Goal: Contribute content: Contribute content

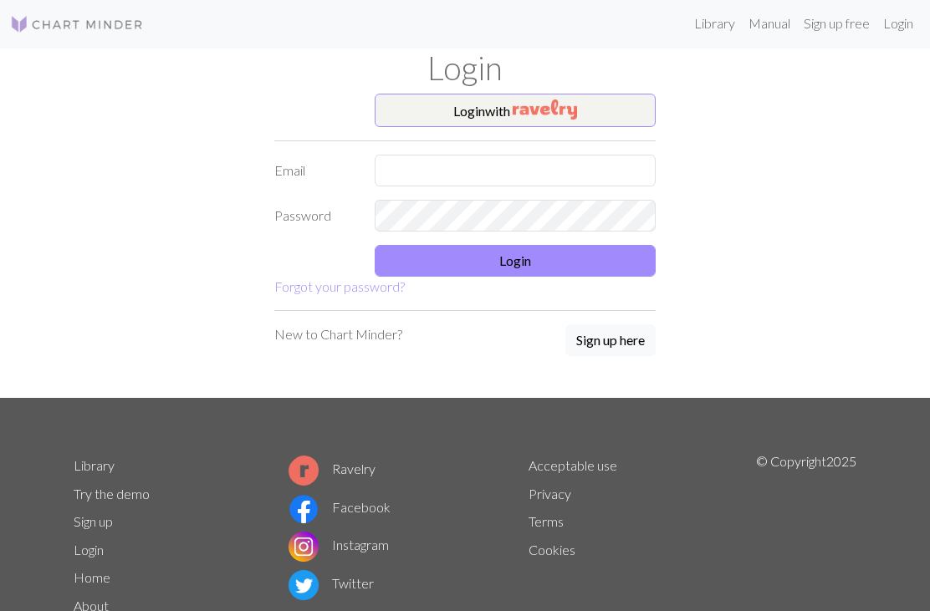
scroll to position [1, 0]
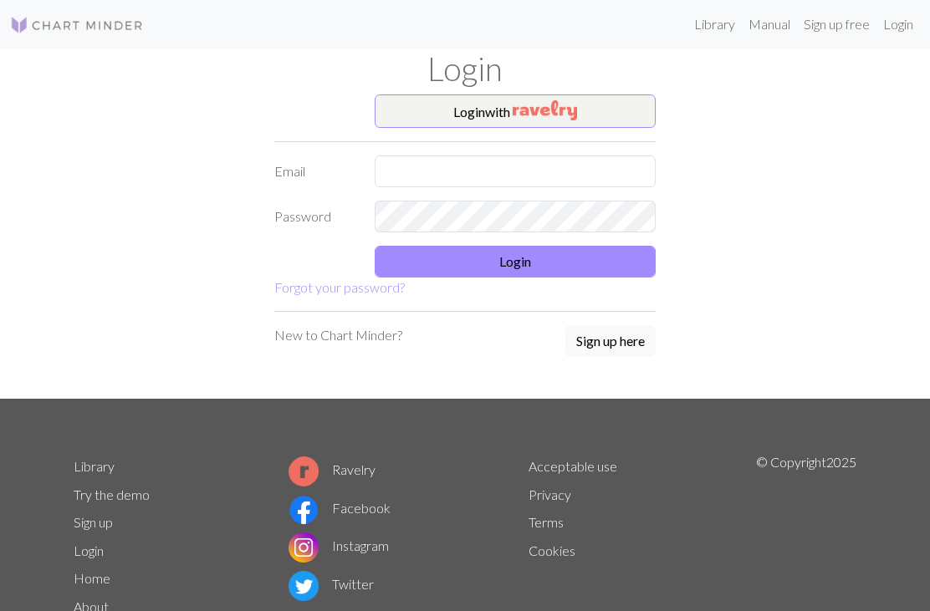
click at [490, 117] on button "Login with" at bounding box center [515, 110] width 281 height 33
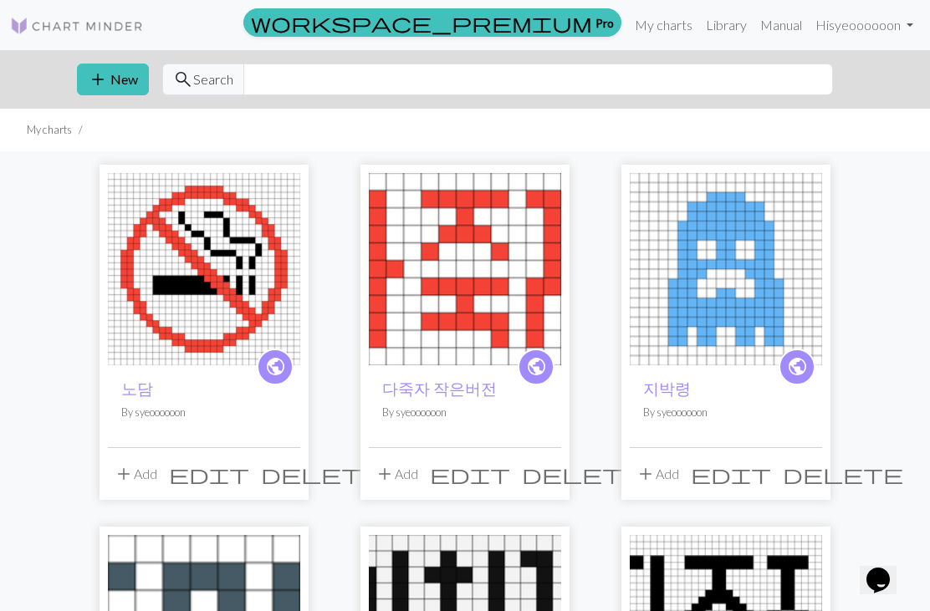
click at [108, 86] on button "add New" at bounding box center [113, 80] width 72 height 32
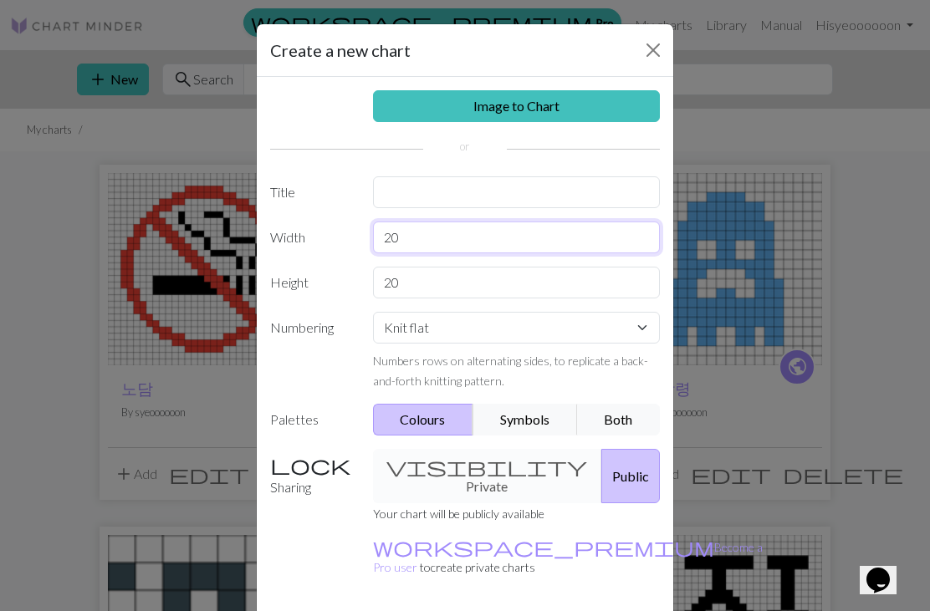
click at [410, 237] on input "20" at bounding box center [517, 238] width 288 height 32
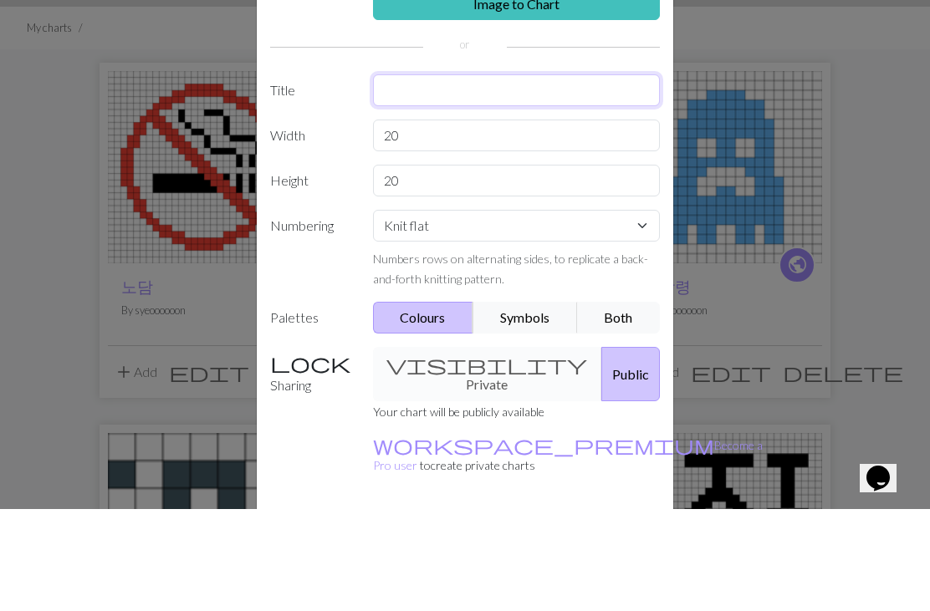
click at [421, 176] on input "text" at bounding box center [517, 192] width 288 height 32
type input "교수님 침공 시 그림 안 그리는 사람 먼저 잡아 먹힌다"
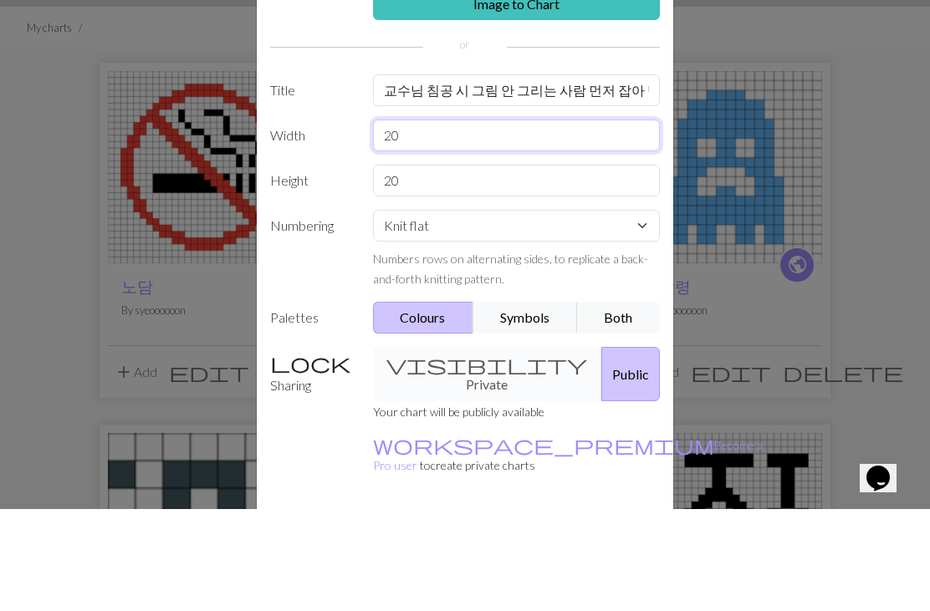
click at [421, 222] on input "20" at bounding box center [517, 238] width 288 height 32
type input "2"
type input "50"
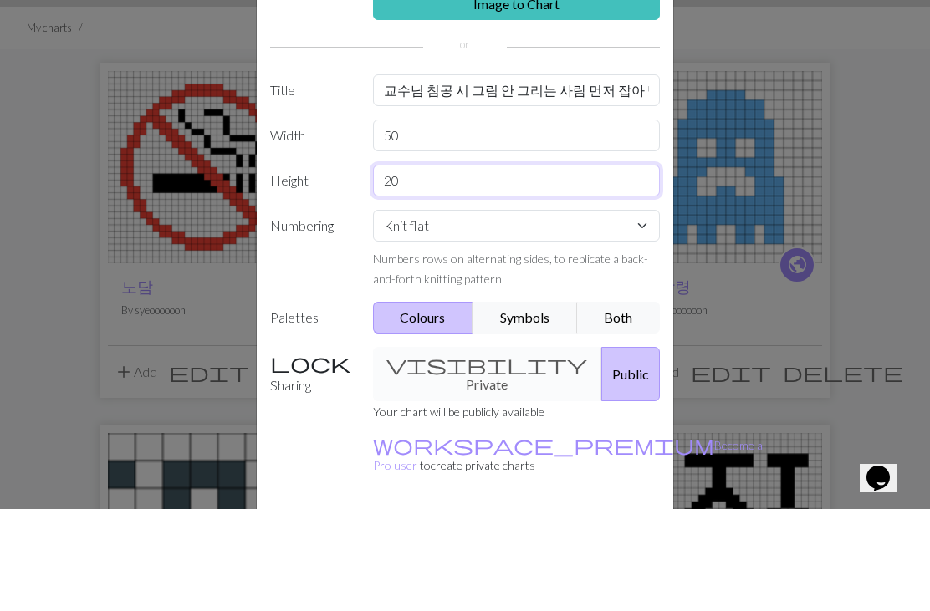
click at [418, 267] on input "20" at bounding box center [517, 283] width 288 height 32
type input "2"
type input "50"
click at [322, 196] on div "Image to Chart Title 교수님 침공 시 그림 안 그리는 사람 먼저 잡아 먹힌다 Width 50 Height 50 Numberin…" at bounding box center [465, 347] width 416 height 540
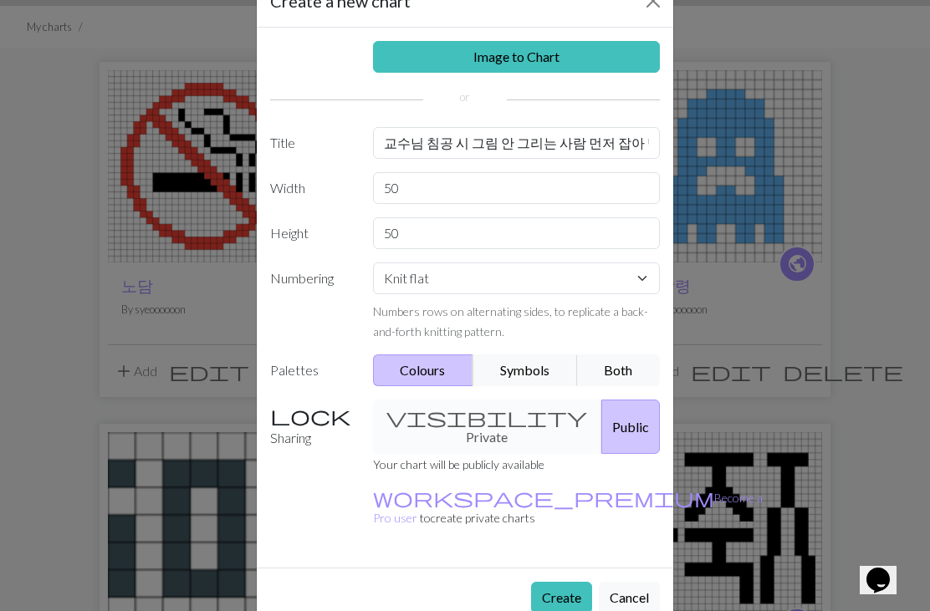
scroll to position [48, 0]
click at [559, 583] on button "Create" at bounding box center [561, 599] width 61 height 32
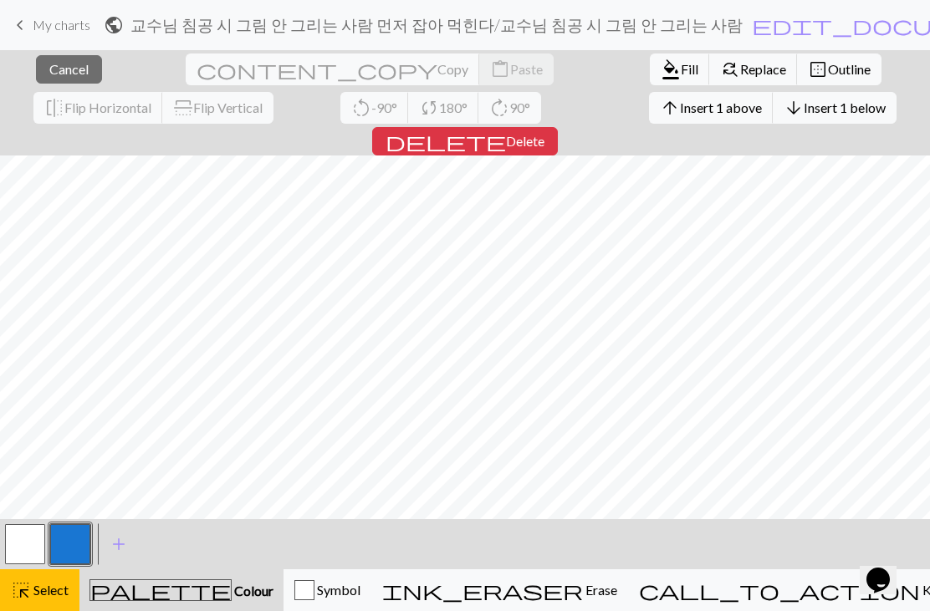
click at [49, 76] on span "Cancel" at bounding box center [68, 69] width 39 height 16
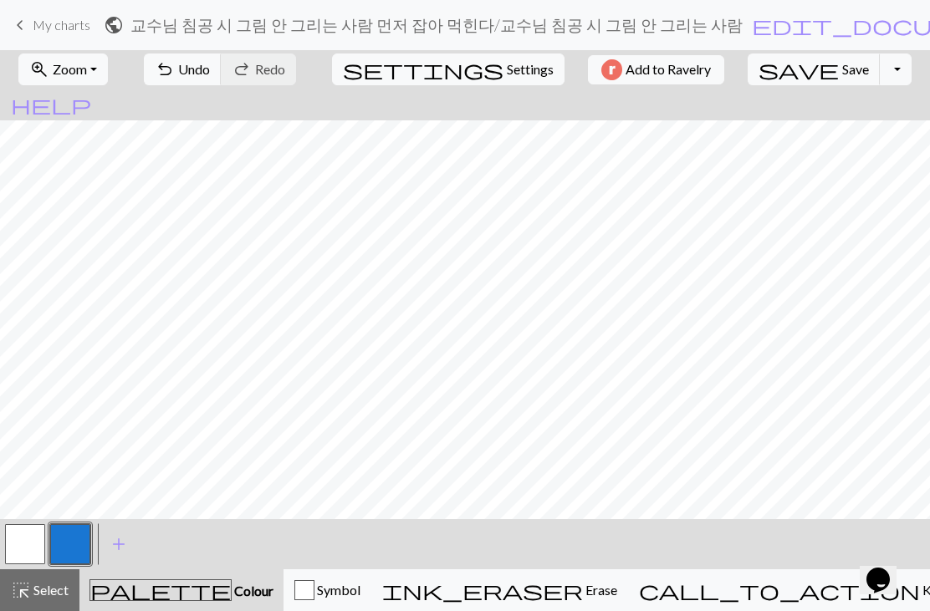
click at [87, 72] on span "Zoom" at bounding box center [70, 69] width 34 height 16
click at [74, 141] on button "Fit width" at bounding box center [85, 133] width 132 height 27
click at [69, 75] on span "Zoom" at bounding box center [70, 69] width 34 height 16
click at [64, 109] on button "Fit all" at bounding box center [85, 106] width 132 height 27
click at [43, 559] on button "button" at bounding box center [25, 544] width 40 height 40
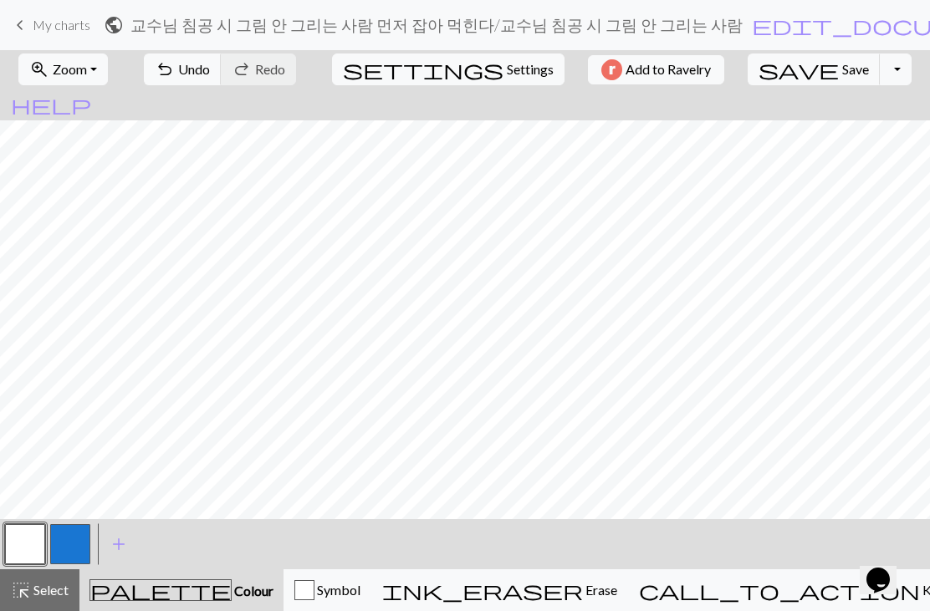
click at [33, 543] on button "button" at bounding box center [25, 544] width 40 height 40
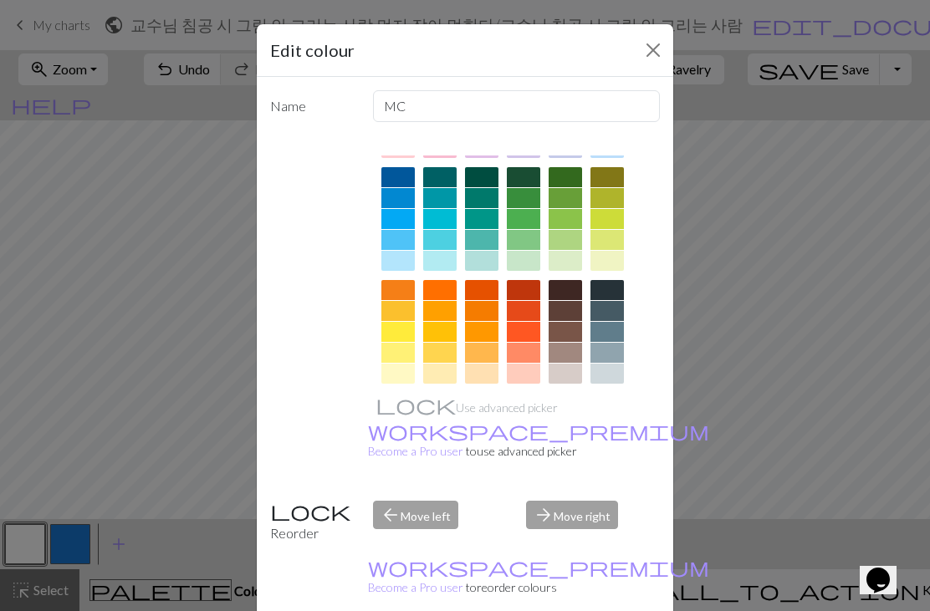
scroll to position [116, 0]
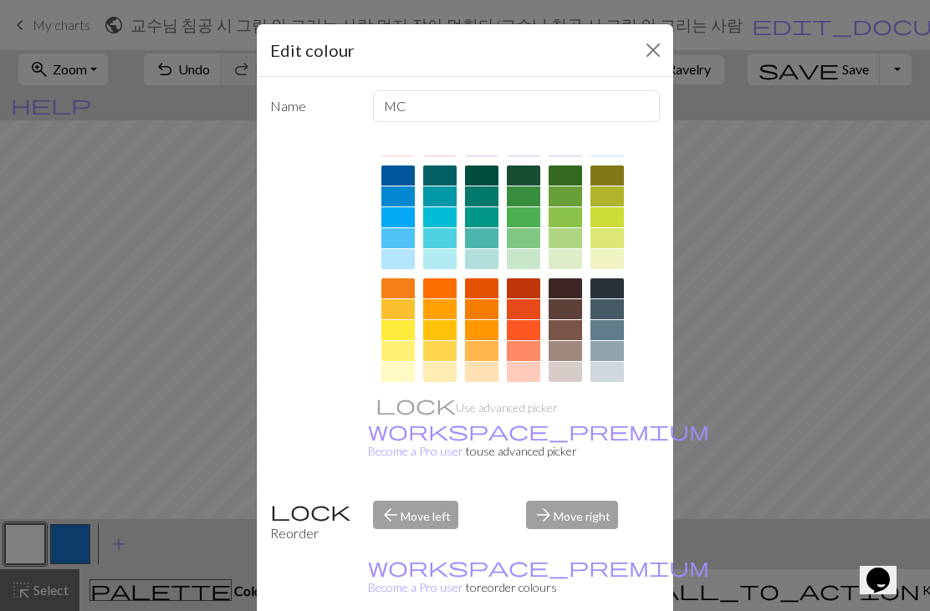
click at [394, 334] on div at bounding box center [397, 330] width 33 height 20
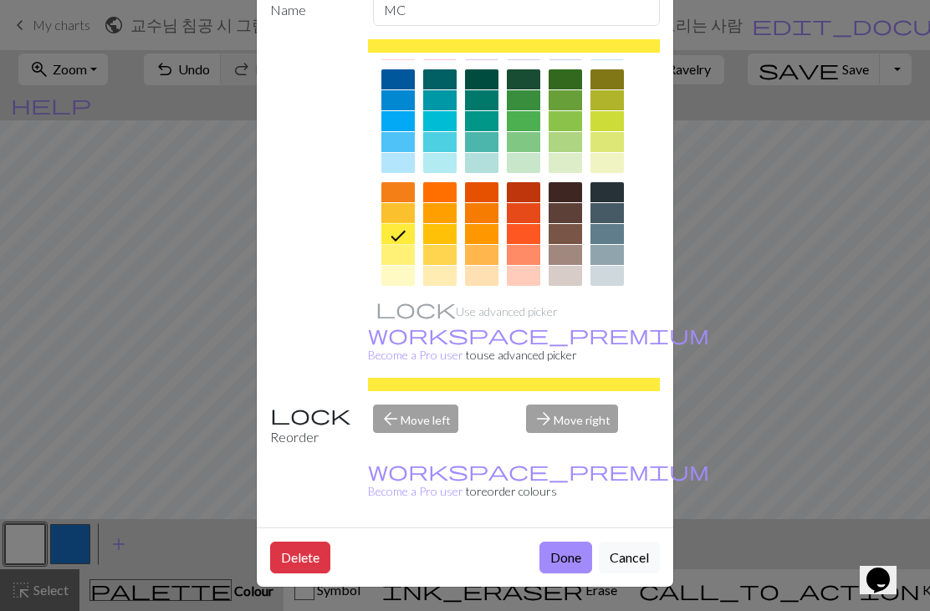
scroll to position [95, 0]
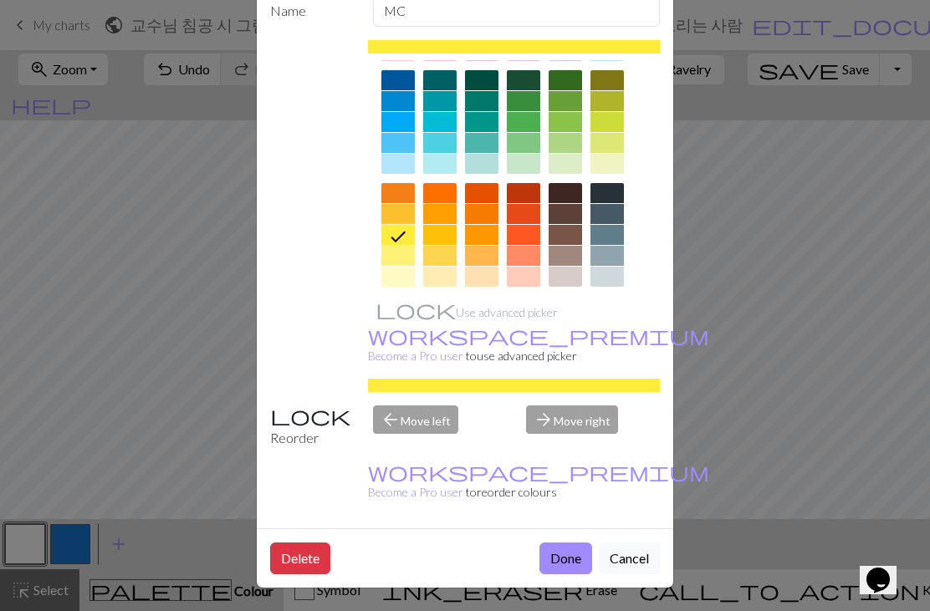
click at [564, 567] on button "Done" at bounding box center [565, 559] width 53 height 32
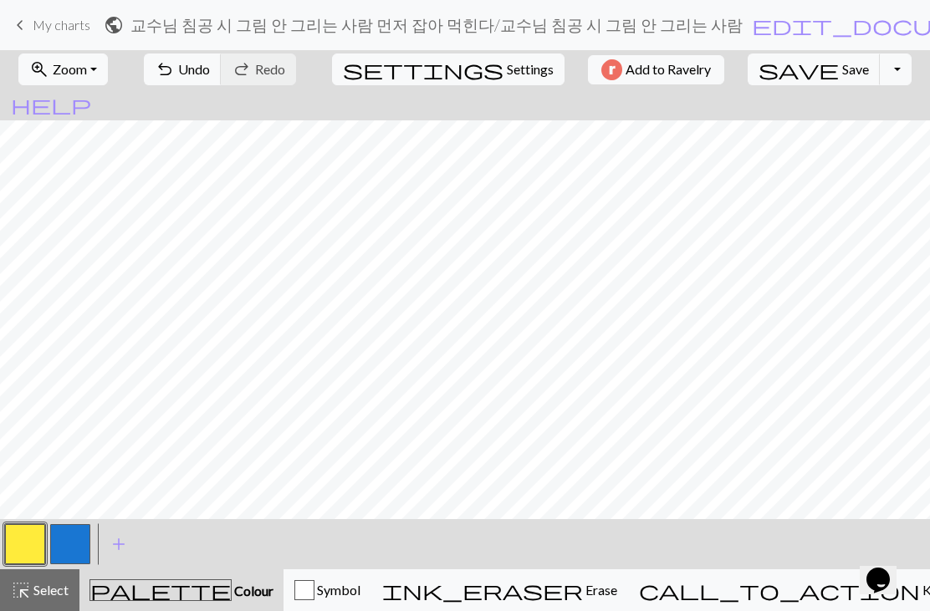
click at [65, 545] on button "button" at bounding box center [70, 544] width 40 height 40
click at [175, 74] on span "undo" at bounding box center [165, 69] width 20 height 23
click at [175, 71] on span "undo" at bounding box center [165, 69] width 20 height 23
click at [175, 70] on span "undo" at bounding box center [165, 69] width 20 height 23
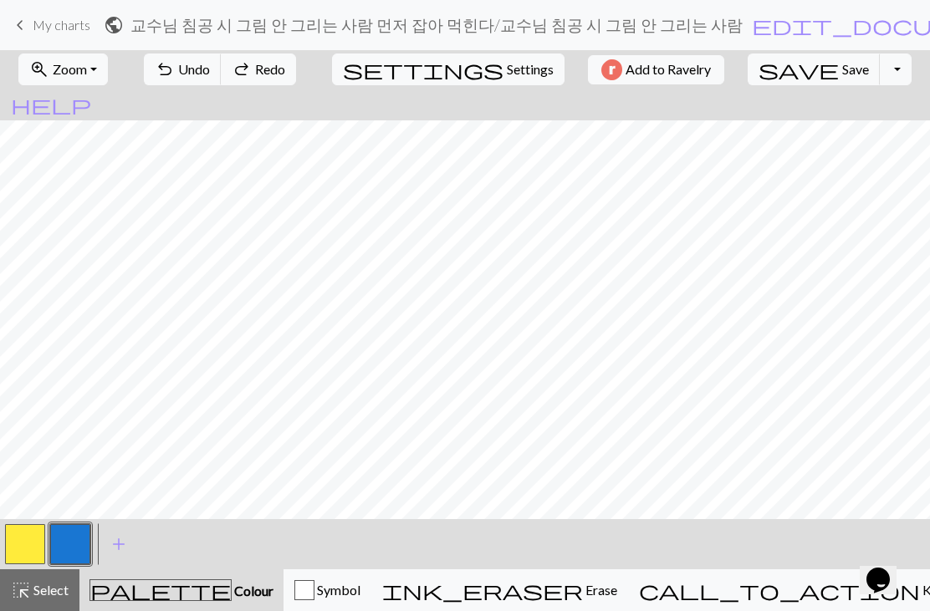
click at [175, 70] on span "undo" at bounding box center [165, 69] width 20 height 23
click at [14, 538] on button "button" at bounding box center [25, 544] width 40 height 40
click at [68, 541] on button "button" at bounding box center [70, 544] width 40 height 40
click at [115, 543] on span "add" at bounding box center [119, 544] width 20 height 23
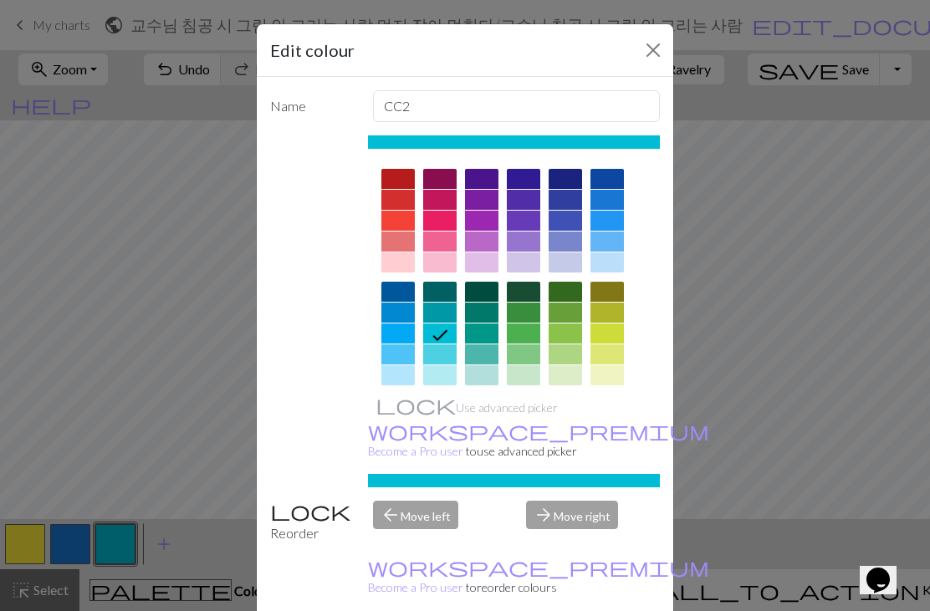
click at [397, 222] on div at bounding box center [397, 221] width 33 height 20
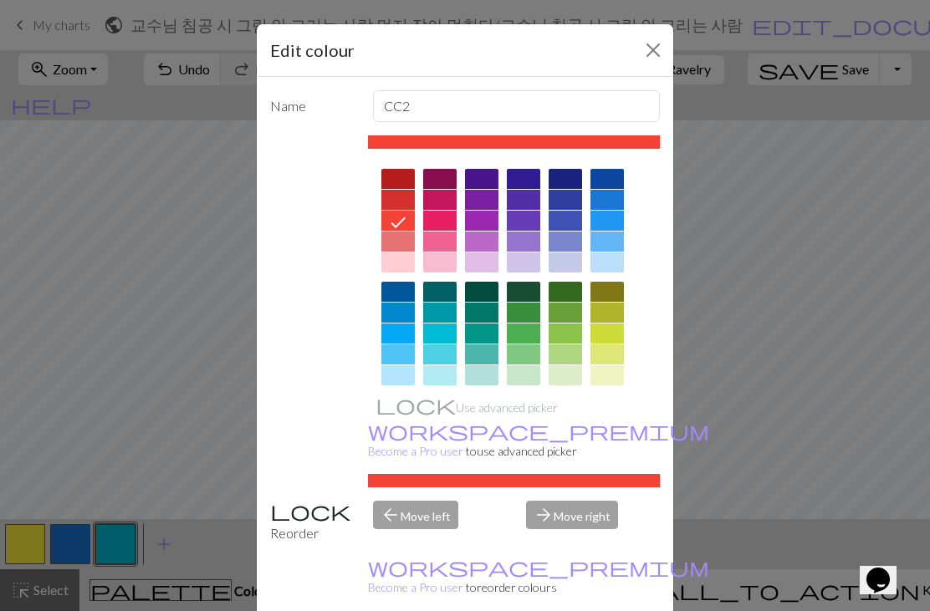
click at [392, 198] on div at bounding box center [397, 200] width 33 height 20
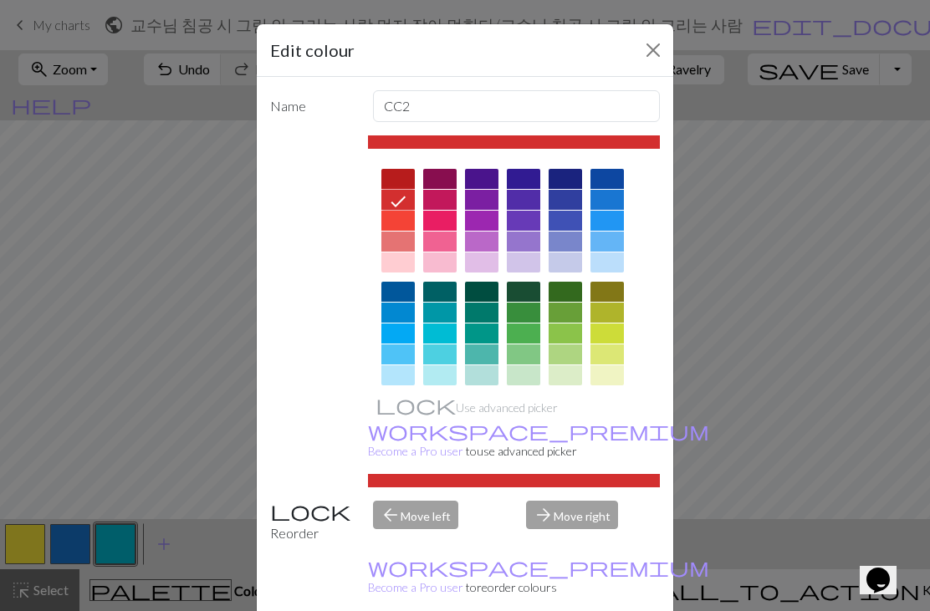
click at [391, 198] on icon at bounding box center [398, 201] width 20 height 20
click at [394, 216] on div at bounding box center [397, 221] width 33 height 20
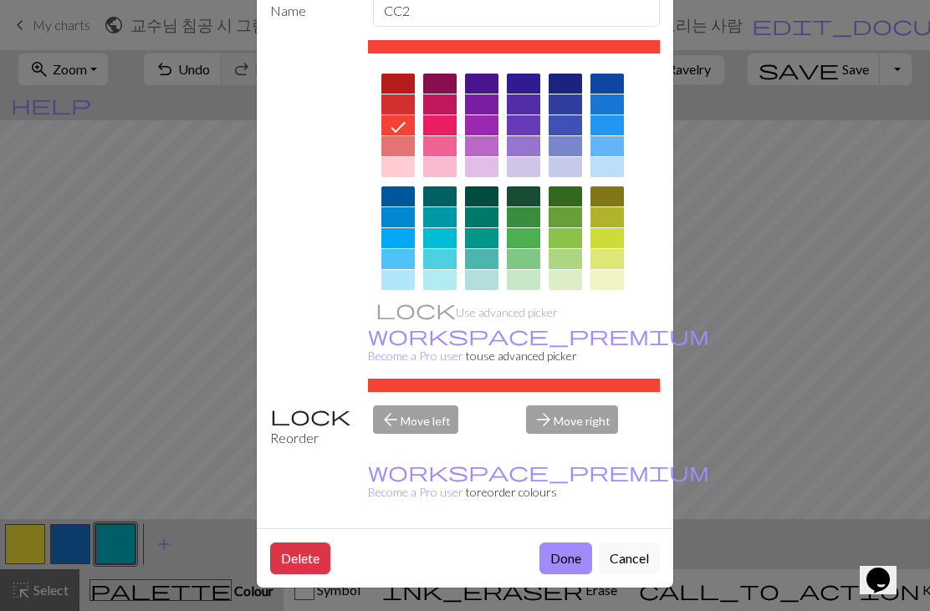
click at [561, 561] on button "Done" at bounding box center [565, 559] width 53 height 32
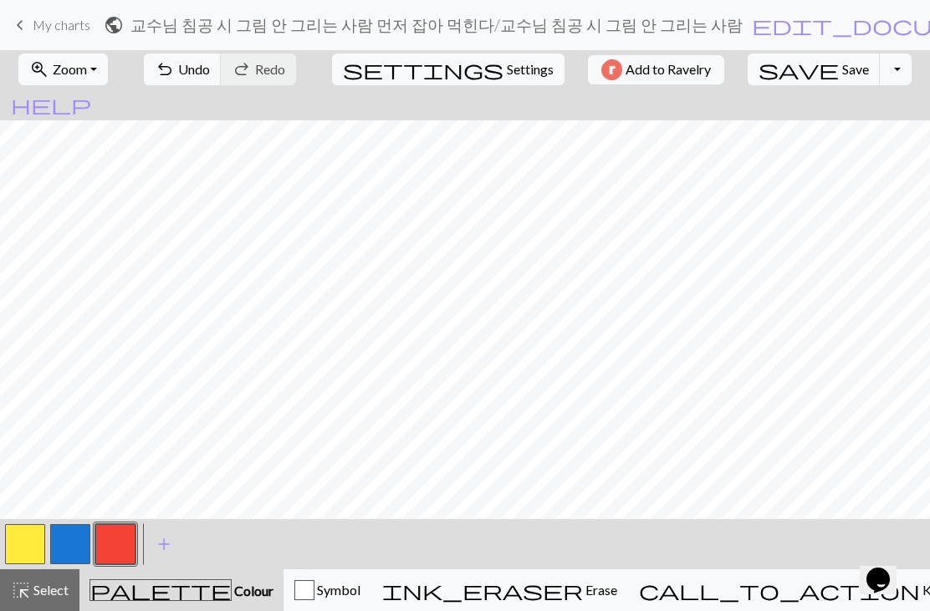
click at [175, 81] on span "undo" at bounding box center [165, 69] width 20 height 23
click at [175, 71] on span "undo" at bounding box center [165, 69] width 20 height 23
click at [175, 58] on span "undo" at bounding box center [165, 69] width 20 height 23
click at [23, 536] on button "button" at bounding box center [25, 544] width 40 height 40
click at [115, 543] on button "button" at bounding box center [115, 544] width 40 height 40
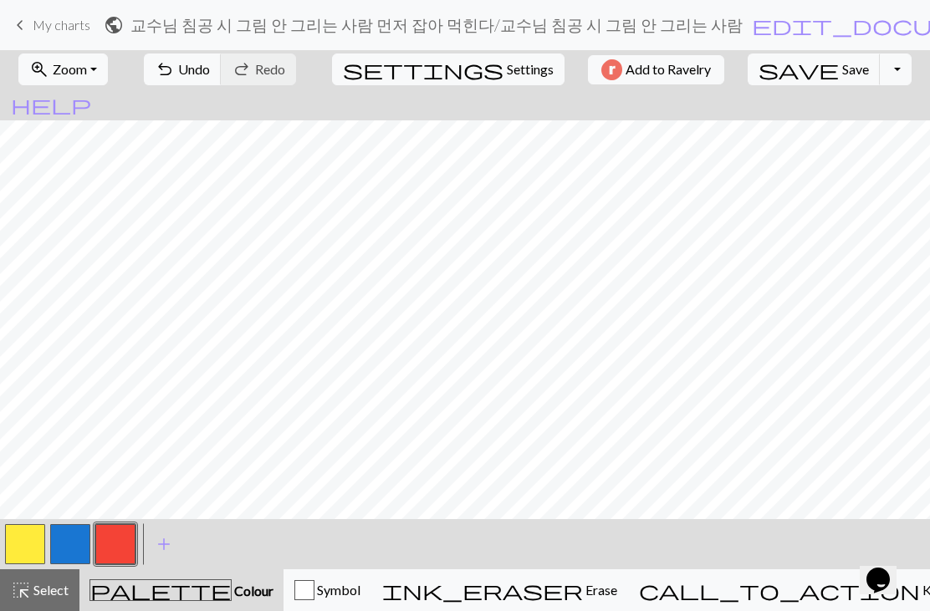
click at [19, 552] on button "button" at bounding box center [25, 544] width 40 height 40
click at [101, 538] on button "button" at bounding box center [115, 544] width 40 height 40
click at [175, 78] on span "undo" at bounding box center [165, 69] width 20 height 23
click at [210, 71] on span "Undo" at bounding box center [194, 69] width 32 height 16
click at [13, 553] on button "button" at bounding box center [25, 544] width 40 height 40
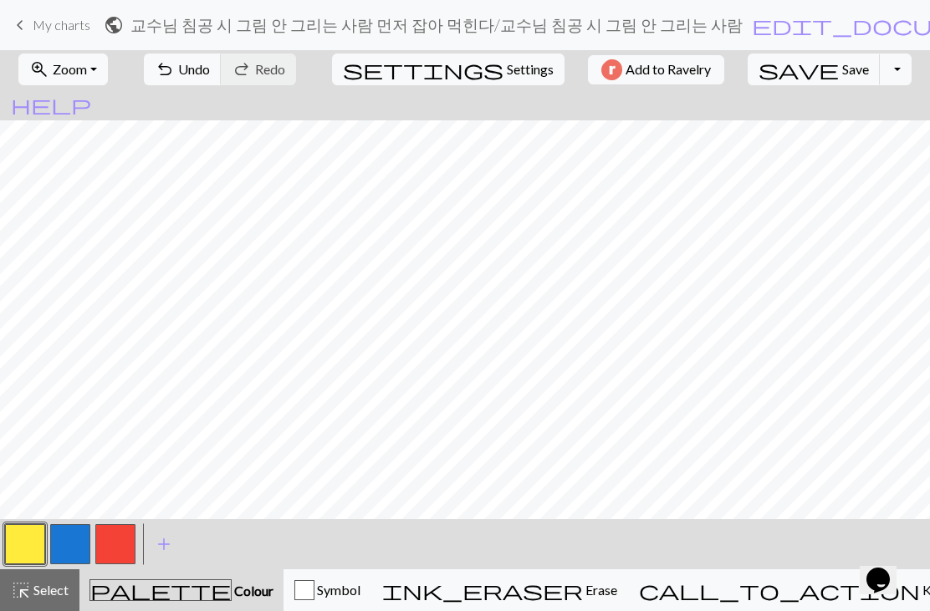
click at [105, 564] on button "button" at bounding box center [115, 544] width 40 height 40
click at [175, 76] on span "undo" at bounding box center [165, 69] width 20 height 23
click at [32, 541] on button "button" at bounding box center [25, 544] width 40 height 40
click at [175, 76] on span "undo" at bounding box center [165, 69] width 20 height 23
click at [175, 69] on span "undo" at bounding box center [165, 69] width 20 height 23
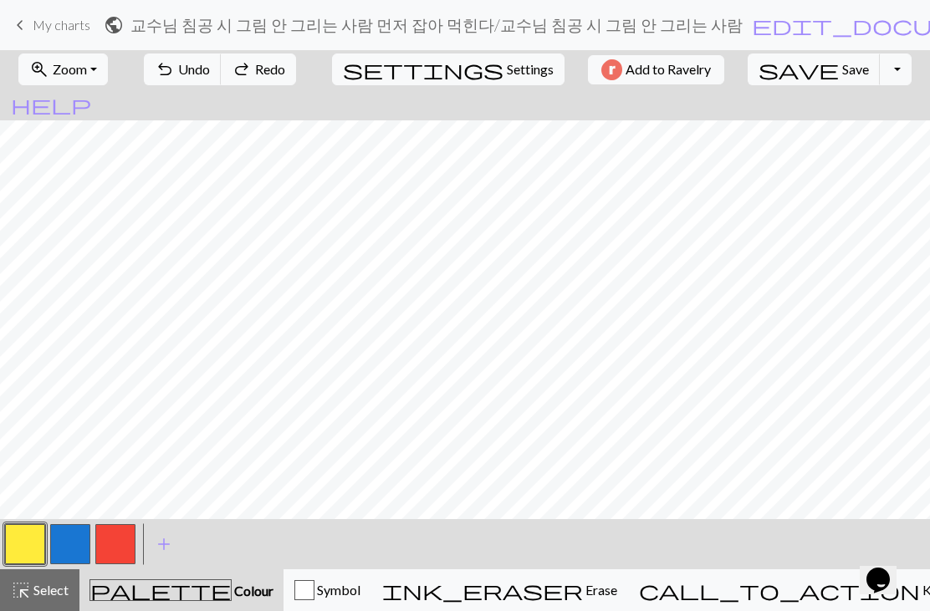
click at [210, 71] on span "Undo" at bounding box center [194, 69] width 32 height 16
click at [110, 538] on button "button" at bounding box center [115, 544] width 40 height 40
click at [18, 559] on button "button" at bounding box center [25, 544] width 40 height 40
click at [175, 74] on span "undo" at bounding box center [165, 69] width 20 height 23
click at [122, 537] on button "button" at bounding box center [115, 544] width 40 height 40
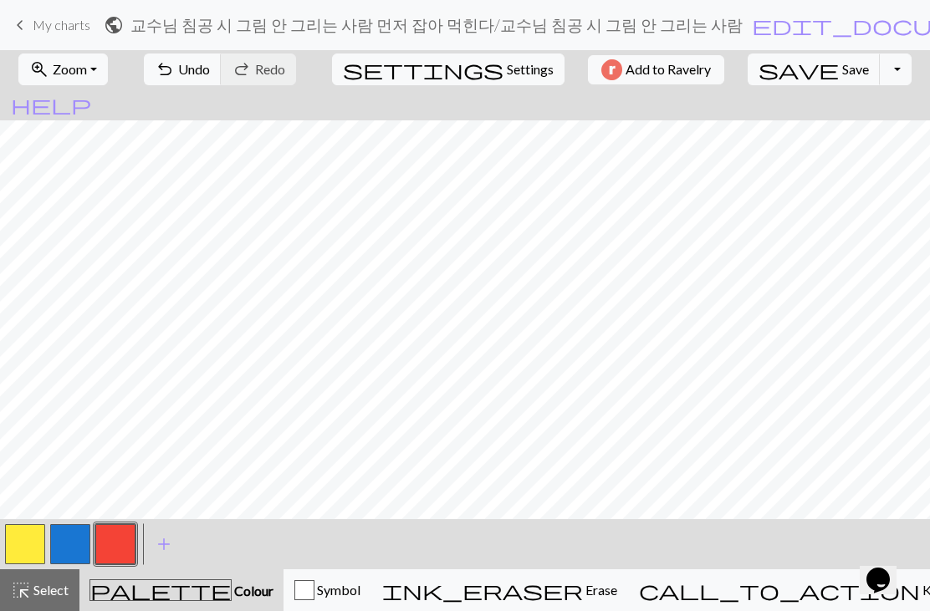
click at [175, 74] on span "undo" at bounding box center [165, 69] width 20 height 23
click at [210, 65] on span "Undo" at bounding box center [194, 69] width 32 height 16
click at [20, 548] on button "button" at bounding box center [25, 544] width 40 height 40
click at [109, 548] on button "button" at bounding box center [115, 544] width 40 height 40
click at [175, 74] on span "undo" at bounding box center [165, 69] width 20 height 23
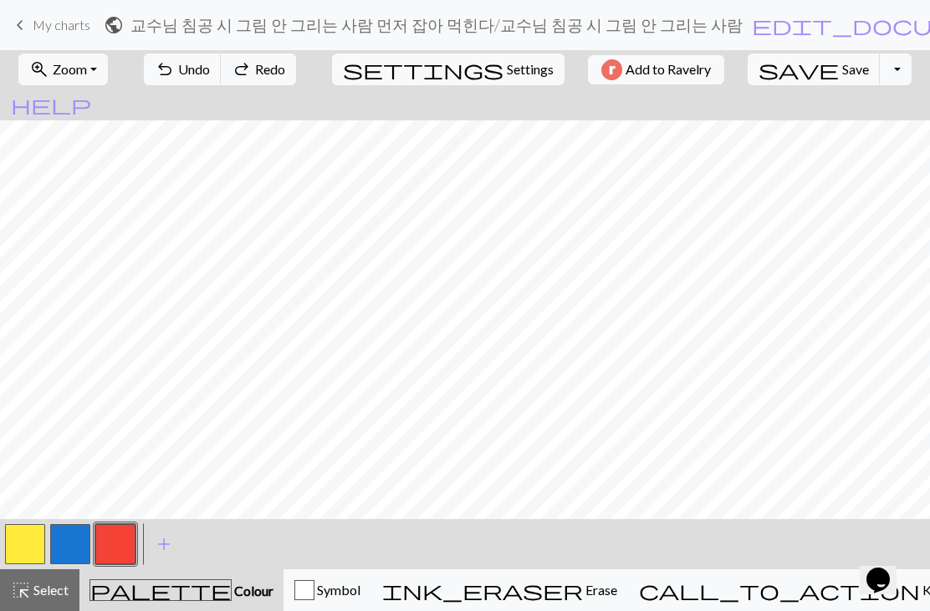
click at [175, 74] on span "undo" at bounding box center [165, 69] width 20 height 23
click at [25, 551] on button "button" at bounding box center [25, 544] width 40 height 40
click at [110, 538] on button "button" at bounding box center [115, 544] width 40 height 40
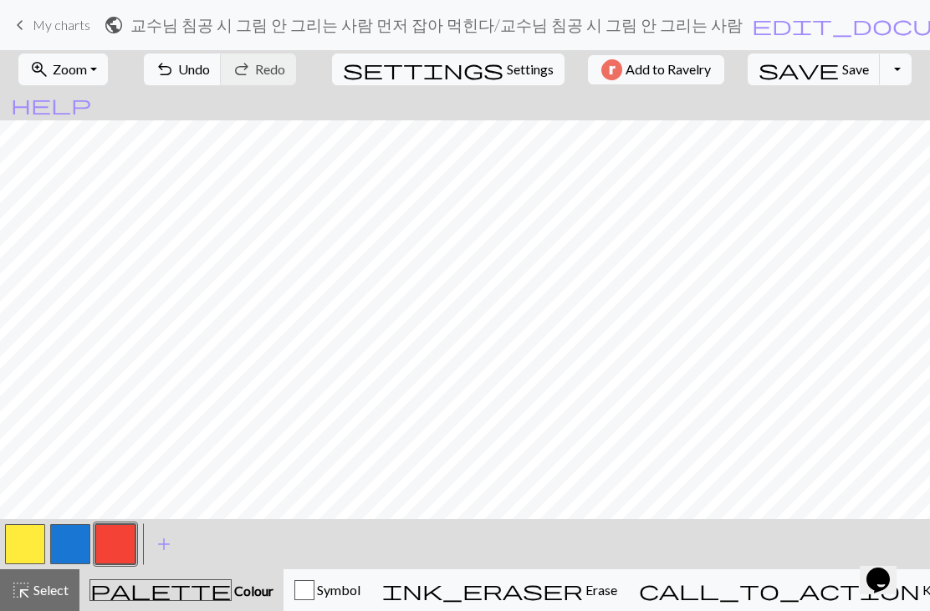
click at [19, 546] on button "button" at bounding box center [25, 544] width 40 height 40
click at [128, 551] on button "button" at bounding box center [115, 544] width 40 height 40
click at [18, 546] on button "button" at bounding box center [25, 544] width 40 height 40
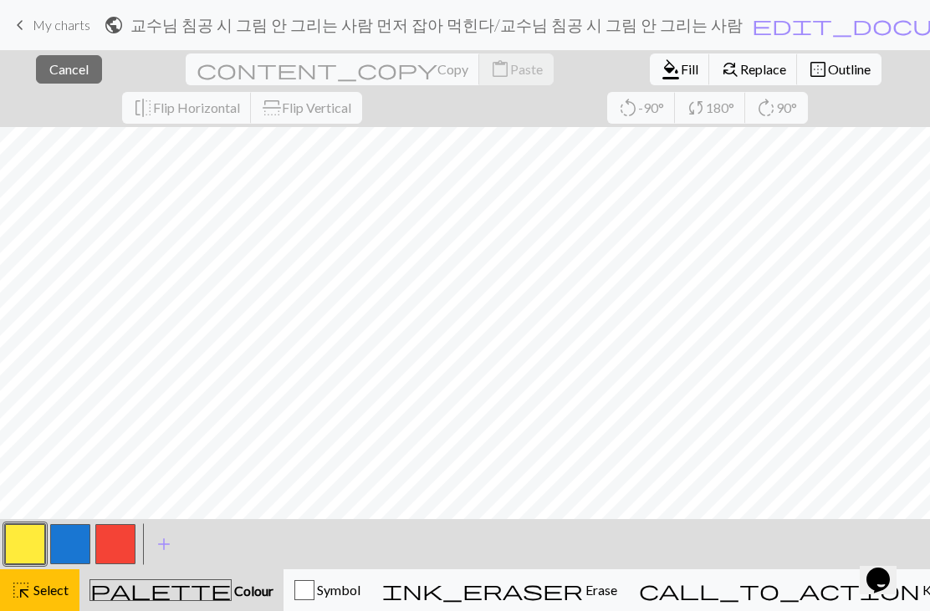
click at [49, 68] on span "Cancel" at bounding box center [68, 69] width 39 height 16
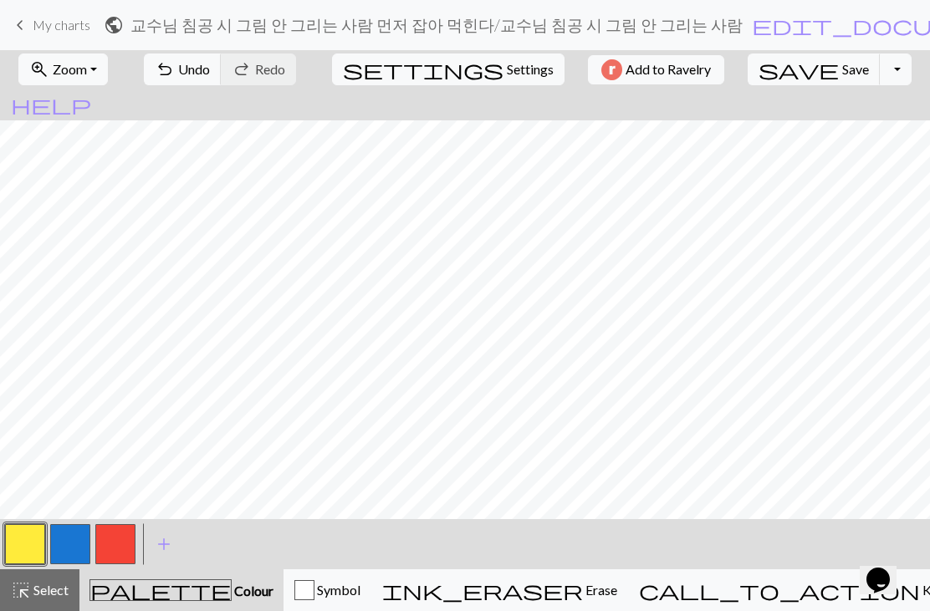
click at [125, 542] on button "button" at bounding box center [115, 544] width 40 height 40
click at [28, 550] on button "button" at bounding box center [25, 544] width 40 height 40
click at [106, 556] on button "button" at bounding box center [115, 544] width 40 height 40
click at [23, 538] on button "button" at bounding box center [25, 544] width 40 height 40
click at [175, 68] on span "undo" at bounding box center [165, 69] width 20 height 23
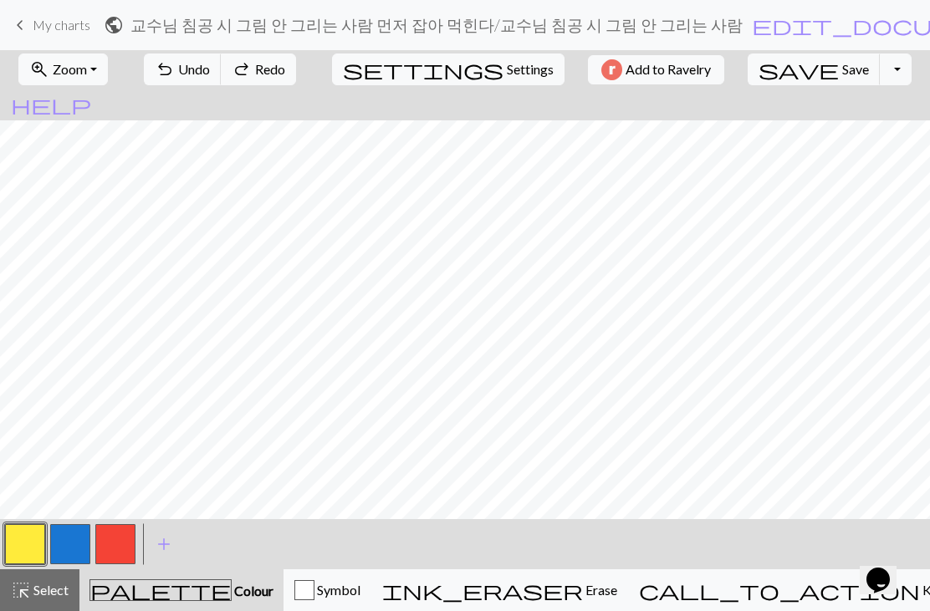
click at [144, 533] on button "add Add a colour" at bounding box center [164, 544] width 42 height 42
click at [143, 533] on div "Edit colour Name CC3 Use advanced picker workspace_premium Become a Pro user to…" at bounding box center [465, 305] width 930 height 611
click at [107, 553] on button "button" at bounding box center [115, 544] width 40 height 40
click at [175, 59] on span "undo" at bounding box center [165, 69] width 20 height 23
click at [175, 74] on span "undo" at bounding box center [165, 69] width 20 height 23
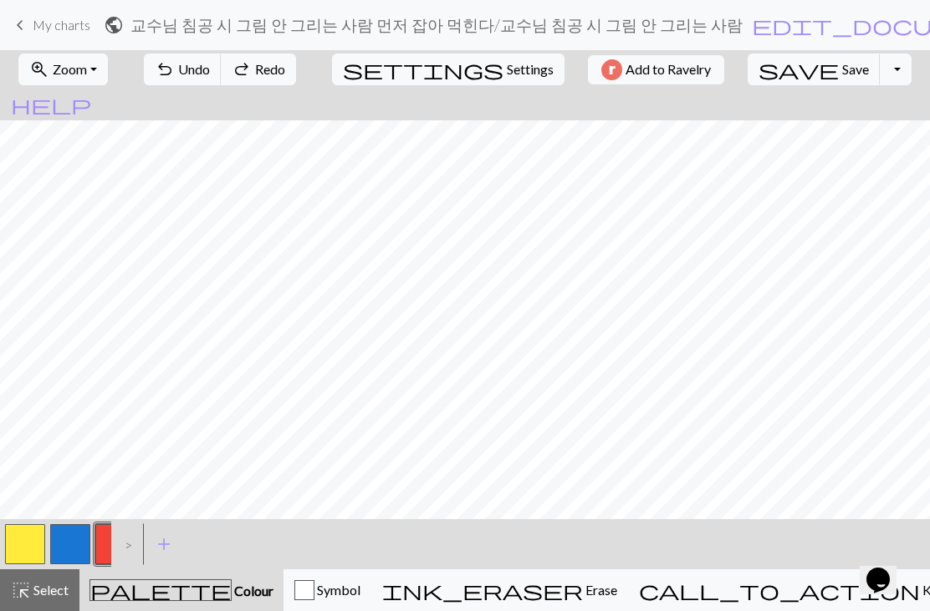
click at [175, 72] on span "undo" at bounding box center [165, 69] width 20 height 23
click at [175, 59] on span "undo" at bounding box center [165, 69] width 20 height 23
click at [125, 549] on div ">" at bounding box center [124, 544] width 27 height 45
click at [105, 553] on button "button" at bounding box center [115, 544] width 40 height 40
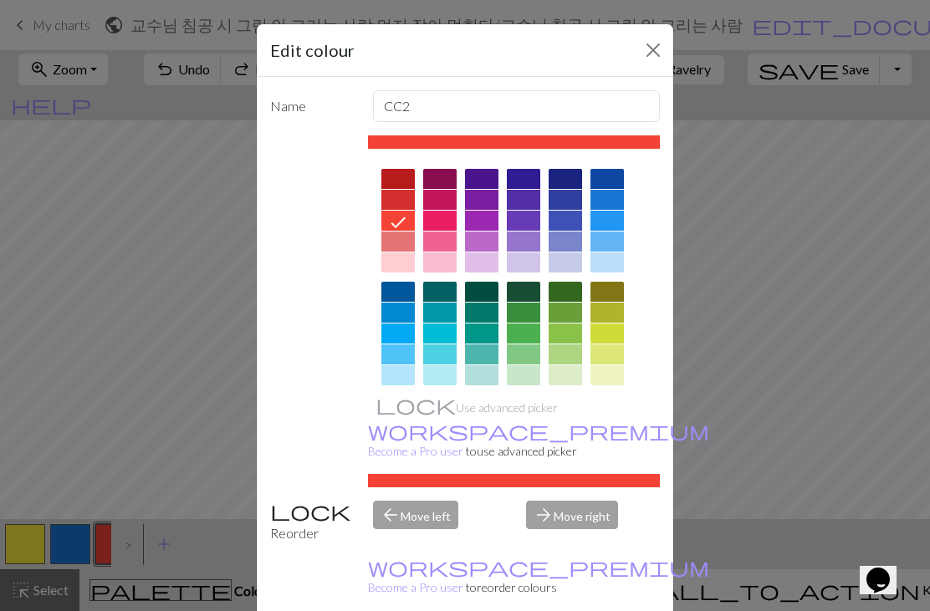
scroll to position [0, 0]
click at [653, 51] on button "Close" at bounding box center [653, 50] width 27 height 27
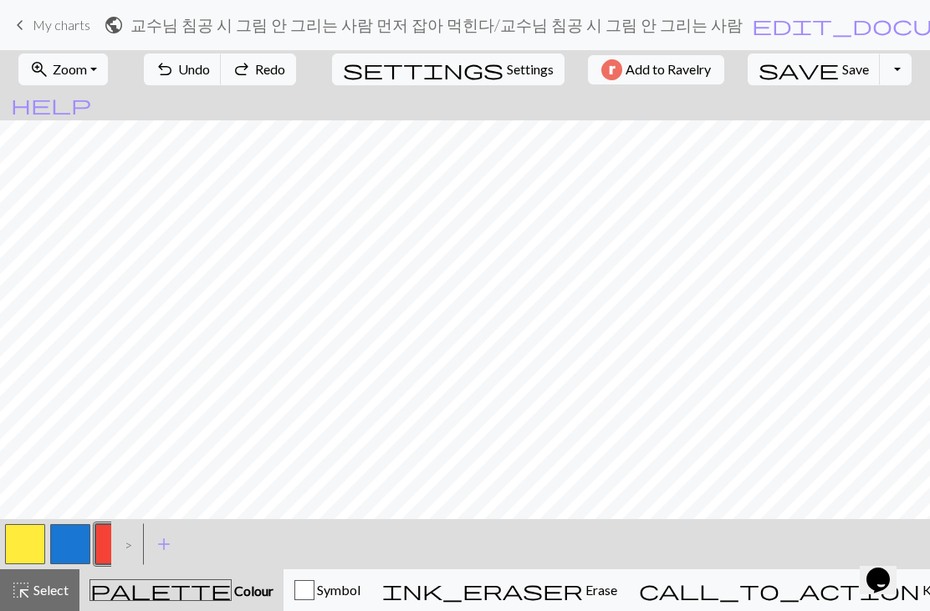
click at [24, 547] on button "button" at bounding box center [25, 544] width 40 height 40
click at [110, 546] on button "button" at bounding box center [115, 544] width 40 height 40
click at [175, 79] on span "undo" at bounding box center [165, 69] width 20 height 23
click at [175, 72] on span "undo" at bounding box center [165, 69] width 20 height 23
click at [210, 70] on span "Undo" at bounding box center [194, 69] width 32 height 16
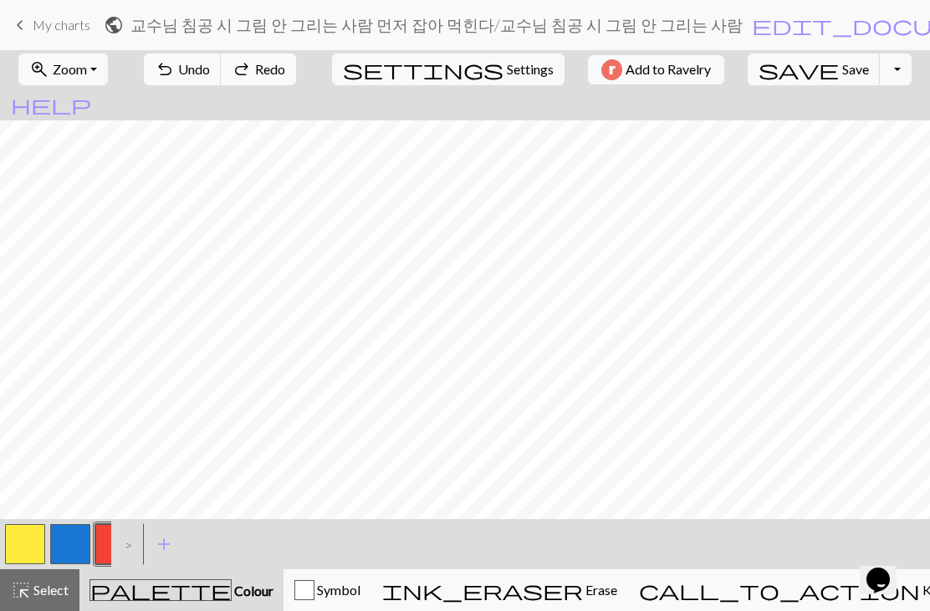
click at [175, 68] on span "undo" at bounding box center [165, 69] width 20 height 23
click at [175, 65] on span "undo" at bounding box center [165, 69] width 20 height 23
click at [16, 540] on button "button" at bounding box center [25, 544] width 40 height 40
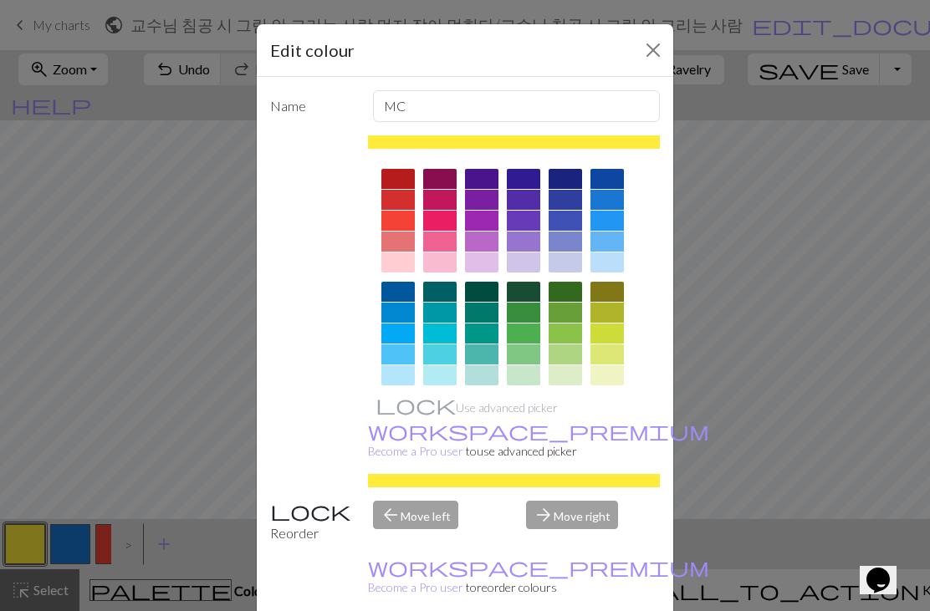
click at [642, 63] on button "Close" at bounding box center [653, 50] width 27 height 27
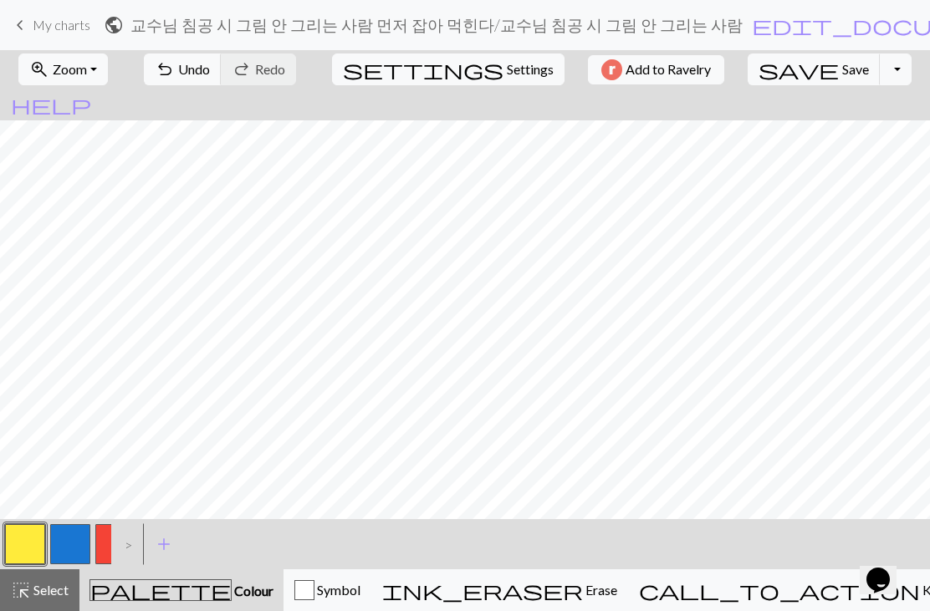
click at [100, 543] on button "button" at bounding box center [115, 544] width 40 height 40
click at [33, 547] on button "button" at bounding box center [25, 544] width 40 height 40
click at [106, 536] on button "button" at bounding box center [115, 544] width 40 height 40
click at [175, 67] on span "undo" at bounding box center [165, 69] width 20 height 23
click at [23, 546] on button "button" at bounding box center [25, 544] width 40 height 40
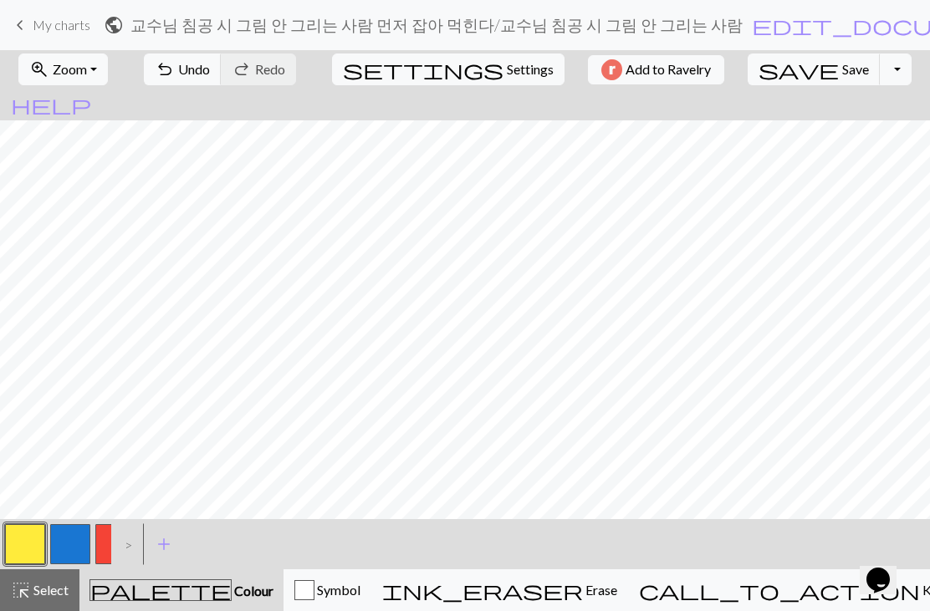
click at [105, 553] on button "button" at bounding box center [115, 544] width 40 height 40
click at [175, 69] on span "undo" at bounding box center [165, 69] width 20 height 23
click at [74, 558] on button "button" at bounding box center [70, 544] width 40 height 40
click at [28, 547] on button "button" at bounding box center [25, 544] width 40 height 40
click at [104, 543] on button "button" at bounding box center [115, 544] width 40 height 40
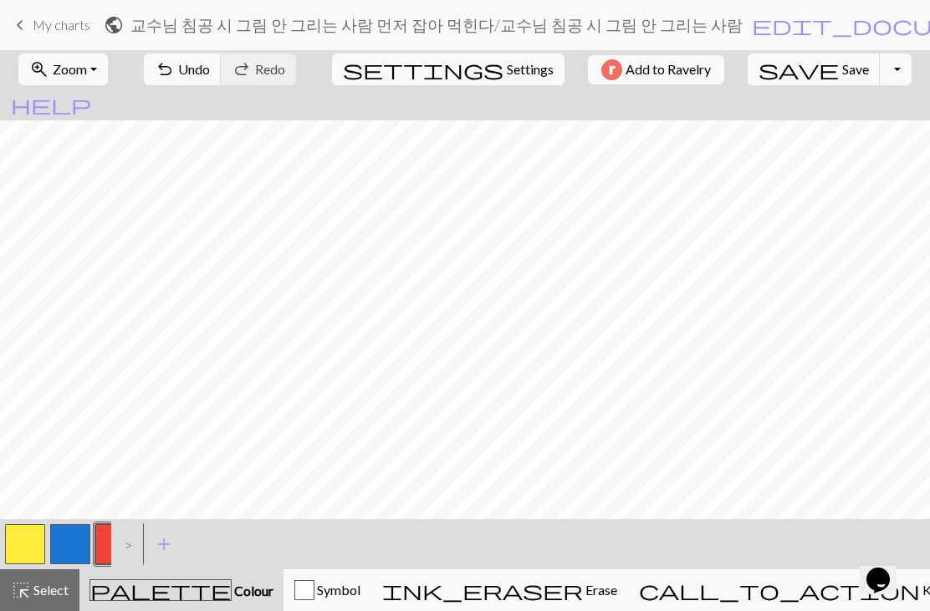
click at [222, 79] on button "undo Undo Undo" at bounding box center [183, 70] width 78 height 32
click at [175, 74] on span "undo" at bounding box center [165, 69] width 20 height 23
click at [175, 75] on span "undo" at bounding box center [165, 69] width 20 height 23
click at [210, 69] on span "Undo" at bounding box center [194, 69] width 32 height 16
click at [222, 70] on button "undo Undo Undo" at bounding box center [183, 70] width 78 height 32
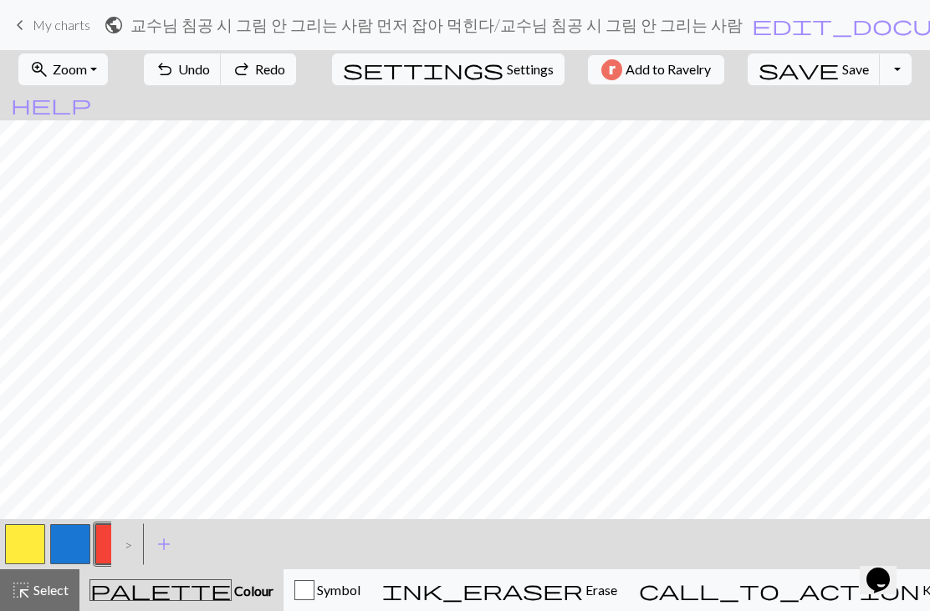
click at [28, 547] on button "button" at bounding box center [25, 544] width 40 height 40
click at [106, 540] on button "button" at bounding box center [115, 544] width 40 height 40
click at [20, 543] on button "button" at bounding box center [25, 544] width 40 height 40
click at [175, 78] on span "undo" at bounding box center [165, 69] width 20 height 23
click at [175, 73] on span "undo" at bounding box center [165, 69] width 20 height 23
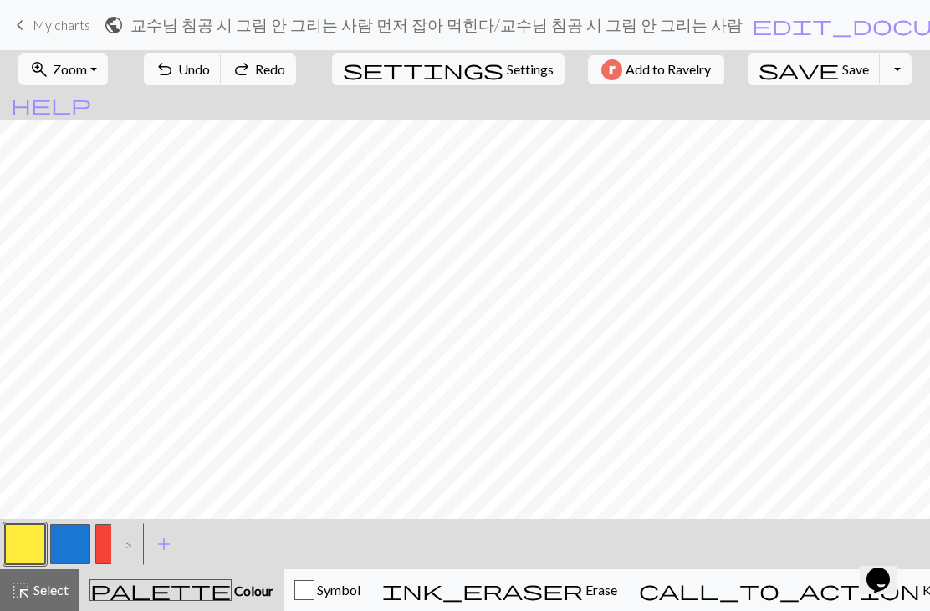
click at [107, 552] on button "button" at bounding box center [115, 544] width 40 height 40
click at [507, 68] on span "Settings" at bounding box center [530, 69] width 47 height 20
select select "aran"
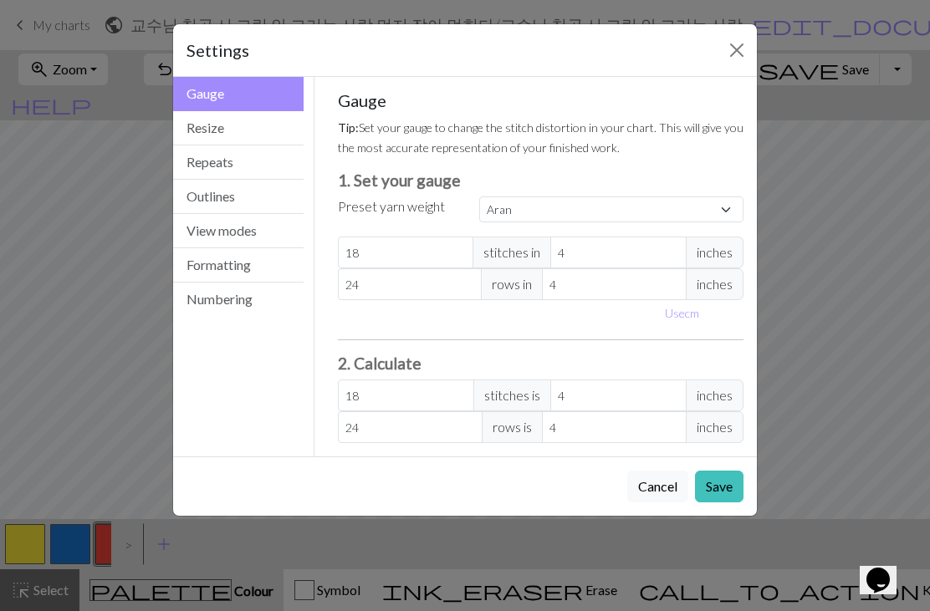
click at [732, 48] on button "Close" at bounding box center [736, 50] width 27 height 27
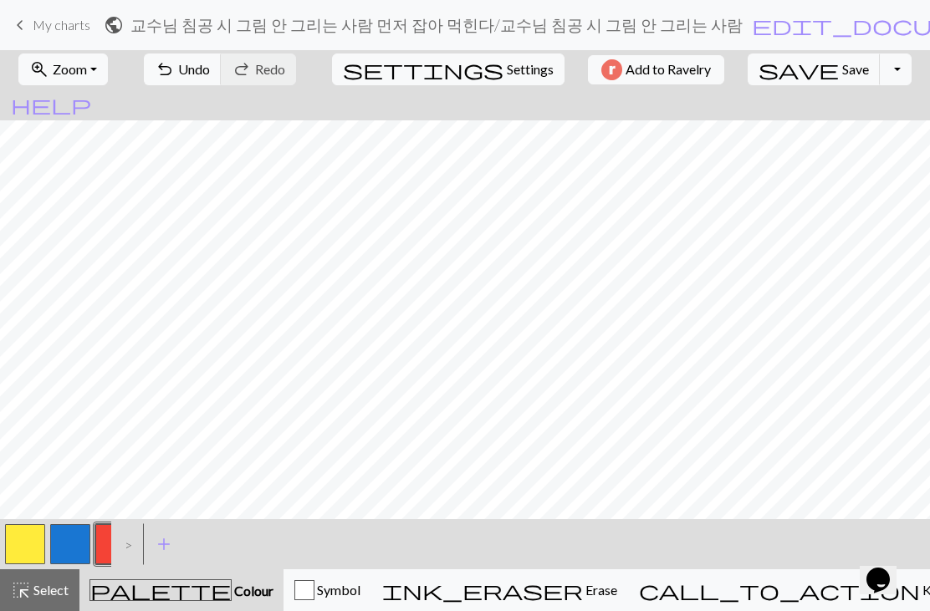
click at [13, 543] on button "button" at bounding box center [25, 544] width 40 height 40
click at [105, 533] on button "button" at bounding box center [115, 544] width 40 height 40
click at [175, 71] on span "undo" at bounding box center [165, 69] width 20 height 23
click at [175, 70] on span "undo" at bounding box center [165, 69] width 20 height 23
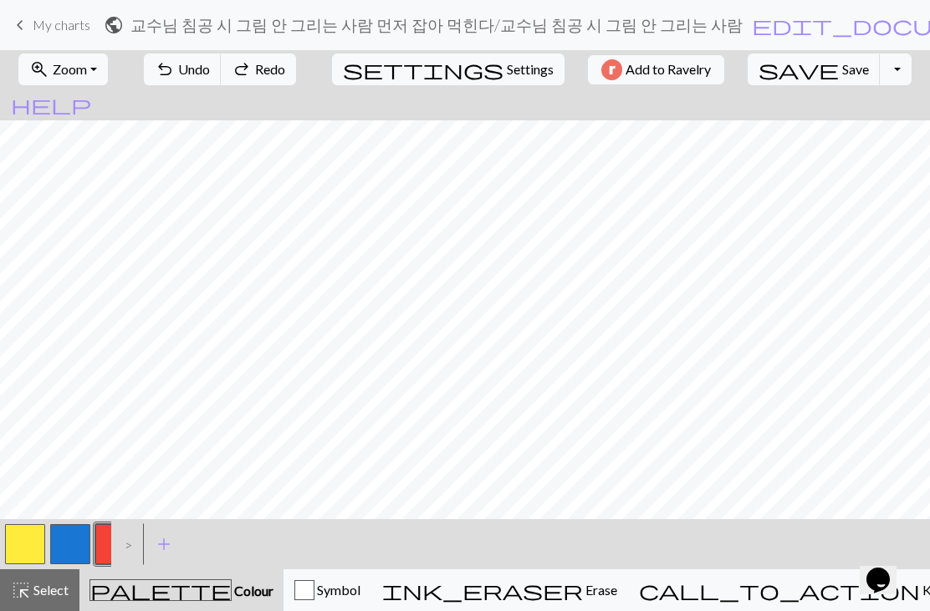
click at [175, 69] on span "undo" at bounding box center [165, 69] width 20 height 23
click at [175, 68] on span "undo" at bounding box center [165, 69] width 20 height 23
click at [175, 69] on span "undo" at bounding box center [165, 69] width 20 height 23
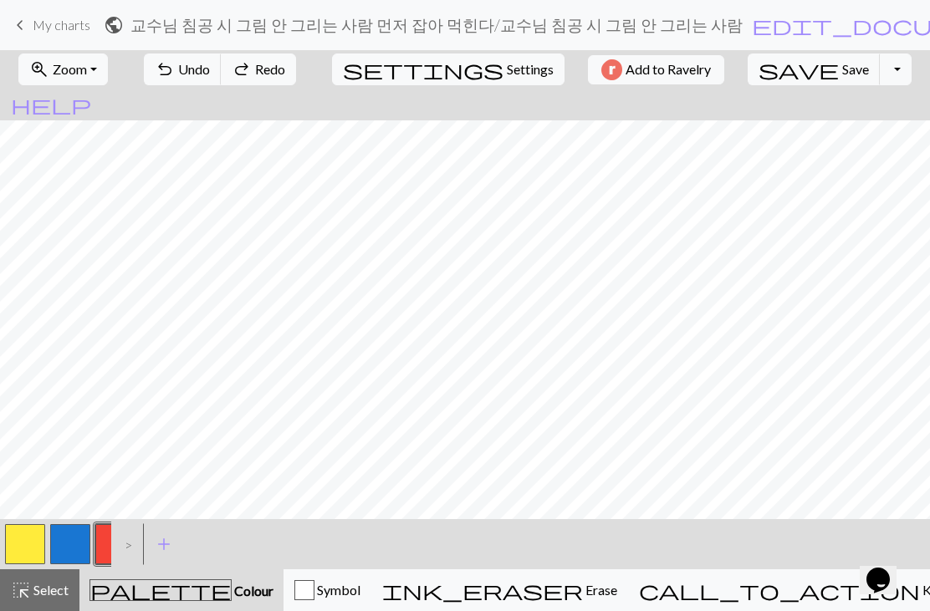
click at [175, 69] on span "undo" at bounding box center [165, 69] width 20 height 23
click at [426, 68] on span "settings" at bounding box center [423, 69] width 161 height 23
select select "aran"
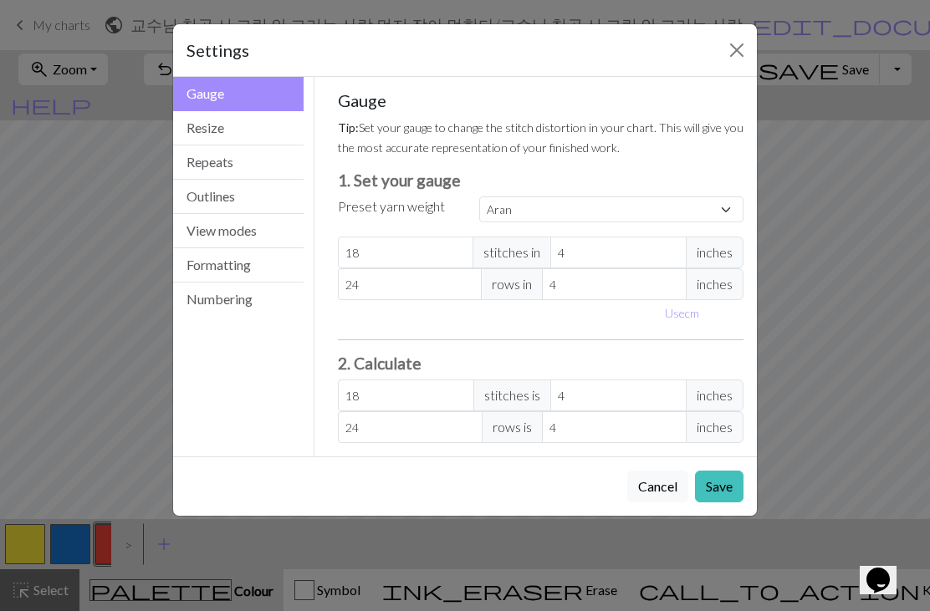
click at [213, 130] on button "Resize" at bounding box center [238, 128] width 130 height 34
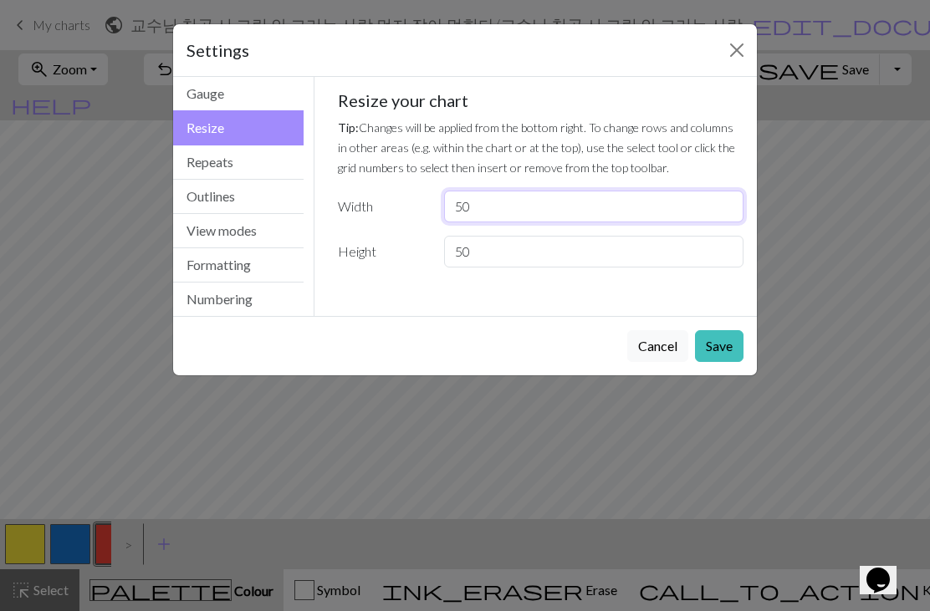
click at [495, 210] on input "50" at bounding box center [593, 207] width 299 height 32
click at [487, 208] on input "50" at bounding box center [593, 207] width 299 height 32
type input "5"
type input "100"
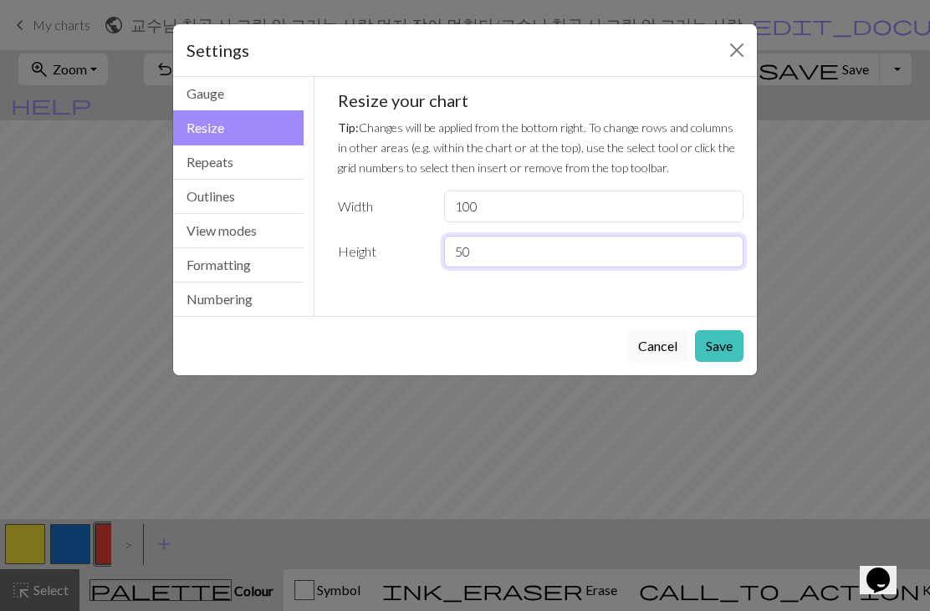
click at [479, 248] on input "50" at bounding box center [593, 252] width 299 height 32
type input "5"
type input "100"
click at [723, 345] on button "Save" at bounding box center [719, 346] width 48 height 32
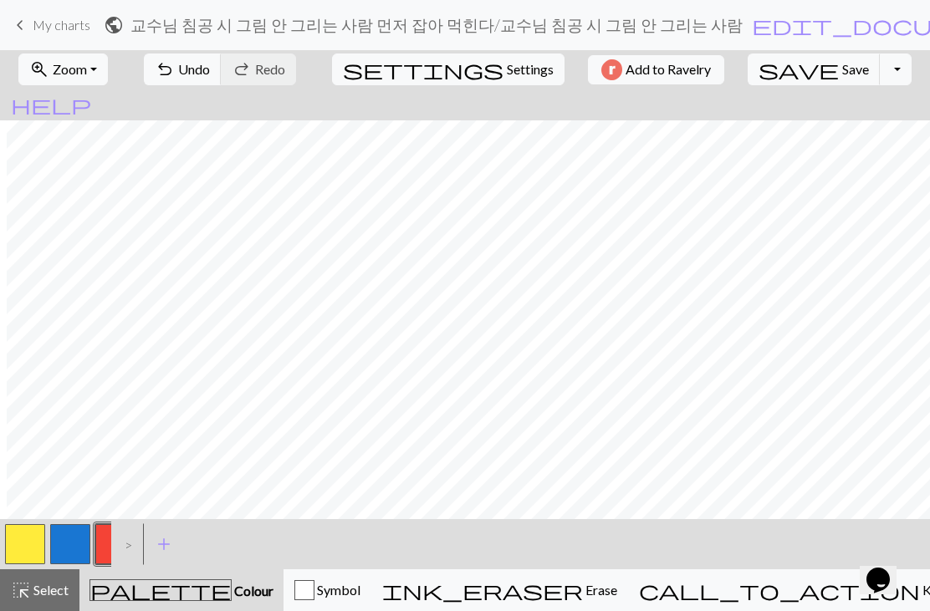
scroll to position [3, 7]
click at [84, 69] on span "Zoom" at bounding box center [70, 69] width 34 height 16
click at [64, 104] on button "Fit all" at bounding box center [85, 106] width 132 height 27
click at [69, 72] on span "Zoom" at bounding box center [70, 69] width 34 height 16
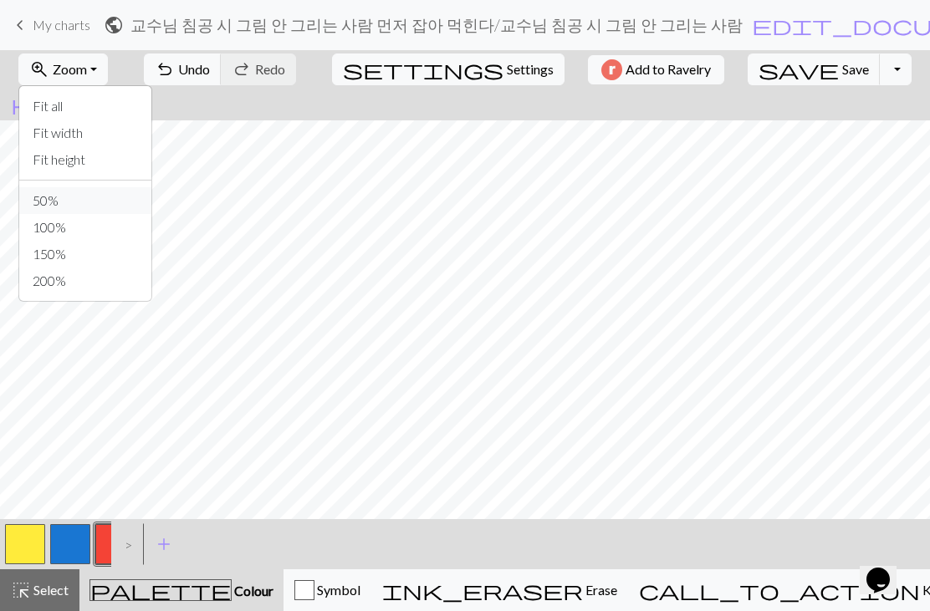
click at [60, 206] on button "50%" at bounding box center [85, 200] width 132 height 27
click at [82, 64] on span "Zoom" at bounding box center [70, 69] width 34 height 16
click at [69, 207] on button "50%" at bounding box center [85, 200] width 132 height 27
click at [84, 68] on span "Zoom" at bounding box center [70, 69] width 34 height 16
click at [70, 269] on button "200%" at bounding box center [85, 281] width 132 height 27
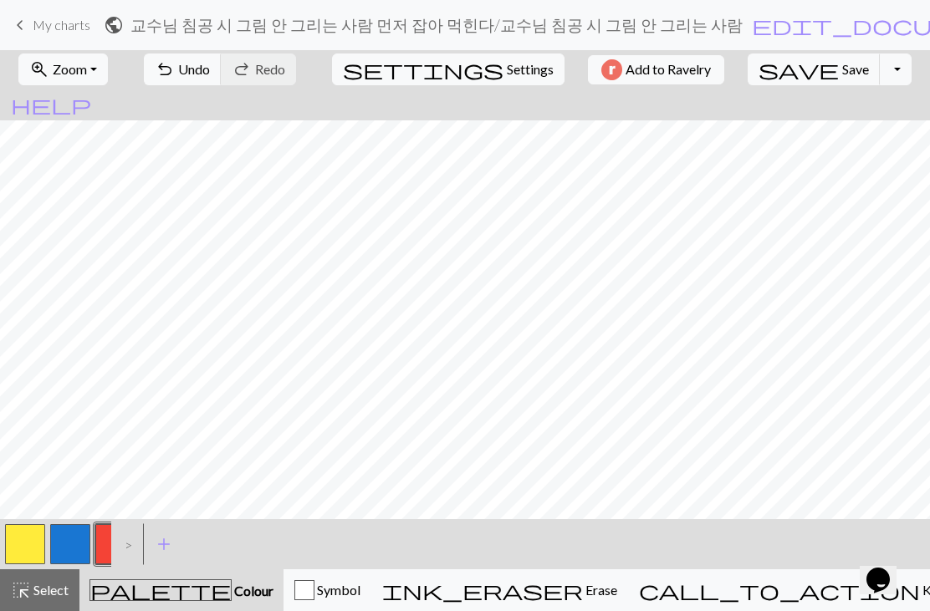
click at [82, 71] on span "Zoom" at bounding box center [70, 69] width 34 height 16
click at [67, 201] on button "50%" at bounding box center [85, 200] width 132 height 27
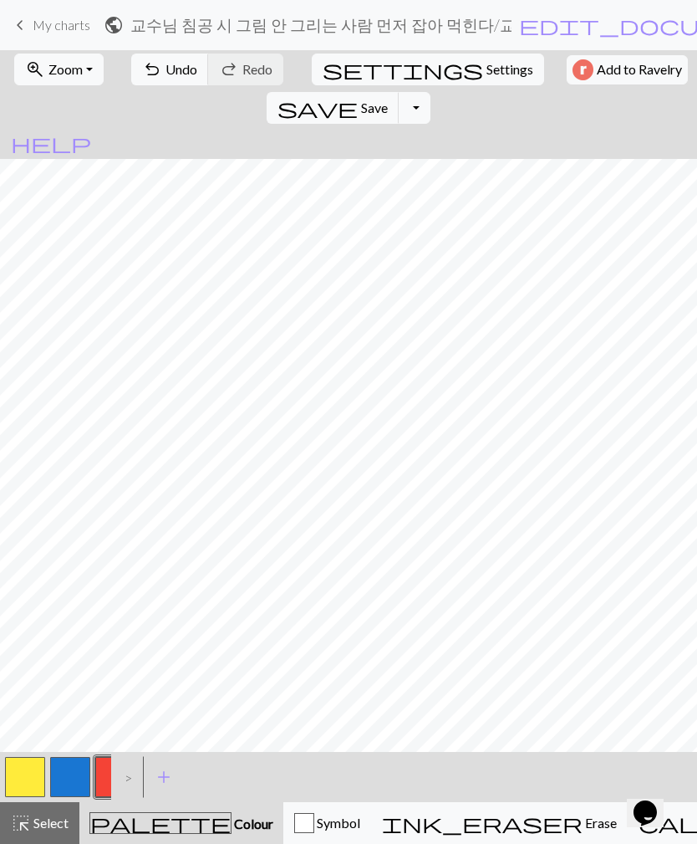
scroll to position [10, 0]
click at [487, 73] on span "Settings" at bounding box center [510, 69] width 47 height 20
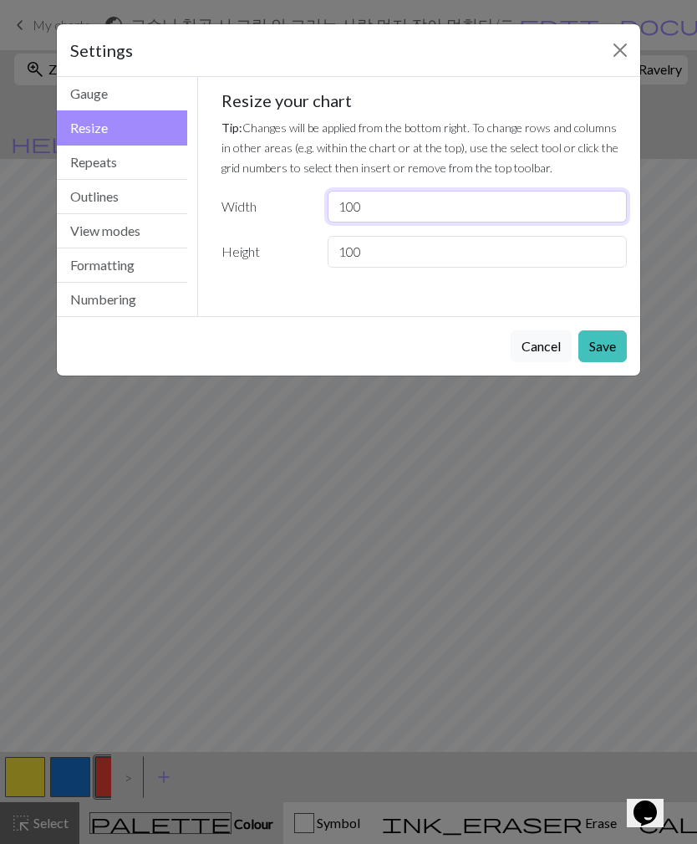
click at [357, 206] on input "100" at bounding box center [477, 207] width 299 height 32
type input "1"
type input "90"
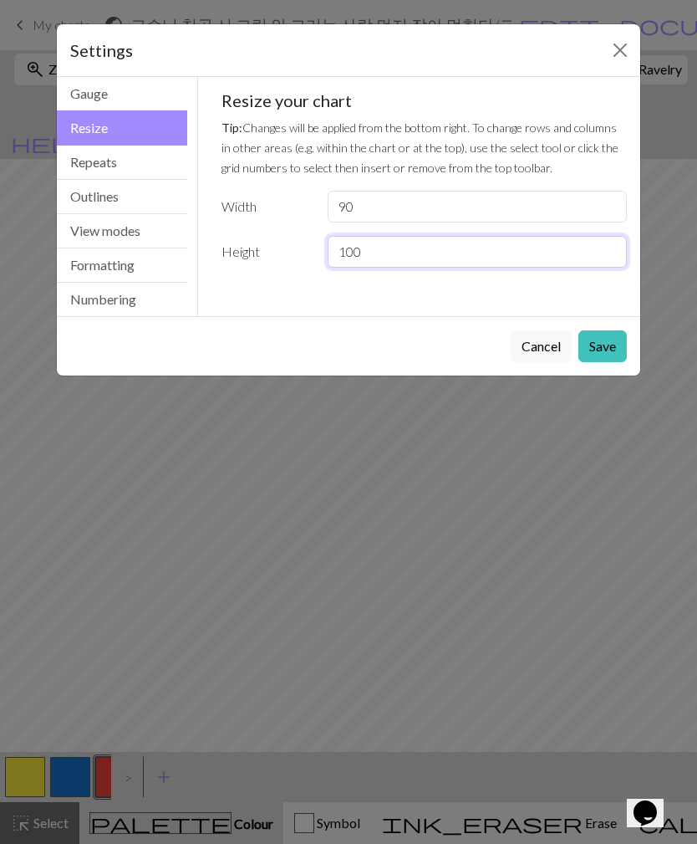
click at [364, 260] on input "100" at bounding box center [477, 252] width 299 height 32
type input "1"
type input "90"
click at [609, 352] on button "Save" at bounding box center [603, 346] width 48 height 32
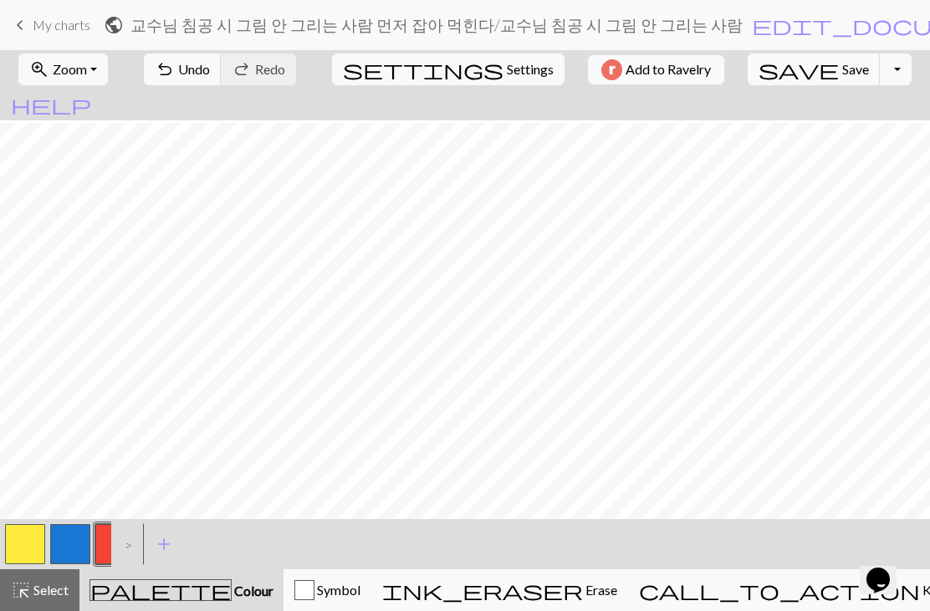
scroll to position [105, 0]
click at [507, 66] on span "Settings" at bounding box center [530, 69] width 47 height 20
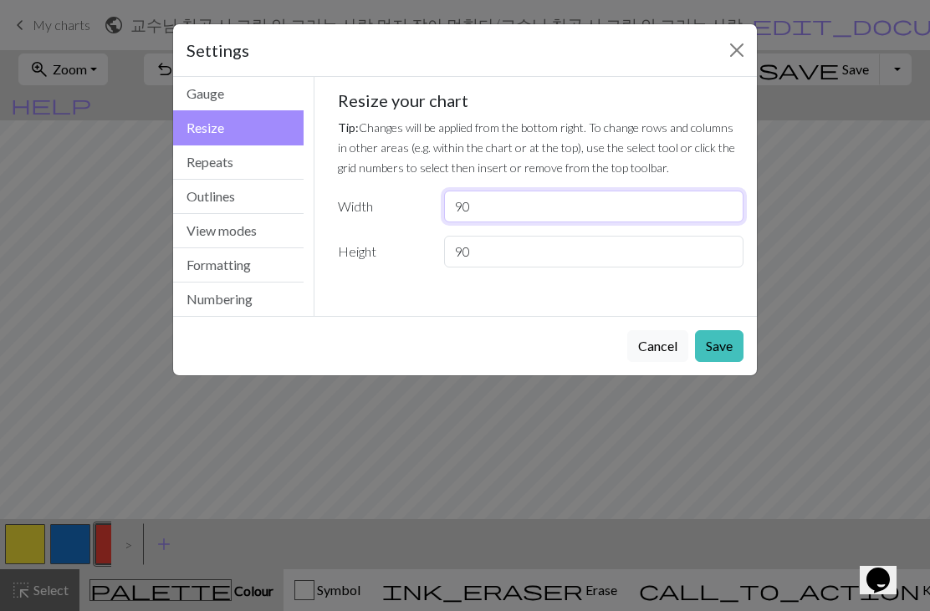
click at [497, 201] on input "90" at bounding box center [593, 207] width 299 height 32
type input "9"
type input "70"
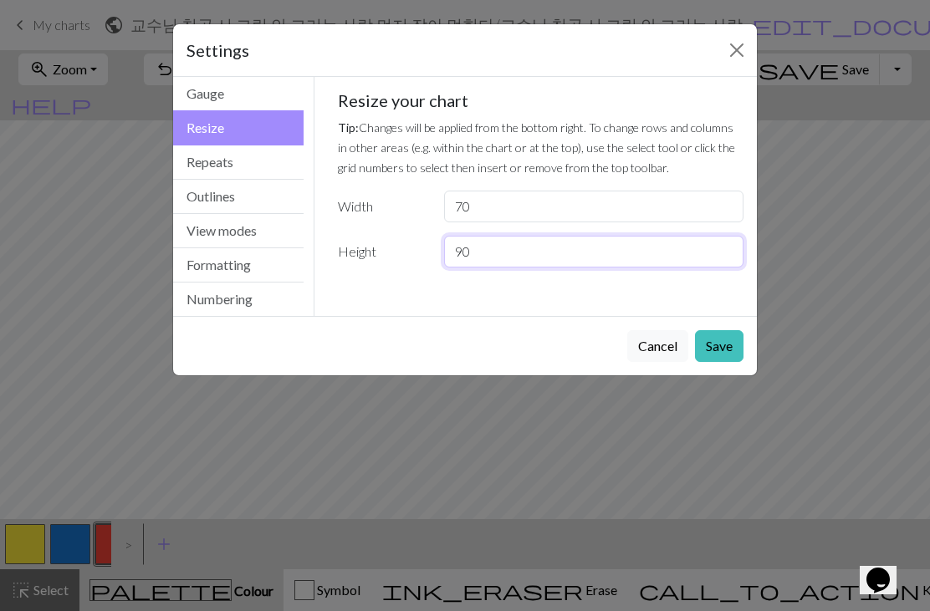
click at [482, 245] on input "90" at bounding box center [593, 252] width 299 height 32
type input "9"
type input "70"
click at [735, 356] on button "Save" at bounding box center [719, 346] width 48 height 32
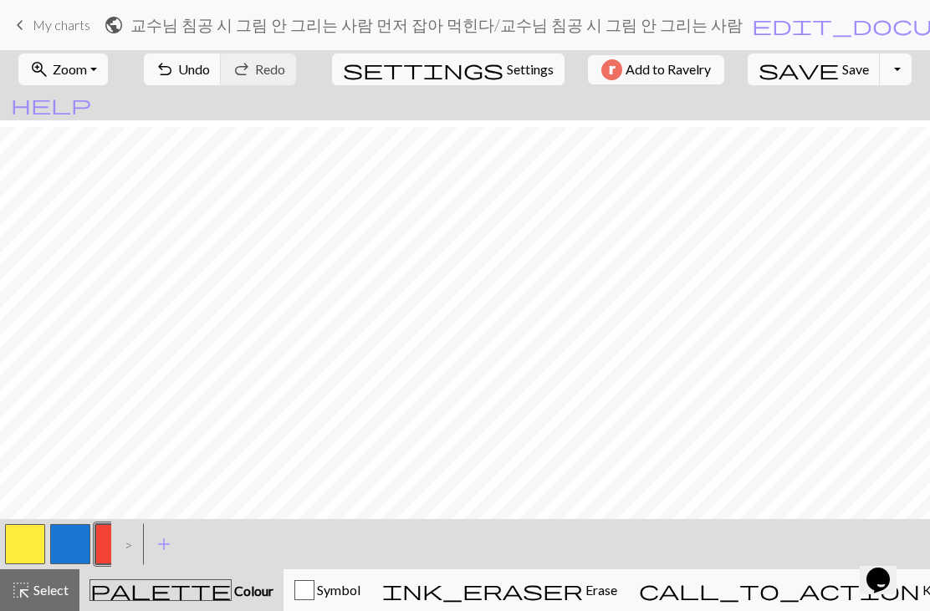
scroll to position [213, 0]
click at [77, 71] on span "Zoom" at bounding box center [70, 69] width 34 height 16
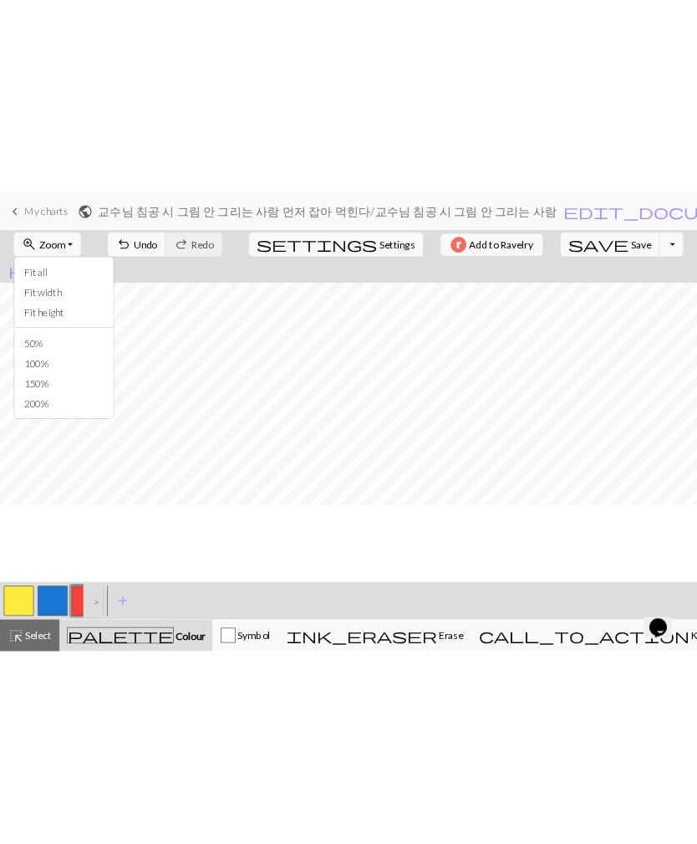
scroll to position [79, 0]
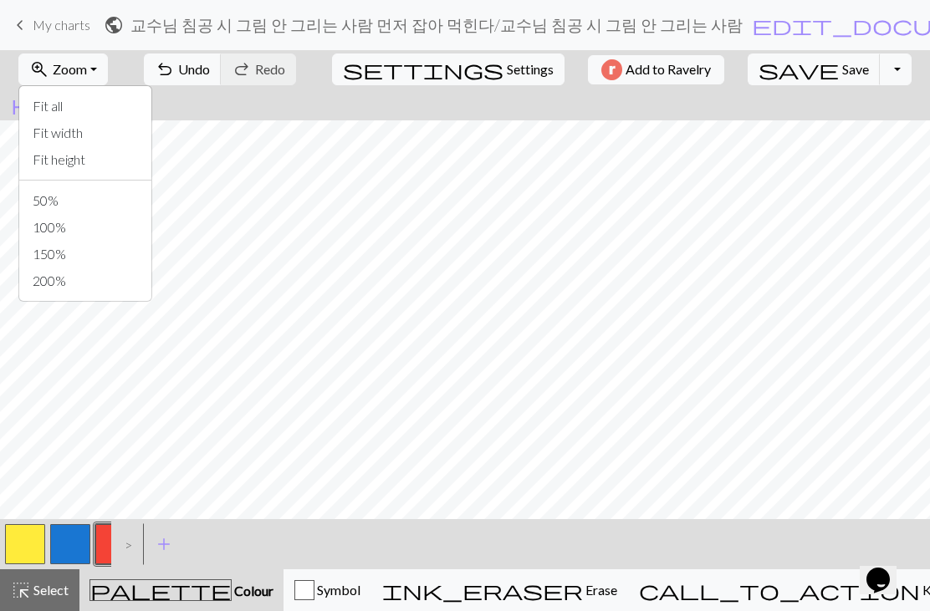
click at [63, 110] on button "Fit all" at bounding box center [85, 106] width 132 height 27
click at [49, 74] on span "zoom_in" at bounding box center [39, 69] width 20 height 23
click at [57, 197] on button "50%" at bounding box center [85, 200] width 132 height 27
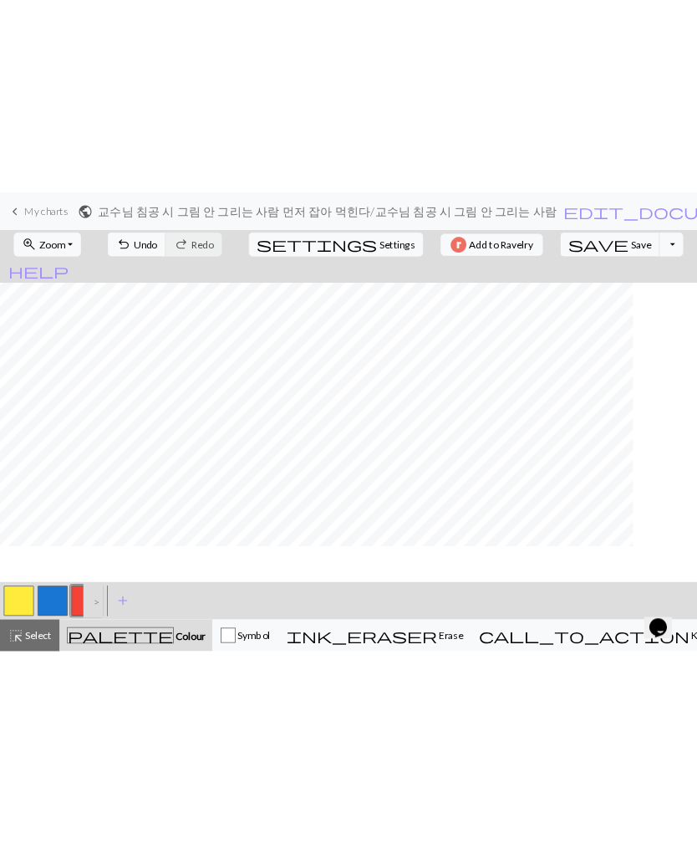
scroll to position [0, 0]
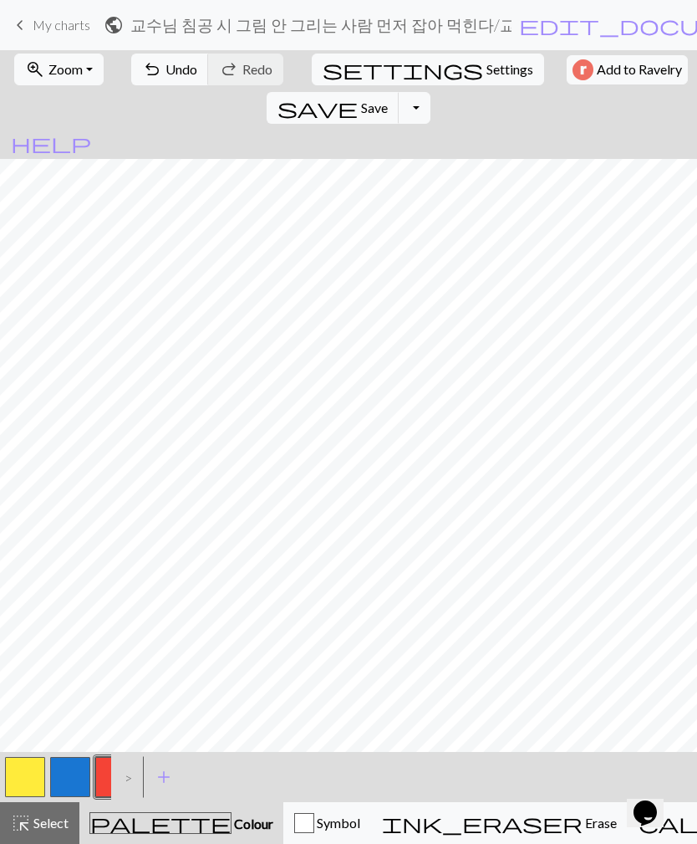
click at [84, 610] on button "button" at bounding box center [70, 777] width 40 height 40
click at [105, 610] on button "button" at bounding box center [115, 777] width 40 height 40
click at [74, 610] on button "button" at bounding box center [70, 777] width 40 height 40
click at [142, 69] on span "undo" at bounding box center [152, 69] width 20 height 23
click at [20, 610] on button "button" at bounding box center [25, 777] width 40 height 40
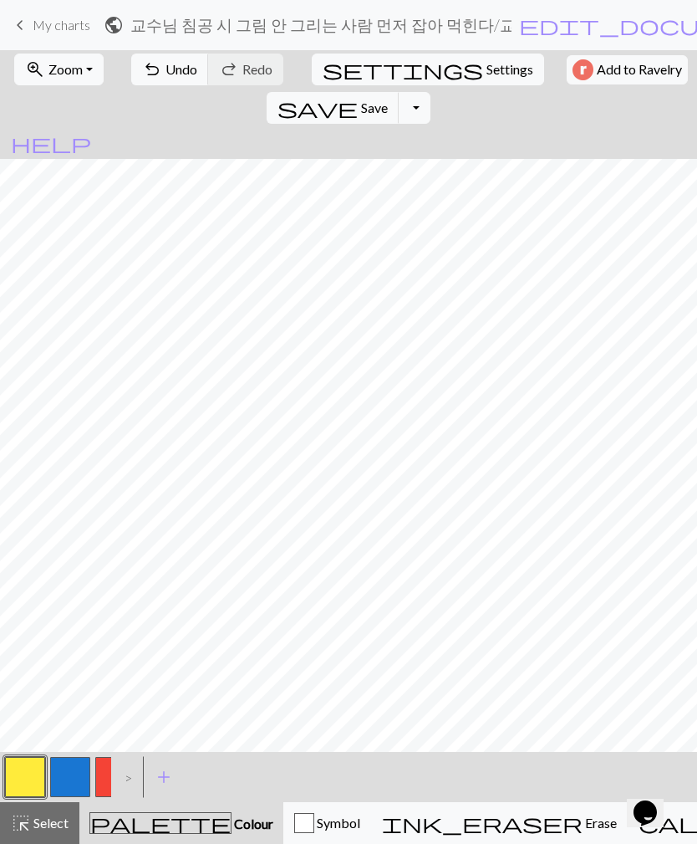
click at [74, 610] on button "button" at bounding box center [70, 777] width 40 height 40
click at [33, 610] on button "button" at bounding box center [25, 777] width 40 height 40
click at [54, 610] on button "button" at bounding box center [70, 777] width 40 height 40
click at [487, 69] on span "Settings" at bounding box center [510, 69] width 47 height 20
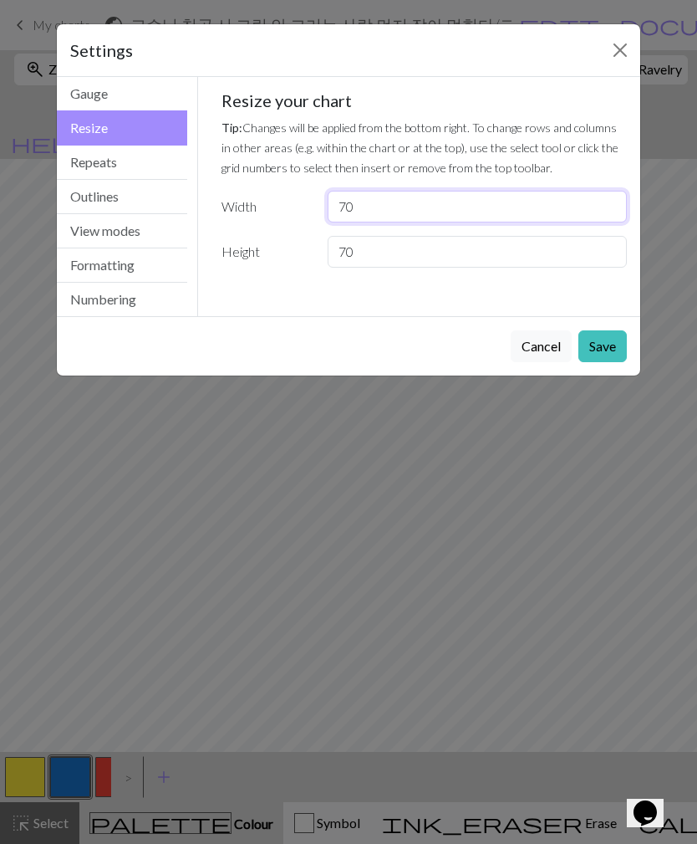
click at [407, 205] on input "70" at bounding box center [477, 207] width 299 height 32
type input "71"
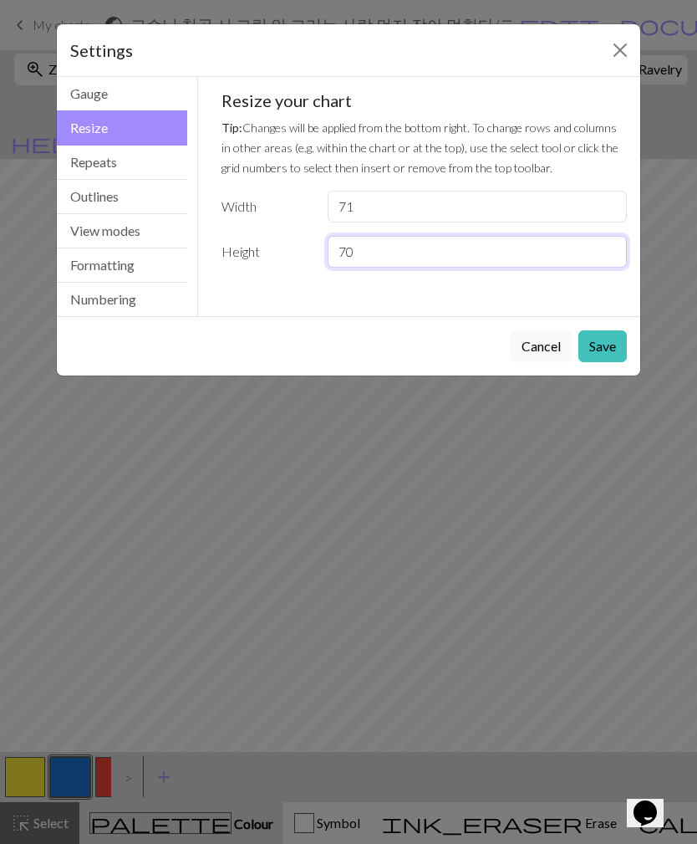
click at [388, 240] on input "70" at bounding box center [477, 252] width 299 height 32
click at [406, 247] on input "70" at bounding box center [477, 252] width 299 height 32
type input "71"
click at [604, 349] on button "Save" at bounding box center [603, 346] width 48 height 32
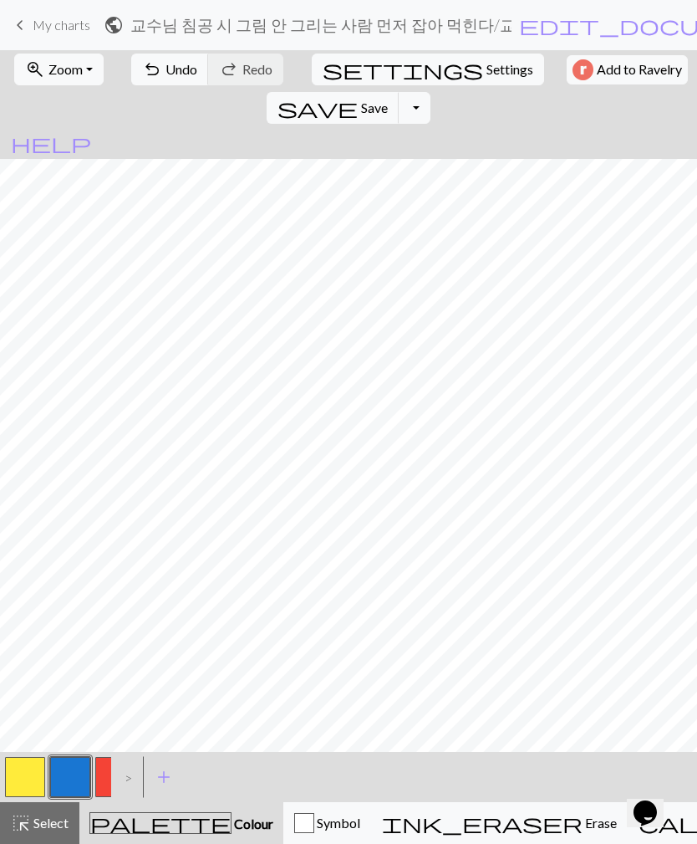
click at [108, 610] on button "button" at bounding box center [115, 777] width 40 height 40
click at [69, 610] on button "button" at bounding box center [70, 777] width 40 height 40
click at [102, 610] on button "button" at bounding box center [115, 777] width 40 height 40
click at [72, 610] on button "button" at bounding box center [70, 777] width 40 height 40
click at [18, 610] on button "button" at bounding box center [25, 777] width 40 height 40
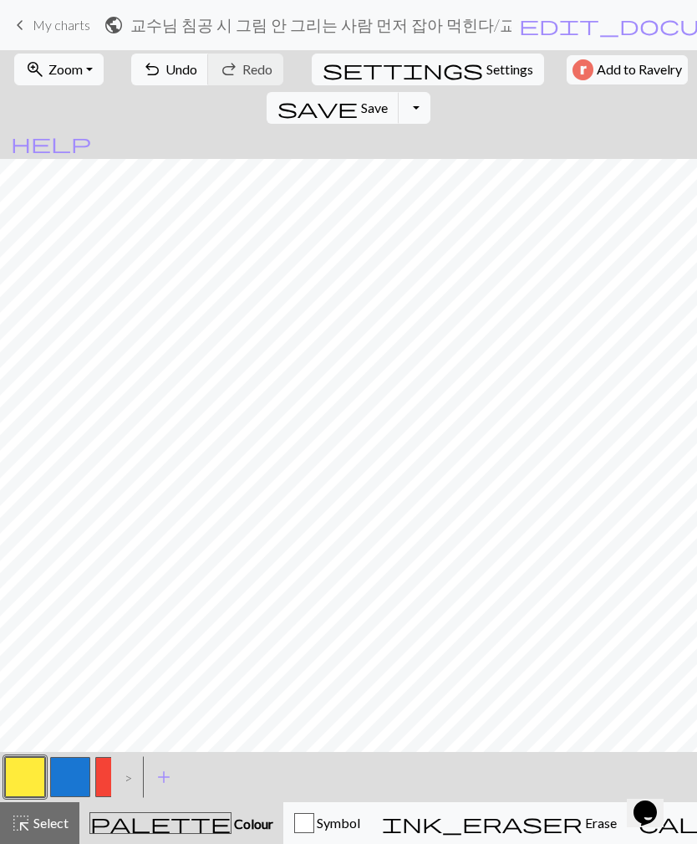
click at [75, 610] on button "button" at bounding box center [70, 777] width 40 height 40
click at [152, 74] on button "undo Undo Undo" at bounding box center [170, 70] width 78 height 32
click at [51, 66] on span "Zoom" at bounding box center [65, 69] width 34 height 16
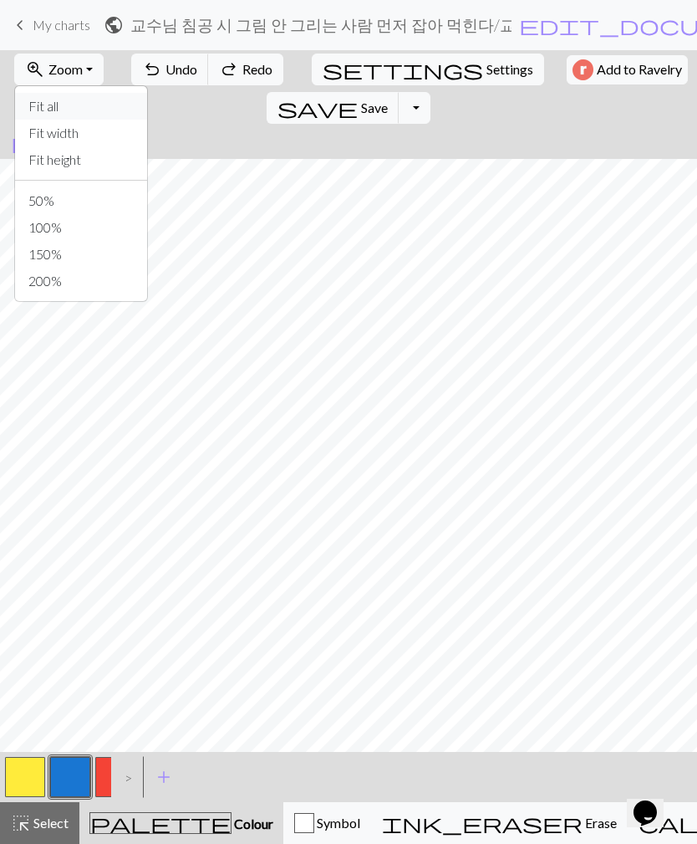
click at [49, 115] on button "Fit all" at bounding box center [81, 106] width 132 height 27
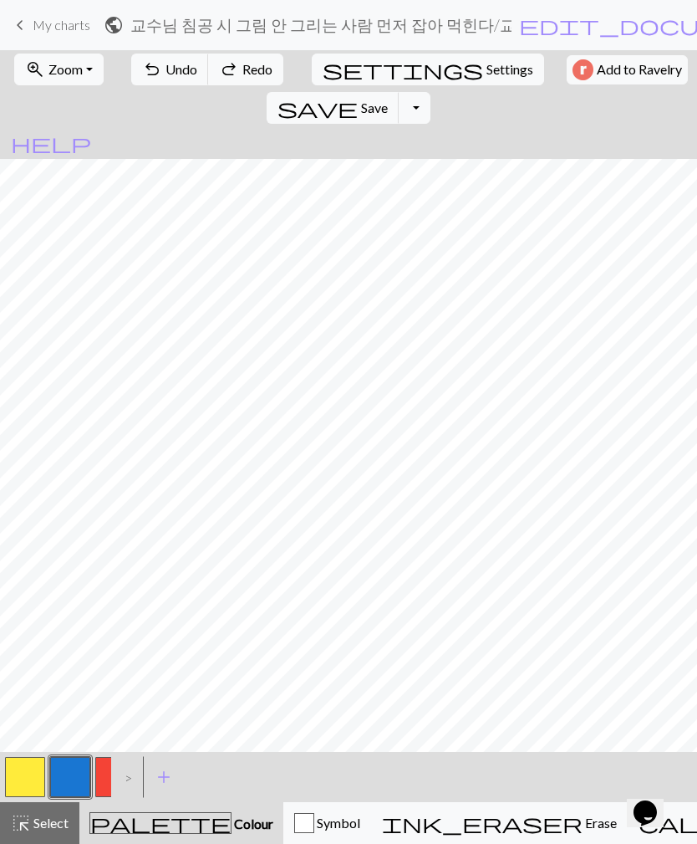
click at [73, 68] on span "Zoom" at bounding box center [65, 69] width 34 height 16
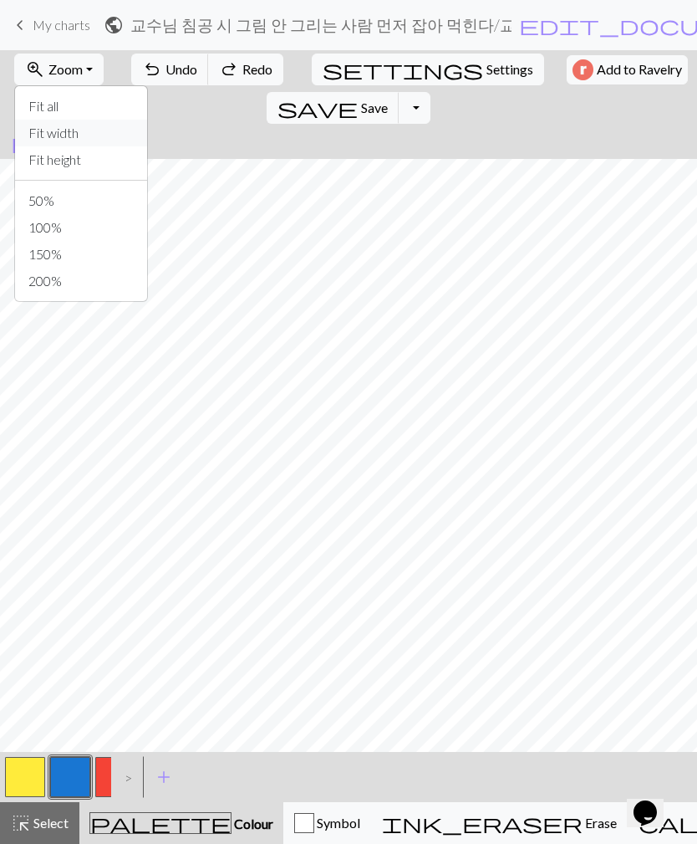
click at [48, 144] on button "Fit width" at bounding box center [81, 133] width 132 height 27
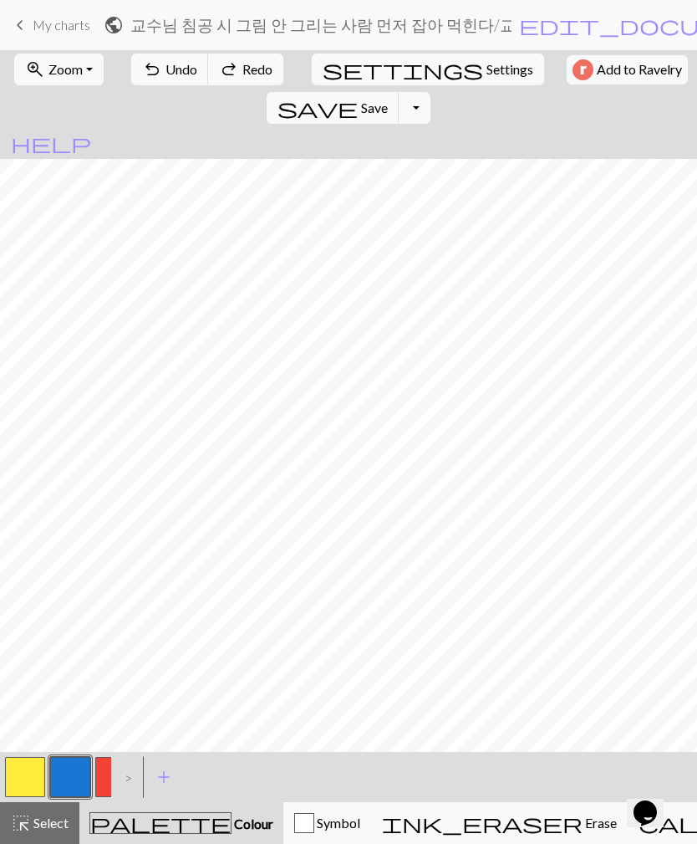
click at [41, 69] on span "zoom_in" at bounding box center [35, 69] width 20 height 23
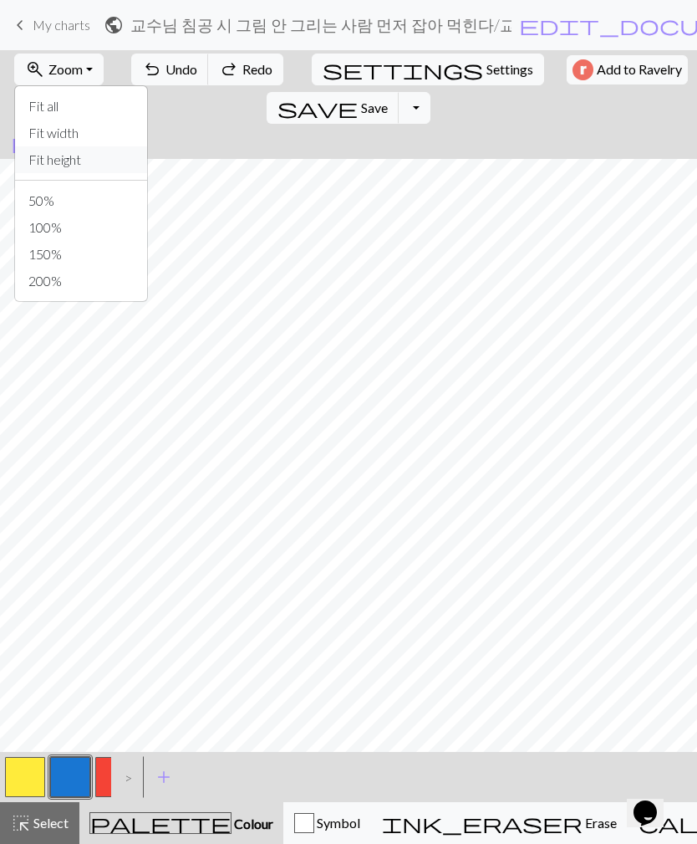
click at [48, 166] on button "Fit height" at bounding box center [81, 159] width 132 height 27
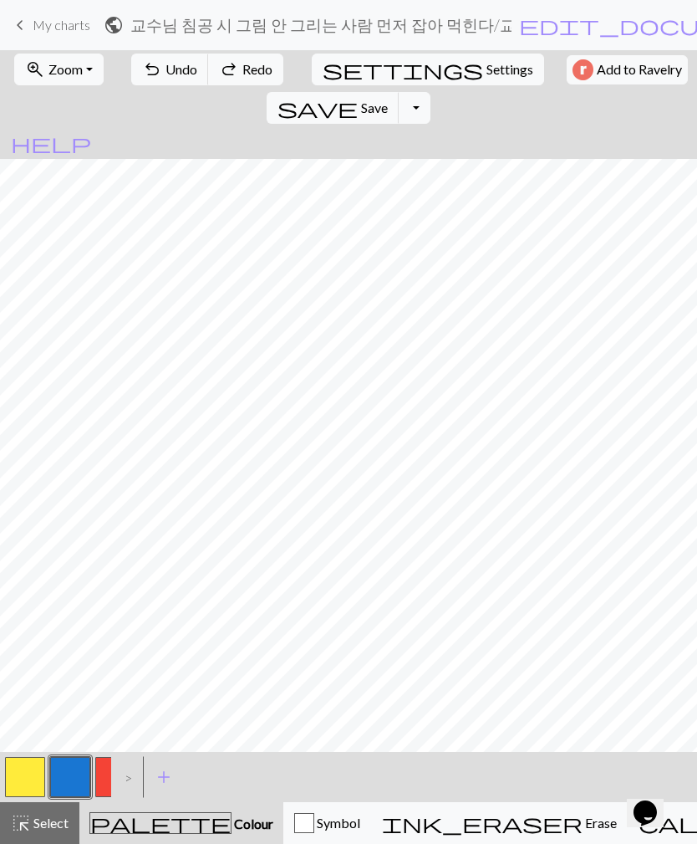
click at [51, 69] on span "Zoom" at bounding box center [65, 69] width 34 height 16
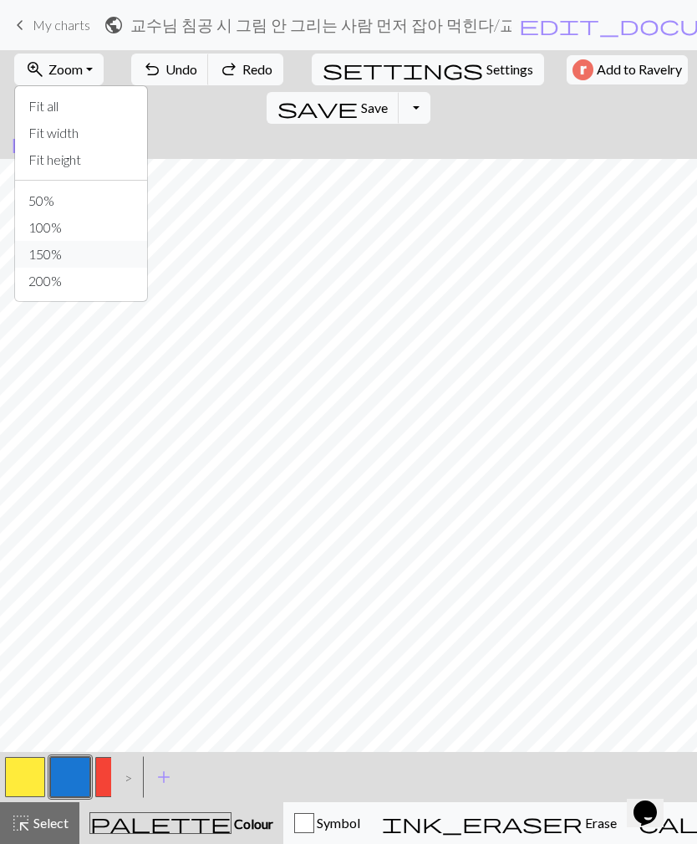
click at [45, 261] on button "150%" at bounding box center [81, 254] width 132 height 27
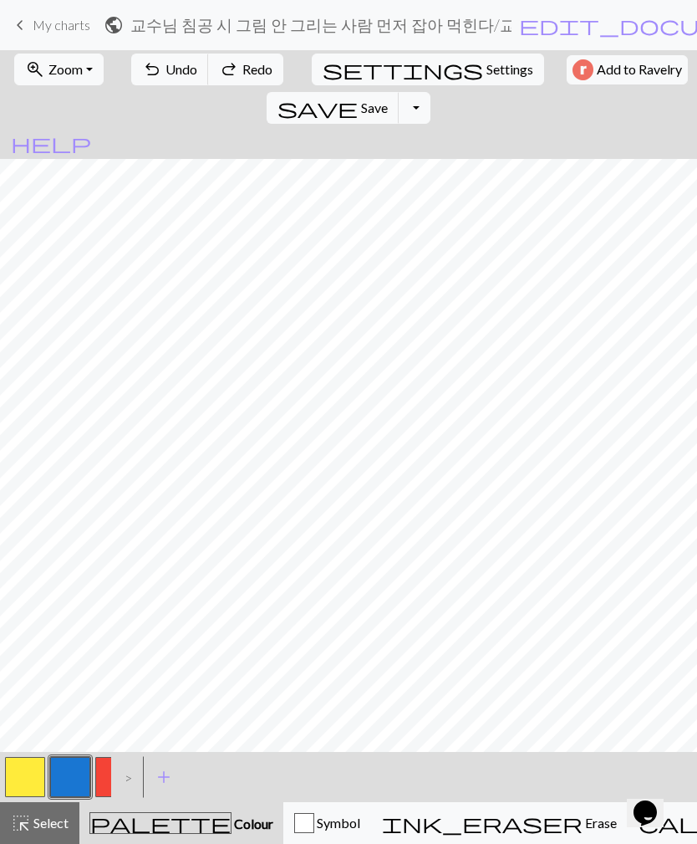
click at [43, 76] on button "zoom_in Zoom Zoom" at bounding box center [58, 70] width 89 height 32
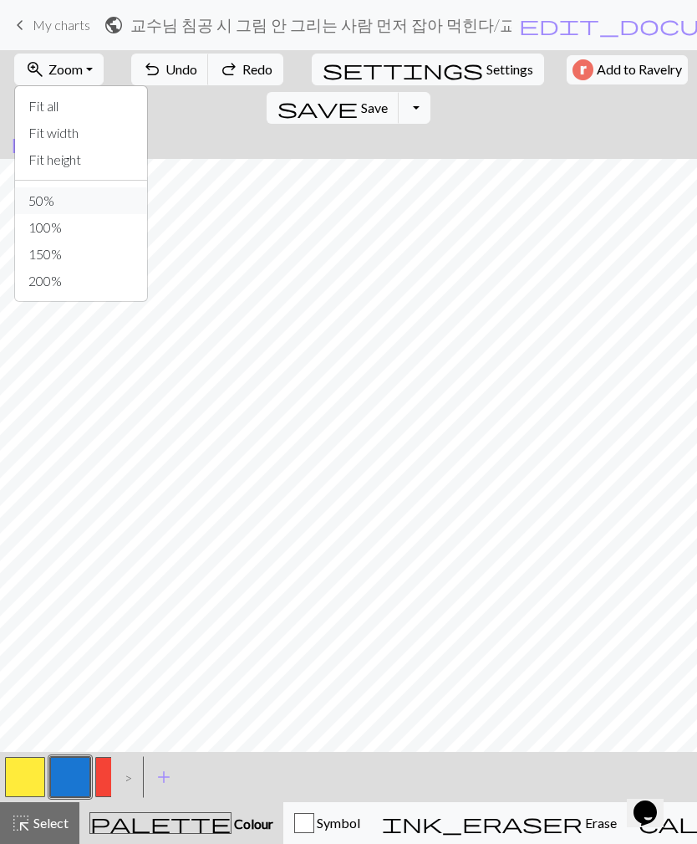
click at [39, 197] on button "50%" at bounding box center [81, 200] width 132 height 27
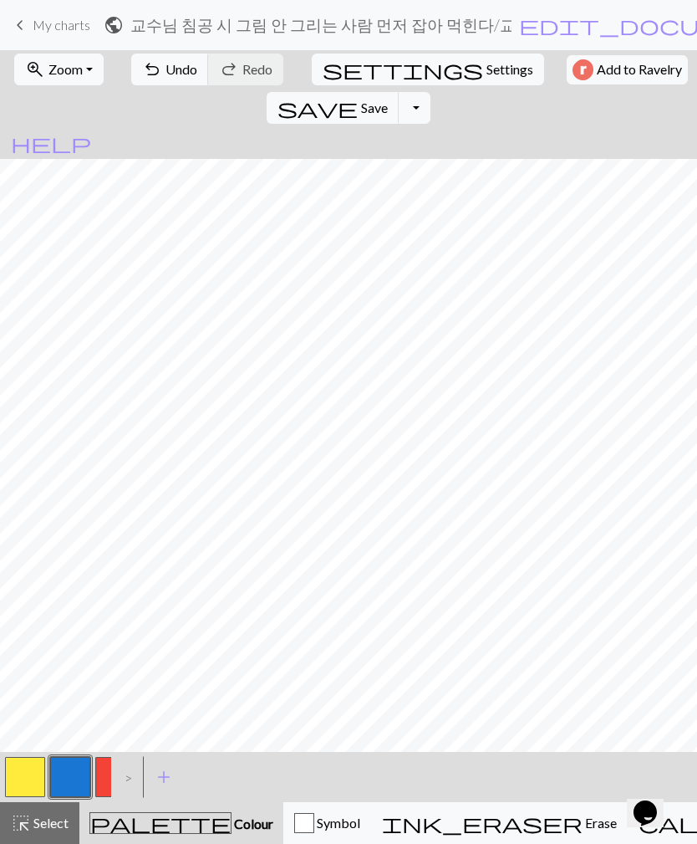
click at [88, 610] on button "button" at bounding box center [70, 777] width 40 height 40
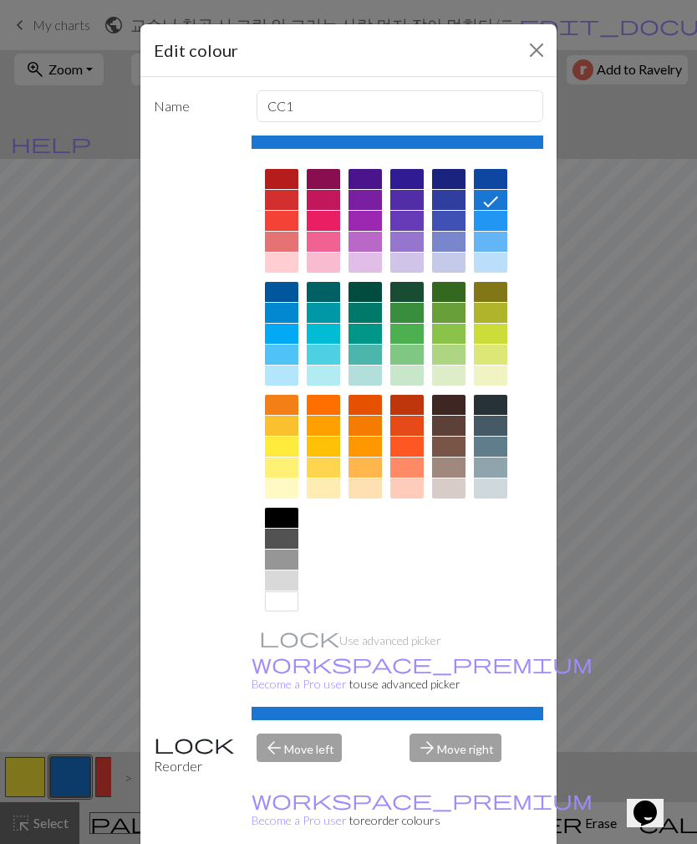
click at [548, 41] on button "Close" at bounding box center [536, 50] width 27 height 27
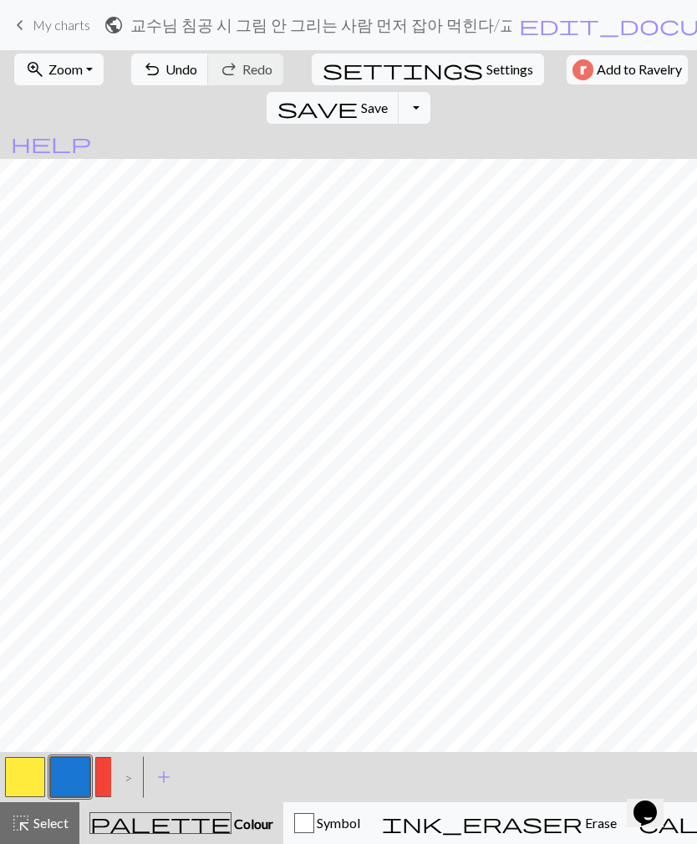
click at [120, 610] on div ">" at bounding box center [124, 776] width 27 height 45
click at [127, 610] on div ">" at bounding box center [124, 776] width 27 height 45
click at [101, 610] on button "button" at bounding box center [115, 777] width 40 height 40
click at [72, 610] on button "button" at bounding box center [70, 777] width 40 height 40
click at [15, 610] on button "button" at bounding box center [25, 777] width 40 height 40
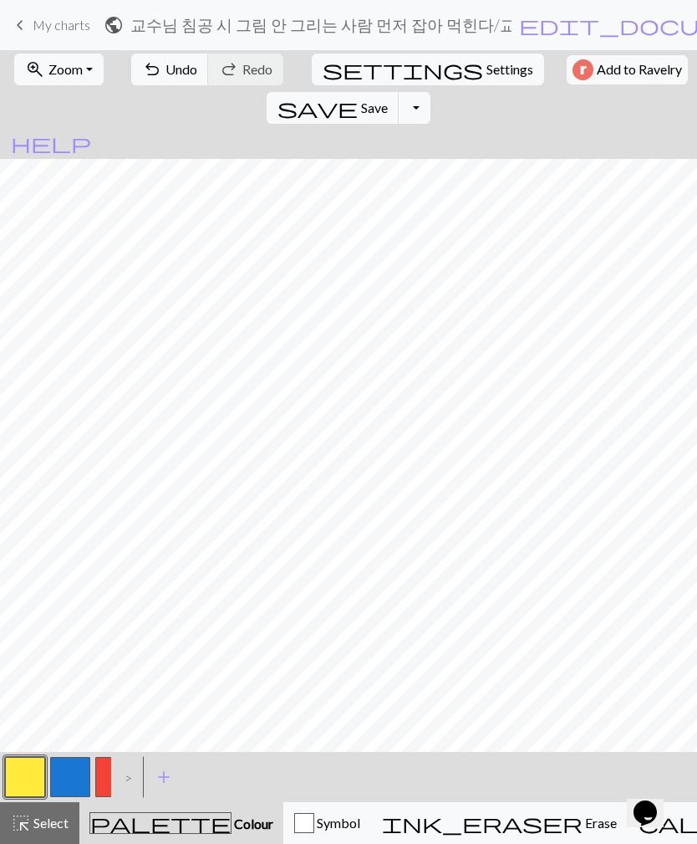
click at [59, 610] on button "button" at bounding box center [70, 777] width 40 height 40
click at [23, 610] on button "button" at bounding box center [25, 777] width 40 height 40
click at [73, 610] on button "button" at bounding box center [70, 777] width 40 height 40
click at [72, 610] on button "button" at bounding box center [70, 777] width 40 height 40
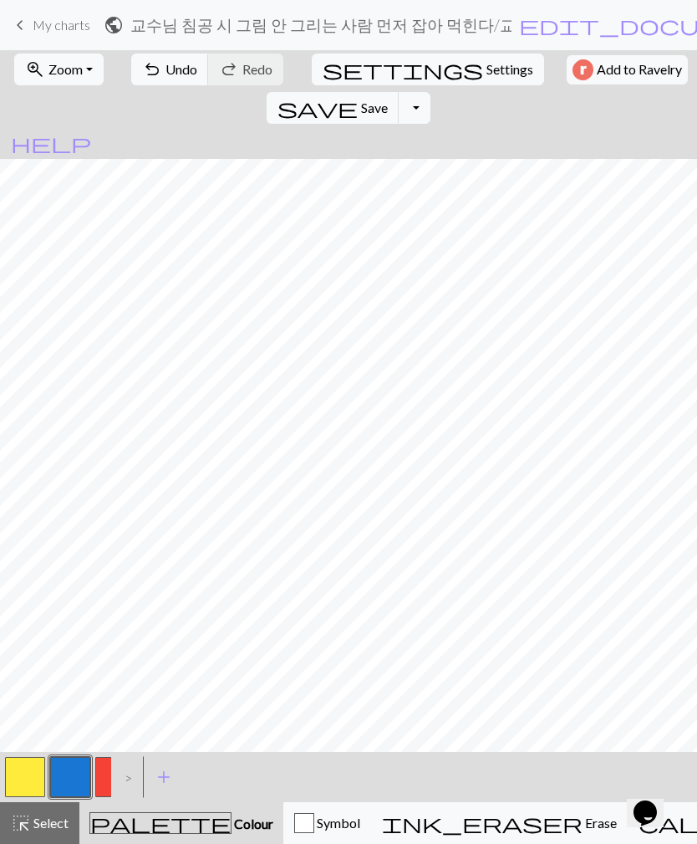
click at [21, 610] on button "button" at bounding box center [25, 777] width 40 height 40
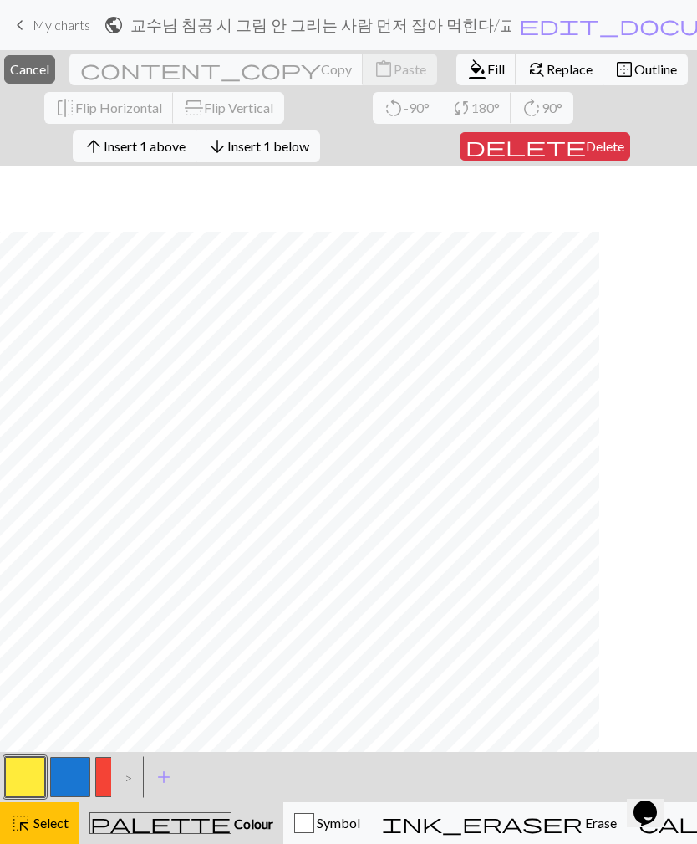
scroll to position [66, 0]
click at [49, 66] on span "Cancel" at bounding box center [29, 69] width 39 height 16
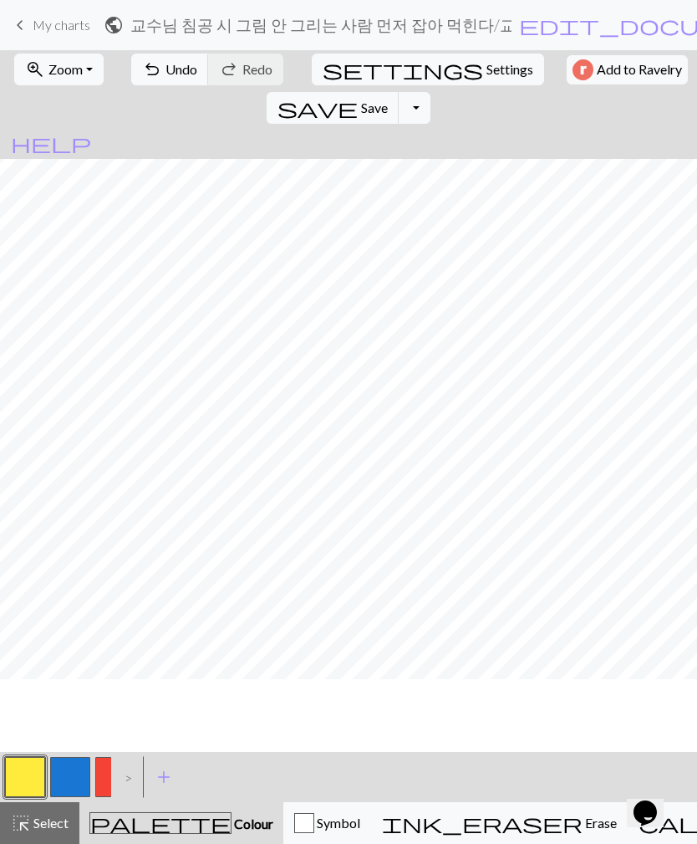
scroll to position [0, 0]
click at [68, 610] on button "button" at bounding box center [70, 777] width 40 height 40
click at [65, 610] on button "button" at bounding box center [70, 777] width 40 height 40
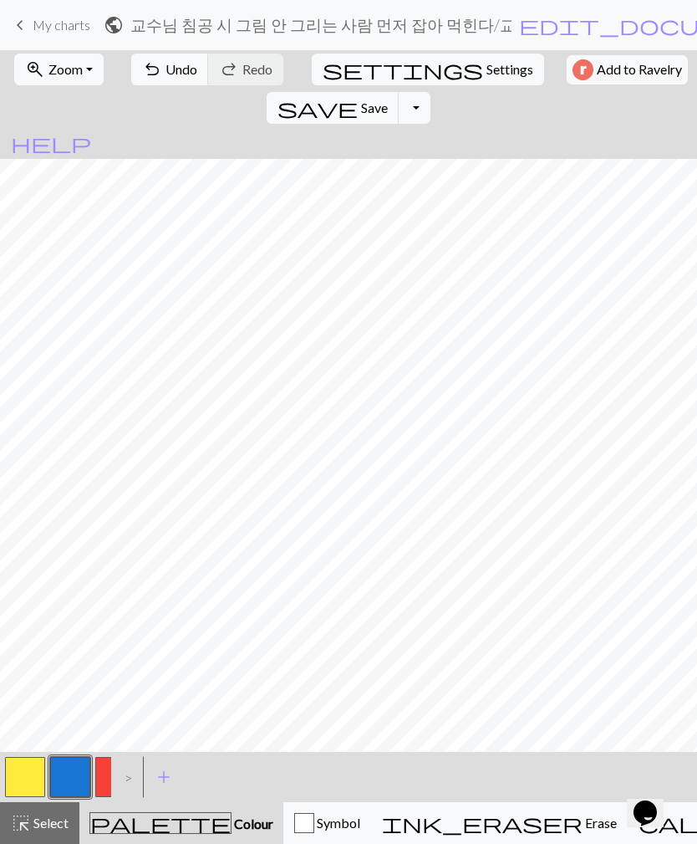
click at [29, 610] on button "button" at bounding box center [25, 777] width 40 height 40
click at [67, 610] on button "button" at bounding box center [70, 777] width 40 height 40
click at [28, 610] on button "button" at bounding box center [25, 777] width 40 height 40
click at [29, 610] on button "button" at bounding box center [25, 777] width 40 height 40
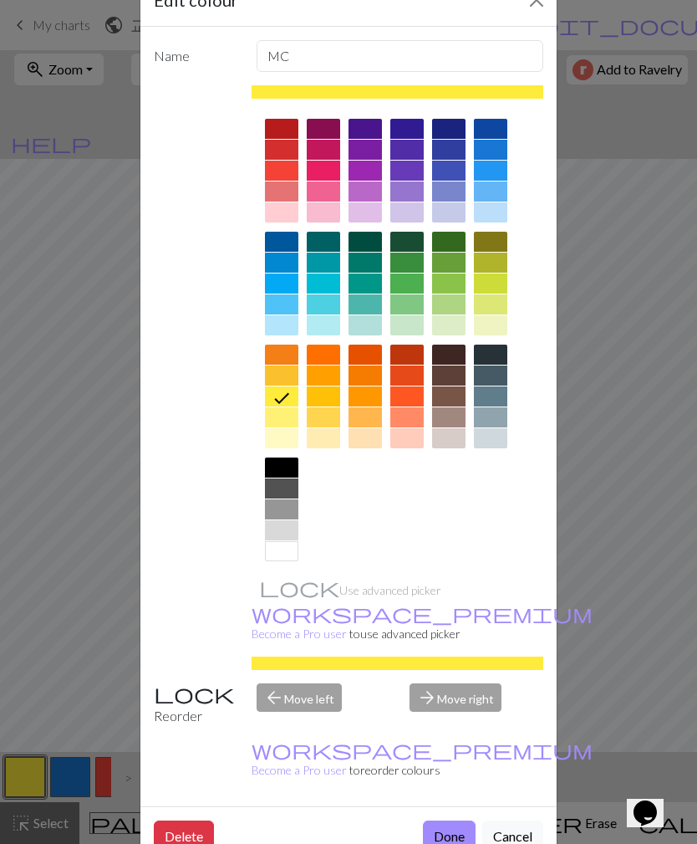
scroll to position [49, 0]
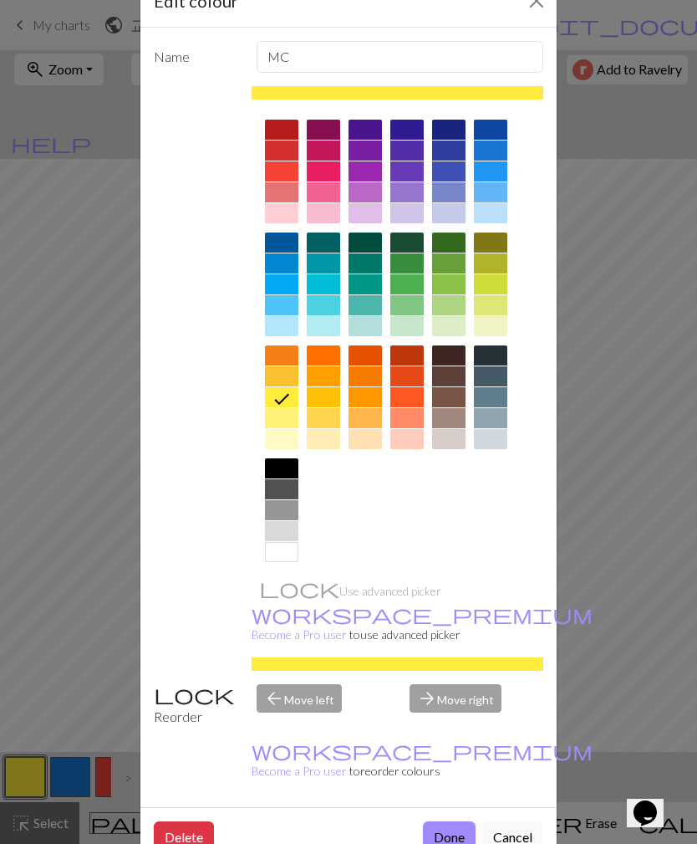
click at [446, 610] on button "Done" at bounding box center [449, 837] width 53 height 32
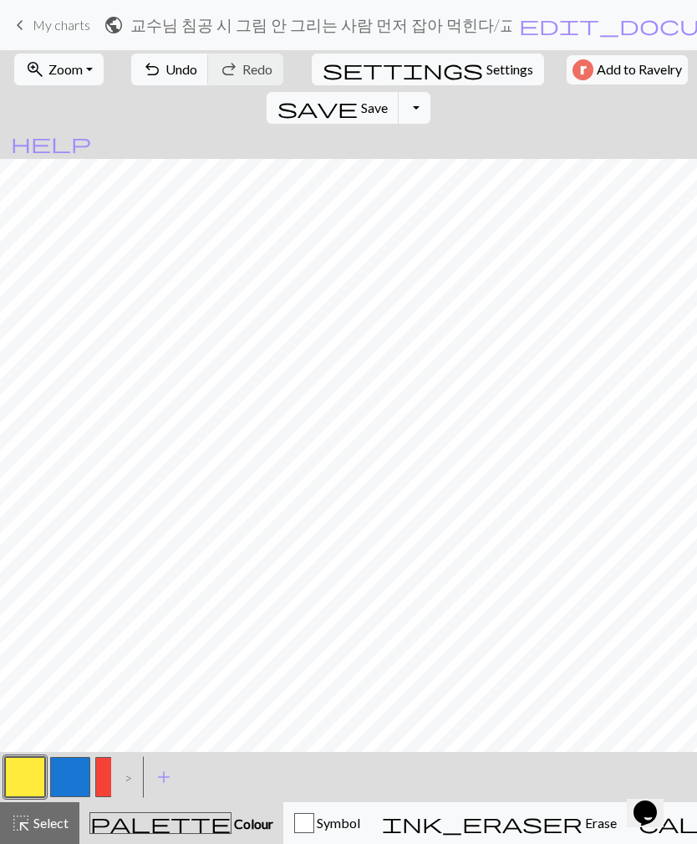
click at [446, 610] on span "ink_eraser" at bounding box center [482, 822] width 201 height 23
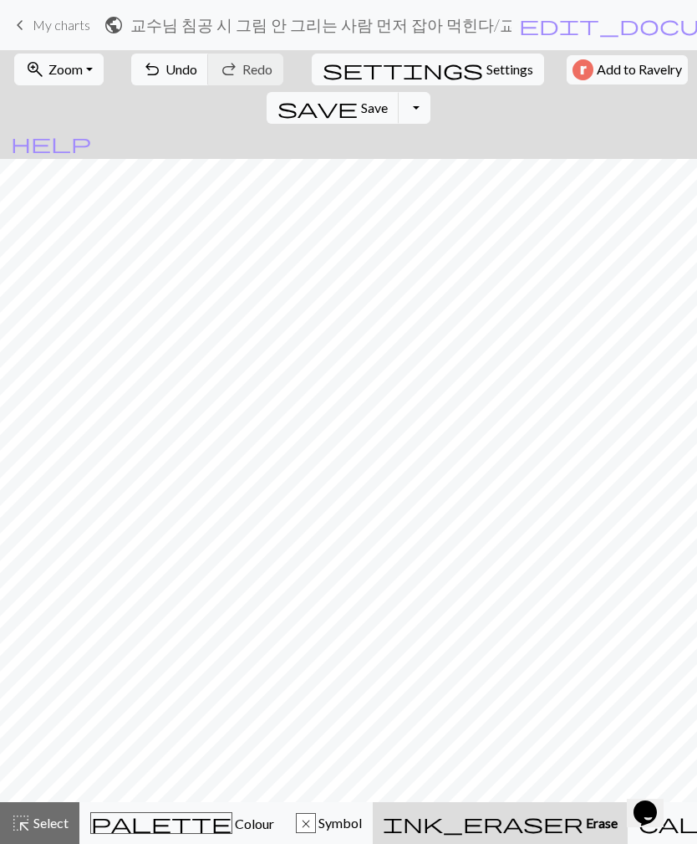
click at [141, 610] on span "palette" at bounding box center [161, 822] width 140 height 23
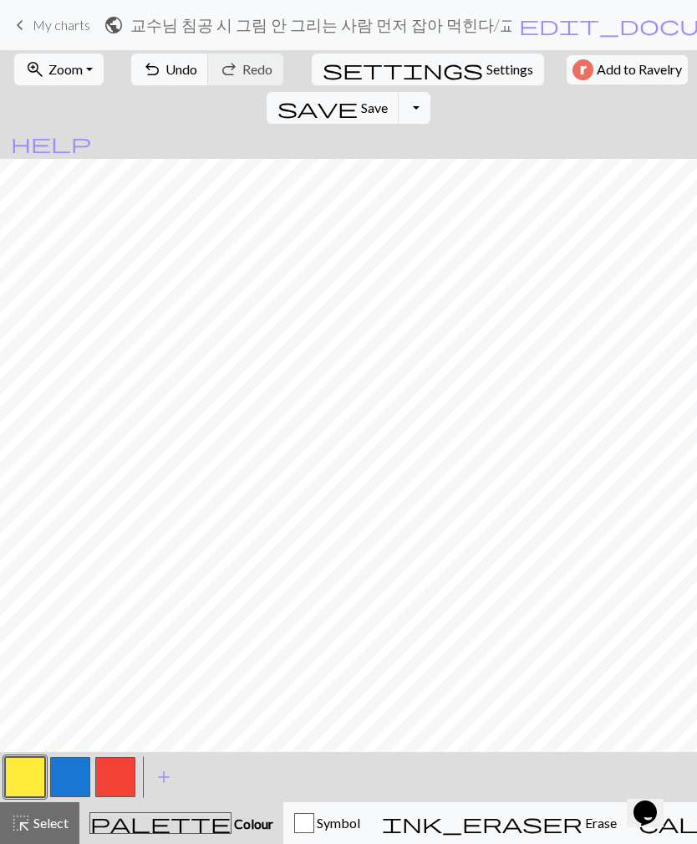
click at [64, 610] on button "button" at bounding box center [70, 777] width 40 height 40
click at [21, 610] on button "button" at bounding box center [25, 777] width 40 height 40
click at [72, 610] on button "button" at bounding box center [70, 777] width 40 height 40
click at [28, 610] on button "button" at bounding box center [25, 777] width 40 height 40
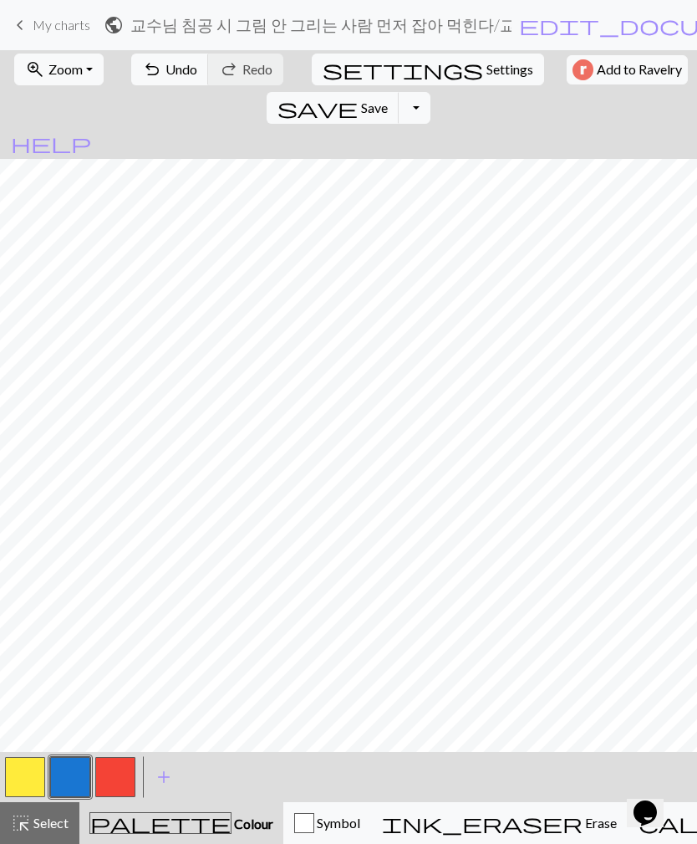
click at [27, 610] on button "button" at bounding box center [25, 777] width 40 height 40
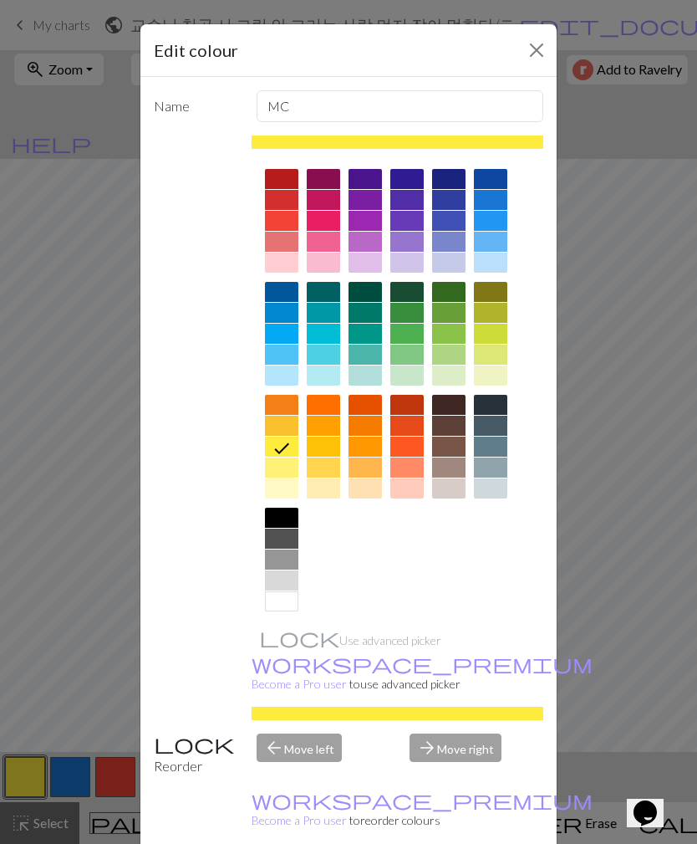
click at [533, 49] on button "Close" at bounding box center [536, 50] width 27 height 27
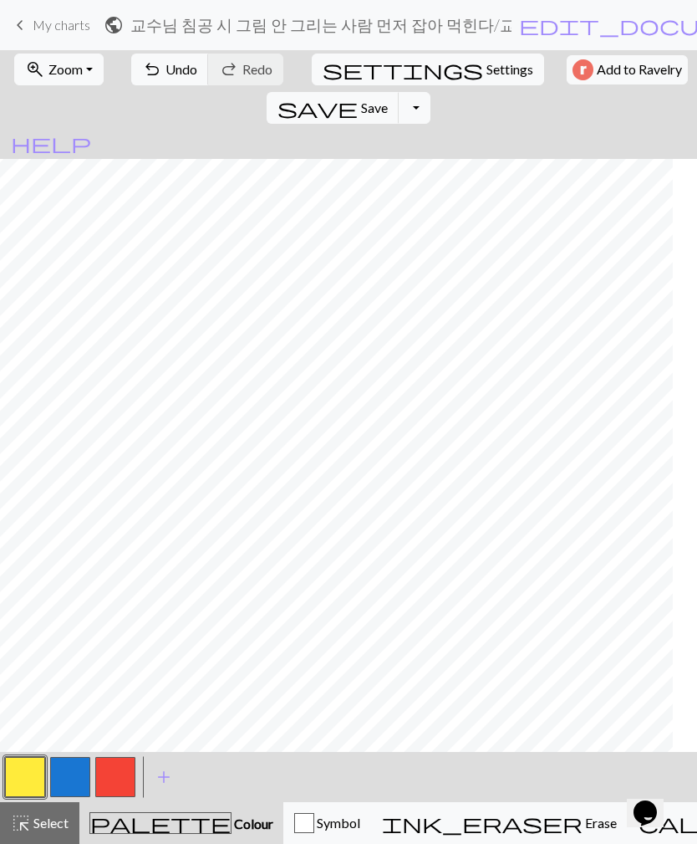
scroll to position [0, 0]
click at [84, 610] on button "button" at bounding box center [70, 777] width 40 height 40
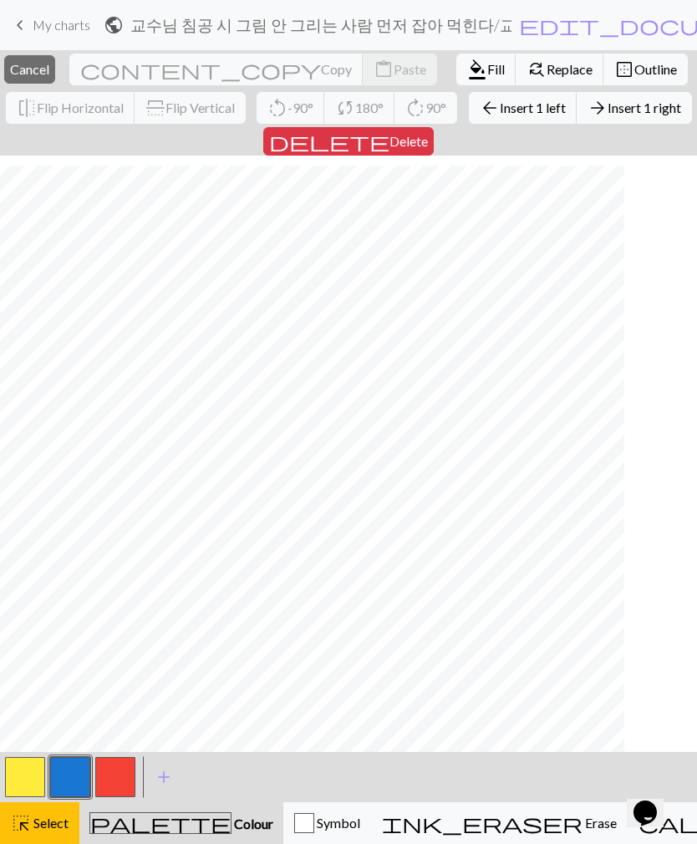
scroll to position [28, 78]
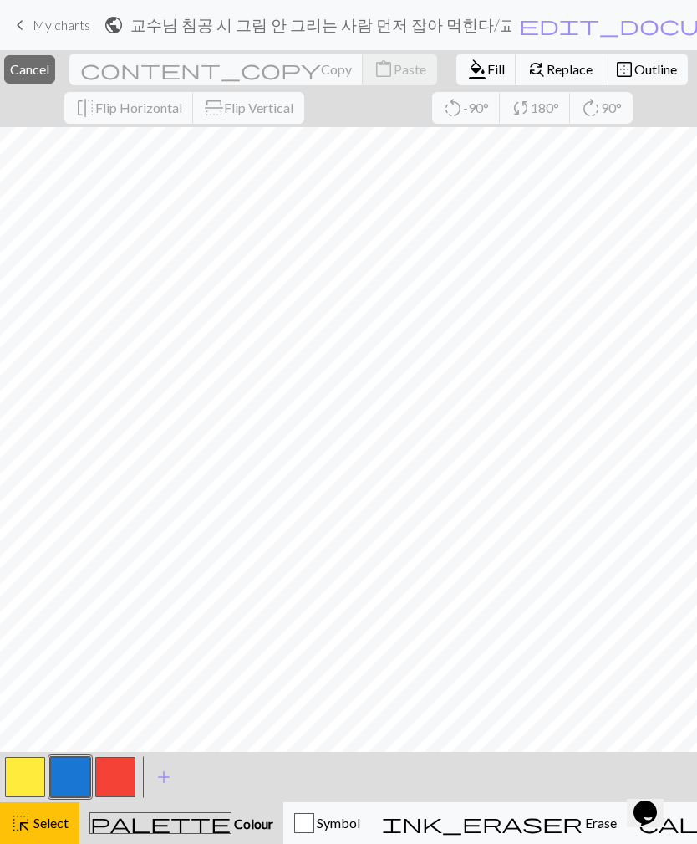
click at [49, 64] on span "Cancel" at bounding box center [29, 69] width 39 height 16
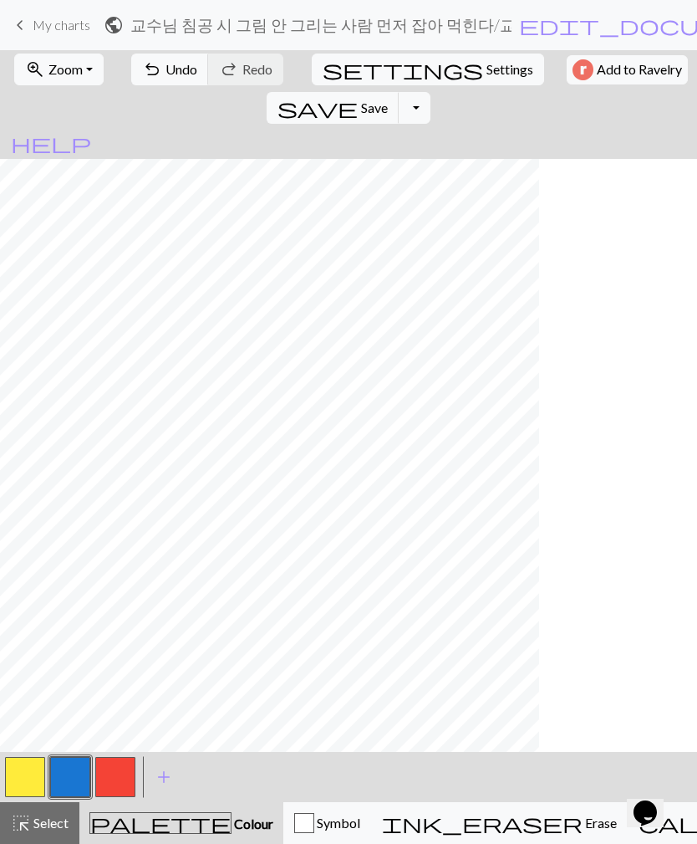
scroll to position [0, 0]
click at [154, 72] on button "undo Undo Undo" at bounding box center [170, 70] width 78 height 32
click at [67, 610] on button "button" at bounding box center [70, 777] width 40 height 40
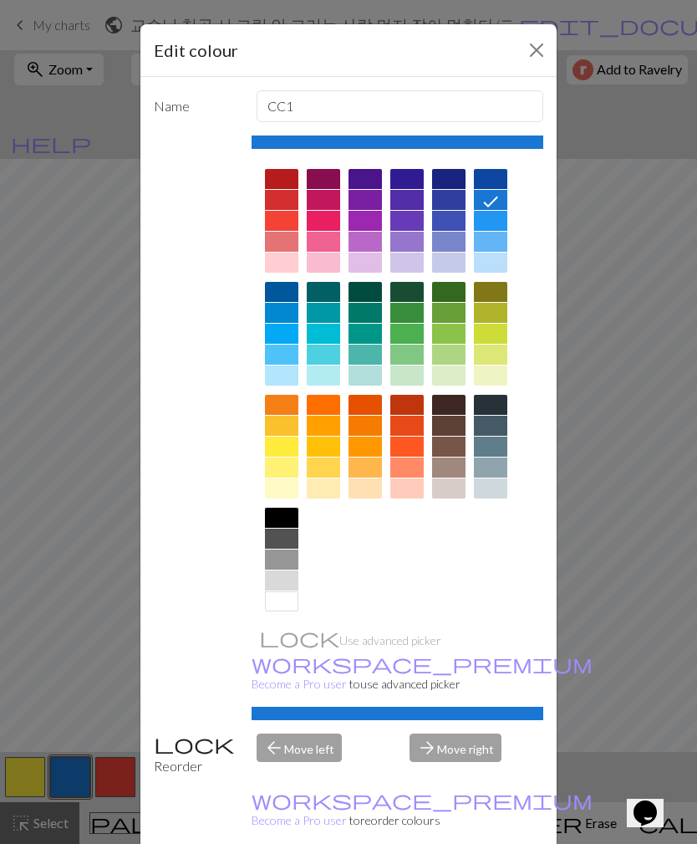
click at [526, 39] on button "Close" at bounding box center [536, 50] width 27 height 27
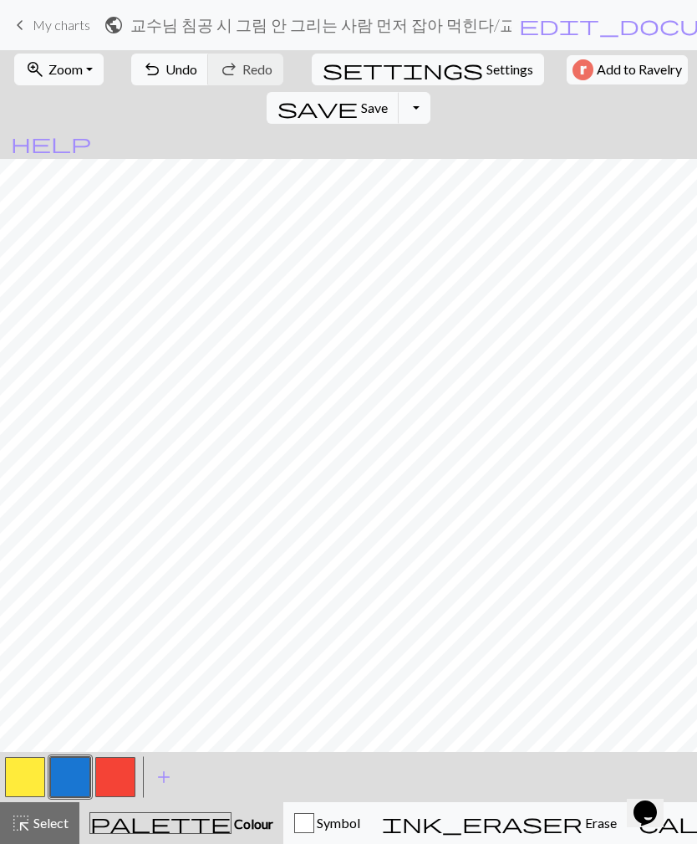
click at [325, 70] on button "settings Settings" at bounding box center [428, 70] width 232 height 32
select select "aran"
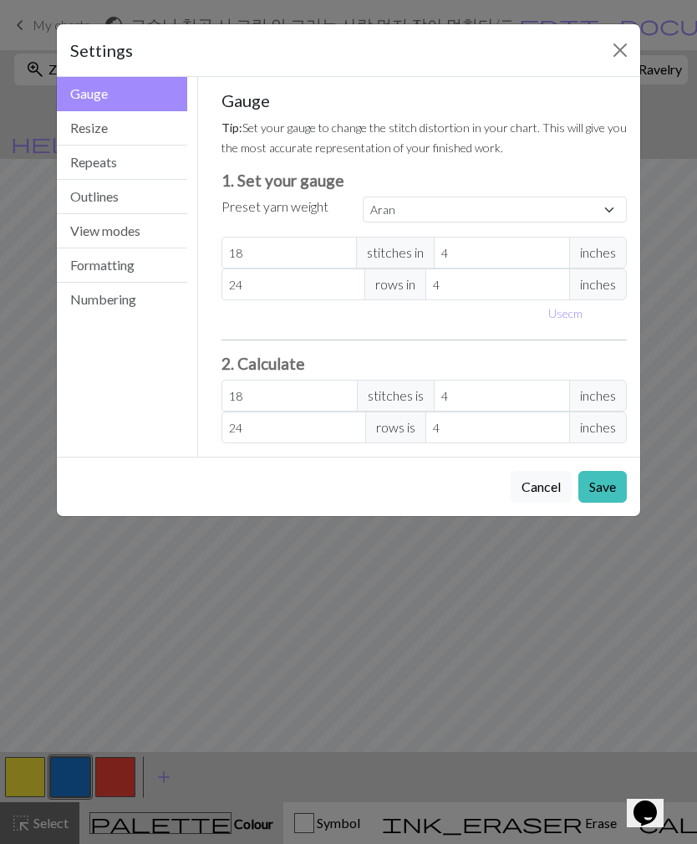
click at [107, 130] on button "Resize" at bounding box center [122, 128] width 130 height 34
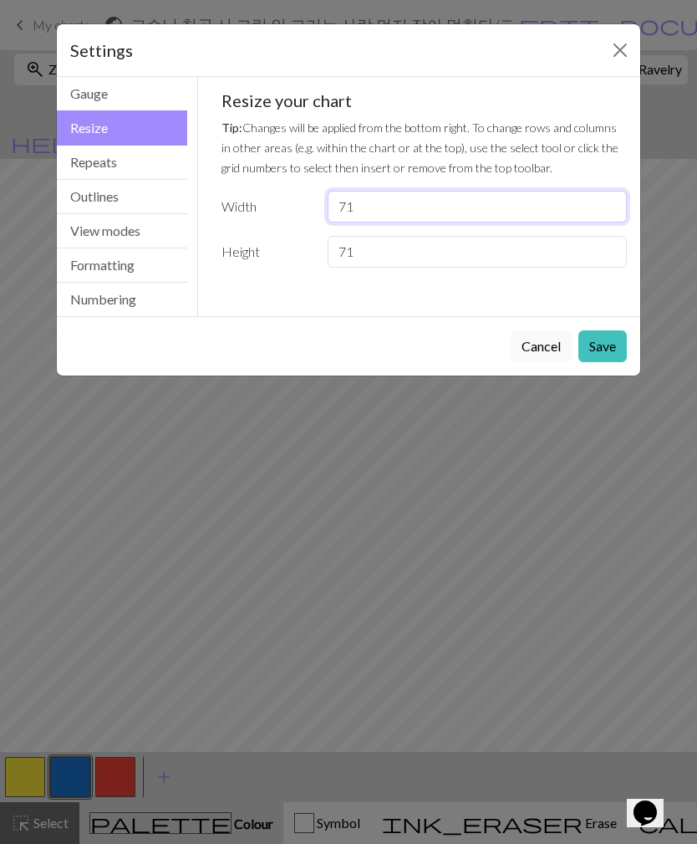
click at [389, 217] on input "71" at bounding box center [477, 207] width 299 height 32
type input "7"
type input "85"
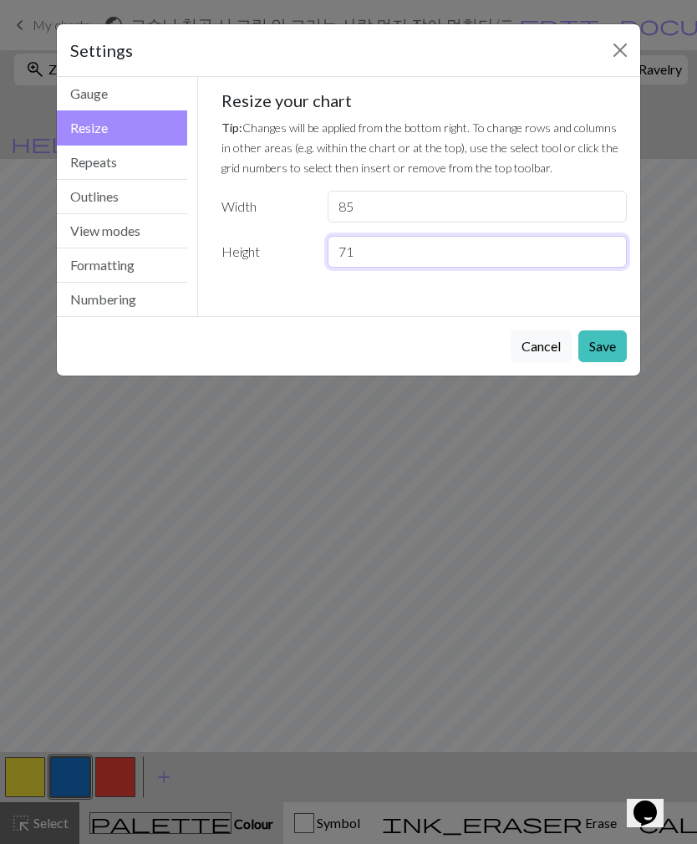
click at [374, 253] on input "71" at bounding box center [477, 252] width 299 height 32
type input "7"
type input "85"
click at [601, 351] on button "Save" at bounding box center [603, 346] width 48 height 32
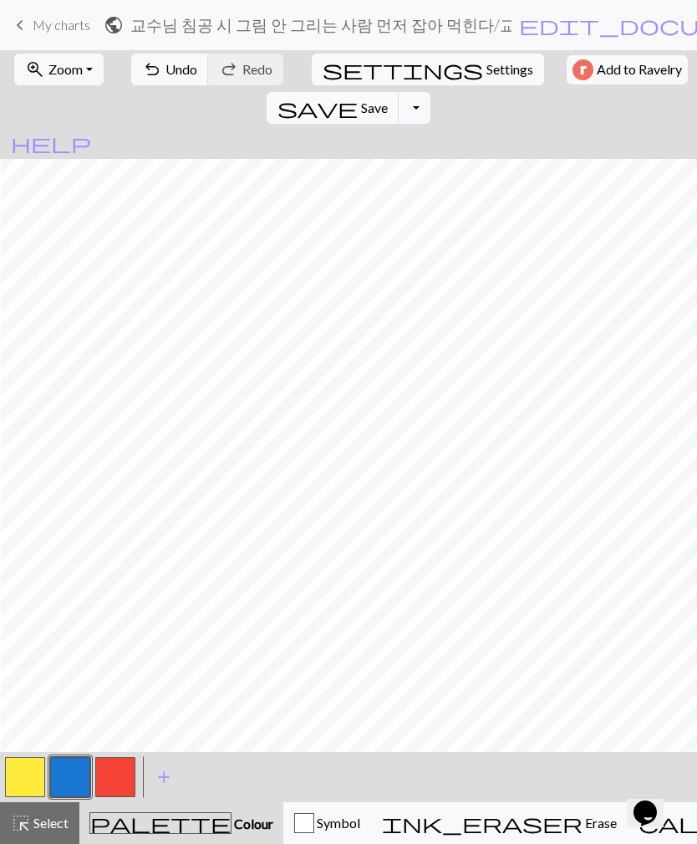
scroll to position [0, 314]
click at [66, 610] on button "button" at bounding box center [70, 777] width 40 height 40
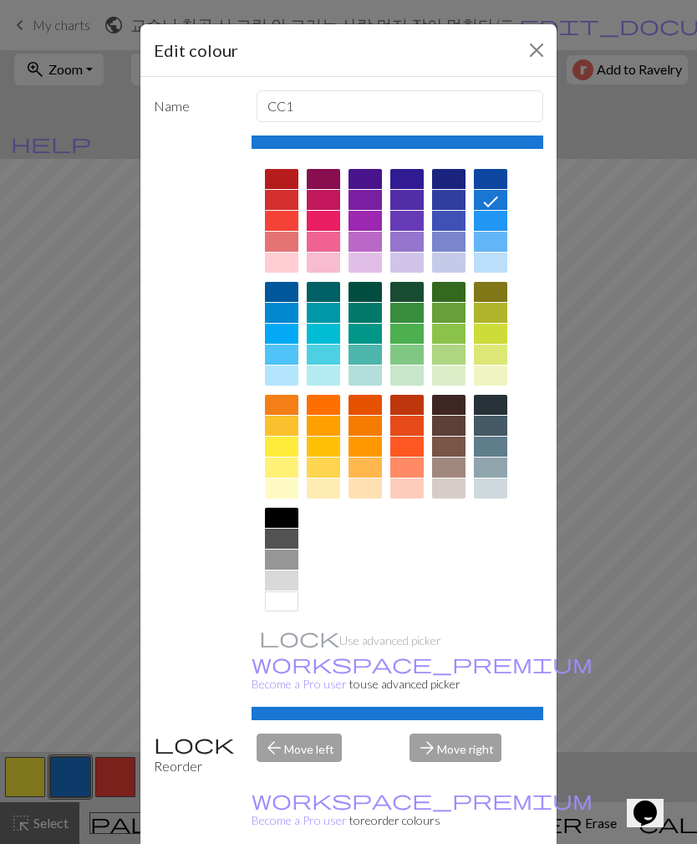
click at [533, 53] on button "Close" at bounding box center [536, 50] width 27 height 27
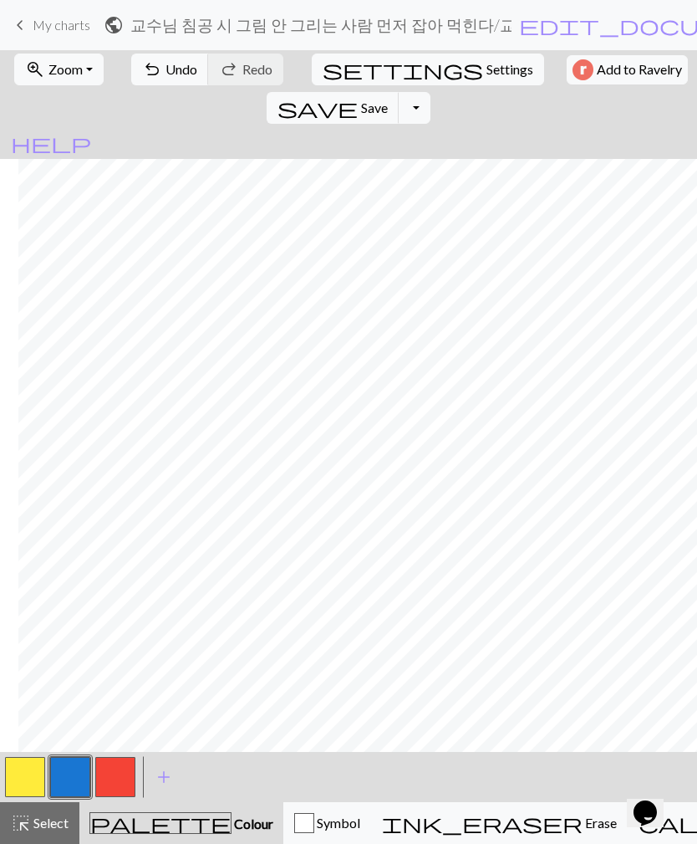
scroll to position [106, 314]
click at [29, 610] on button "button" at bounding box center [25, 777] width 40 height 40
click at [62, 610] on button "button" at bounding box center [70, 777] width 40 height 40
click at [28, 610] on button "button" at bounding box center [25, 777] width 40 height 40
click at [71, 610] on button "button" at bounding box center [70, 777] width 40 height 40
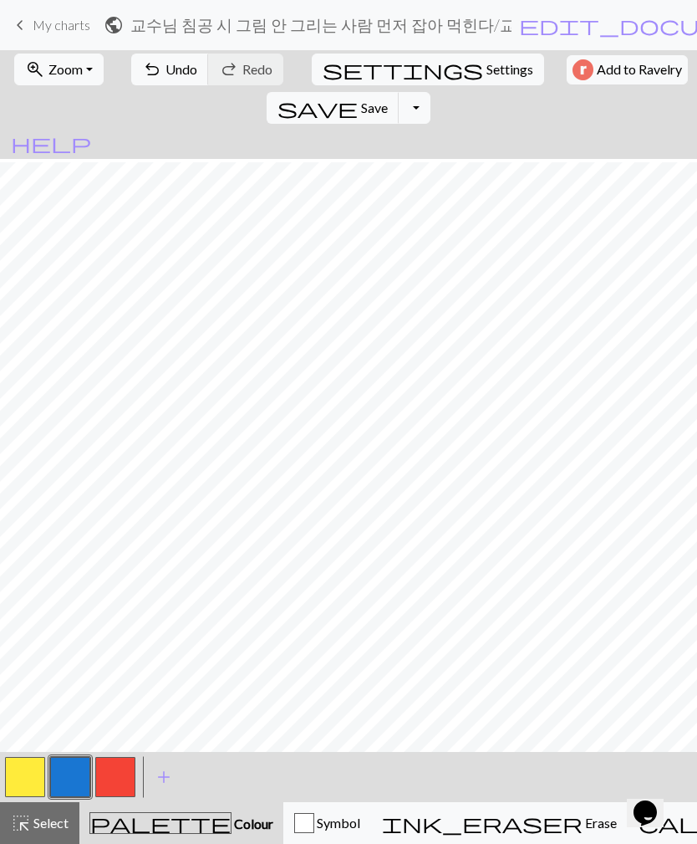
scroll to position [71, 0]
click at [166, 72] on span "Undo" at bounding box center [182, 69] width 32 height 16
click at [26, 610] on button "button" at bounding box center [25, 777] width 40 height 40
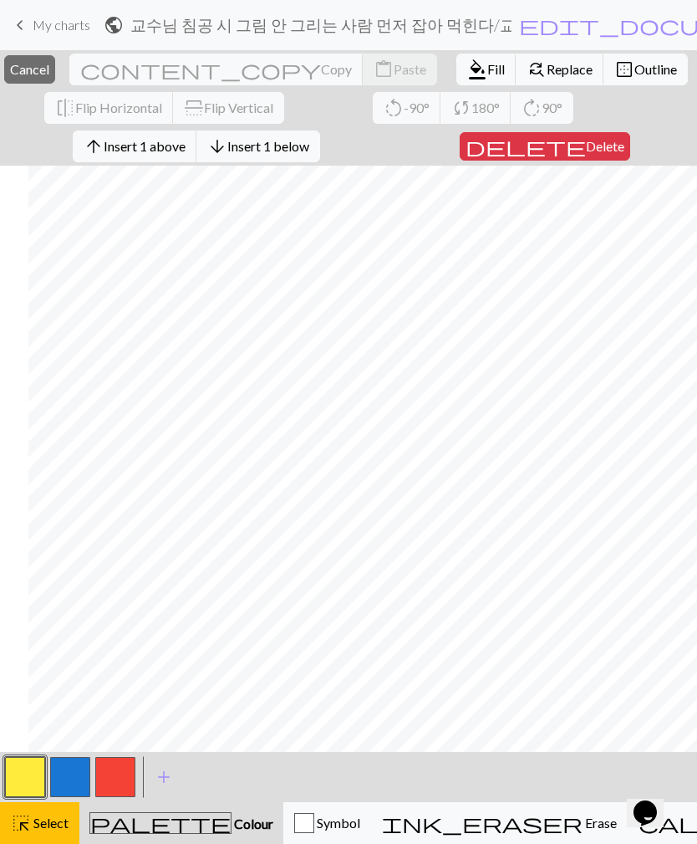
scroll to position [0, 47]
click at [55, 55] on button "close Cancel" at bounding box center [29, 69] width 51 height 28
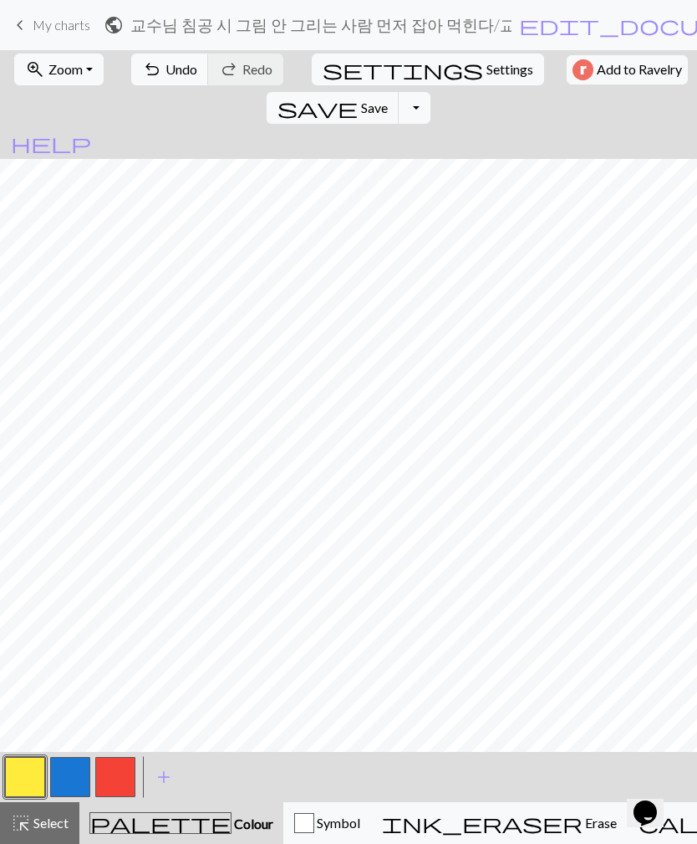
click at [71, 610] on button "button" at bounding box center [70, 777] width 40 height 40
click at [70, 610] on button "button" at bounding box center [70, 777] width 40 height 40
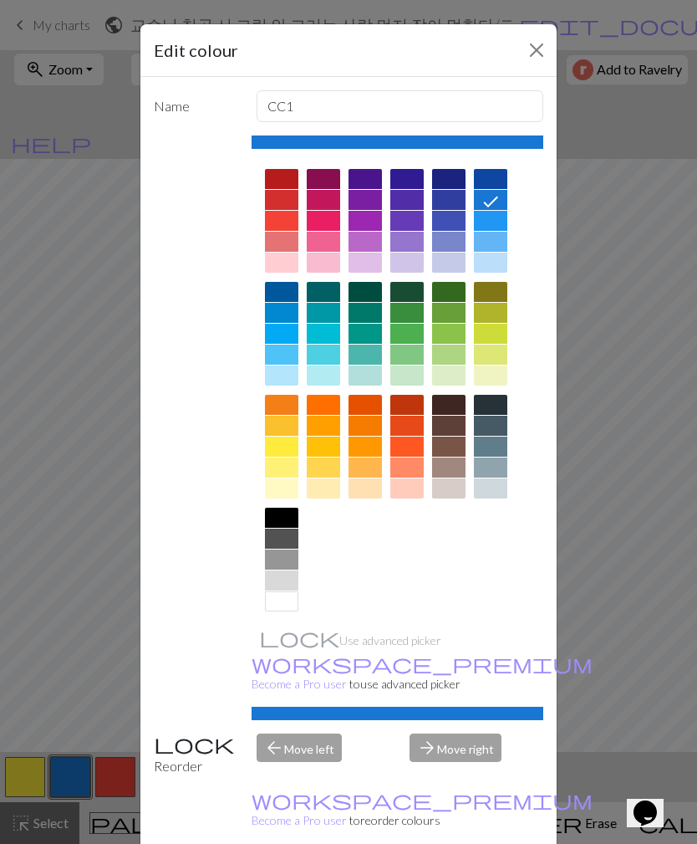
click at [548, 42] on button "Close" at bounding box center [536, 50] width 27 height 27
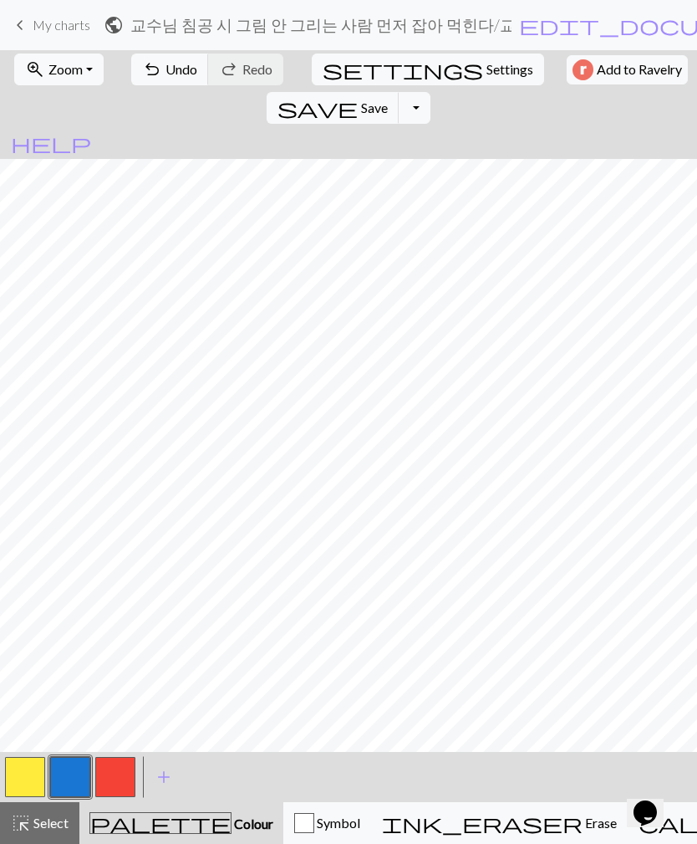
click at [117, 610] on button "button" at bounding box center [115, 777] width 40 height 40
click at [164, 610] on span "add" at bounding box center [164, 776] width 20 height 23
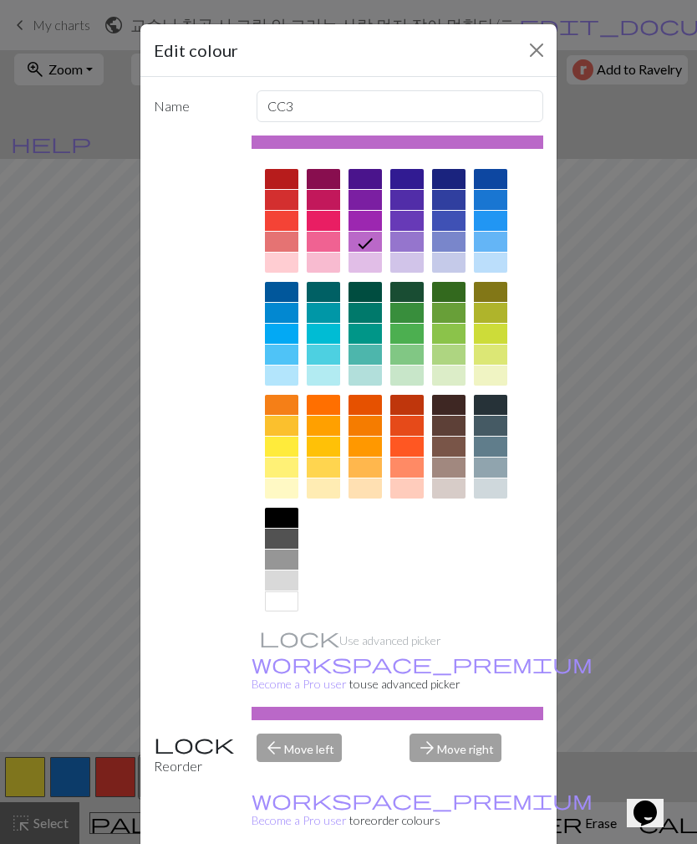
click at [278, 508] on div at bounding box center [281, 518] width 33 height 20
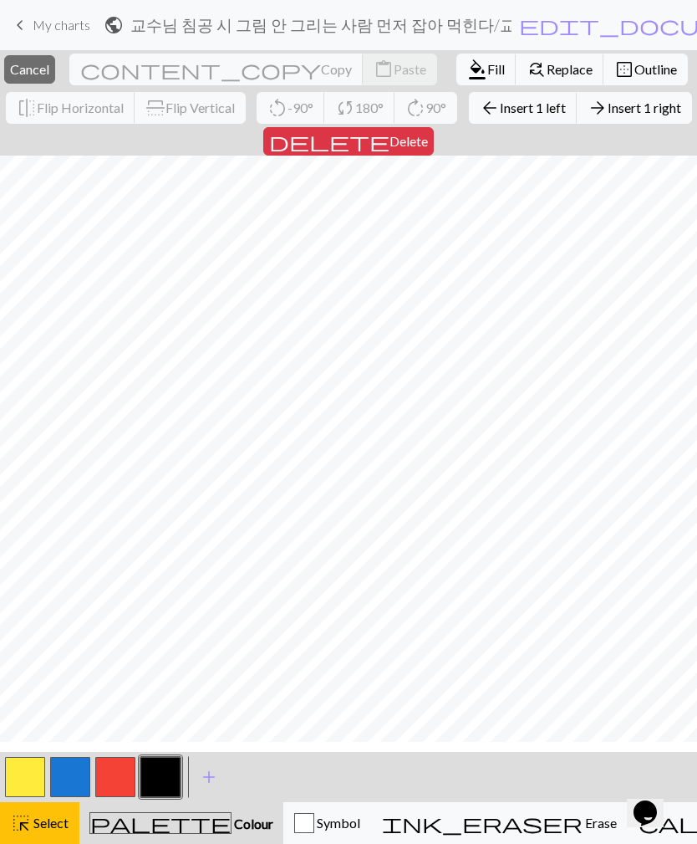
click at [49, 73] on span "Cancel" at bounding box center [29, 69] width 39 height 16
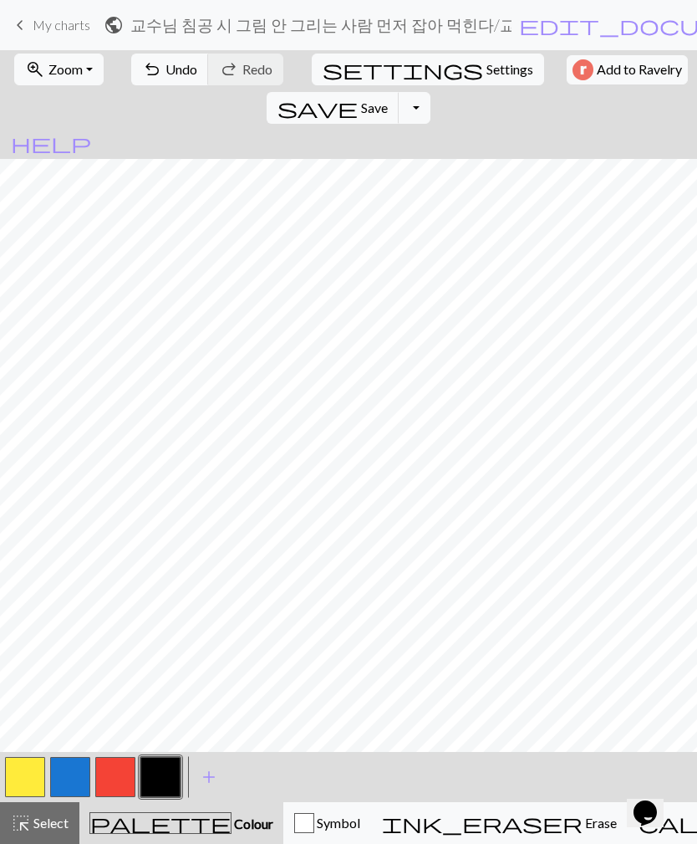
click at [153, 64] on button "undo Undo Undo" at bounding box center [170, 70] width 78 height 32
click at [150, 75] on span "undo" at bounding box center [152, 69] width 20 height 23
click at [149, 84] on button "undo Undo Undo" at bounding box center [170, 70] width 78 height 32
click at [161, 80] on button "undo Undo Undo" at bounding box center [170, 70] width 78 height 32
click at [155, 78] on button "undo Undo Undo" at bounding box center [170, 70] width 78 height 32
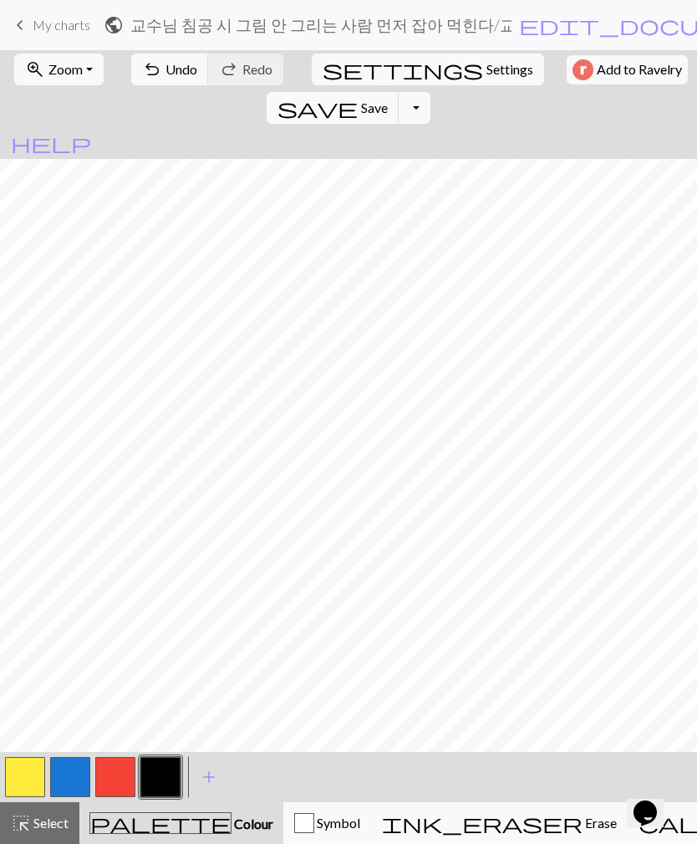
click at [10, 610] on button "button" at bounding box center [25, 777] width 40 height 40
click at [154, 610] on button "button" at bounding box center [160, 777] width 40 height 40
click at [16, 610] on button "button" at bounding box center [25, 777] width 40 height 40
click at [146, 610] on button "button" at bounding box center [160, 777] width 40 height 40
click at [17, 610] on button "button" at bounding box center [25, 777] width 40 height 40
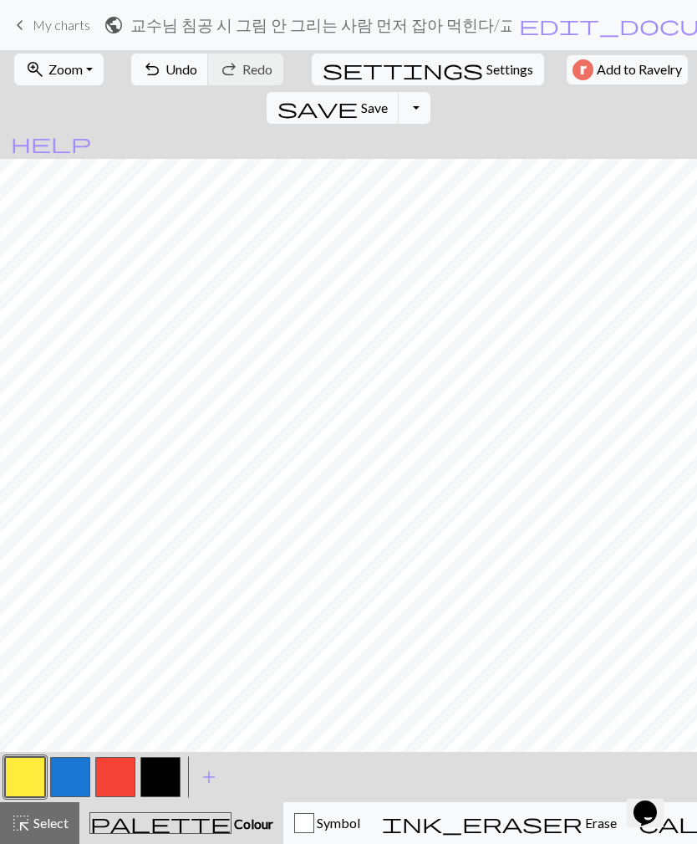
click at [163, 610] on button "button" at bounding box center [160, 777] width 40 height 40
click at [145, 81] on span "undo" at bounding box center [152, 69] width 20 height 23
click at [144, 81] on span "undo" at bounding box center [152, 69] width 20 height 23
click at [142, 79] on span "undo" at bounding box center [152, 69] width 20 height 23
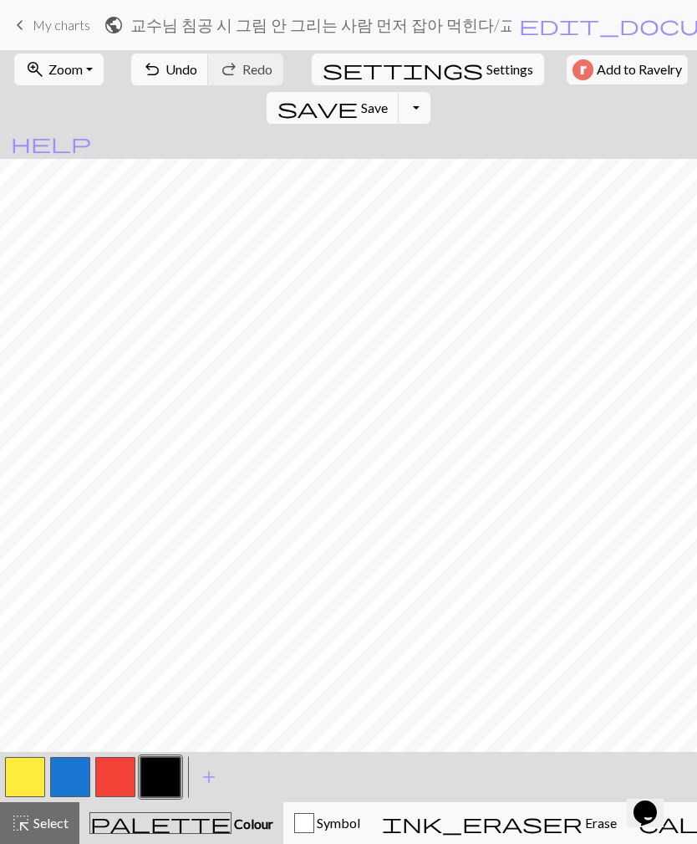
click at [25, 610] on button "button" at bounding box center [25, 777] width 40 height 40
click at [153, 610] on button "button" at bounding box center [160, 777] width 40 height 40
click at [29, 610] on button "button" at bounding box center [25, 777] width 40 height 40
click at [163, 610] on button "button" at bounding box center [160, 777] width 40 height 40
click at [23, 610] on button "button" at bounding box center [25, 777] width 40 height 40
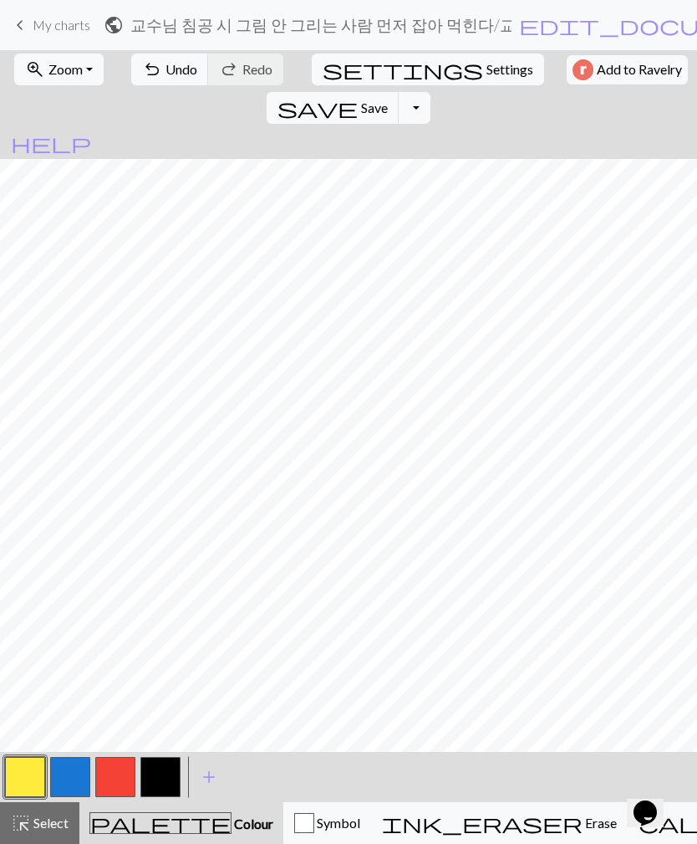
click at [170, 69] on span "Undo" at bounding box center [182, 69] width 32 height 16
click at [160, 610] on button "button" at bounding box center [160, 777] width 40 height 40
click at [21, 610] on button "button" at bounding box center [25, 777] width 40 height 40
click at [166, 63] on span "Undo" at bounding box center [182, 69] width 32 height 16
click at [154, 610] on button "button" at bounding box center [160, 777] width 40 height 40
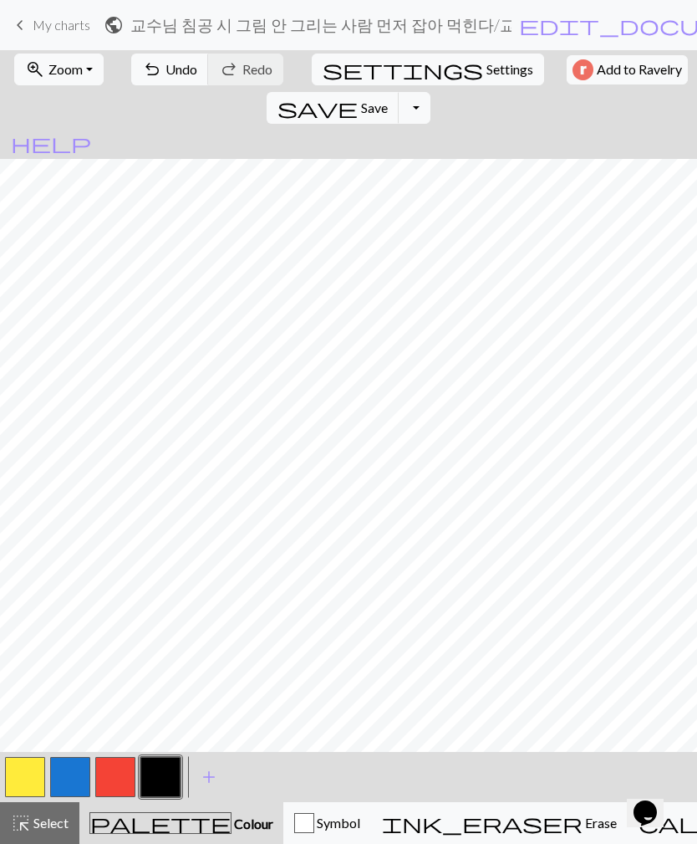
click at [166, 63] on span "Undo" at bounding box center [182, 69] width 32 height 16
click at [154, 64] on button "undo Undo Undo" at bounding box center [170, 70] width 78 height 32
click at [166, 72] on span "Undo" at bounding box center [182, 69] width 32 height 16
click at [242, 77] on span "Redo" at bounding box center [257, 69] width 30 height 16
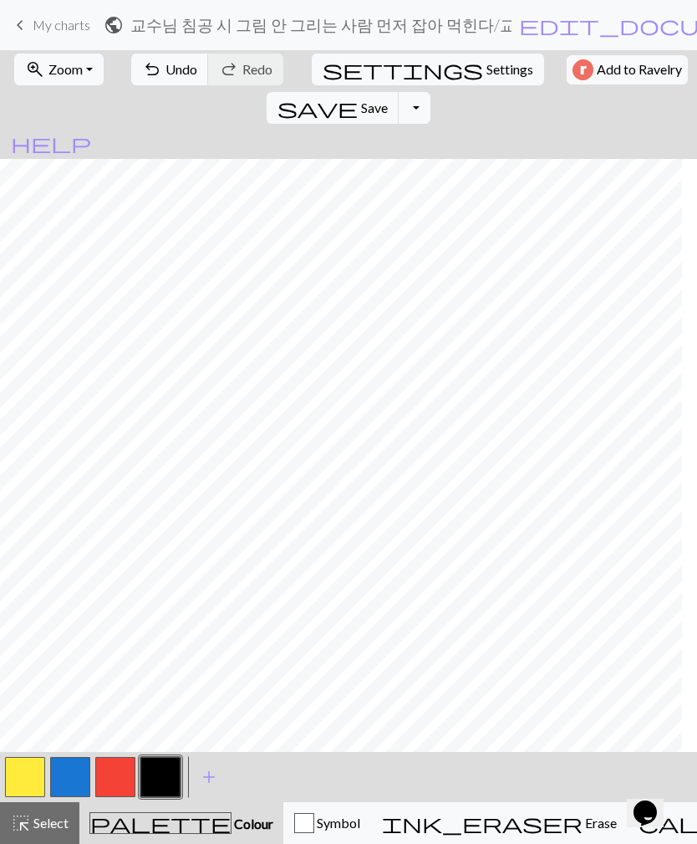
scroll to position [0, 124]
click at [24, 610] on button "button" at bounding box center [25, 777] width 40 height 40
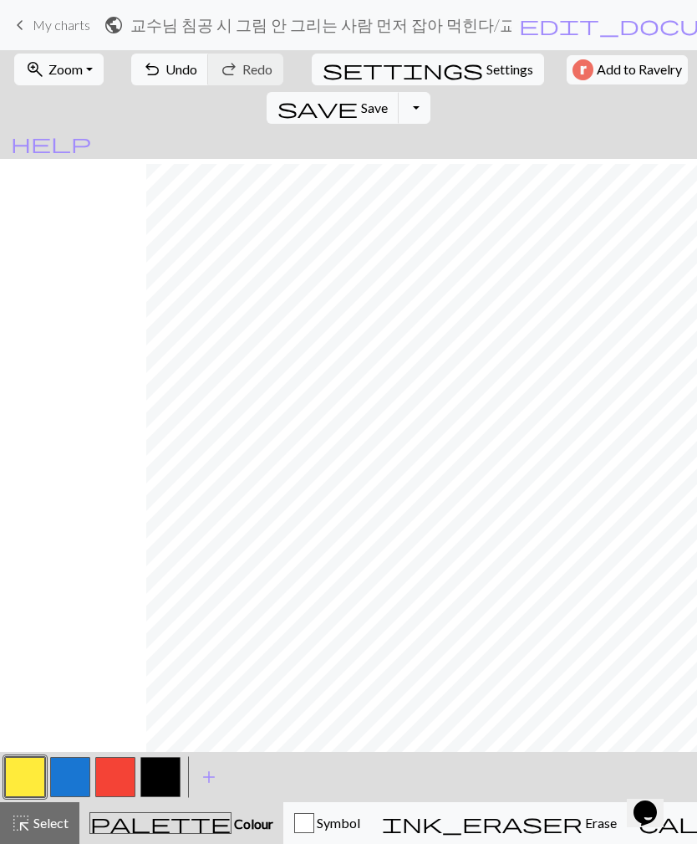
scroll to position [5, 276]
click at [154, 610] on button "button" at bounding box center [160, 777] width 40 height 40
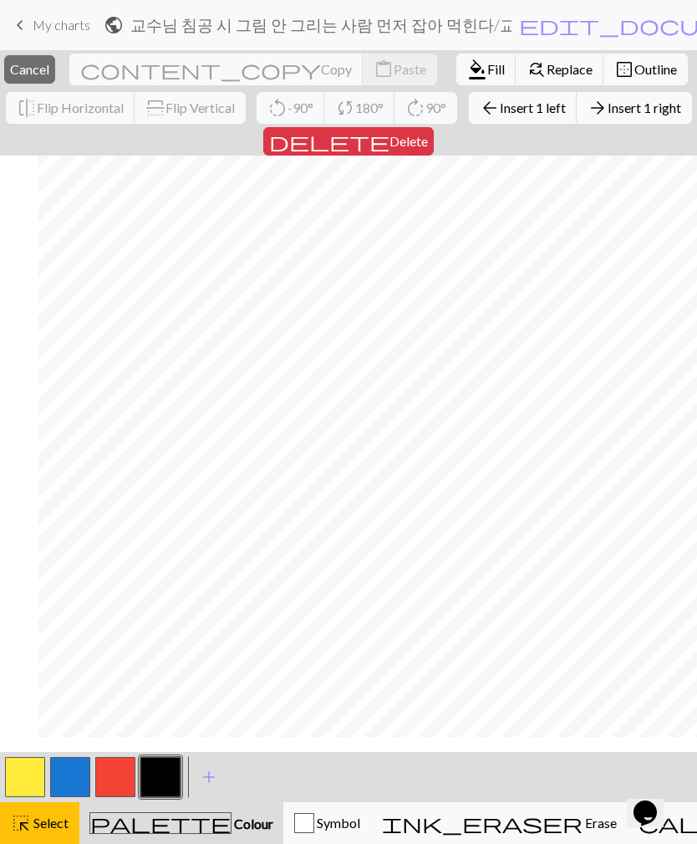
scroll to position [0, 314]
click at [49, 68] on span "Cancel" at bounding box center [29, 69] width 39 height 16
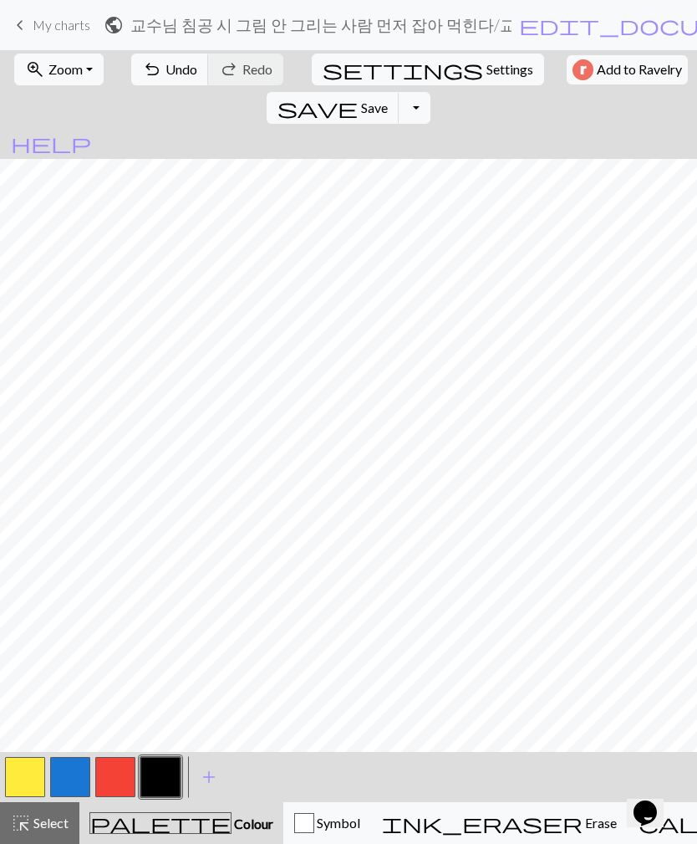
click at [15, 610] on button "button" at bounding box center [25, 777] width 40 height 40
click at [166, 610] on button "button" at bounding box center [160, 777] width 40 height 40
click at [13, 610] on button "button" at bounding box center [25, 777] width 40 height 40
click at [176, 610] on button "button" at bounding box center [160, 777] width 40 height 40
click at [22, 610] on button "button" at bounding box center [25, 777] width 40 height 40
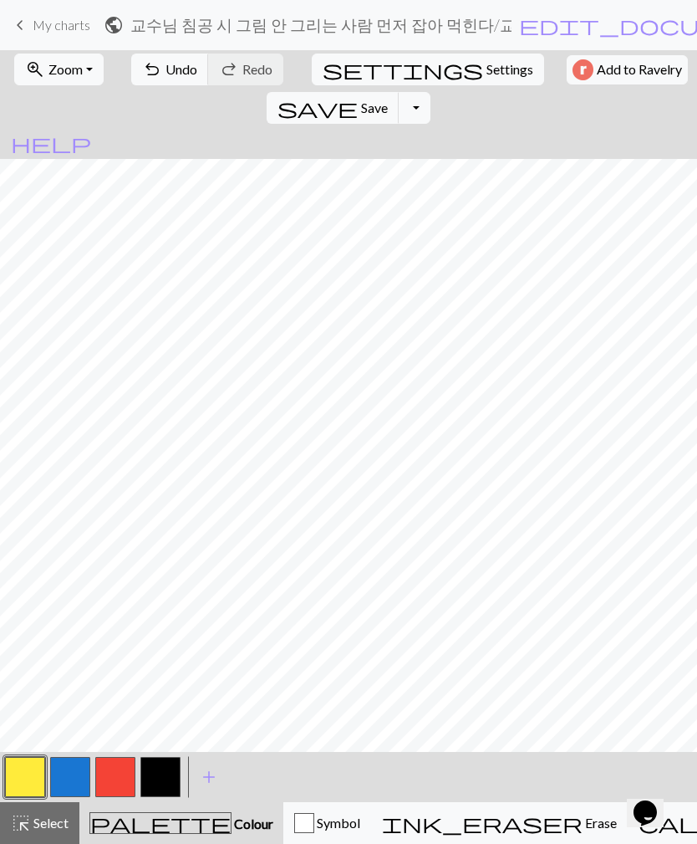
click at [162, 610] on button "button" at bounding box center [160, 777] width 40 height 40
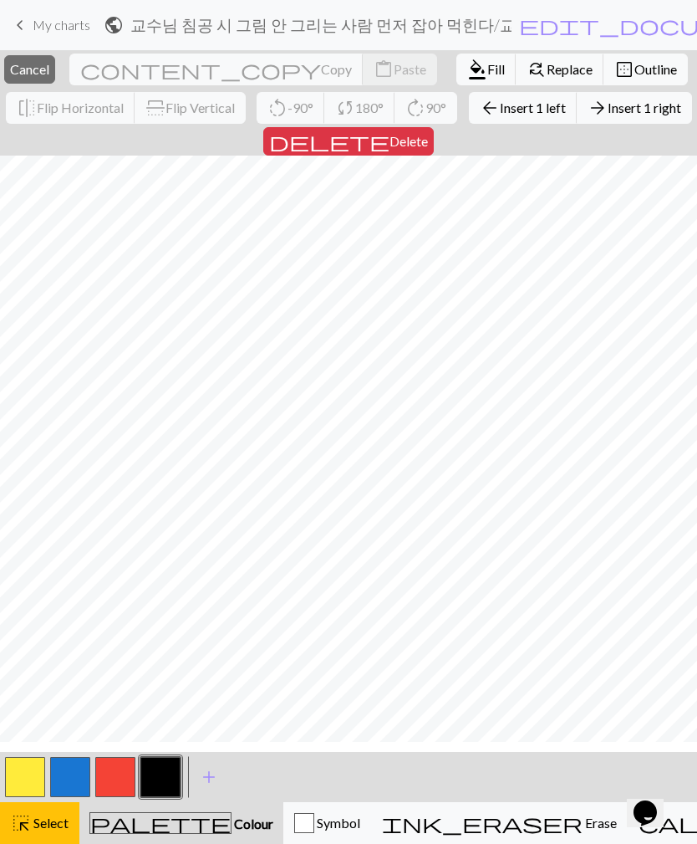
click at [49, 63] on span "Cancel" at bounding box center [29, 69] width 39 height 16
click at [49, 64] on span "Cancel" at bounding box center [29, 69] width 39 height 16
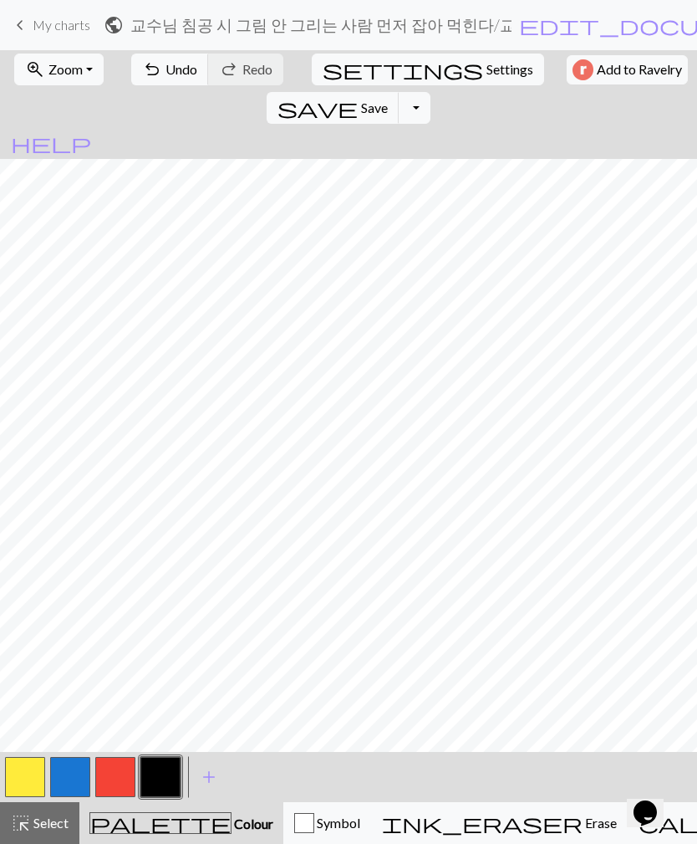
click at [120, 610] on button "button" at bounding box center [115, 777] width 40 height 40
click at [77, 610] on button "button" at bounding box center [70, 777] width 40 height 40
click at [29, 610] on button "button" at bounding box center [25, 777] width 40 height 40
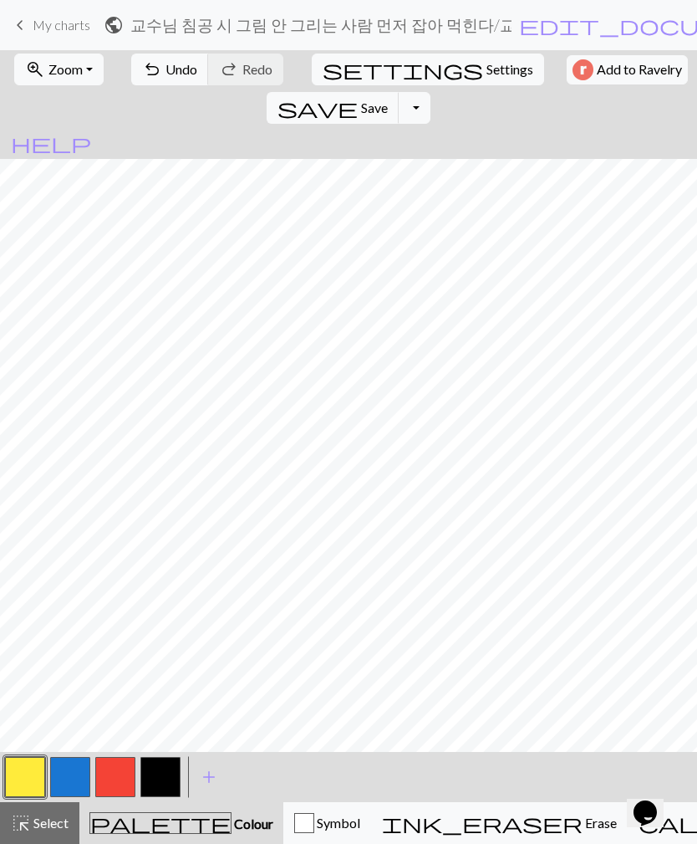
click at [69, 610] on button "button" at bounding box center [70, 777] width 40 height 40
click at [154, 72] on button "undo Undo Undo" at bounding box center [170, 70] width 78 height 32
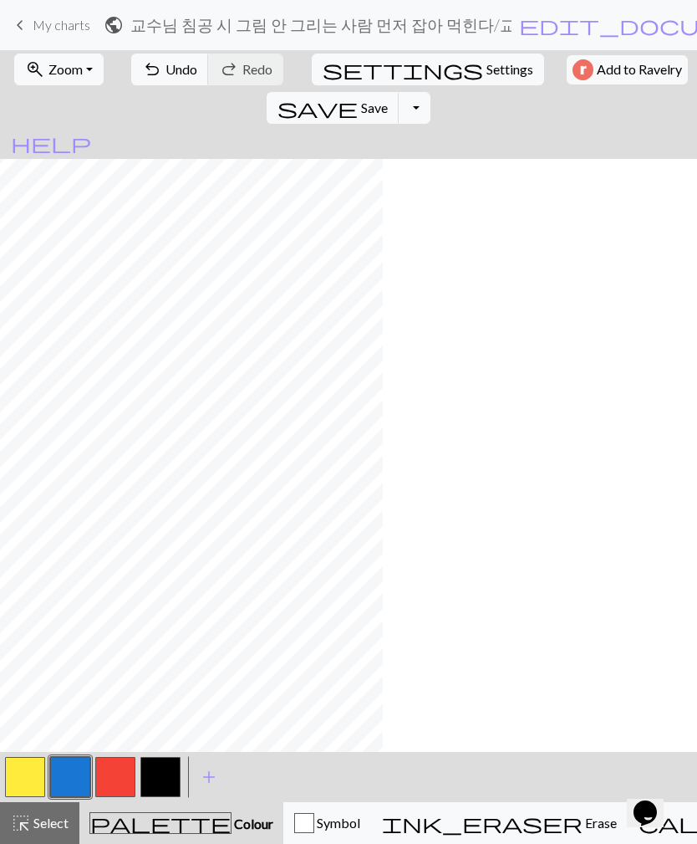
scroll to position [0, 0]
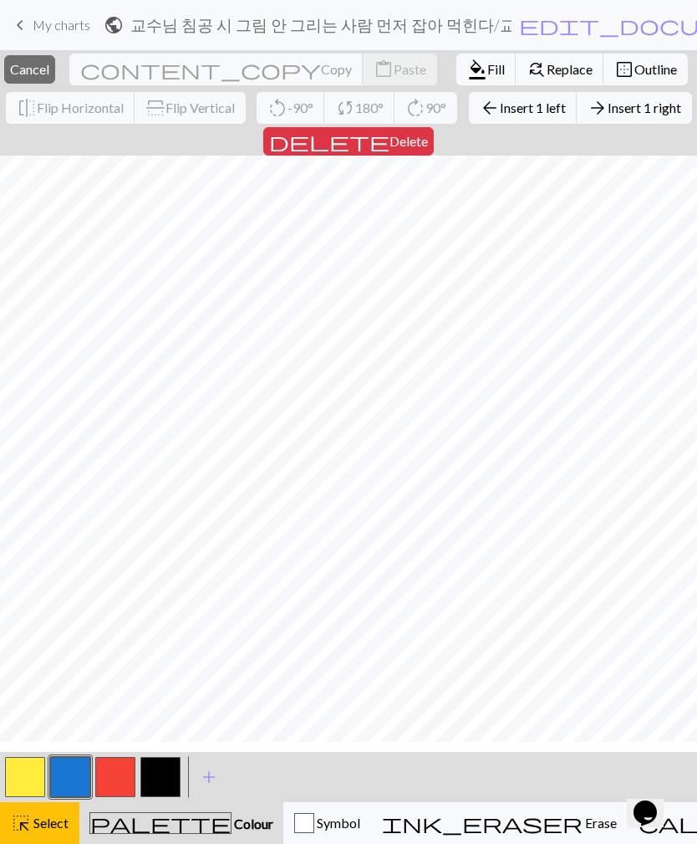
click at [49, 73] on span "Cancel" at bounding box center [29, 69] width 39 height 16
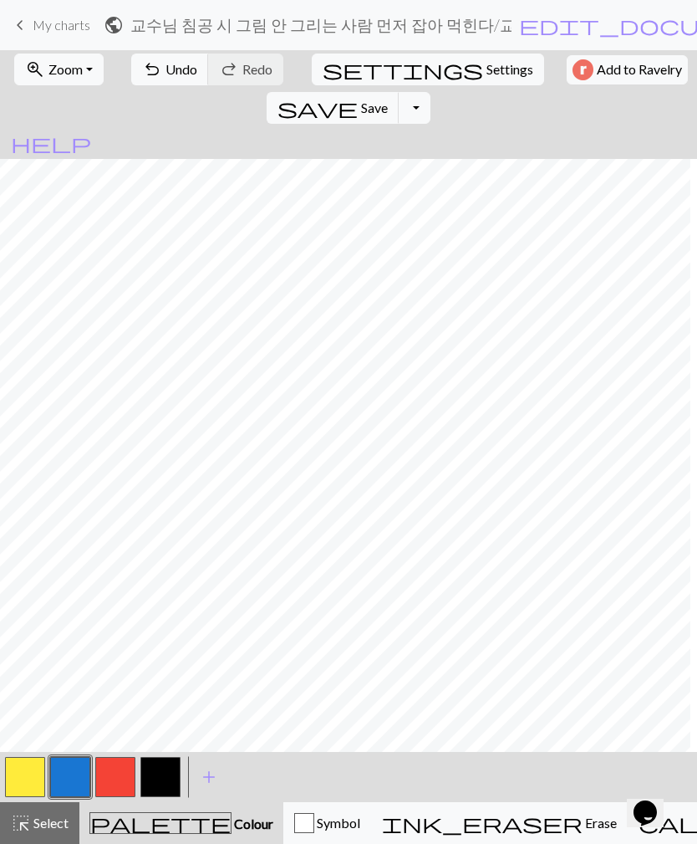
scroll to position [0, 308]
click at [13, 610] on button "button" at bounding box center [25, 777] width 40 height 40
click at [74, 610] on button "button" at bounding box center [70, 777] width 40 height 40
click at [143, 72] on span "undo" at bounding box center [152, 69] width 20 height 23
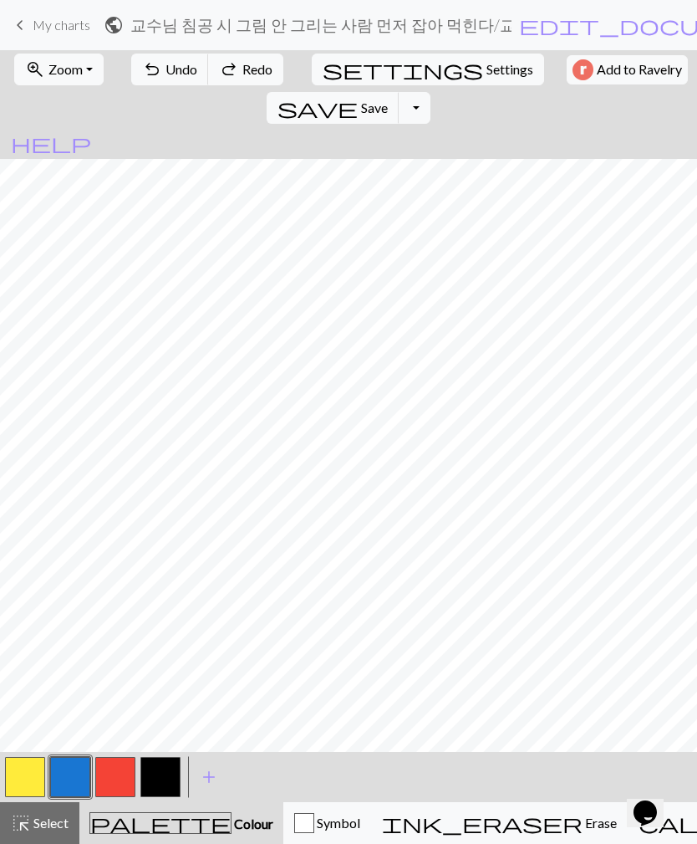
click at [166, 74] on span "Undo" at bounding box center [182, 69] width 32 height 16
click at [167, 610] on button "button" at bounding box center [160, 777] width 40 height 40
click at [116, 610] on button "button" at bounding box center [115, 777] width 40 height 40
click at [78, 610] on button "button" at bounding box center [70, 777] width 40 height 40
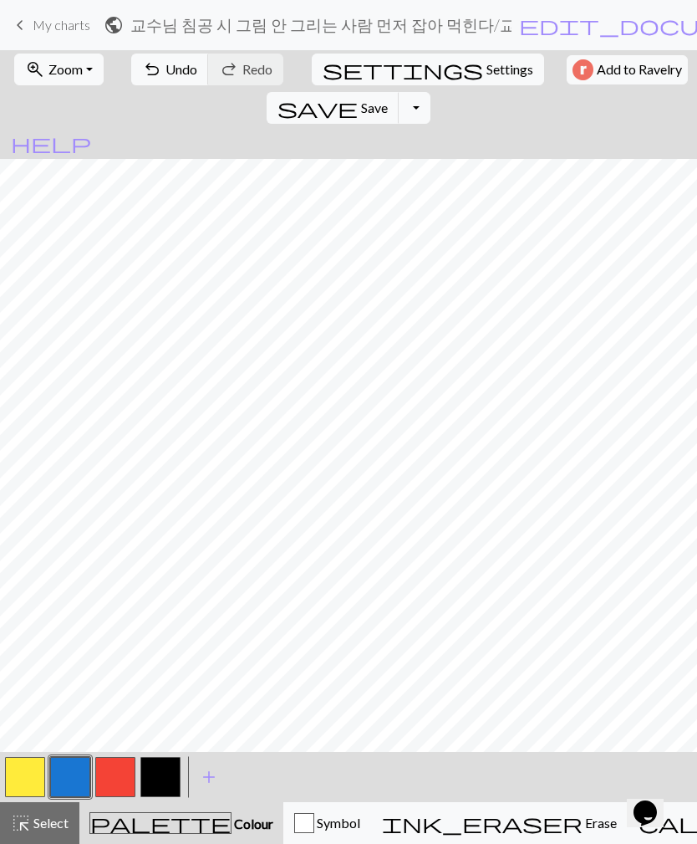
click at [24, 610] on button "button" at bounding box center [25, 777] width 40 height 40
click at [109, 610] on button "button" at bounding box center [115, 777] width 40 height 40
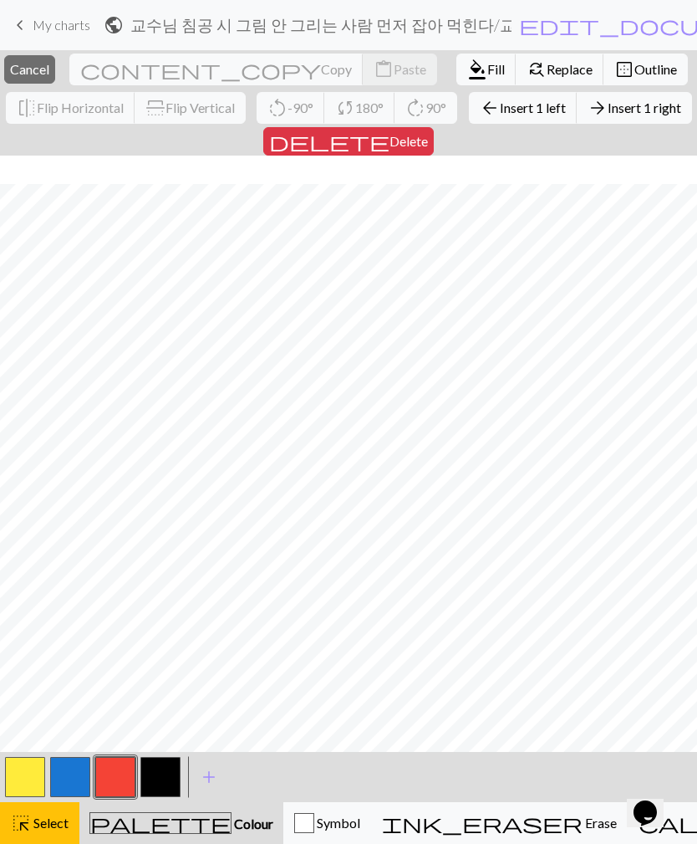
scroll to position [28, 2]
click at [49, 74] on span "Cancel" at bounding box center [29, 69] width 39 height 16
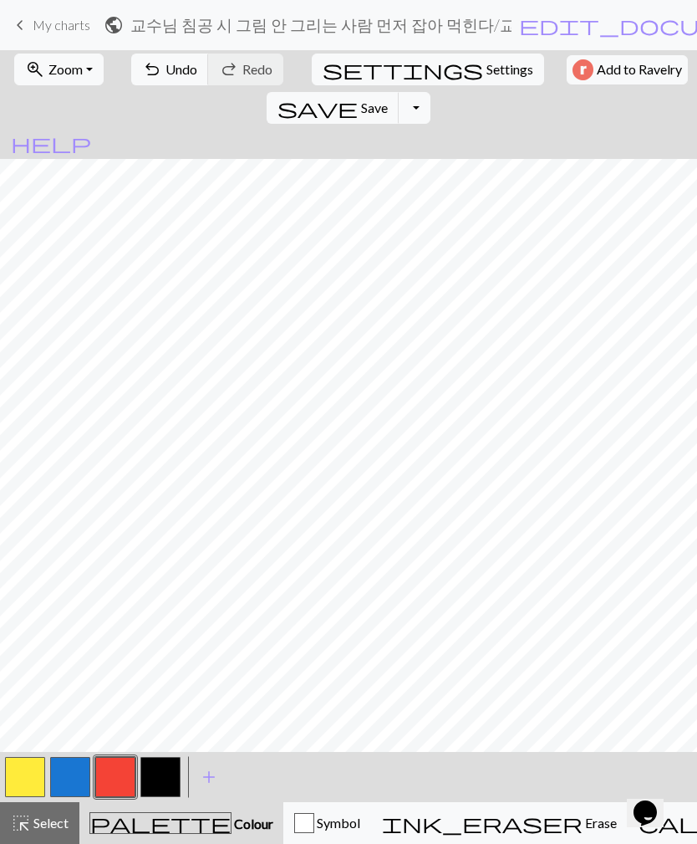
click at [15, 610] on button "button" at bounding box center [25, 777] width 40 height 40
click at [111, 610] on button "button" at bounding box center [115, 777] width 40 height 40
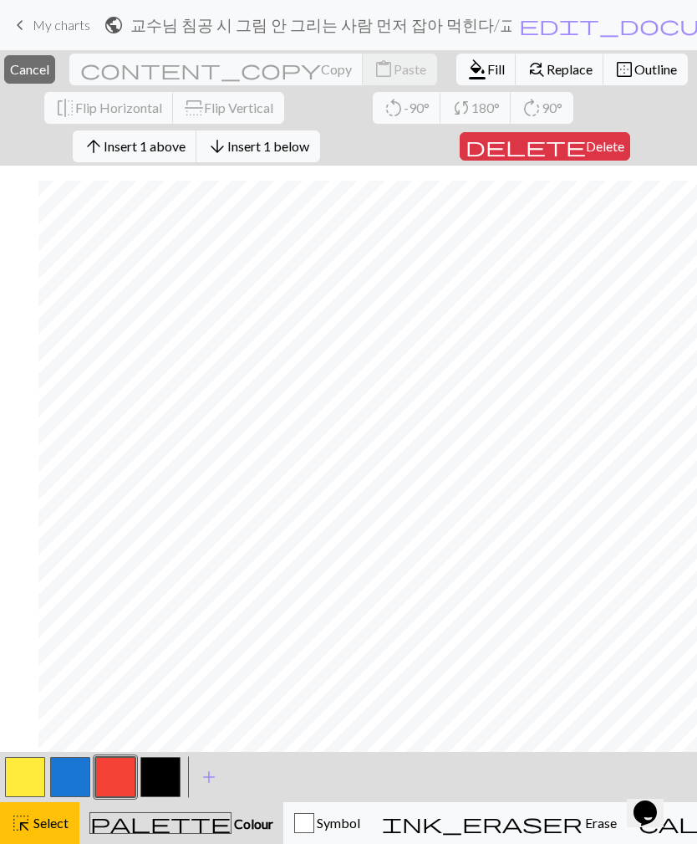
scroll to position [15, 38]
click at [41, 65] on button "close Cancel" at bounding box center [29, 69] width 51 height 28
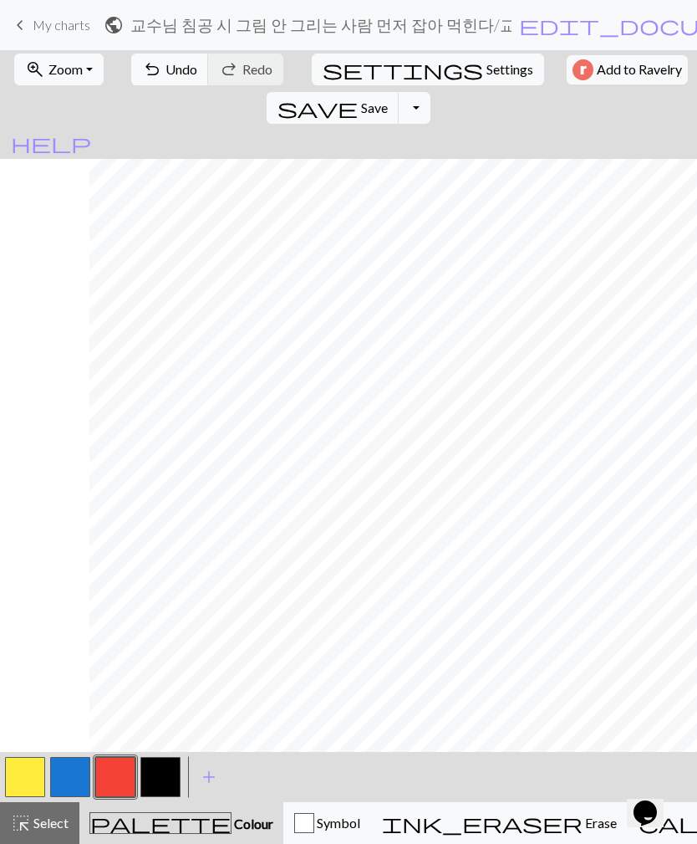
scroll to position [0, 140]
click at [152, 74] on button "undo Undo Undo" at bounding box center [170, 70] width 78 height 32
click at [166, 74] on span "Undo" at bounding box center [182, 69] width 32 height 16
click at [166, 69] on span "Undo" at bounding box center [182, 69] width 32 height 16
click at [21, 610] on button "button" at bounding box center [25, 777] width 40 height 40
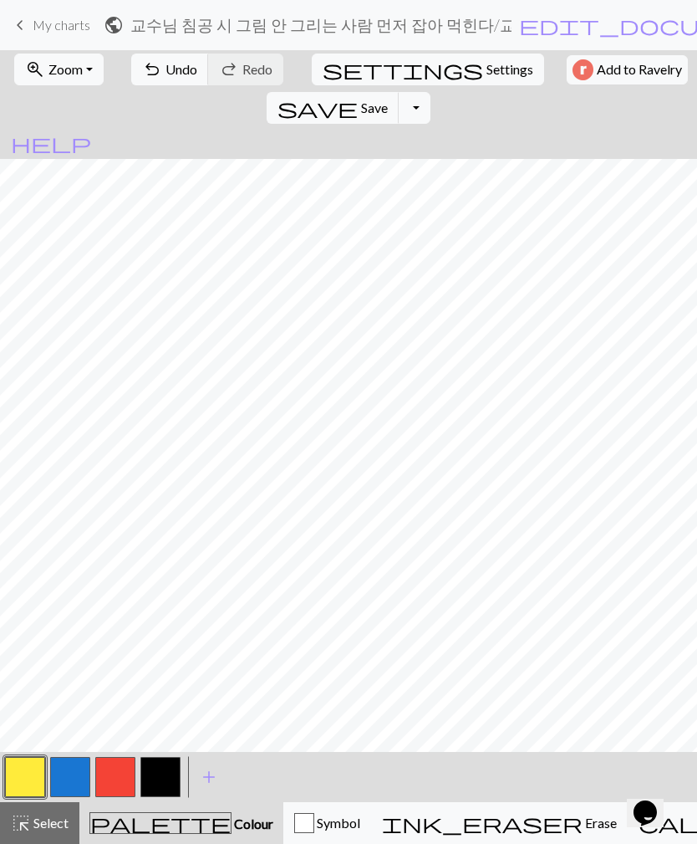
click at [117, 610] on button "button" at bounding box center [115, 777] width 40 height 40
click at [26, 610] on button "button" at bounding box center [25, 777] width 40 height 40
click at [113, 610] on button "button" at bounding box center [115, 777] width 40 height 40
click at [19, 610] on button "button" at bounding box center [25, 777] width 40 height 40
click at [125, 610] on button "button" at bounding box center [115, 777] width 40 height 40
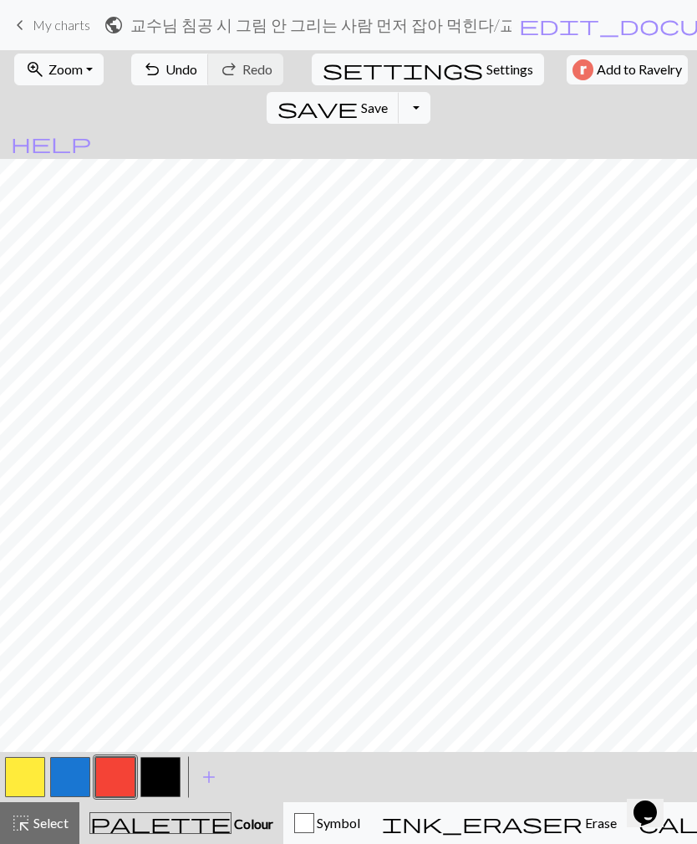
click at [120, 610] on button "button" at bounding box center [115, 777] width 40 height 40
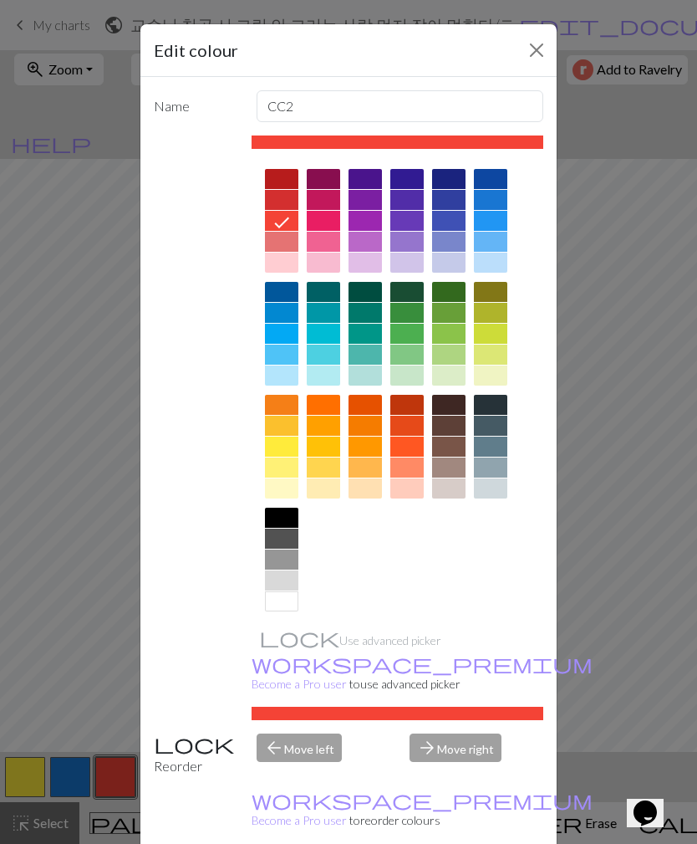
click at [519, 42] on div "Edit colour" at bounding box center [348, 50] width 416 height 53
click at [547, 38] on button "Close" at bounding box center [536, 50] width 27 height 27
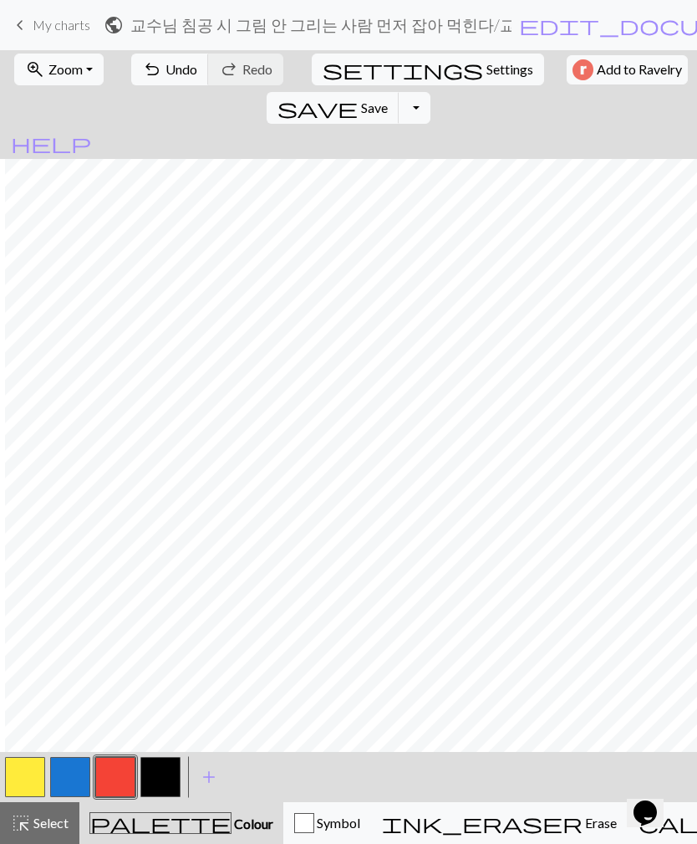
scroll to position [0, 100]
click at [18, 610] on button "button" at bounding box center [25, 777] width 40 height 40
click at [110, 610] on button "button" at bounding box center [115, 777] width 40 height 40
click at [25, 610] on button "button" at bounding box center [25, 777] width 40 height 40
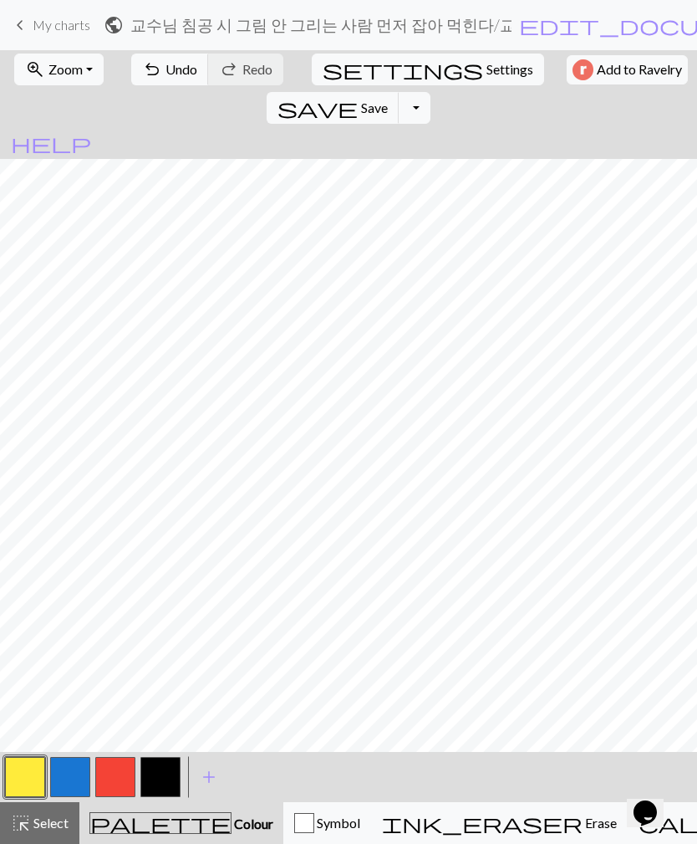
click at [110, 610] on button "button" at bounding box center [115, 777] width 40 height 40
click at [170, 80] on button "undo Undo Undo" at bounding box center [170, 70] width 78 height 32
click at [166, 71] on span "Undo" at bounding box center [182, 69] width 32 height 16
click at [37, 610] on button "button" at bounding box center [25, 777] width 40 height 40
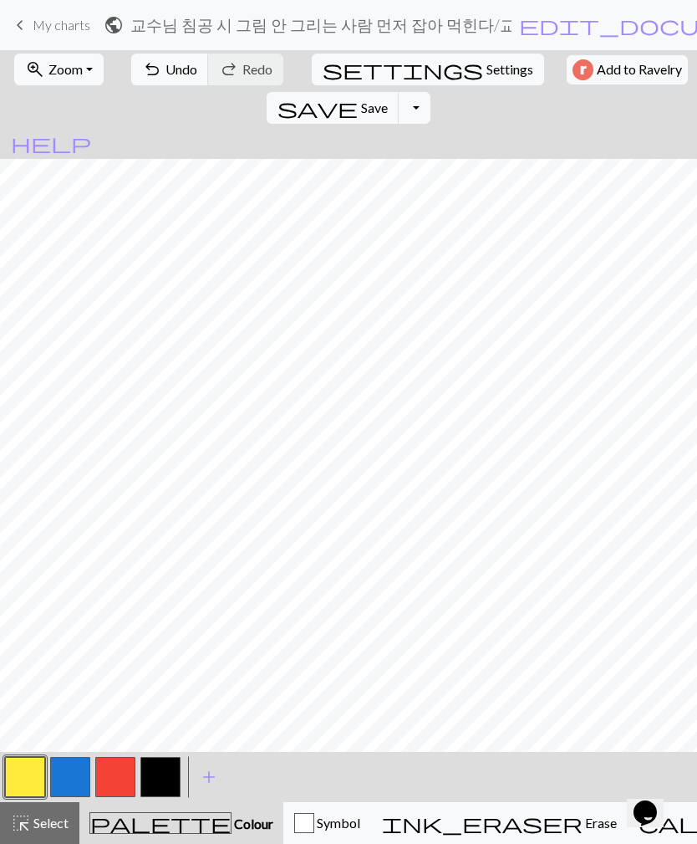
click at [113, 610] on button "button" at bounding box center [115, 777] width 40 height 40
click at [27, 610] on button "button" at bounding box center [25, 777] width 40 height 40
click at [113, 610] on button "button" at bounding box center [115, 777] width 40 height 40
click at [10, 610] on button "button" at bounding box center [25, 777] width 40 height 40
click at [105, 610] on button "button" at bounding box center [115, 777] width 40 height 40
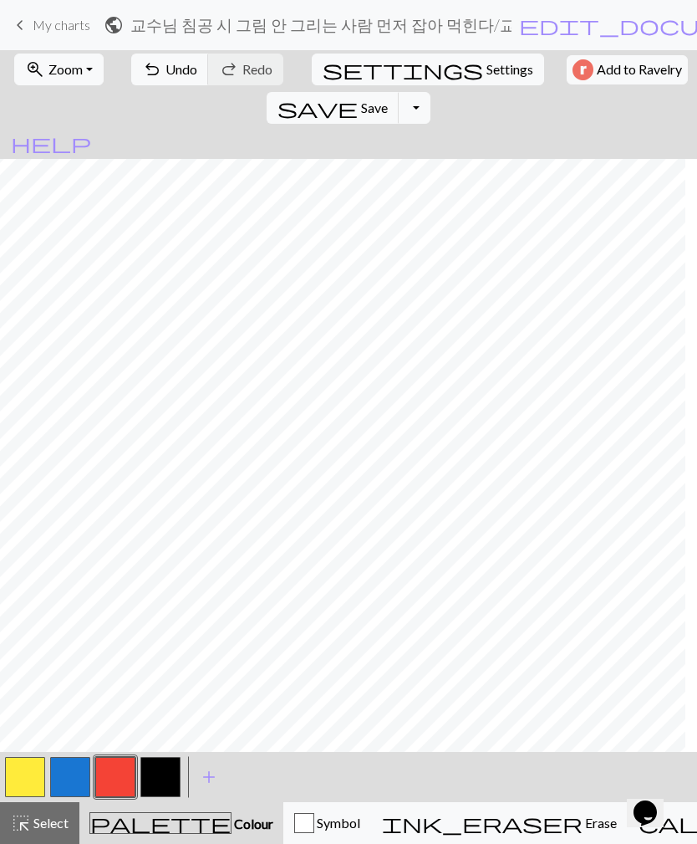
scroll to position [0, 33]
click at [16, 610] on button "button" at bounding box center [25, 777] width 40 height 40
click at [121, 610] on button "button" at bounding box center [115, 777] width 40 height 40
click at [38, 610] on button "button" at bounding box center [25, 777] width 40 height 40
click at [115, 610] on button "button" at bounding box center [115, 777] width 40 height 40
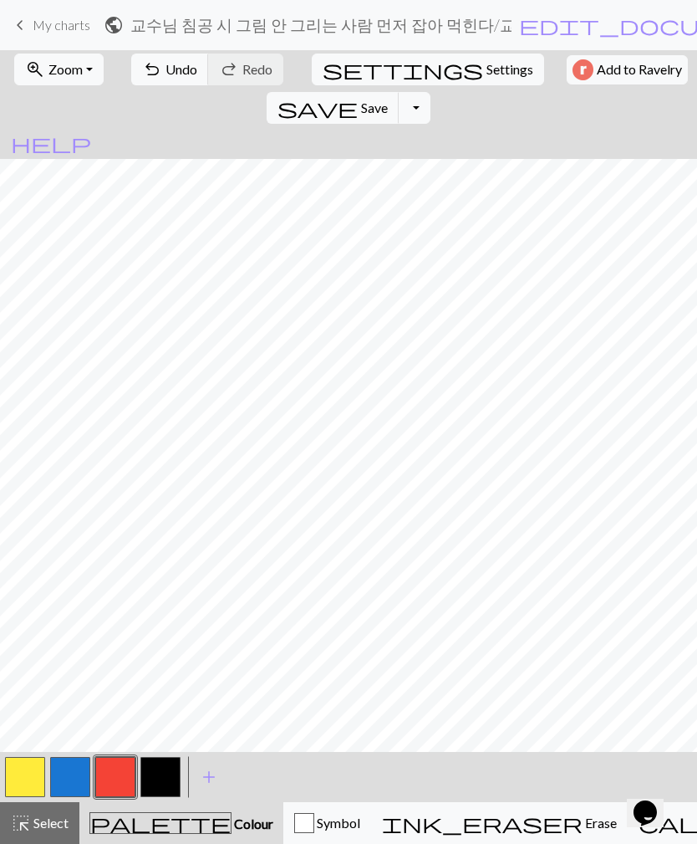
click at [13, 610] on button "button" at bounding box center [25, 777] width 40 height 40
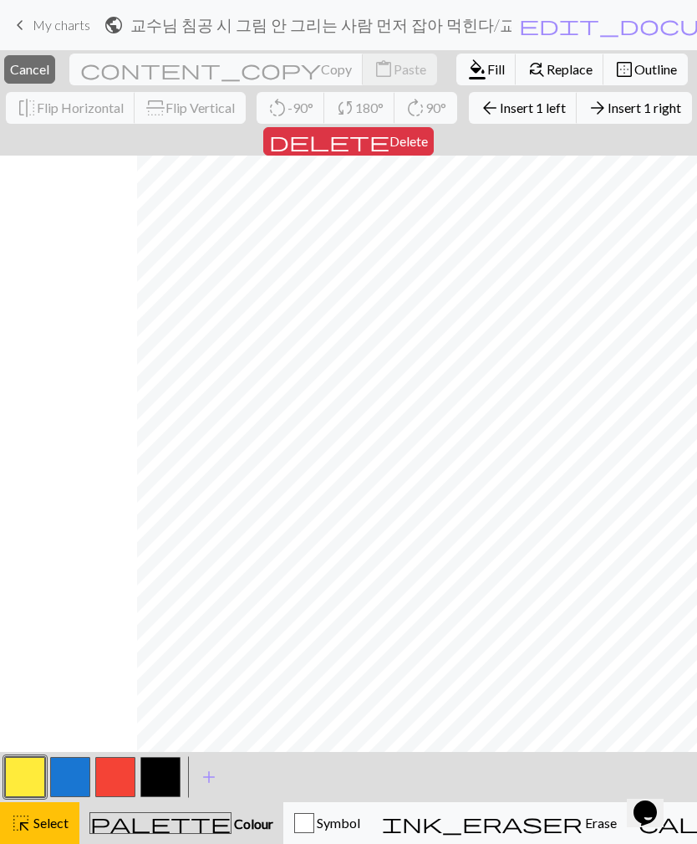
scroll to position [0, 227]
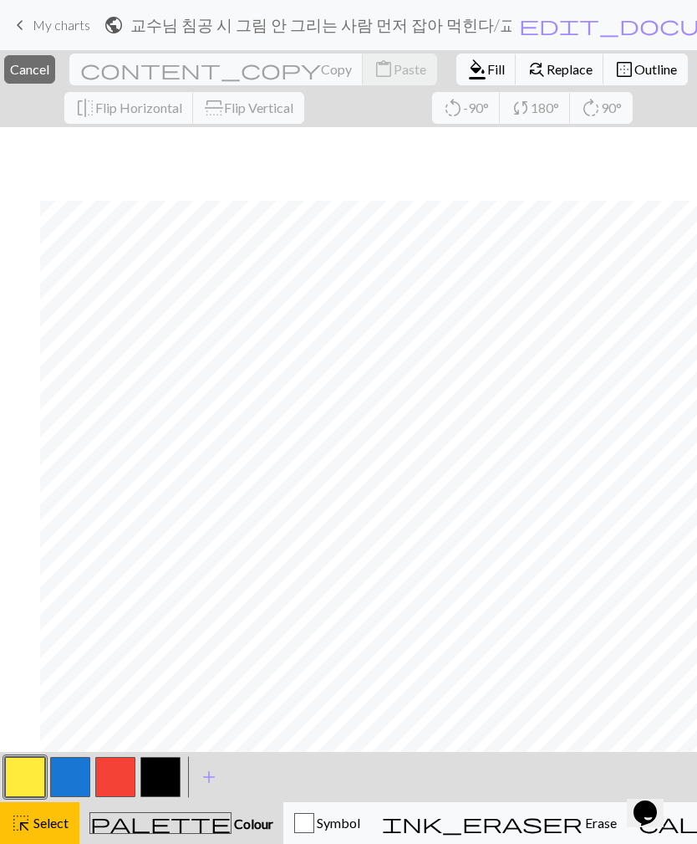
click at [49, 72] on span "Cancel" at bounding box center [29, 69] width 39 height 16
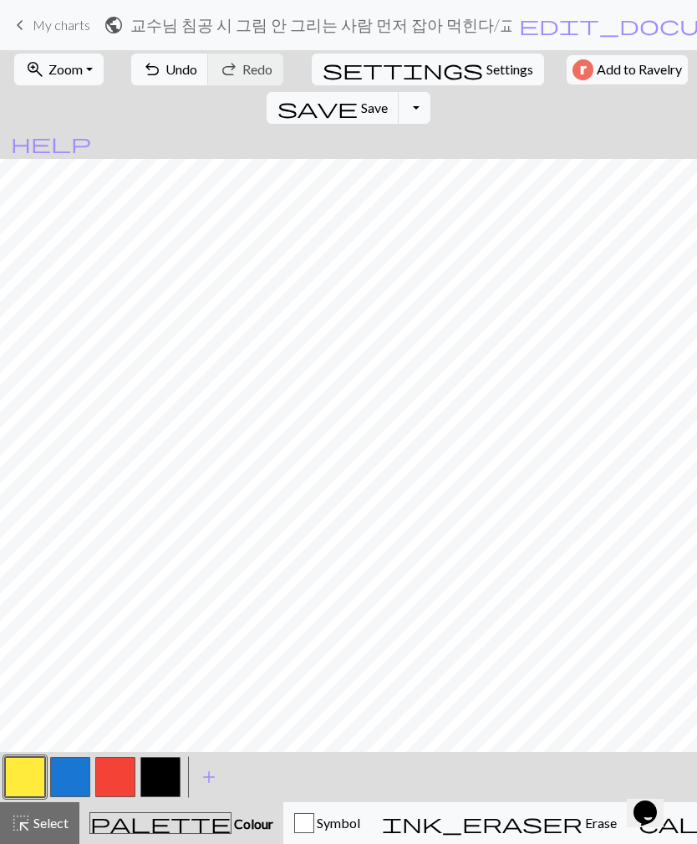
scroll to position [48, 0]
click at [121, 610] on button "button" at bounding box center [115, 777] width 40 height 40
click at [25, 610] on button "button" at bounding box center [25, 777] width 40 height 40
click at [112, 610] on button "button" at bounding box center [115, 777] width 40 height 40
click at [155, 610] on button "button" at bounding box center [160, 777] width 40 height 40
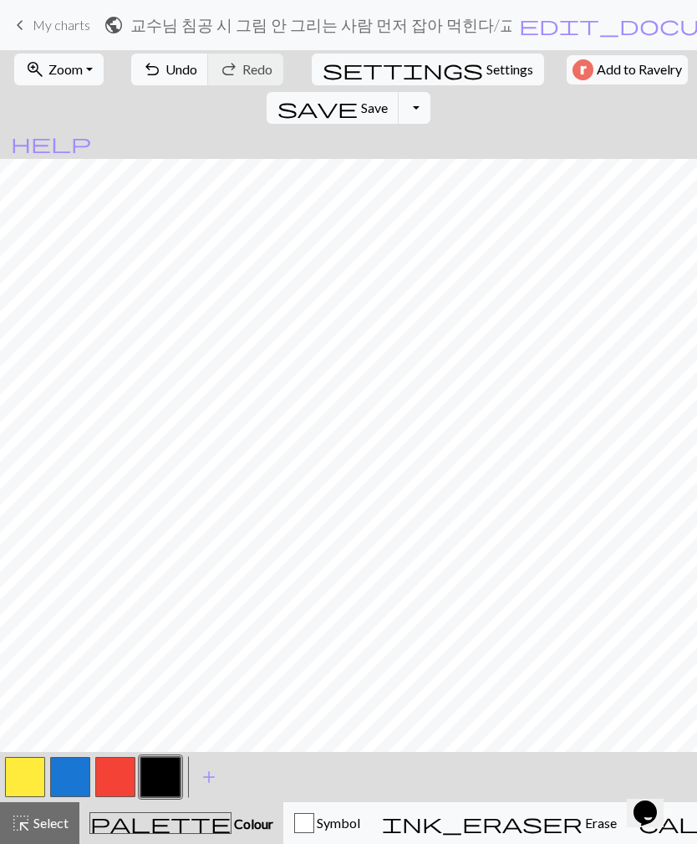
scroll to position [43, 314]
click at [107, 610] on button "button" at bounding box center [115, 777] width 40 height 40
click at [21, 610] on button "button" at bounding box center [25, 777] width 40 height 40
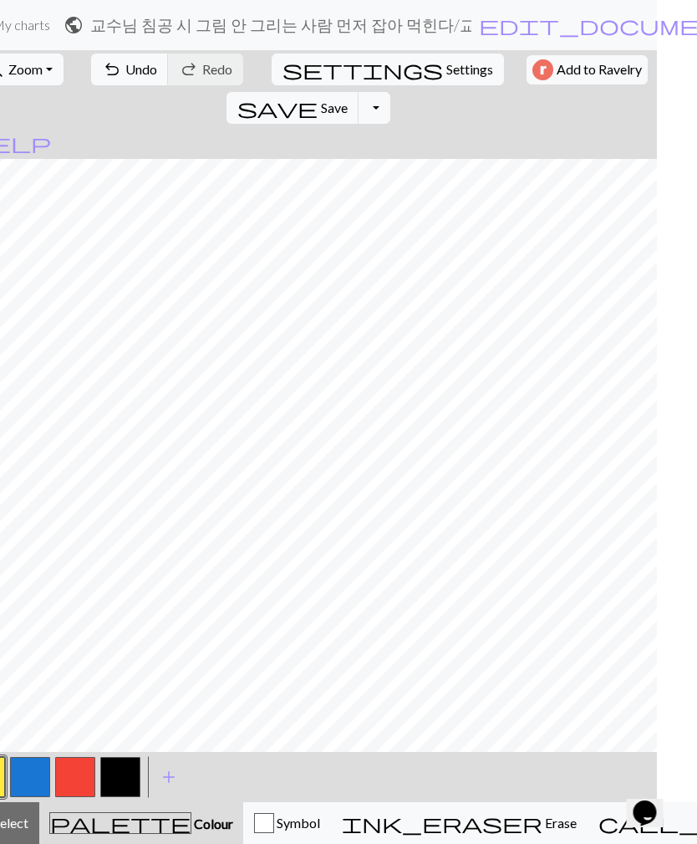
click at [75, 610] on button "button" at bounding box center [76, 777] width 40 height 40
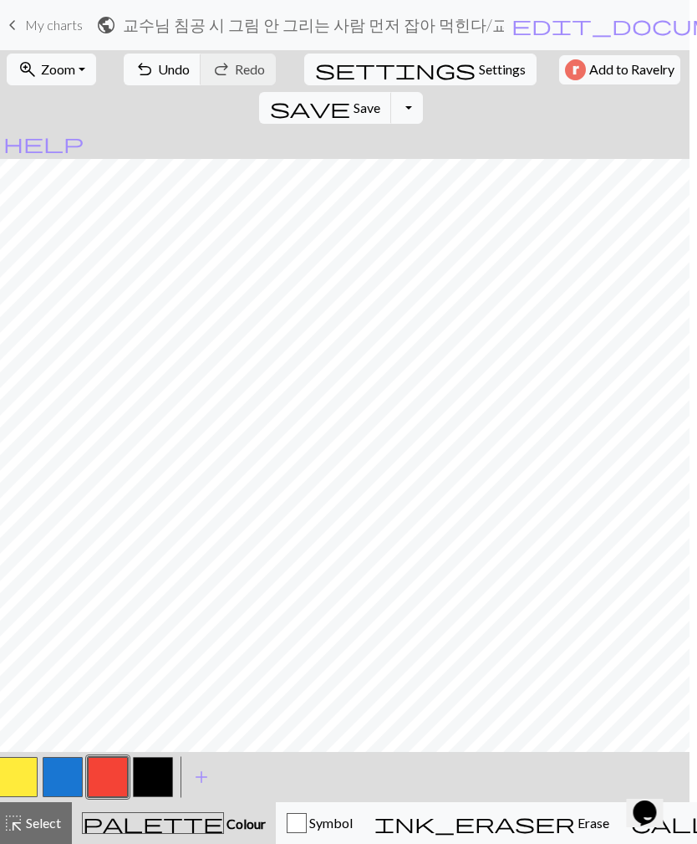
click at [22, 610] on button "button" at bounding box center [18, 777] width 40 height 40
click at [115, 610] on button "button" at bounding box center [108, 777] width 40 height 40
click at [18, 610] on button "button" at bounding box center [17, 777] width 40 height 40
click at [99, 610] on button "button" at bounding box center [108, 777] width 40 height 40
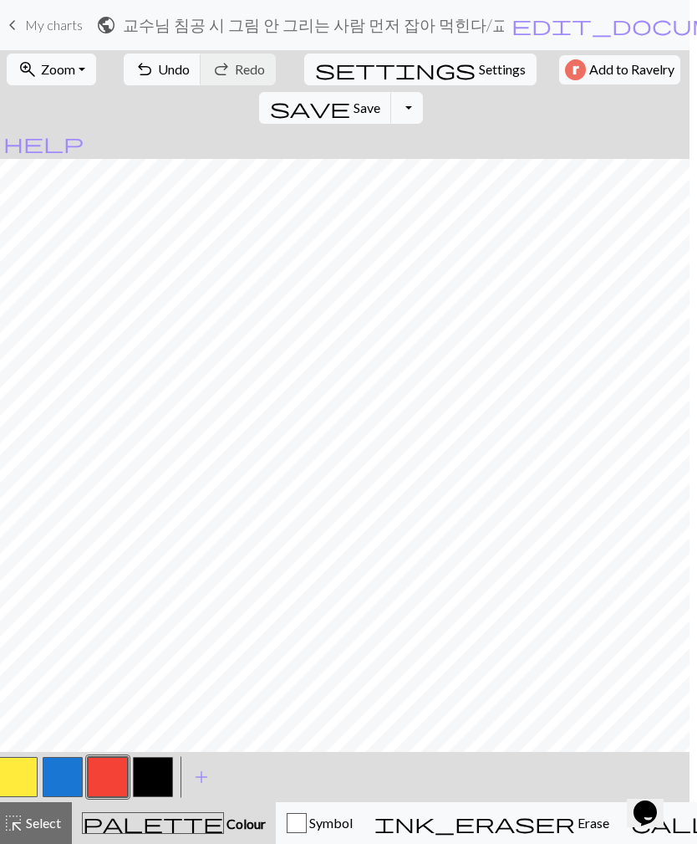
click at [29, 610] on button "button" at bounding box center [17, 777] width 40 height 40
click at [98, 610] on button "button" at bounding box center [108, 777] width 40 height 40
click at [28, 610] on button "button" at bounding box center [17, 777] width 40 height 40
click at [99, 610] on button "button" at bounding box center [108, 777] width 40 height 40
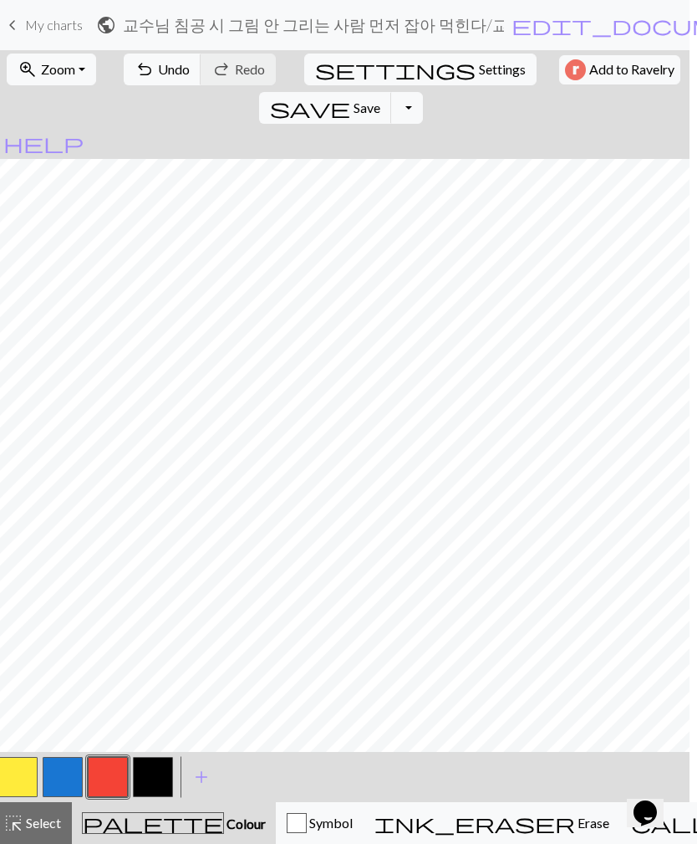
click at [17, 610] on button "button" at bounding box center [17, 777] width 40 height 40
click at [113, 610] on button "button" at bounding box center [108, 777] width 40 height 40
click at [18, 610] on button "button" at bounding box center [17, 777] width 40 height 40
click at [104, 610] on button "button" at bounding box center [108, 777] width 40 height 40
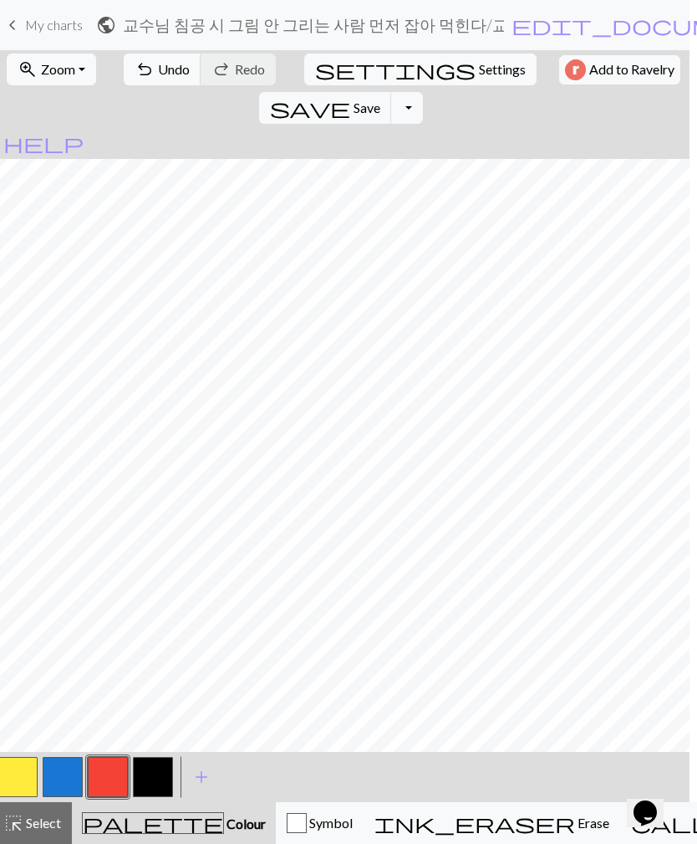
click at [23, 610] on button "button" at bounding box center [17, 777] width 40 height 40
click at [106, 610] on button "button" at bounding box center [108, 777] width 40 height 40
click at [19, 610] on button "button" at bounding box center [17, 777] width 40 height 40
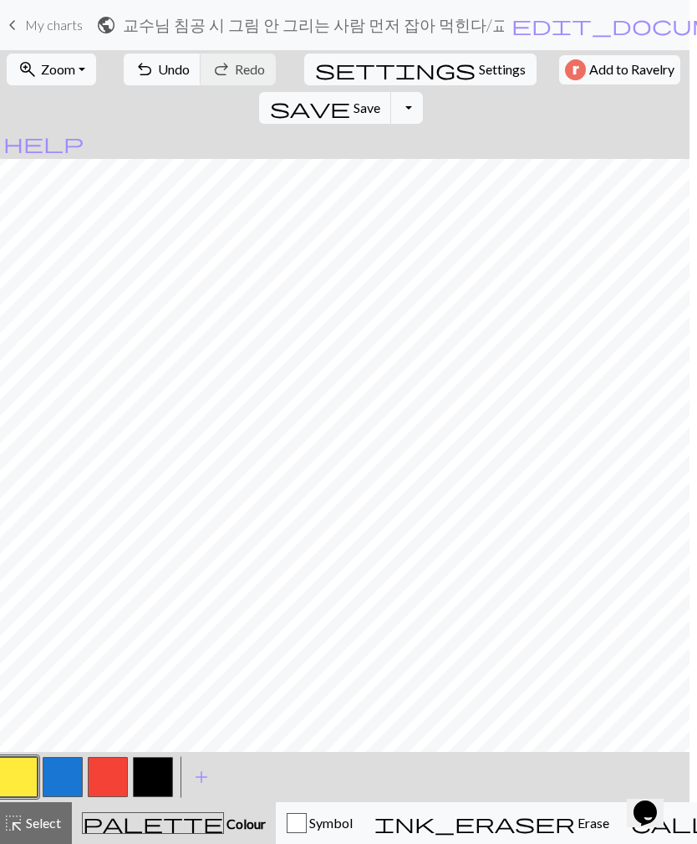
click at [158, 69] on span "Undo" at bounding box center [174, 69] width 32 height 16
click at [235, 72] on span "Redo" at bounding box center [250, 69] width 30 height 16
click at [114, 610] on button "button" at bounding box center [108, 777] width 40 height 40
click at [30, 610] on button "button" at bounding box center [17, 777] width 40 height 40
click at [99, 610] on button "button" at bounding box center [108, 777] width 40 height 40
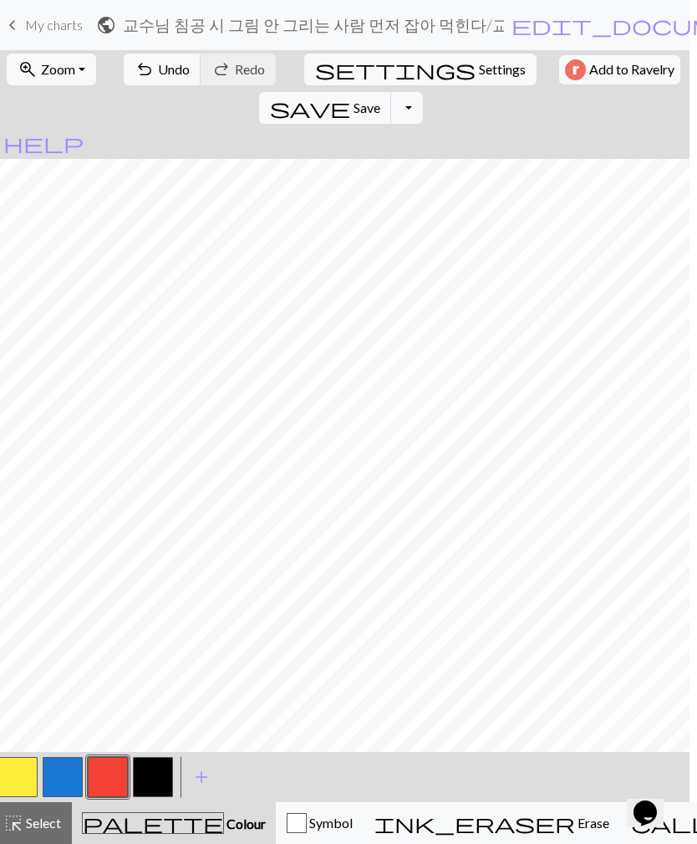
click at [23, 610] on button "button" at bounding box center [17, 777] width 40 height 40
click at [110, 610] on button "button" at bounding box center [108, 777] width 40 height 40
click at [11, 610] on button "button" at bounding box center [17, 777] width 40 height 40
click at [162, 610] on button "button" at bounding box center [153, 777] width 40 height 40
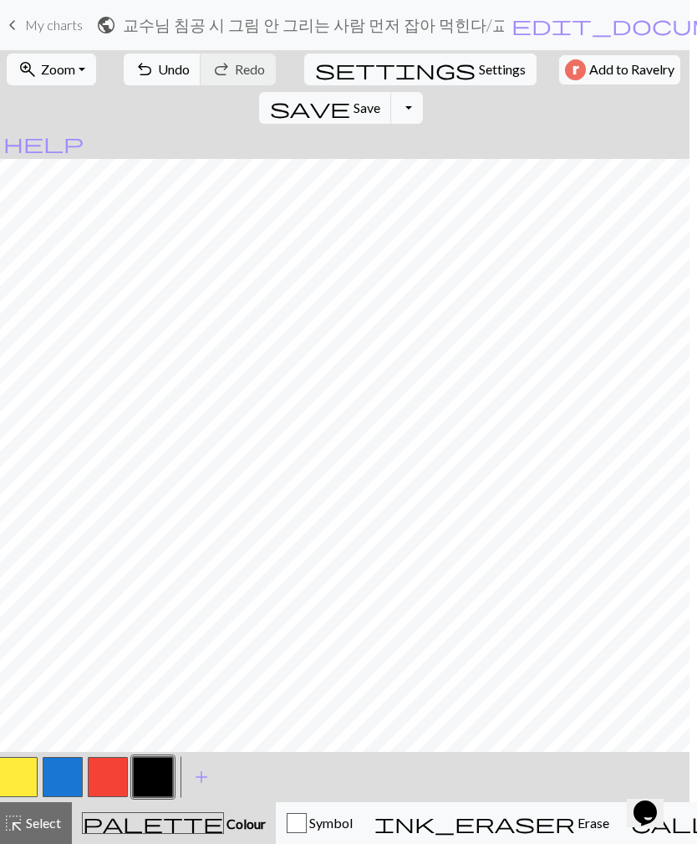
scroll to position [0, 314]
click at [108, 610] on button "button" at bounding box center [108, 777] width 40 height 40
click at [155, 610] on button "button" at bounding box center [153, 777] width 40 height 40
click at [158, 74] on span "Undo" at bounding box center [174, 69] width 32 height 16
click at [158, 71] on span "Undo" at bounding box center [174, 69] width 32 height 16
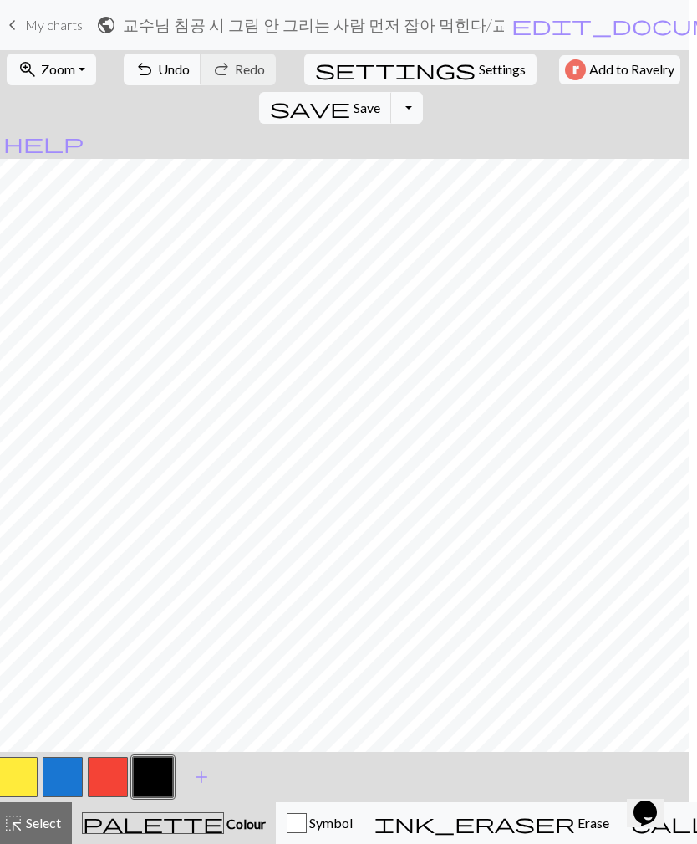
click at [22, 610] on button "button" at bounding box center [17, 777] width 40 height 40
click at [149, 610] on button "button" at bounding box center [153, 777] width 40 height 40
click at [38, 610] on button "button" at bounding box center [19, 777] width 40 height 40
click at [161, 610] on button "button" at bounding box center [155, 777] width 40 height 40
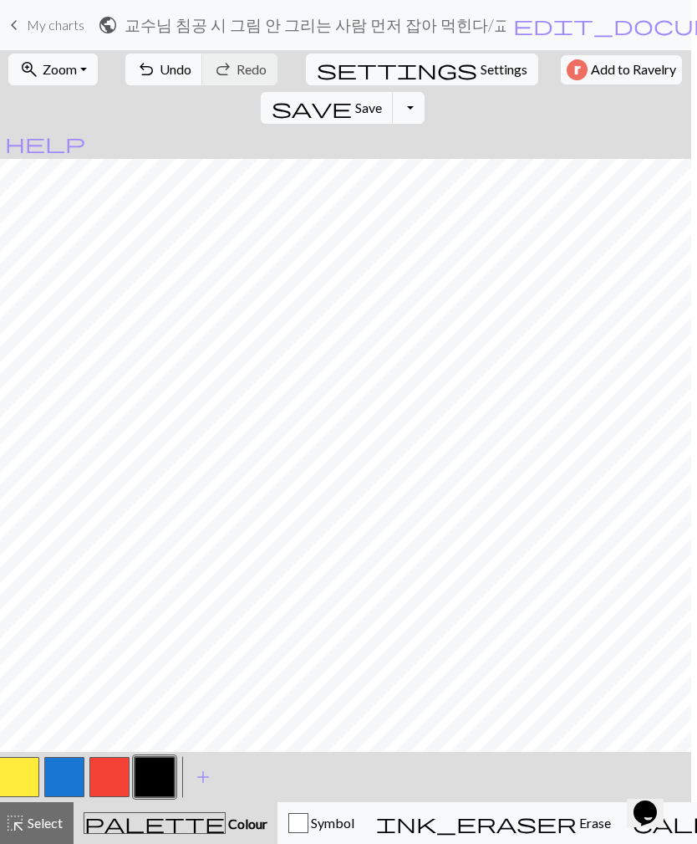
click at [26, 610] on button "button" at bounding box center [19, 777] width 40 height 40
click at [140, 74] on span "undo" at bounding box center [146, 69] width 20 height 23
click at [151, 610] on button "button" at bounding box center [155, 777] width 40 height 40
click at [35, 610] on button "button" at bounding box center [19, 777] width 40 height 40
click at [173, 610] on button "button" at bounding box center [155, 777] width 40 height 40
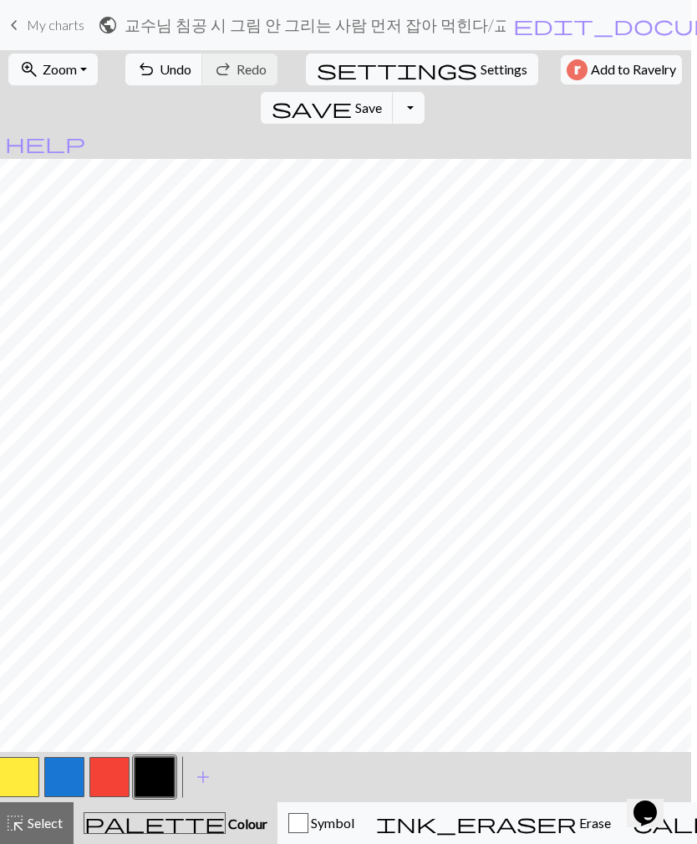
click at [382, 99] on span "Save" at bounding box center [368, 107] width 27 height 16
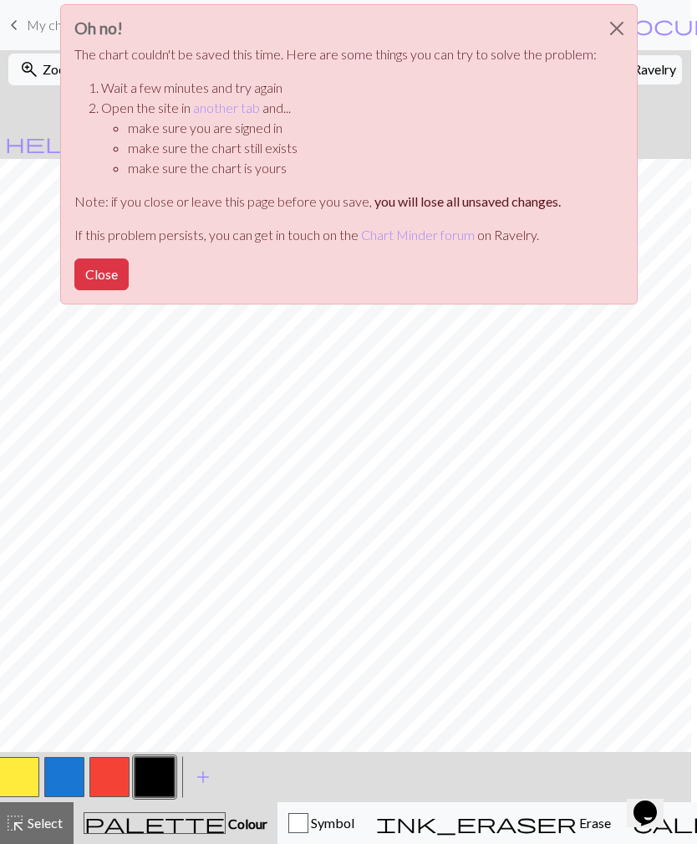
click at [619, 25] on button "Close" at bounding box center [617, 28] width 40 height 47
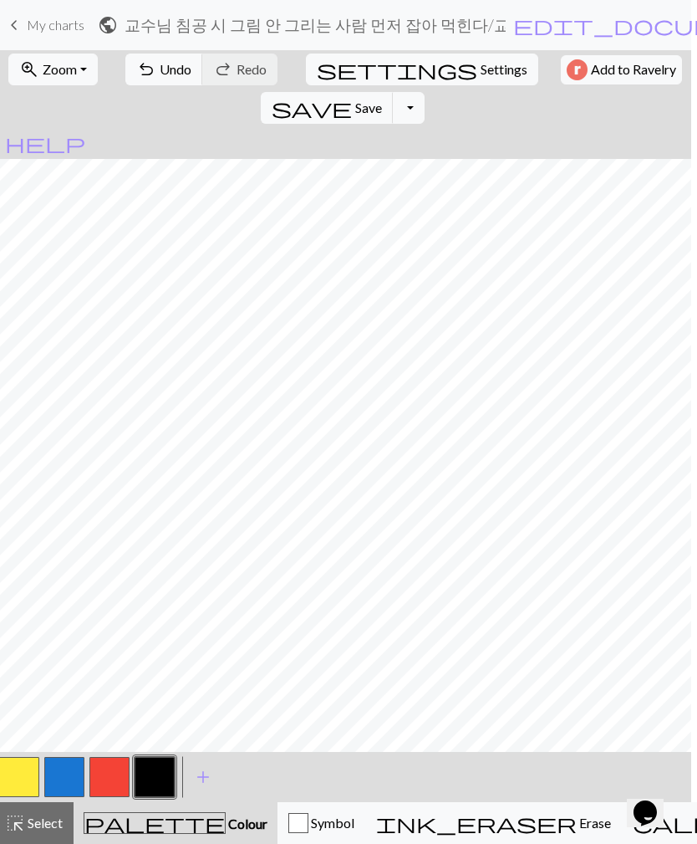
click at [382, 99] on span "Save" at bounding box center [368, 107] width 27 height 16
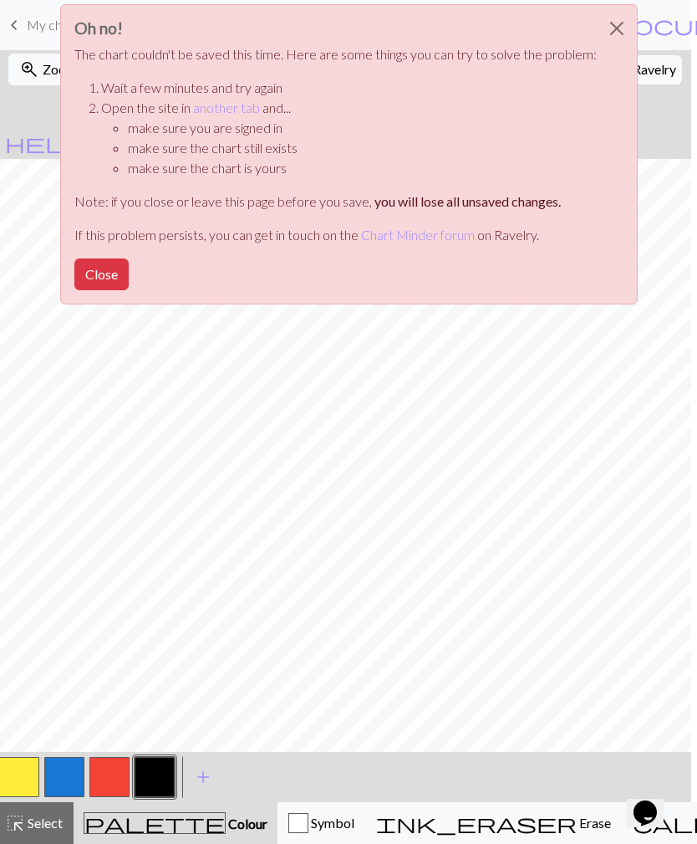
click at [614, 23] on button "Close" at bounding box center [617, 28] width 40 height 47
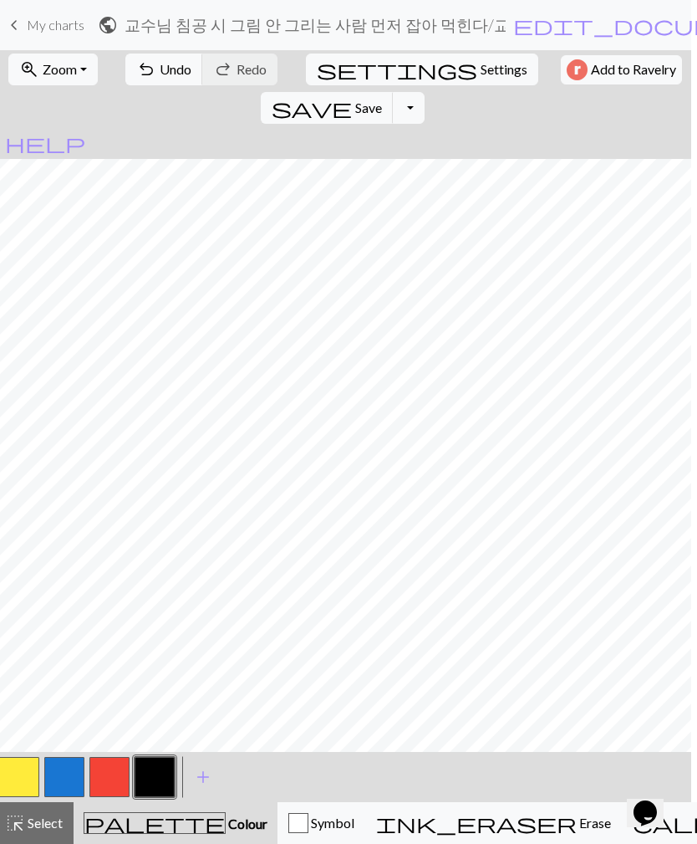
click at [382, 99] on span "Save" at bounding box center [368, 107] width 27 height 16
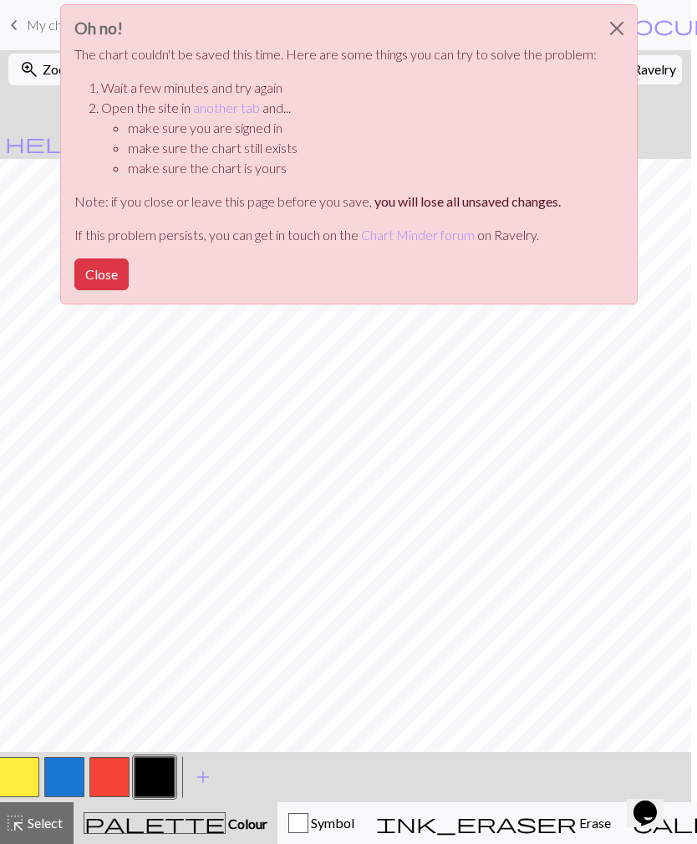
click at [232, 113] on link "another tab" at bounding box center [226, 107] width 67 height 16
click at [610, 28] on button "Close" at bounding box center [617, 28] width 40 height 47
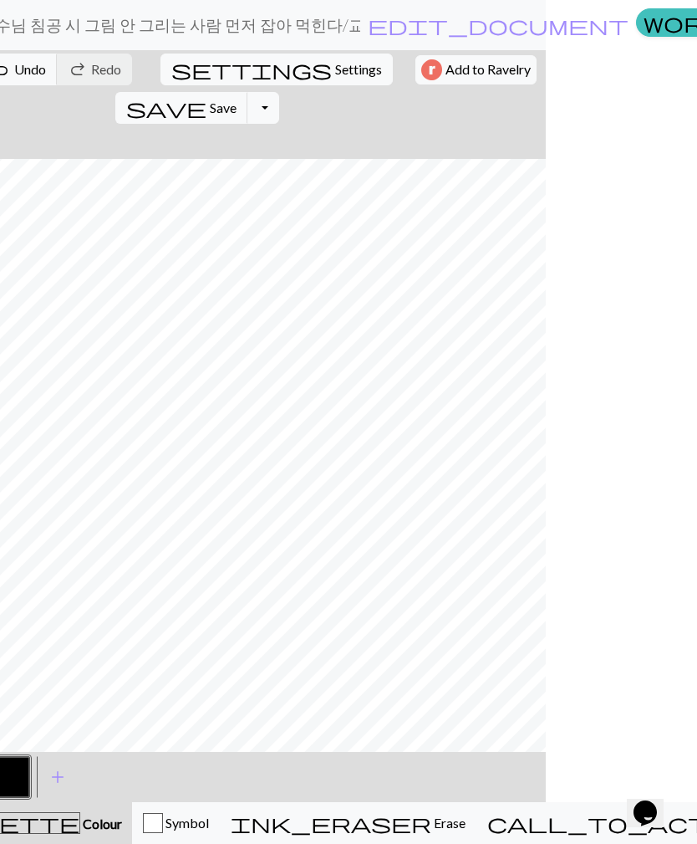
scroll to position [0, 125]
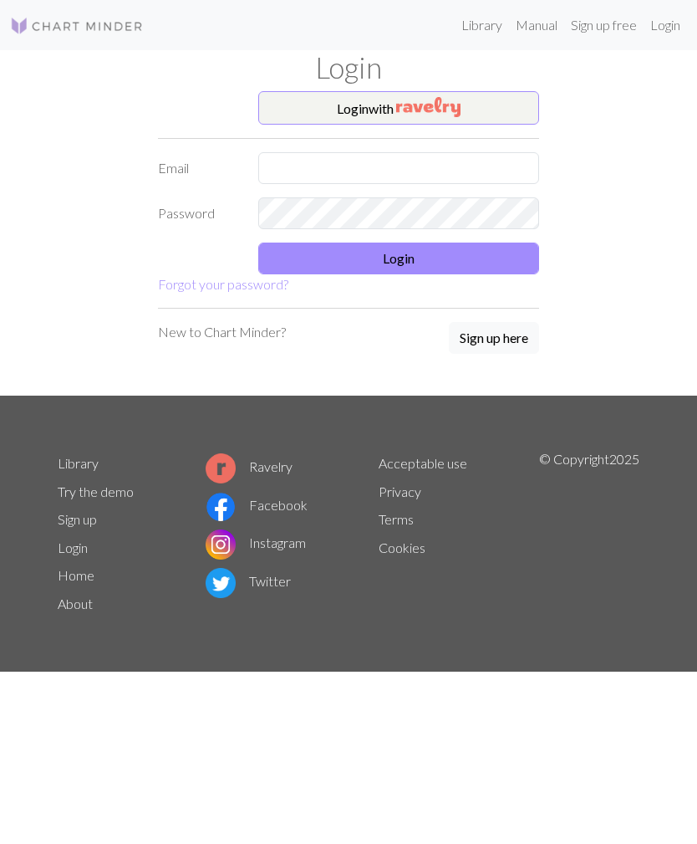
click at [493, 103] on button "Login with" at bounding box center [398, 107] width 281 height 33
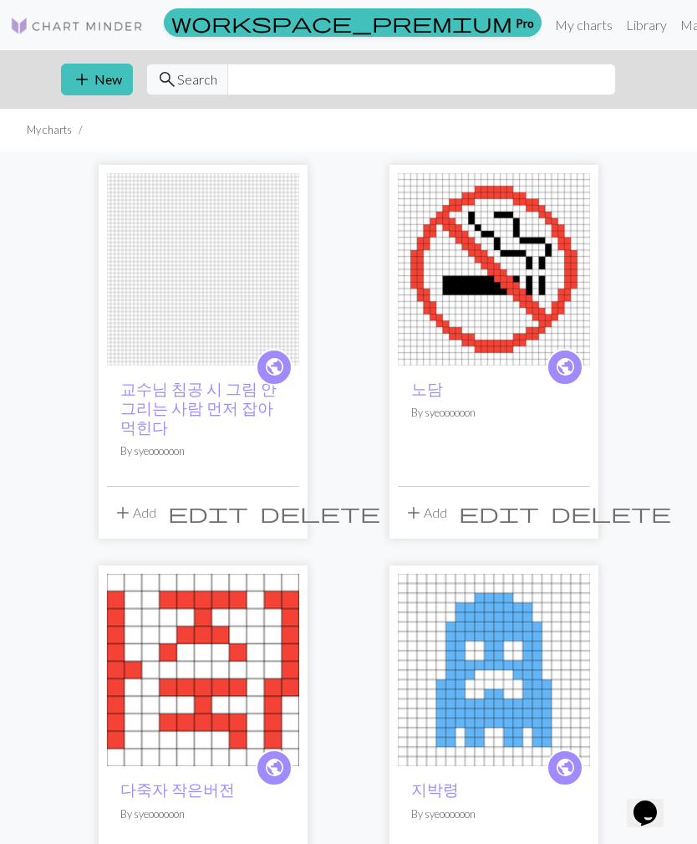
click at [226, 273] on img at bounding box center [203, 269] width 192 height 192
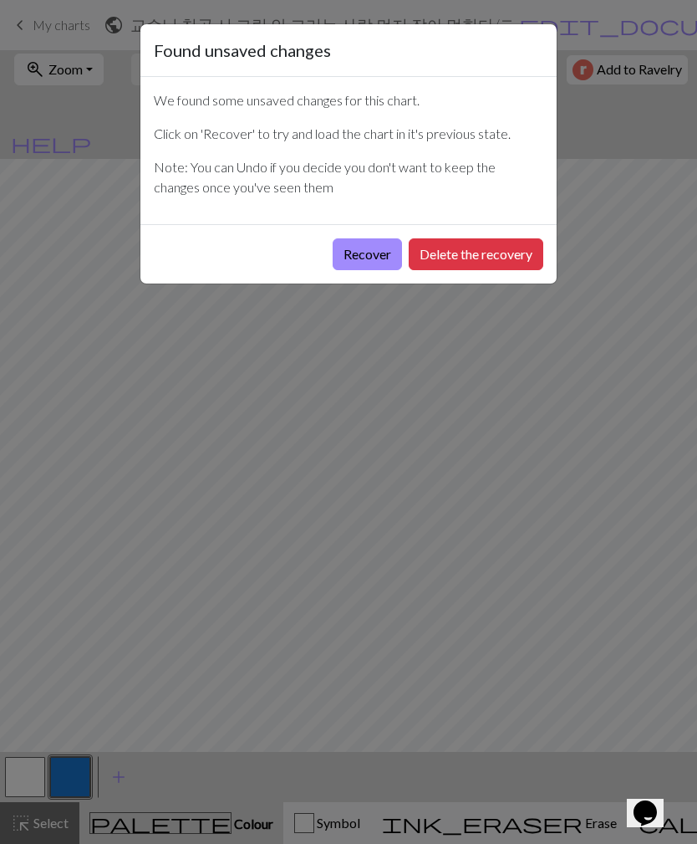
click at [361, 262] on button "Recover" at bounding box center [367, 254] width 69 height 32
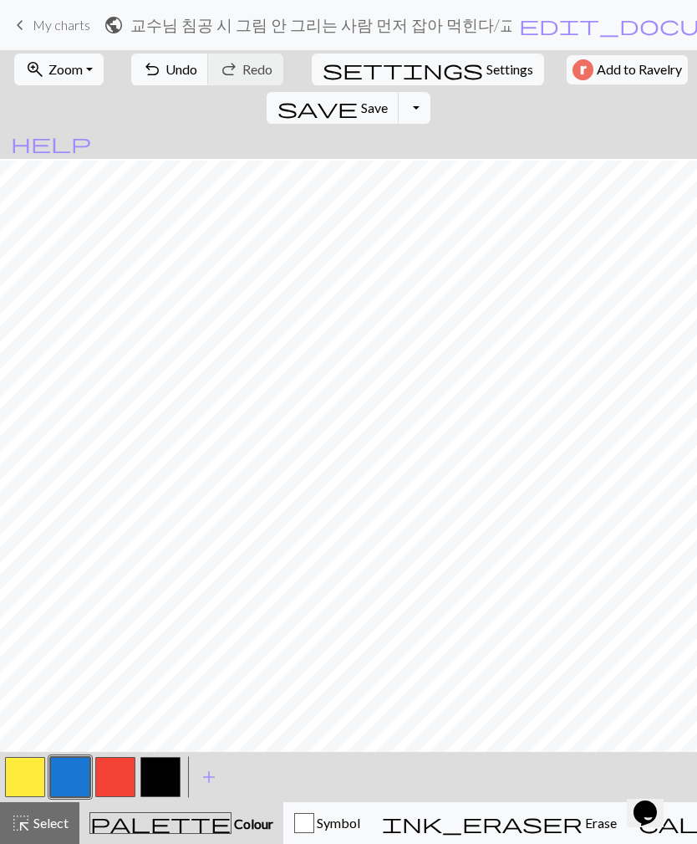
scroll to position [2, 0]
click at [388, 99] on span "Save" at bounding box center [374, 107] width 27 height 16
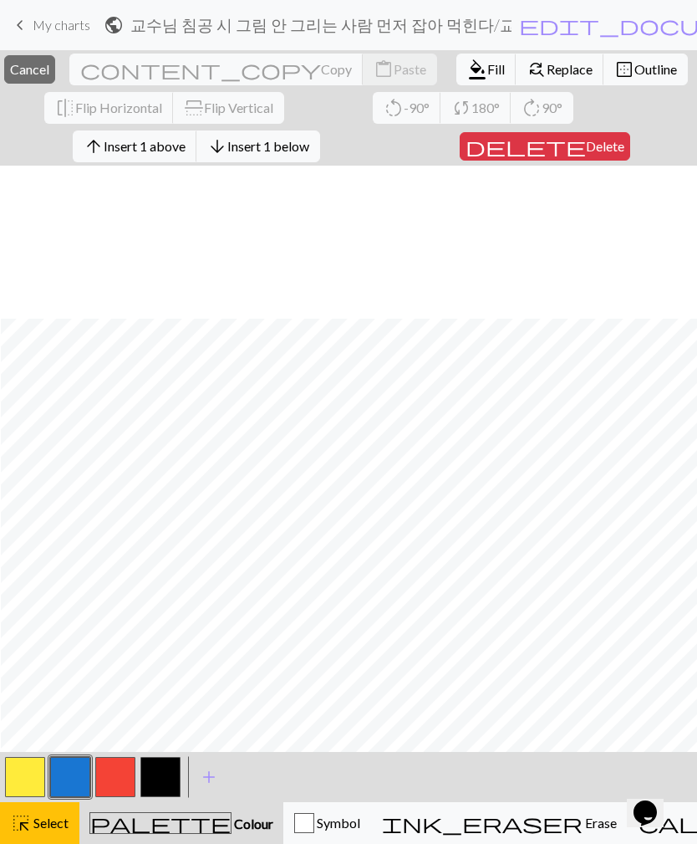
scroll to position [169, 0]
click at [49, 75] on span "Cancel" at bounding box center [29, 69] width 39 height 16
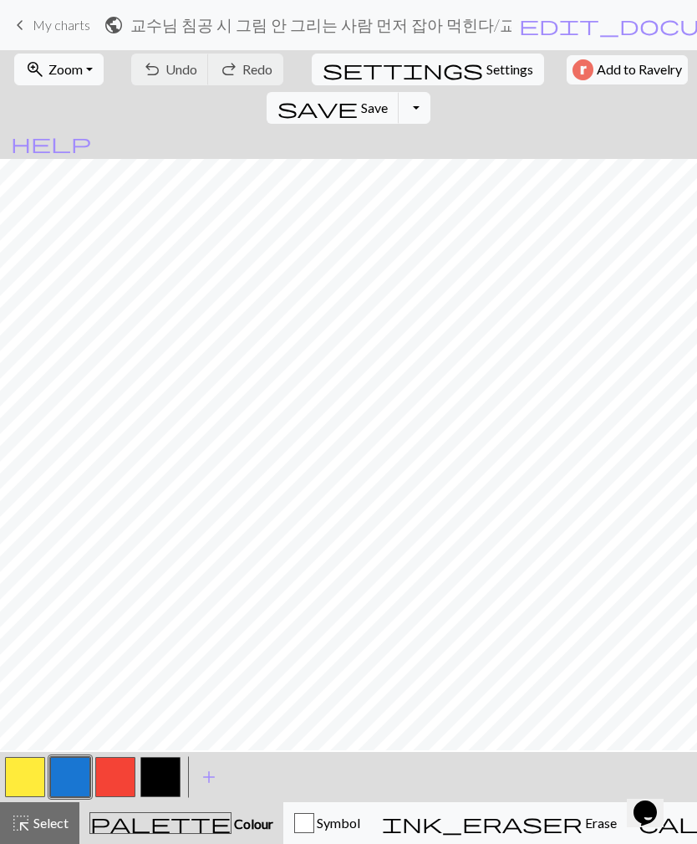
scroll to position [95, 411]
click at [169, 774] on button "button" at bounding box center [160, 777] width 40 height 40
click at [152, 66] on button "undo Undo Undo" at bounding box center [170, 70] width 78 height 32
click at [166, 69] on span "Undo" at bounding box center [182, 69] width 32 height 16
click at [144, 71] on span "undo" at bounding box center [152, 69] width 20 height 23
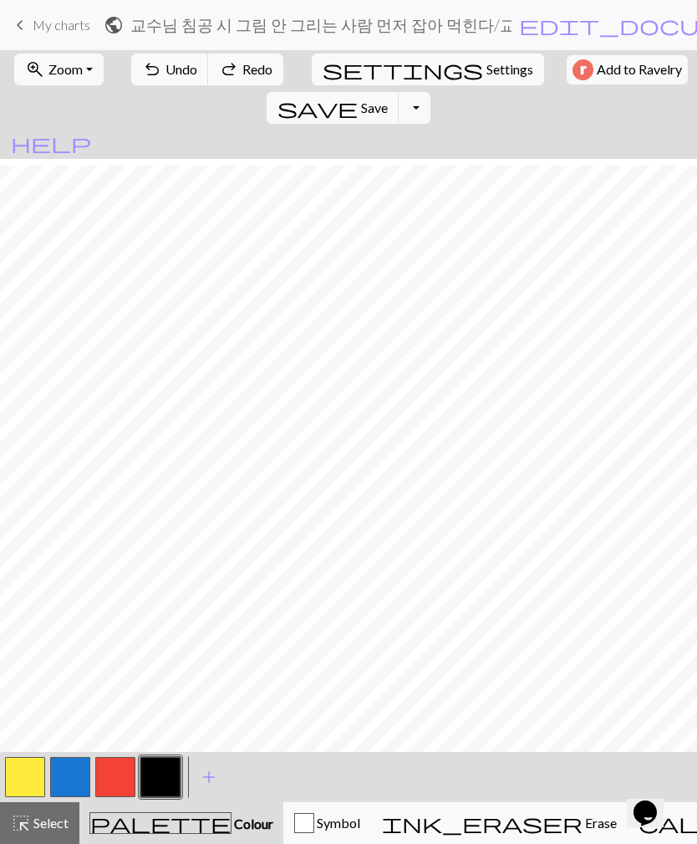
scroll to position [179, 411]
click at [28, 772] on button "button" at bounding box center [25, 777] width 40 height 40
click at [166, 66] on span "Undo" at bounding box center [182, 69] width 32 height 16
click at [160, 784] on button "button" at bounding box center [160, 777] width 40 height 40
click at [35, 773] on button "button" at bounding box center [25, 777] width 40 height 40
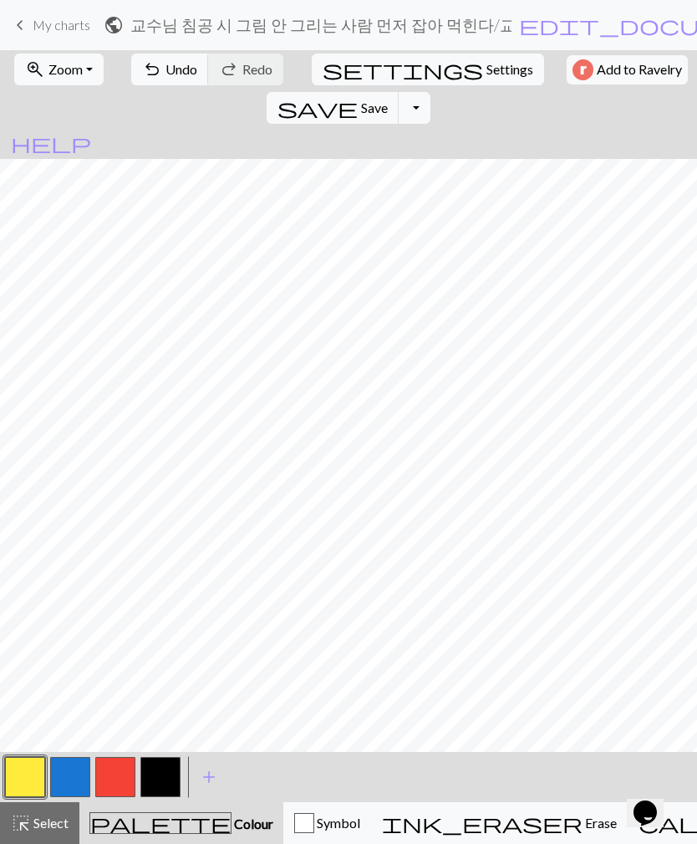
click at [162, 773] on button "button" at bounding box center [160, 777] width 40 height 40
click at [31, 781] on button "button" at bounding box center [25, 777] width 40 height 40
click at [156, 786] on button "button" at bounding box center [160, 777] width 40 height 40
click at [18, 777] on button "button" at bounding box center [25, 777] width 40 height 40
click at [163, 773] on button "button" at bounding box center [160, 777] width 40 height 40
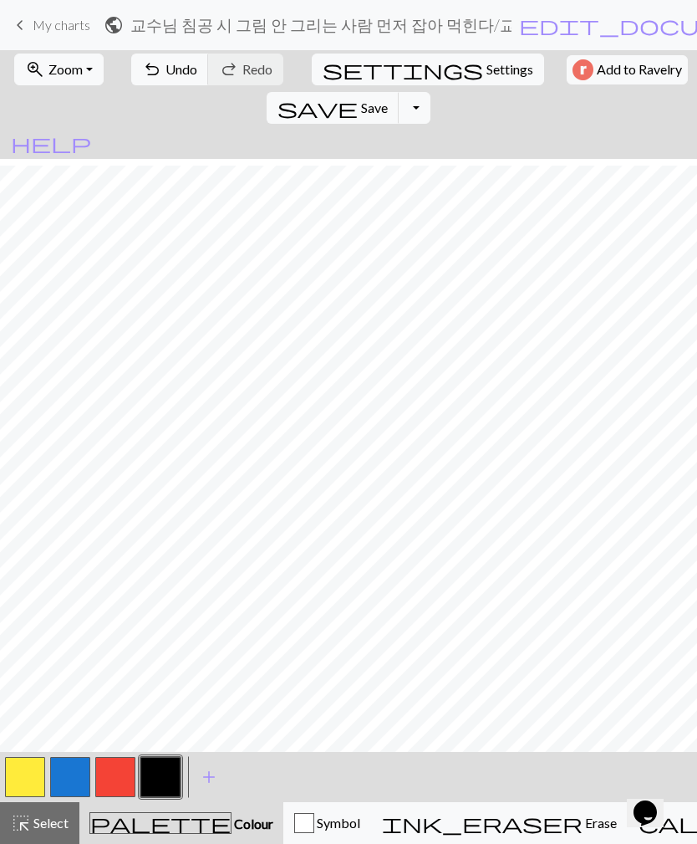
scroll to position [177, 411]
click at [388, 99] on span "Save" at bounding box center [374, 107] width 27 height 16
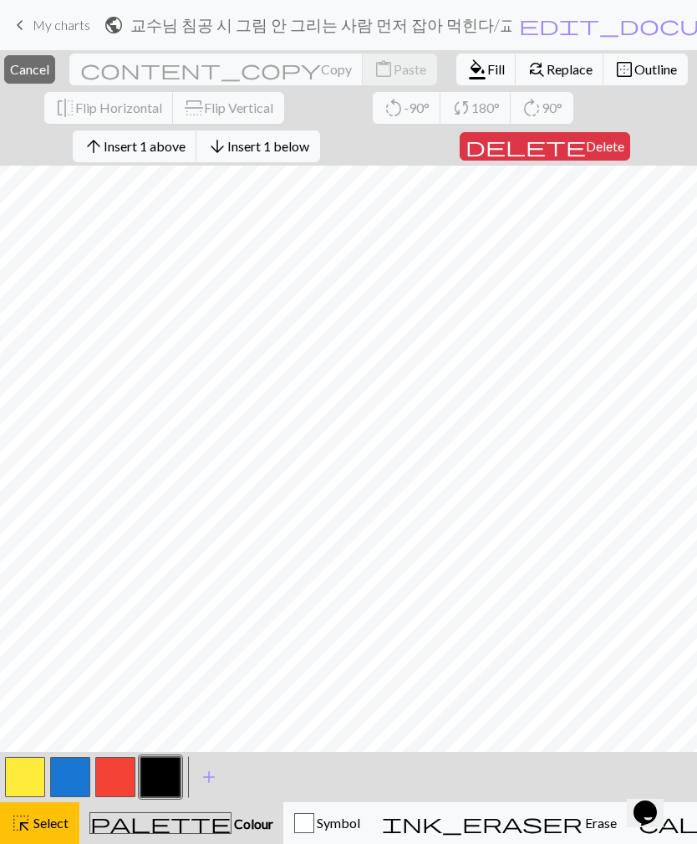
scroll to position [117, 411]
click at [49, 69] on span "Cancel" at bounding box center [29, 69] width 39 height 16
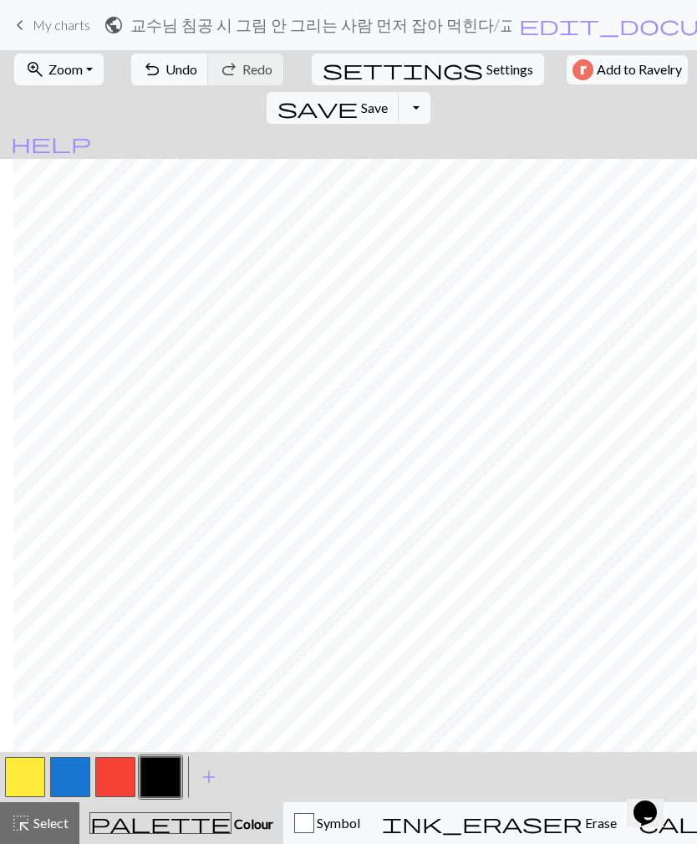
scroll to position [0, 411]
click at [143, 67] on span "undo" at bounding box center [152, 69] width 20 height 23
click at [140, 54] on button "undo Undo Undo" at bounding box center [170, 70] width 78 height 32
click at [145, 65] on span "undo" at bounding box center [152, 69] width 20 height 23
click at [166, 70] on span "Undo" at bounding box center [182, 69] width 32 height 16
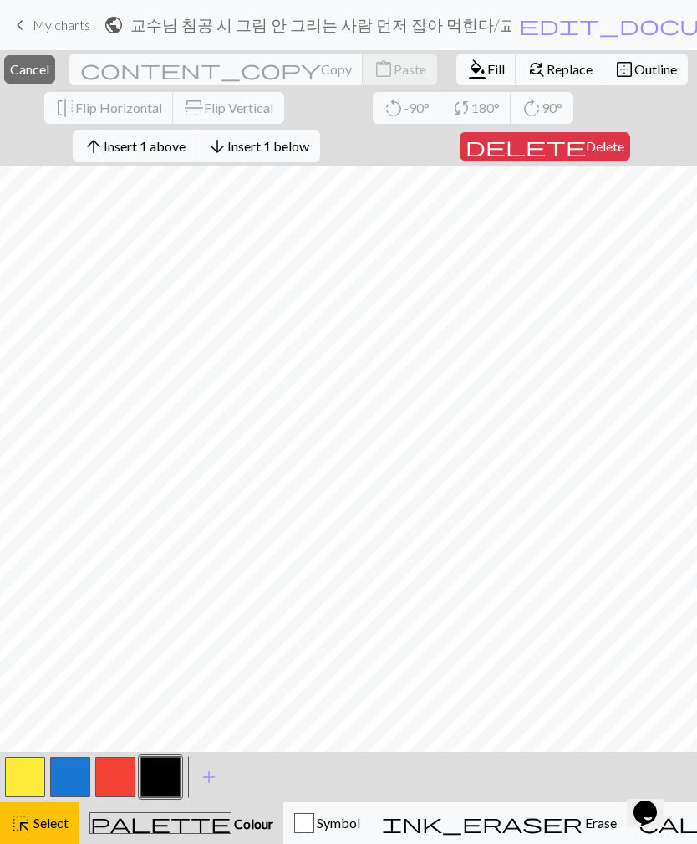
click at [126, 150] on span "Insert 1 above" at bounding box center [145, 146] width 82 height 16
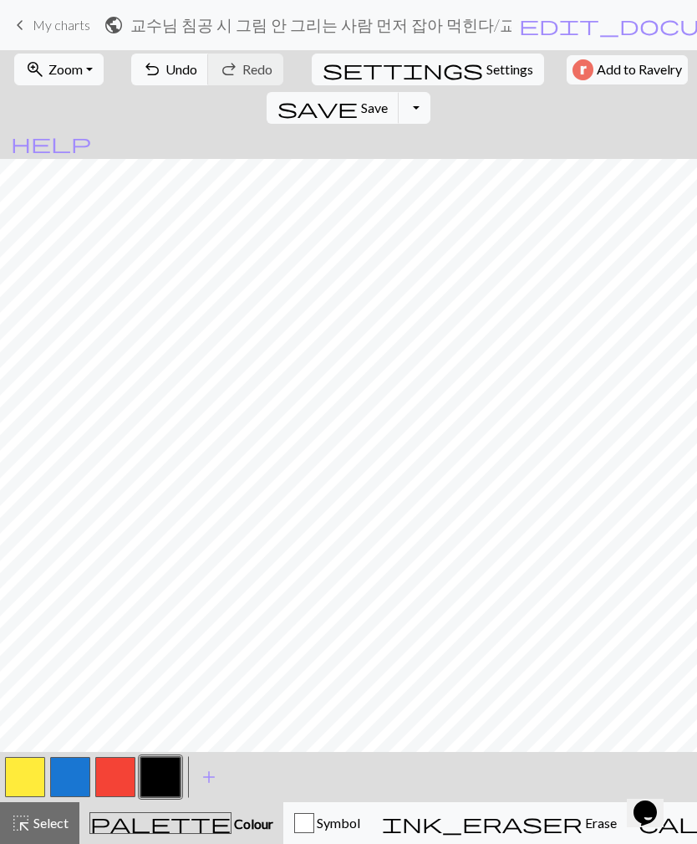
click at [31, 779] on button "button" at bounding box center [25, 777] width 40 height 40
click at [150, 775] on button "button" at bounding box center [160, 777] width 40 height 40
click at [24, 778] on button "button" at bounding box center [25, 777] width 40 height 40
click at [157, 785] on button "button" at bounding box center [160, 777] width 40 height 40
click at [144, 76] on span "undo" at bounding box center [152, 69] width 20 height 23
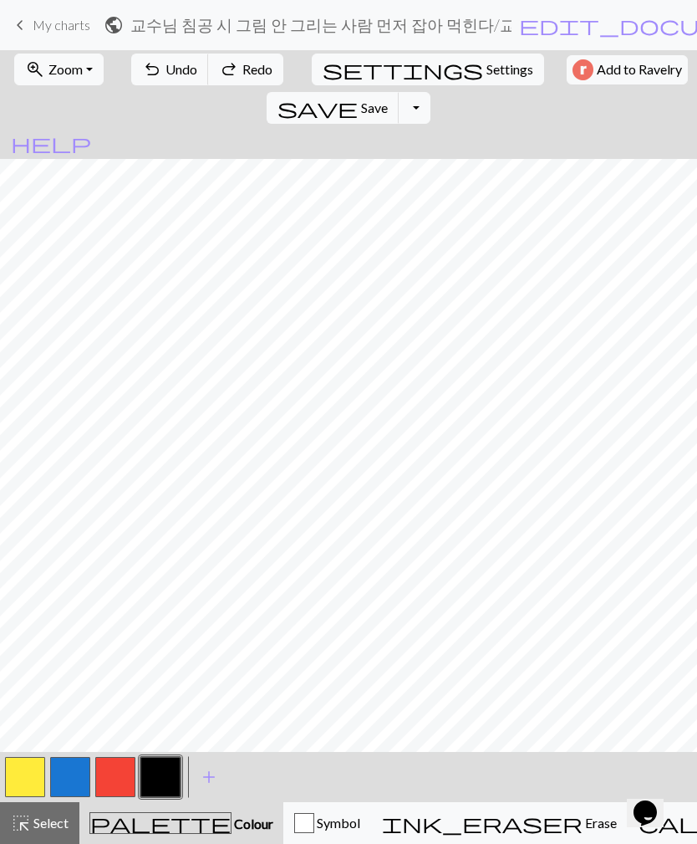
click at [28, 772] on button "button" at bounding box center [25, 777] width 40 height 40
click at [162, 771] on button "button" at bounding box center [160, 777] width 40 height 40
click at [358, 96] on span "save" at bounding box center [318, 107] width 80 height 23
click at [24, 779] on button "button" at bounding box center [25, 777] width 40 height 40
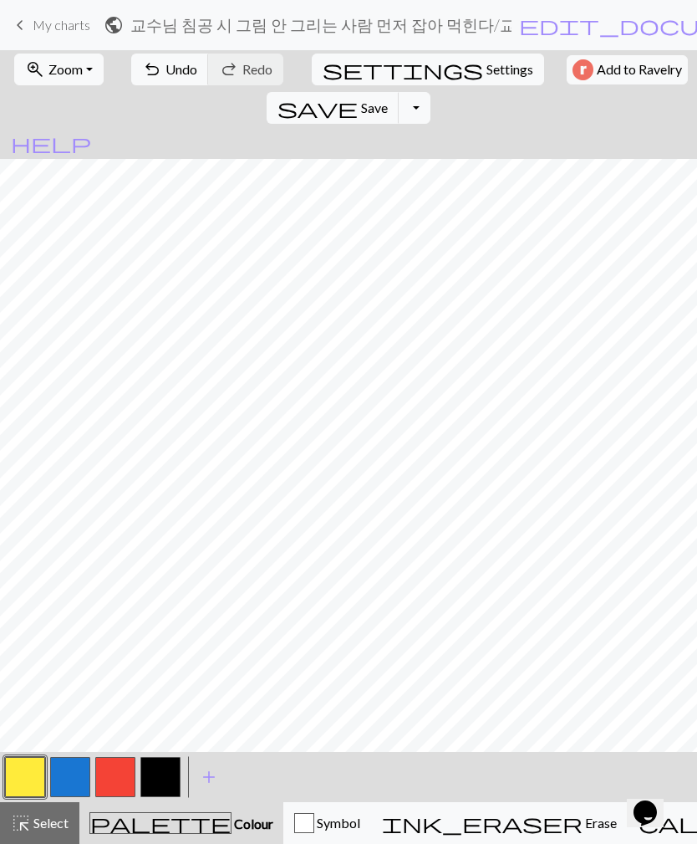
click at [156, 778] on button "button" at bounding box center [160, 777] width 40 height 40
click at [23, 772] on button "button" at bounding box center [25, 777] width 40 height 40
click at [358, 96] on span "save" at bounding box center [318, 107] width 80 height 23
click at [164, 781] on button "button" at bounding box center [160, 777] width 40 height 40
click at [28, 783] on button "button" at bounding box center [25, 777] width 40 height 40
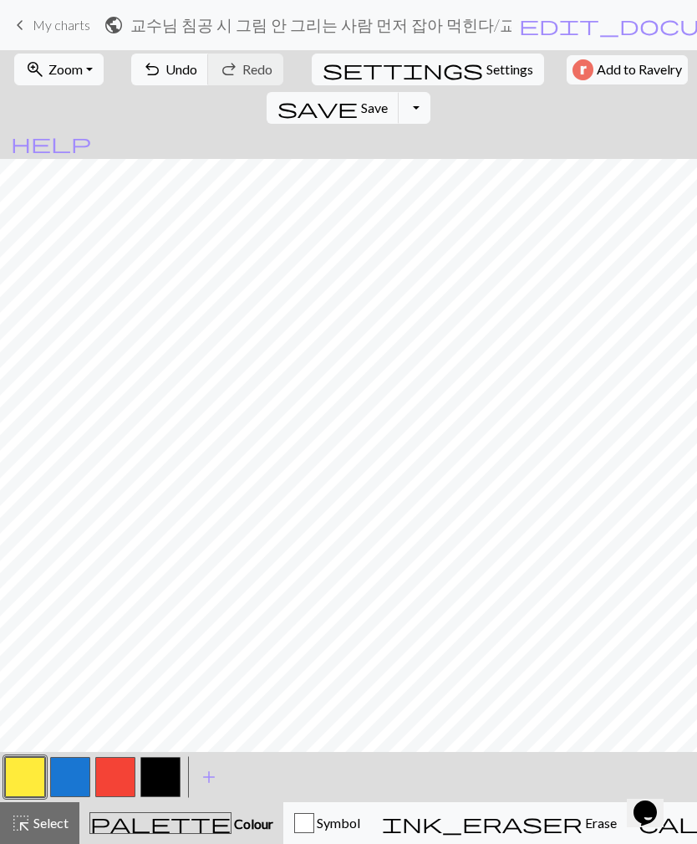
click at [170, 784] on button "button" at bounding box center [160, 777] width 40 height 40
click at [156, 779] on button "button" at bounding box center [160, 777] width 40 height 40
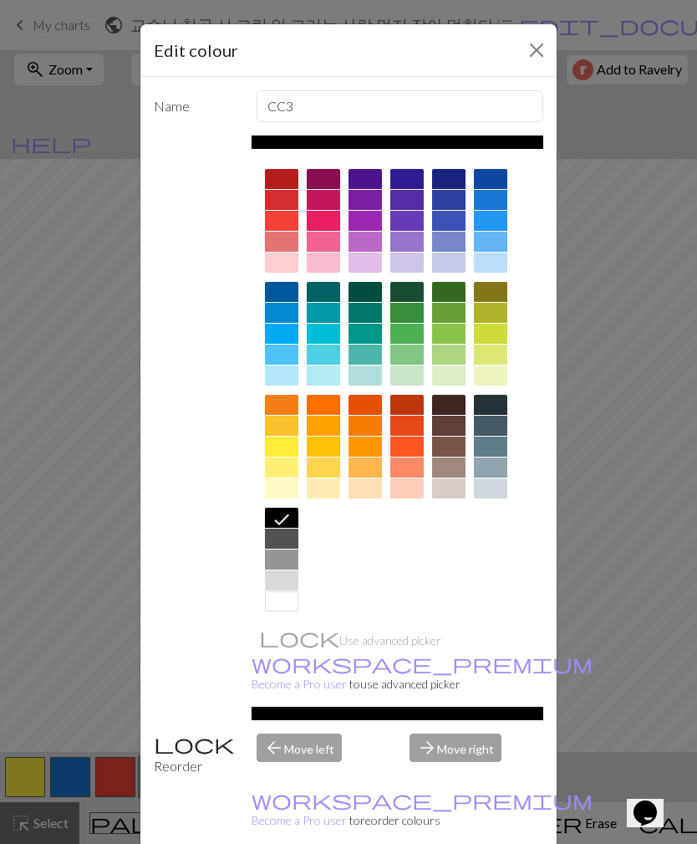
click at [532, 47] on button "Close" at bounding box center [536, 50] width 27 height 27
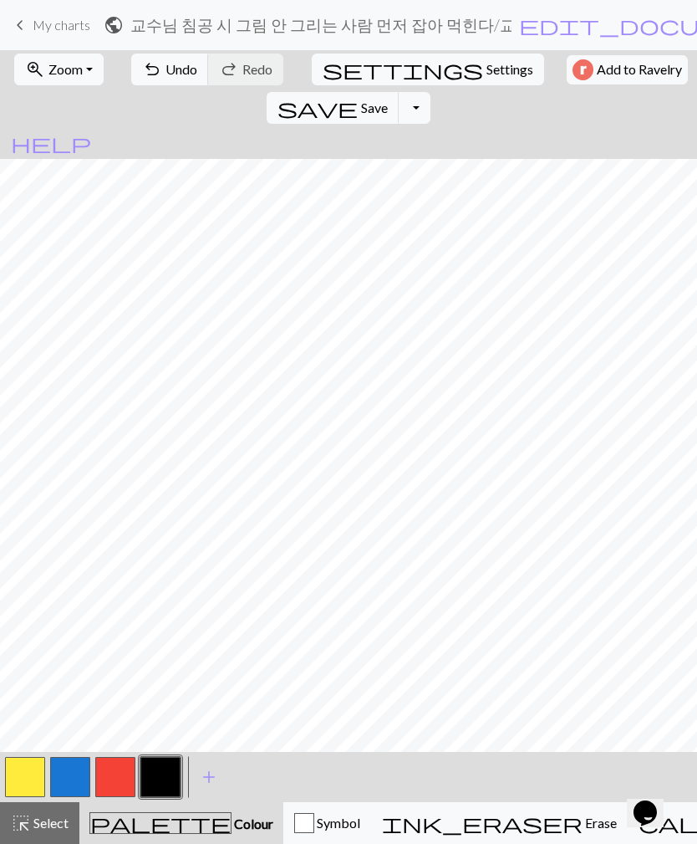
click at [21, 779] on button "button" at bounding box center [25, 777] width 40 height 40
click at [157, 773] on button "button" at bounding box center [160, 777] width 40 height 40
click at [31, 774] on button "button" at bounding box center [25, 777] width 40 height 40
click at [156, 773] on button "button" at bounding box center [160, 777] width 40 height 40
click at [166, 75] on span "Undo" at bounding box center [182, 69] width 32 height 16
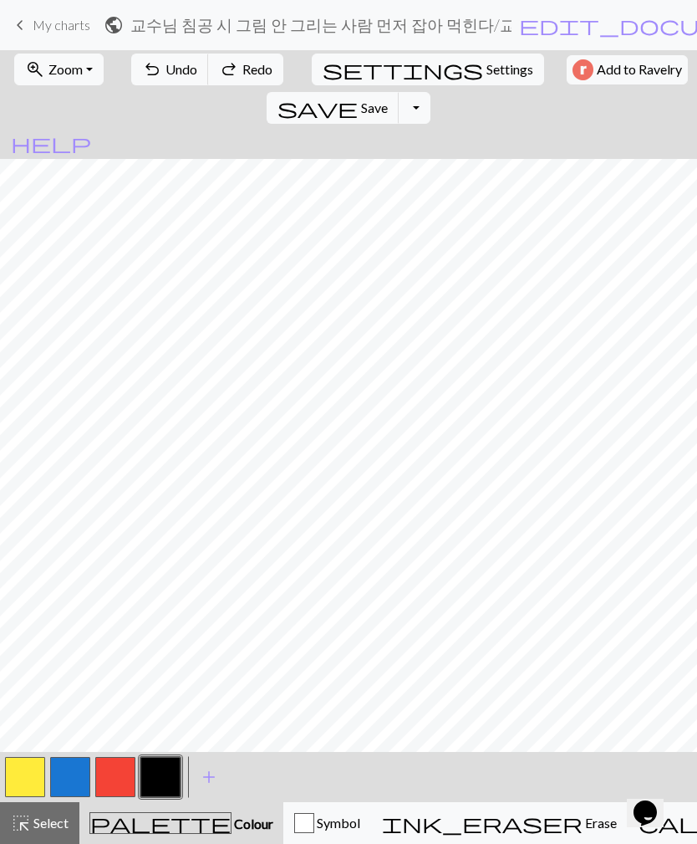
click at [154, 74] on button "undo Undo Undo" at bounding box center [170, 70] width 78 height 32
click at [38, 774] on button "button" at bounding box center [25, 777] width 40 height 40
click at [159, 778] on button "button" at bounding box center [160, 777] width 40 height 40
click at [19, 778] on button "button" at bounding box center [25, 777] width 40 height 40
click at [159, 775] on button "button" at bounding box center [160, 777] width 40 height 40
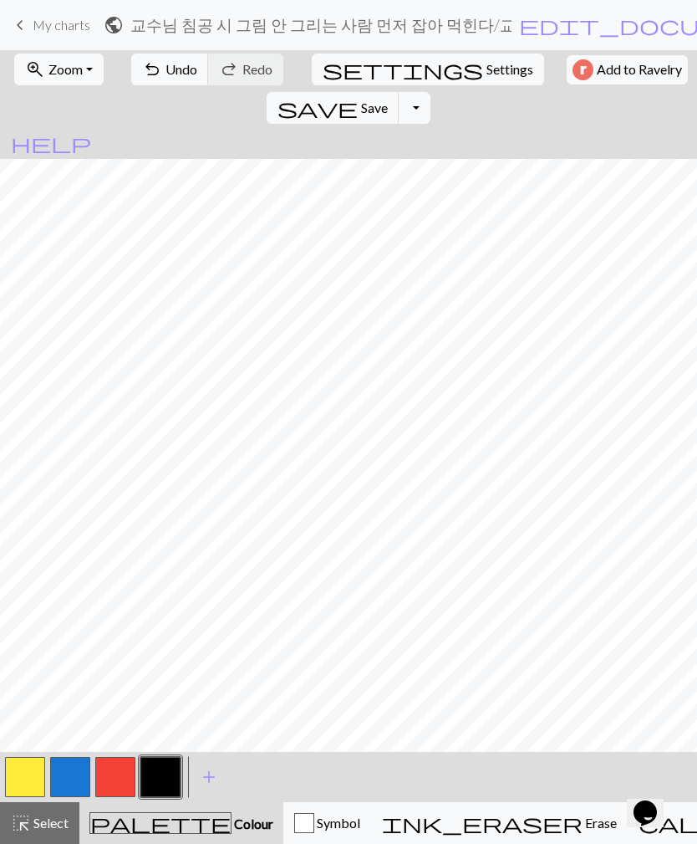
click at [34, 777] on button "button" at bounding box center [25, 777] width 40 height 40
click at [171, 772] on button "button" at bounding box center [160, 777] width 40 height 40
click at [166, 76] on span "Undo" at bounding box center [182, 69] width 32 height 16
click at [38, 774] on button "button" at bounding box center [25, 777] width 40 height 40
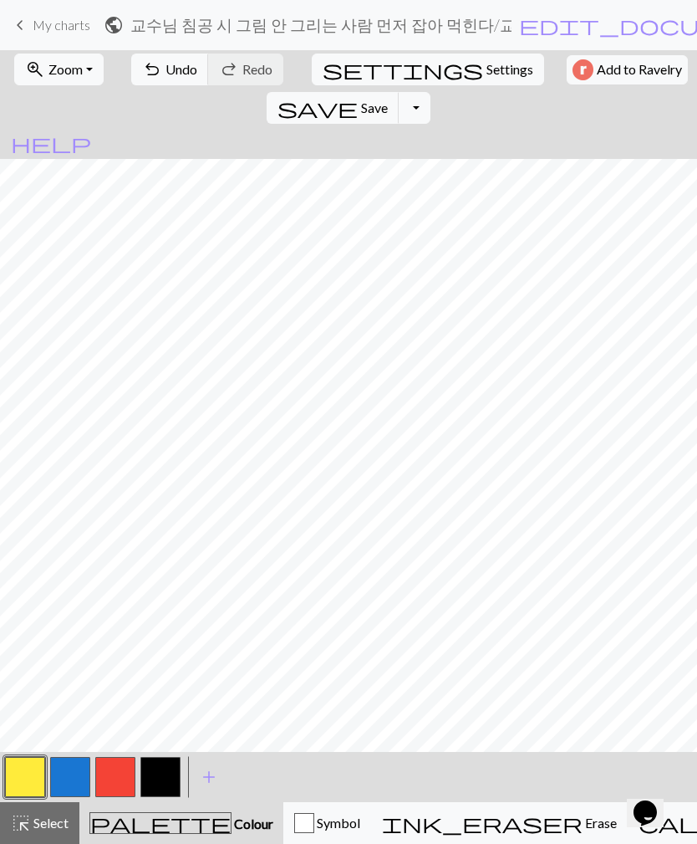
click at [160, 774] on button "button" at bounding box center [160, 777] width 40 height 40
click at [23, 780] on button "button" at bounding box center [25, 777] width 40 height 40
click at [156, 773] on button "button" at bounding box center [160, 777] width 40 height 40
click at [21, 793] on button "button" at bounding box center [25, 777] width 40 height 40
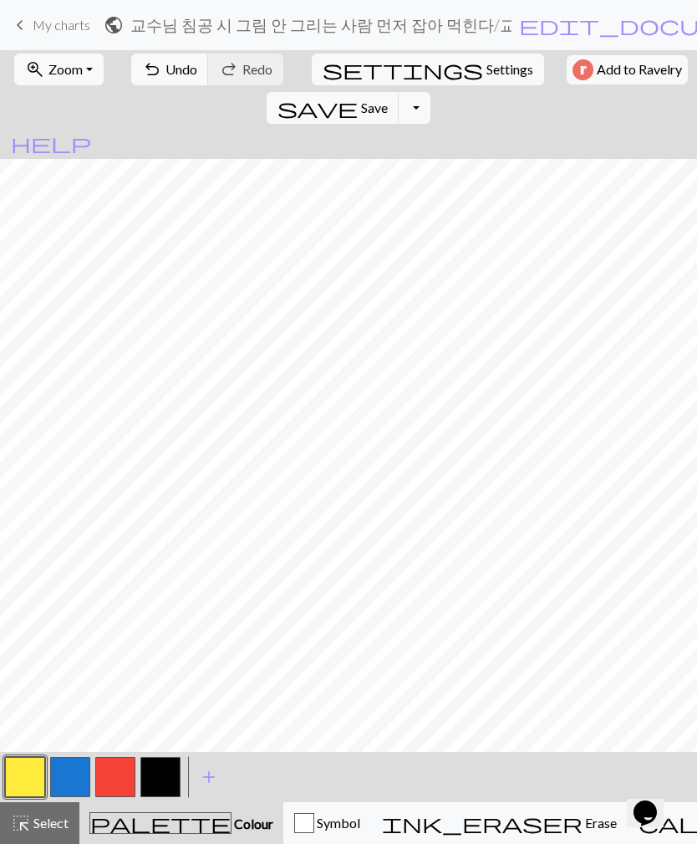
click at [120, 779] on button "button" at bounding box center [115, 777] width 40 height 40
click at [169, 76] on span "Undo" at bounding box center [182, 69] width 32 height 16
click at [11, 783] on button "button" at bounding box center [25, 777] width 40 height 40
click at [122, 788] on button "button" at bounding box center [115, 777] width 40 height 40
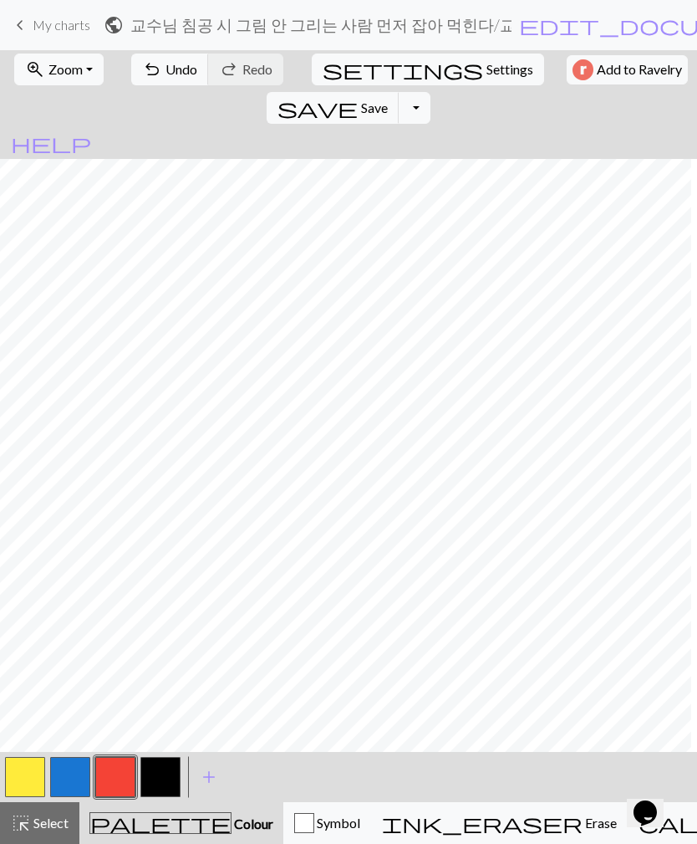
scroll to position [188, 408]
click at [69, 782] on button "button" at bounding box center [70, 777] width 40 height 40
click at [18, 782] on button "button" at bounding box center [25, 777] width 40 height 40
click at [59, 788] on button "button" at bounding box center [70, 777] width 40 height 40
click at [168, 772] on button "button" at bounding box center [160, 777] width 40 height 40
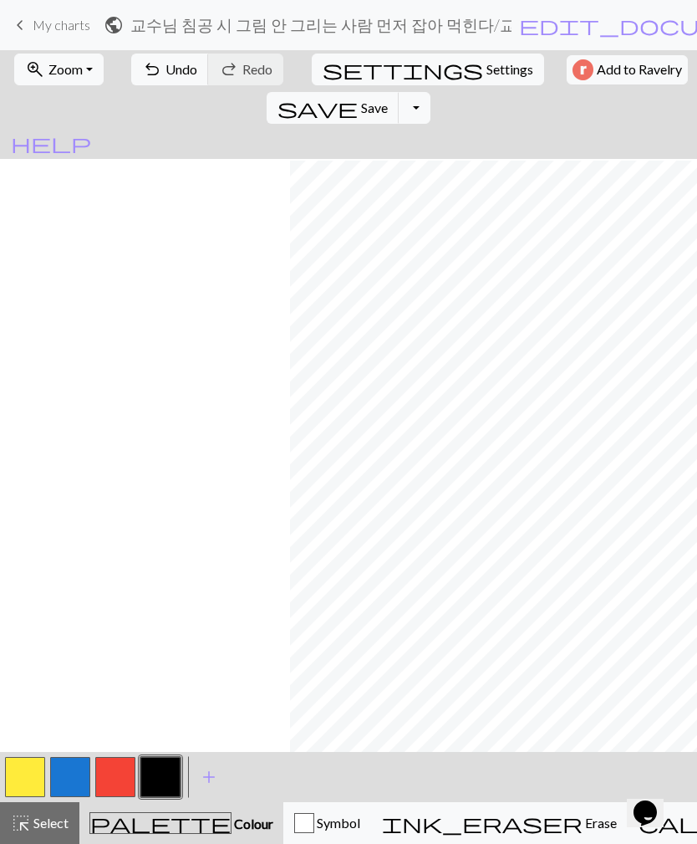
scroll to position [188, 411]
click at [29, 777] on button "button" at bounding box center [25, 777] width 40 height 40
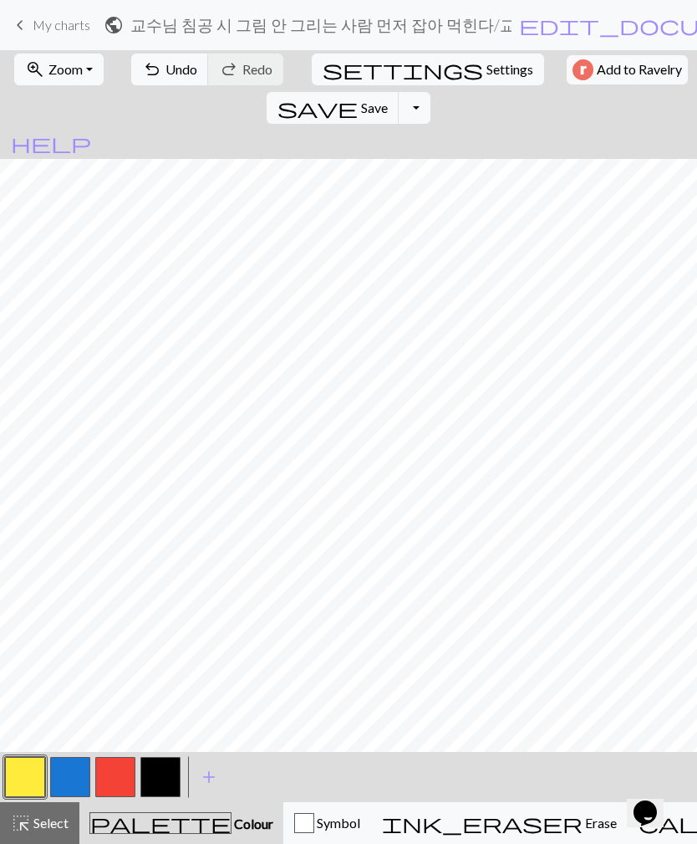
click at [176, 775] on button "button" at bounding box center [160, 777] width 40 height 40
click at [74, 782] on button "button" at bounding box center [70, 777] width 40 height 40
click at [163, 783] on button "button" at bounding box center [160, 777] width 40 height 40
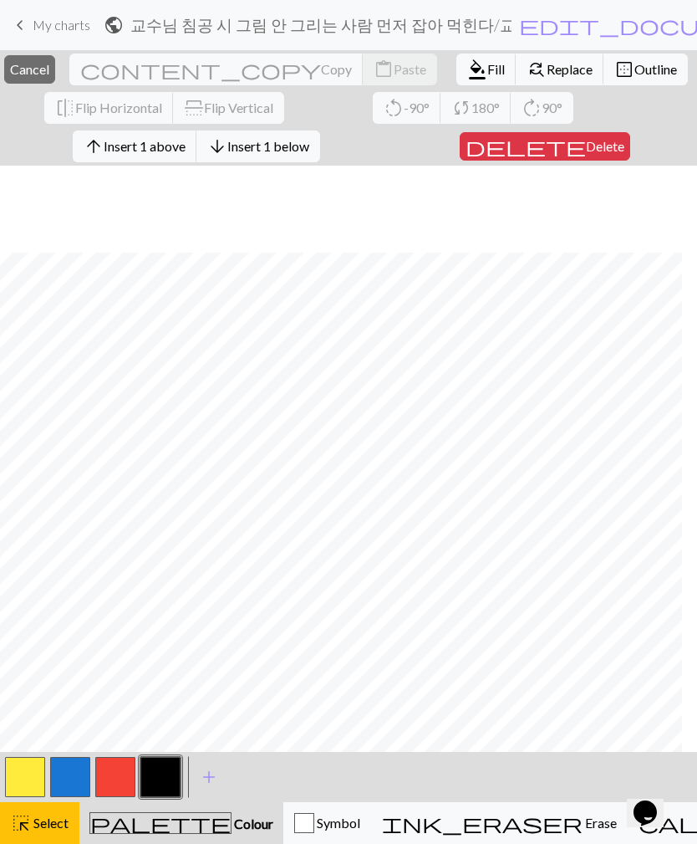
scroll to position [148, 259]
click at [49, 67] on span "Cancel" at bounding box center [29, 69] width 39 height 16
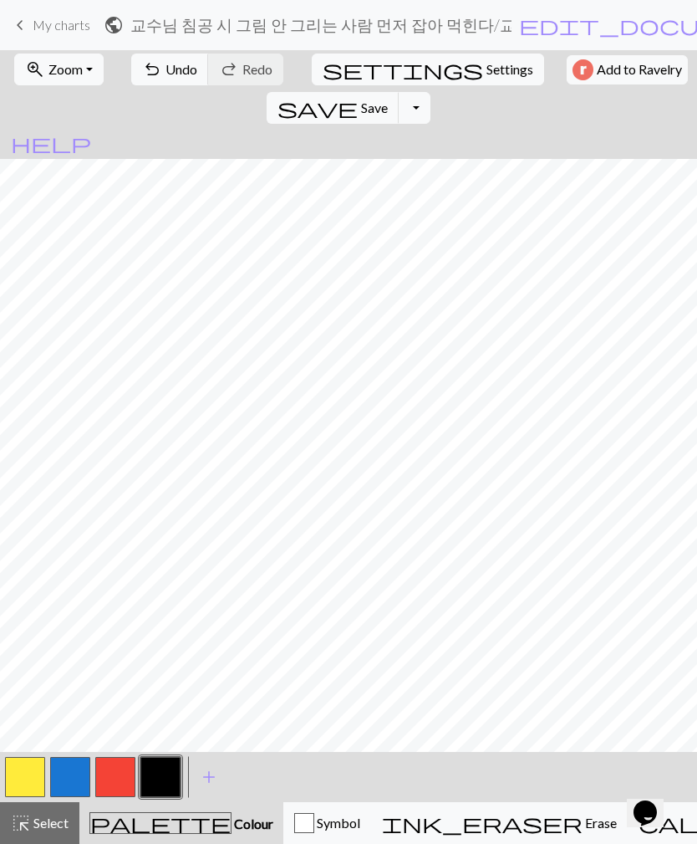
click at [24, 774] on button "button" at bounding box center [25, 777] width 40 height 40
click at [153, 780] on button "button" at bounding box center [160, 777] width 40 height 40
click at [141, 77] on span "undo" at bounding box center [151, 69] width 20 height 23
click at [150, 72] on span "undo" at bounding box center [151, 69] width 20 height 23
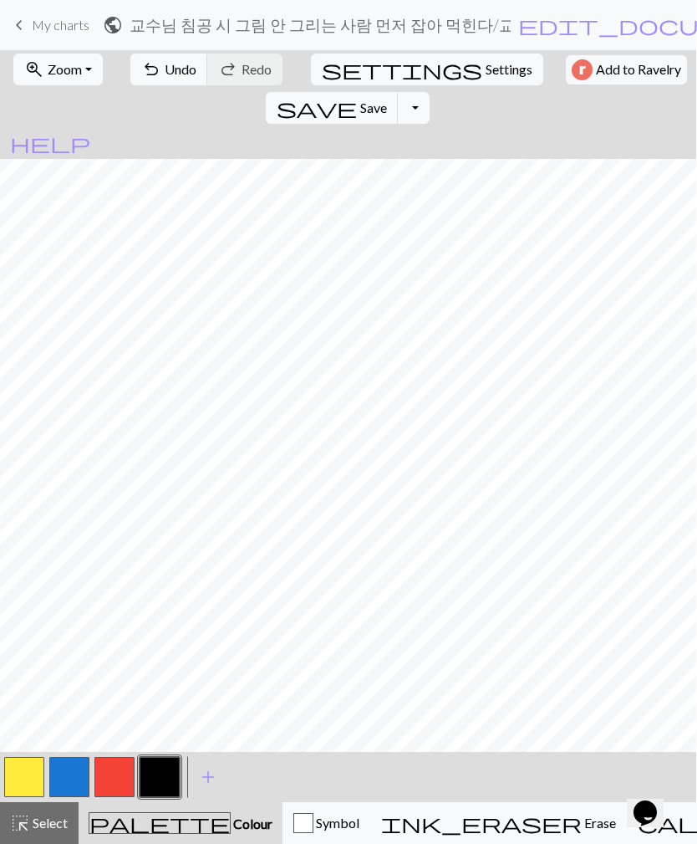
click at [25, 775] on button "button" at bounding box center [24, 777] width 40 height 40
click at [167, 778] on button "button" at bounding box center [160, 777] width 40 height 40
click at [30, 777] on button "button" at bounding box center [24, 777] width 40 height 40
click at [152, 771] on button "button" at bounding box center [160, 777] width 40 height 40
click at [8, 777] on button "button" at bounding box center [24, 777] width 40 height 40
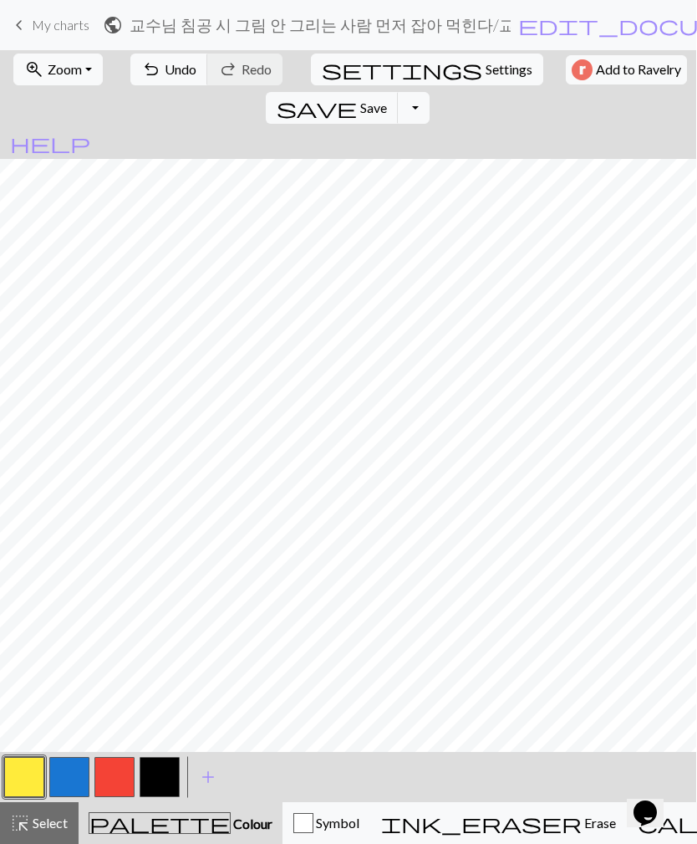
click at [161, 769] on button "button" at bounding box center [160, 777] width 40 height 40
click at [145, 70] on span "undo" at bounding box center [151, 69] width 20 height 23
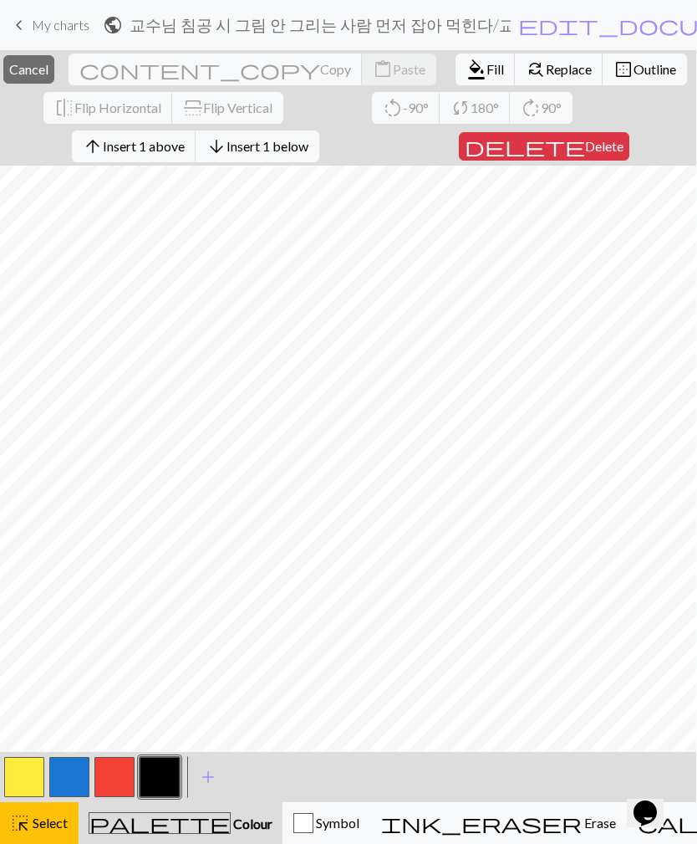
click at [146, 150] on span "Insert 1 above" at bounding box center [144, 146] width 82 height 16
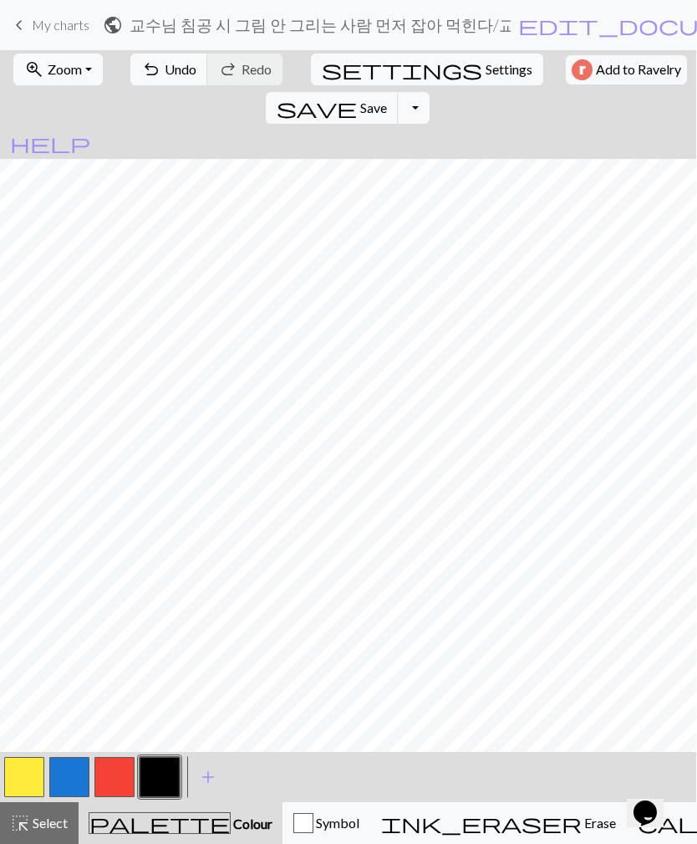
click at [114, 773] on button "button" at bounding box center [114, 777] width 40 height 40
click at [24, 782] on button "button" at bounding box center [24, 777] width 40 height 40
click at [115, 783] on button "button" at bounding box center [114, 777] width 40 height 40
click at [38, 72] on span "zoom_in" at bounding box center [34, 69] width 20 height 23
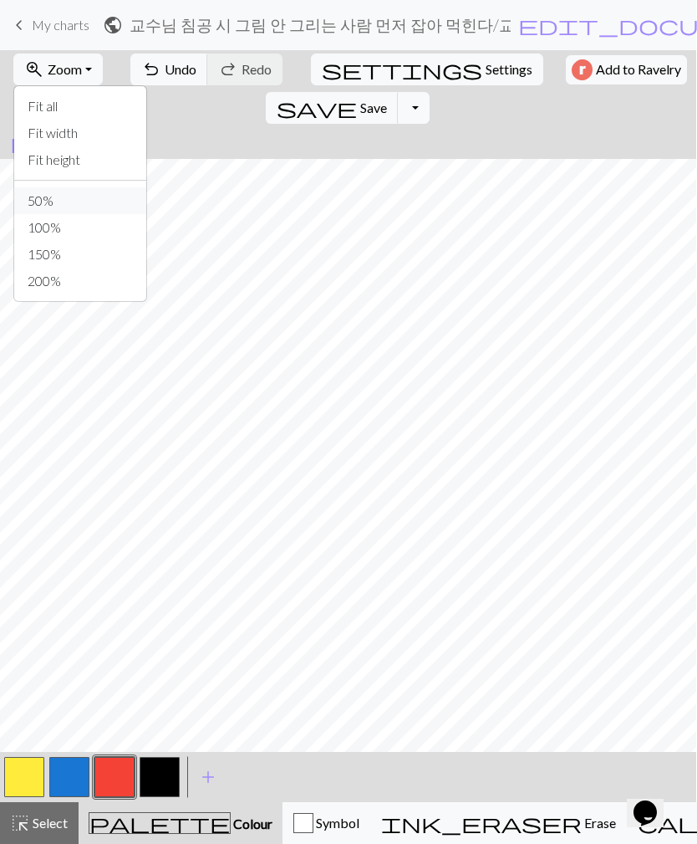
click at [48, 194] on button "50%" at bounding box center [80, 200] width 132 height 27
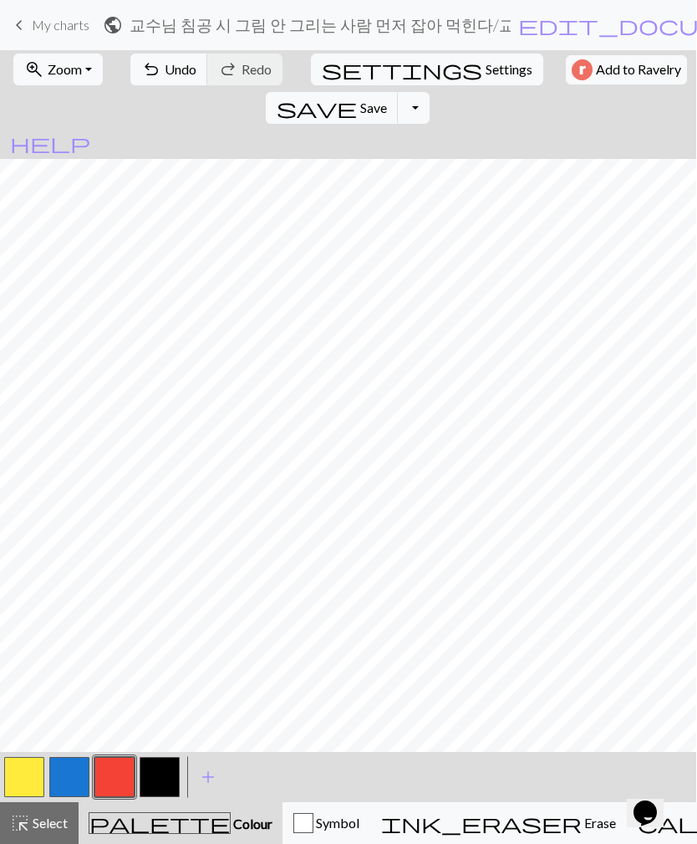
click at [156, 774] on button "button" at bounding box center [160, 777] width 40 height 40
click at [116, 779] on button "button" at bounding box center [114, 777] width 40 height 40
click at [64, 779] on button "button" at bounding box center [69, 777] width 40 height 40
click at [108, 774] on button "button" at bounding box center [114, 777] width 40 height 40
click at [20, 783] on button "button" at bounding box center [24, 777] width 40 height 40
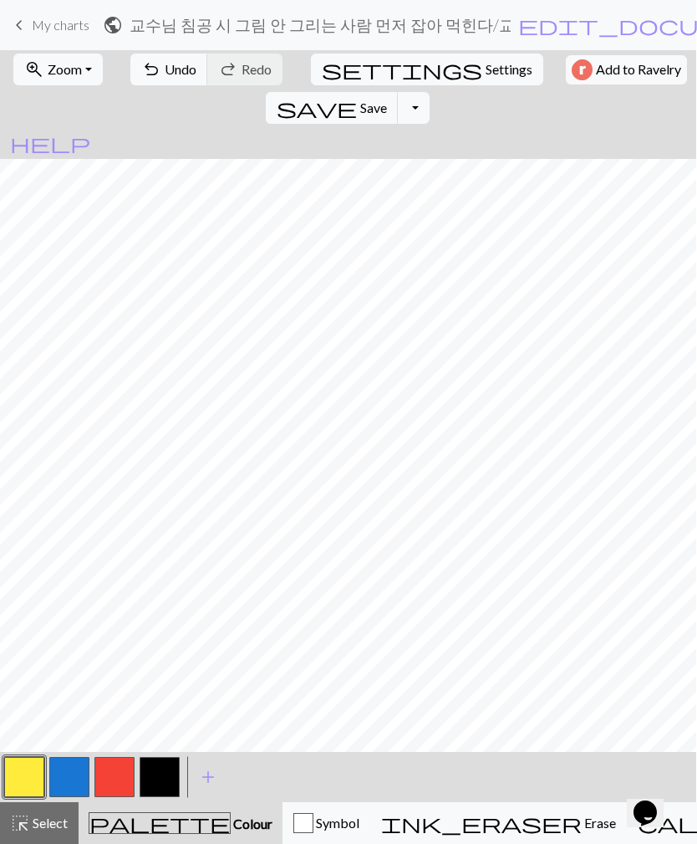
click at [71, 779] on button "button" at bounding box center [69, 777] width 40 height 40
click at [28, 773] on button "button" at bounding box center [24, 777] width 40 height 40
click at [357, 96] on span "save" at bounding box center [317, 107] width 80 height 23
click at [115, 775] on button "button" at bounding box center [114, 777] width 40 height 40
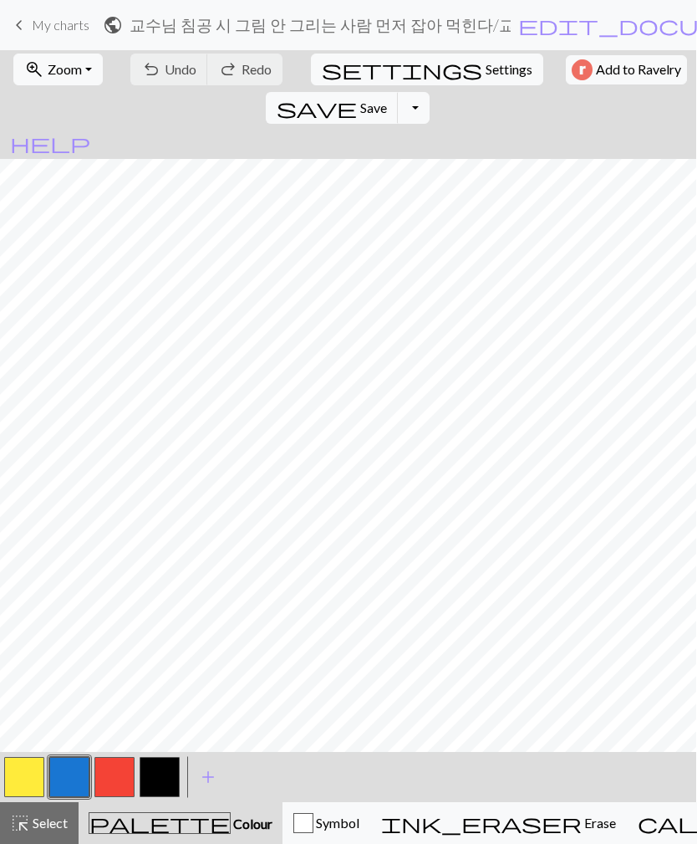
click at [18, 776] on button "button" at bounding box center [24, 777] width 40 height 40
click at [109, 778] on button "button" at bounding box center [114, 777] width 40 height 40
click at [31, 771] on button "button" at bounding box center [24, 777] width 40 height 40
click at [109, 781] on button "button" at bounding box center [114, 777] width 40 height 40
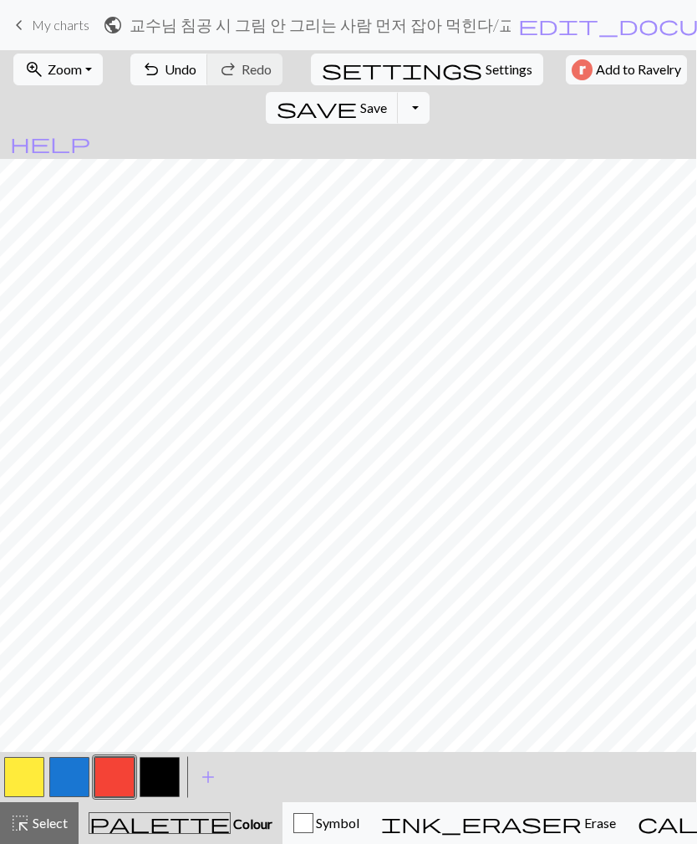
click at [33, 780] on button "button" at bounding box center [24, 777] width 40 height 40
click at [106, 780] on button "button" at bounding box center [114, 777] width 40 height 40
click at [165, 71] on span "Undo" at bounding box center [181, 69] width 32 height 16
click at [141, 66] on span "undo" at bounding box center [151, 69] width 20 height 23
click at [23, 773] on button "button" at bounding box center [24, 777] width 40 height 40
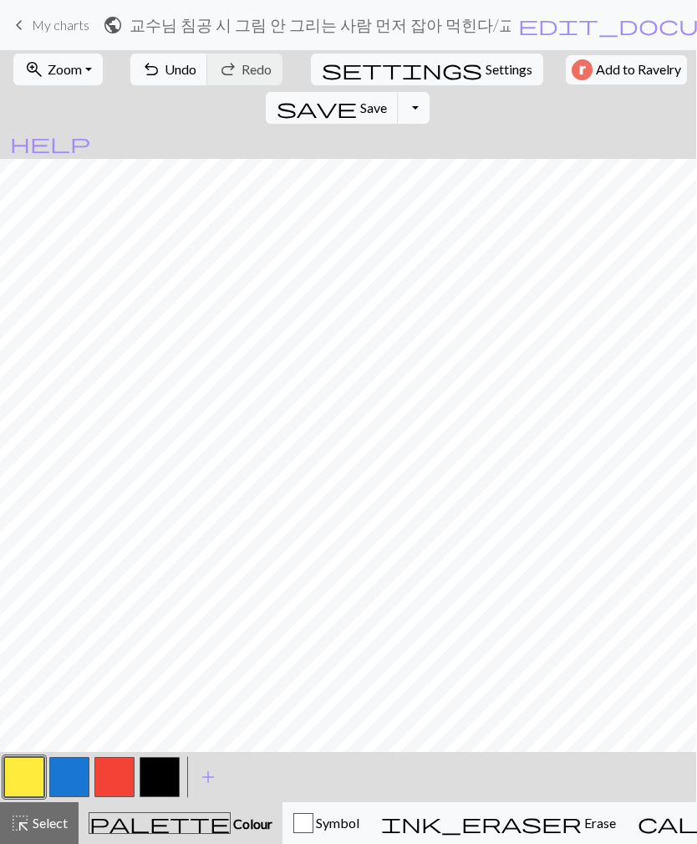
click at [105, 778] on button "button" at bounding box center [114, 777] width 40 height 40
click at [28, 779] on button "button" at bounding box center [24, 777] width 40 height 40
click at [164, 777] on button "button" at bounding box center [160, 777] width 40 height 40
click at [32, 783] on button "button" at bounding box center [24, 777] width 40 height 40
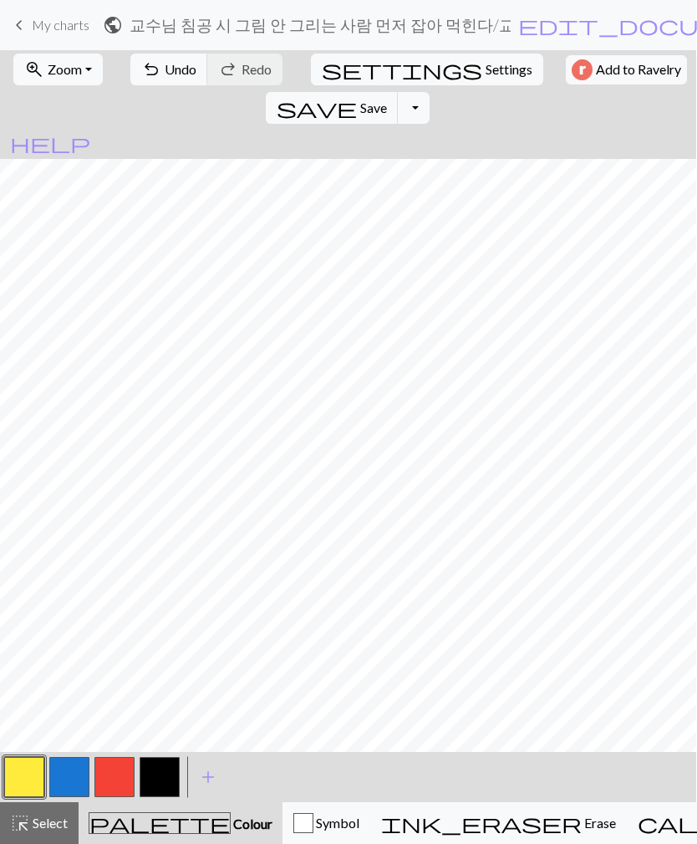
click at [76, 780] on button "button" at bounding box center [69, 777] width 40 height 40
click at [39, 793] on button "button" at bounding box center [24, 777] width 40 height 40
click at [65, 779] on button "button" at bounding box center [69, 777] width 40 height 40
click at [26, 781] on button "button" at bounding box center [24, 777] width 40 height 40
click at [61, 778] on button "button" at bounding box center [69, 777] width 40 height 40
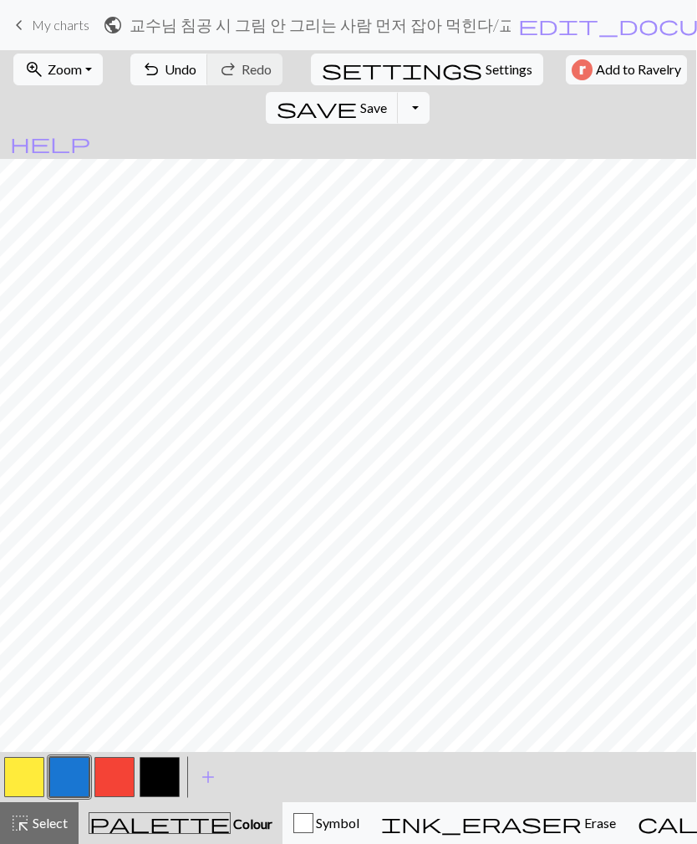
click at [141, 73] on span "undo" at bounding box center [151, 69] width 20 height 23
click at [148, 74] on span "undo" at bounding box center [151, 69] width 20 height 23
click at [143, 78] on span "undo" at bounding box center [151, 69] width 20 height 23
click at [32, 780] on button "button" at bounding box center [24, 777] width 40 height 40
click at [70, 792] on button "button" at bounding box center [69, 777] width 40 height 40
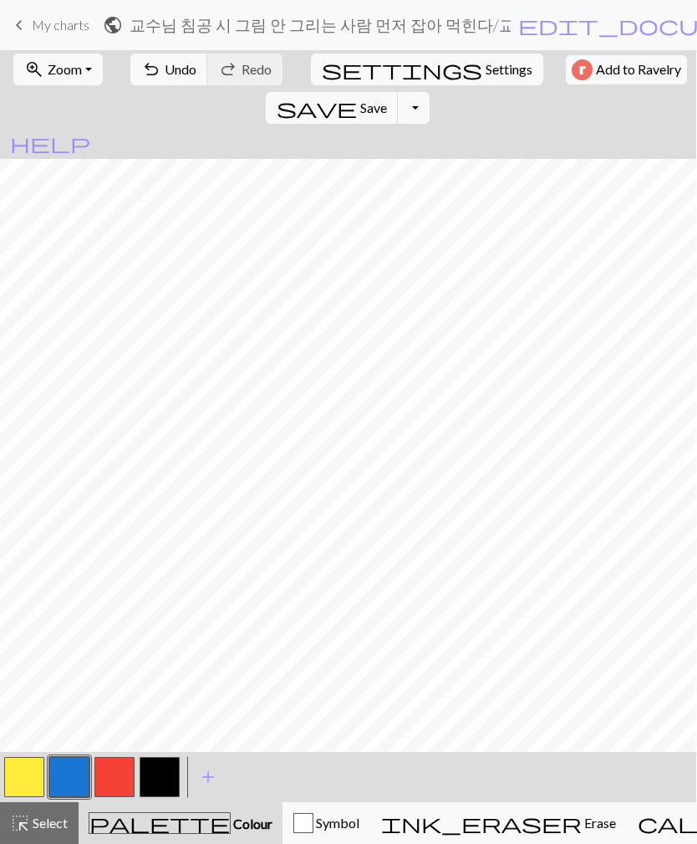
click at [166, 773] on button "button" at bounding box center [160, 777] width 40 height 40
click at [12, 780] on button "button" at bounding box center [24, 777] width 40 height 40
click at [72, 783] on button "button" at bounding box center [69, 777] width 40 height 40
click at [28, 784] on button "button" at bounding box center [24, 777] width 40 height 40
click at [70, 781] on button "button" at bounding box center [69, 777] width 40 height 40
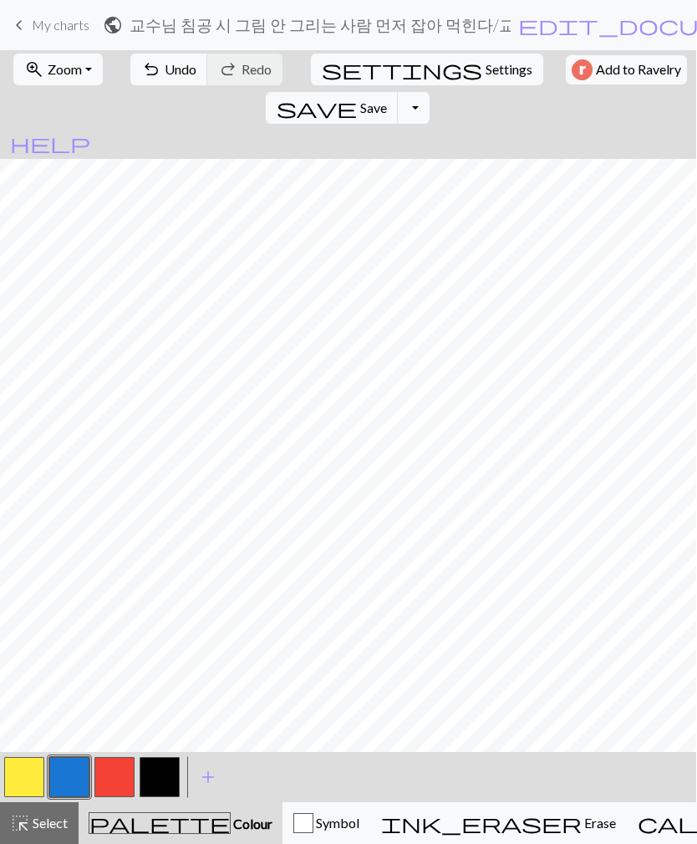
click at [27, 767] on button "button" at bounding box center [24, 777] width 40 height 40
click at [68, 773] on button "button" at bounding box center [69, 777] width 40 height 40
click at [148, 71] on span "undo" at bounding box center [151, 69] width 20 height 23
click at [21, 783] on button "button" at bounding box center [24, 777] width 40 height 40
click at [61, 775] on button "button" at bounding box center [69, 777] width 40 height 40
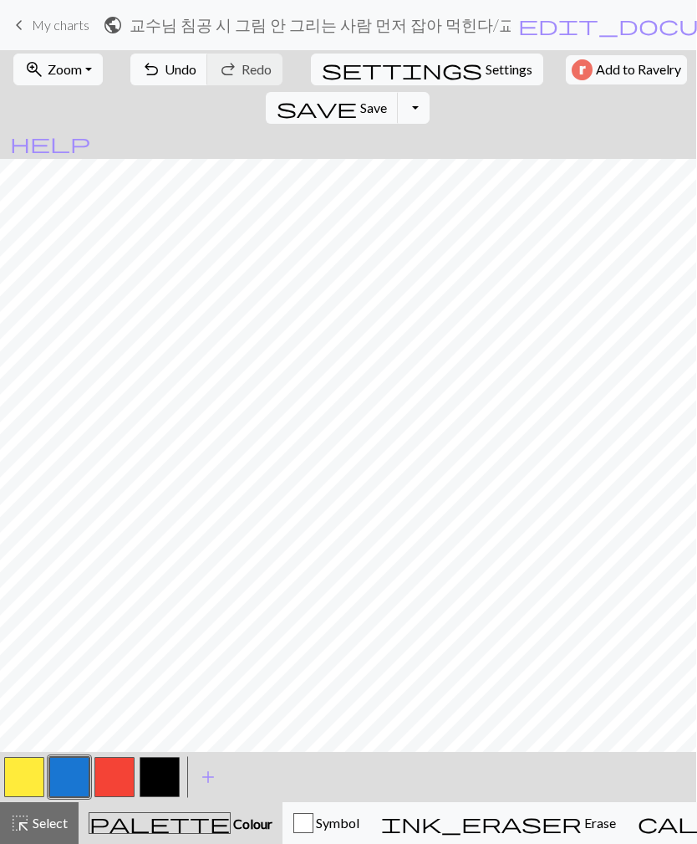
click at [130, 64] on button "undo Undo Undo" at bounding box center [169, 70] width 78 height 32
click at [148, 75] on span "undo" at bounding box center [151, 69] width 20 height 23
click at [145, 74] on span "undo" at bounding box center [151, 69] width 20 height 23
click at [31, 778] on button "button" at bounding box center [24, 777] width 40 height 40
click at [70, 789] on button "button" at bounding box center [69, 777] width 40 height 40
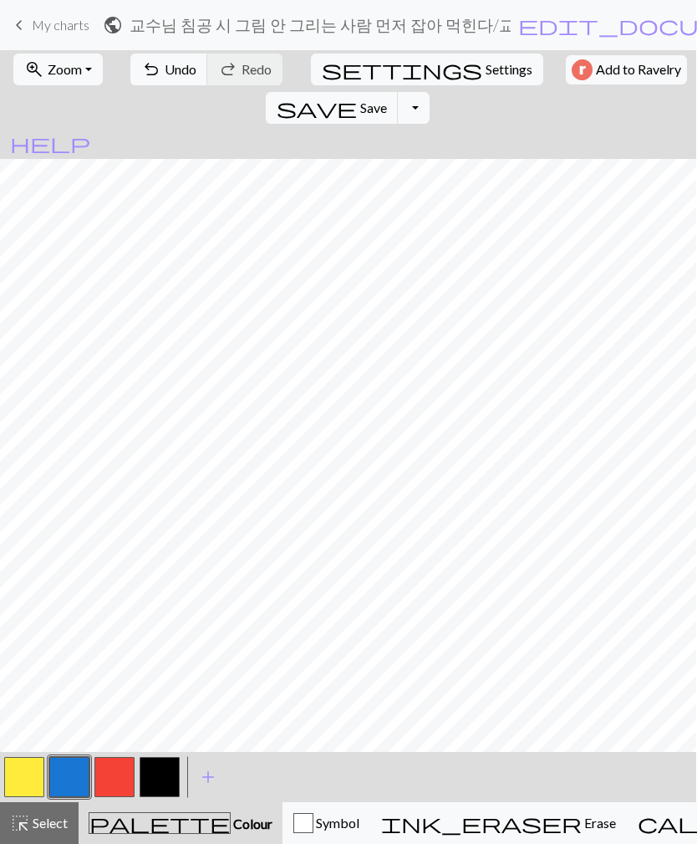
click at [142, 75] on span "undo" at bounding box center [151, 69] width 20 height 23
click at [145, 73] on span "undo" at bounding box center [151, 69] width 20 height 23
click at [34, 789] on button "button" at bounding box center [24, 777] width 40 height 40
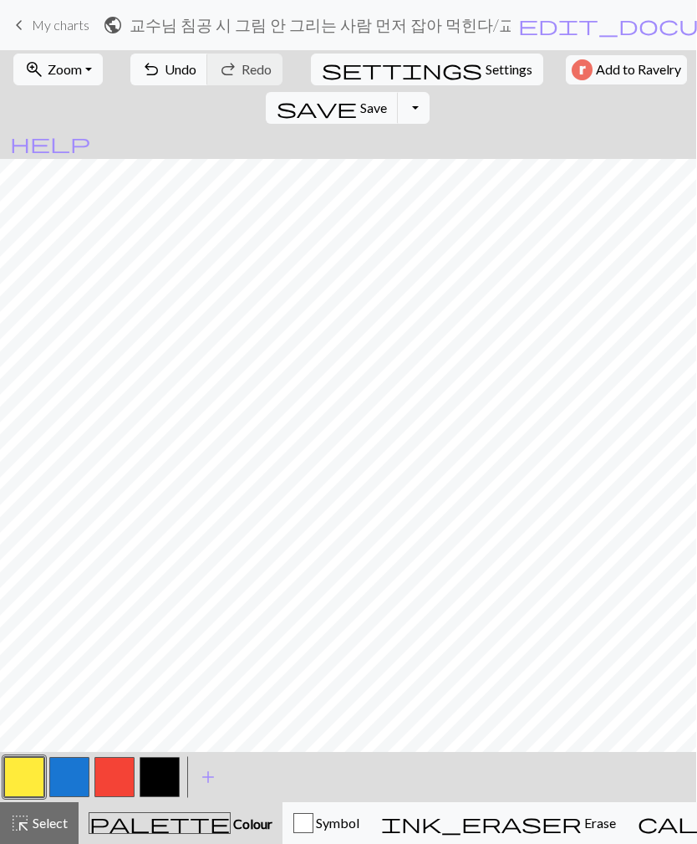
click at [399, 92] on button "save Save Save" at bounding box center [332, 108] width 133 height 32
click at [64, 790] on button "button" at bounding box center [69, 777] width 40 height 40
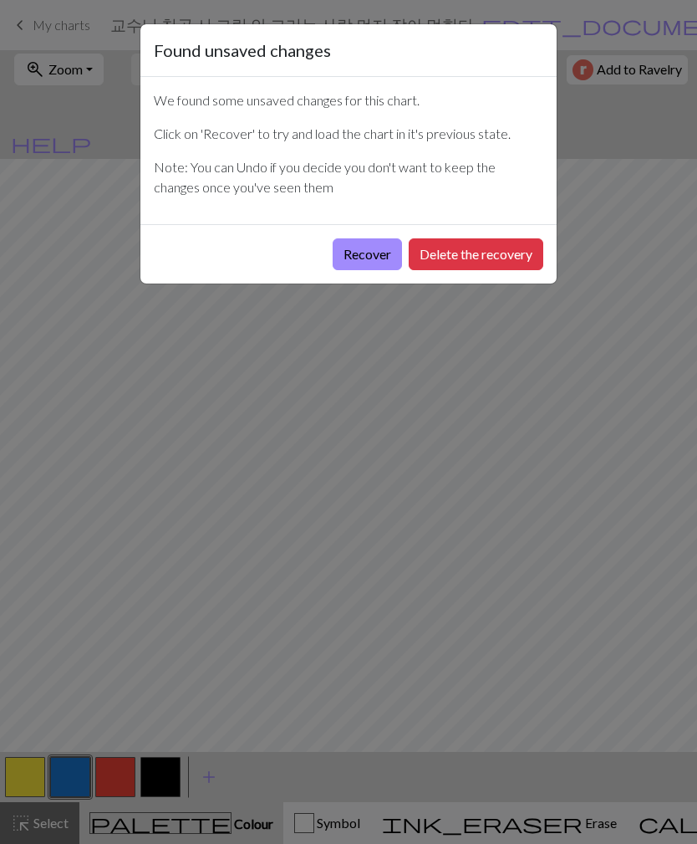
scroll to position [0, 1]
click at [361, 252] on button "Recover" at bounding box center [367, 254] width 69 height 32
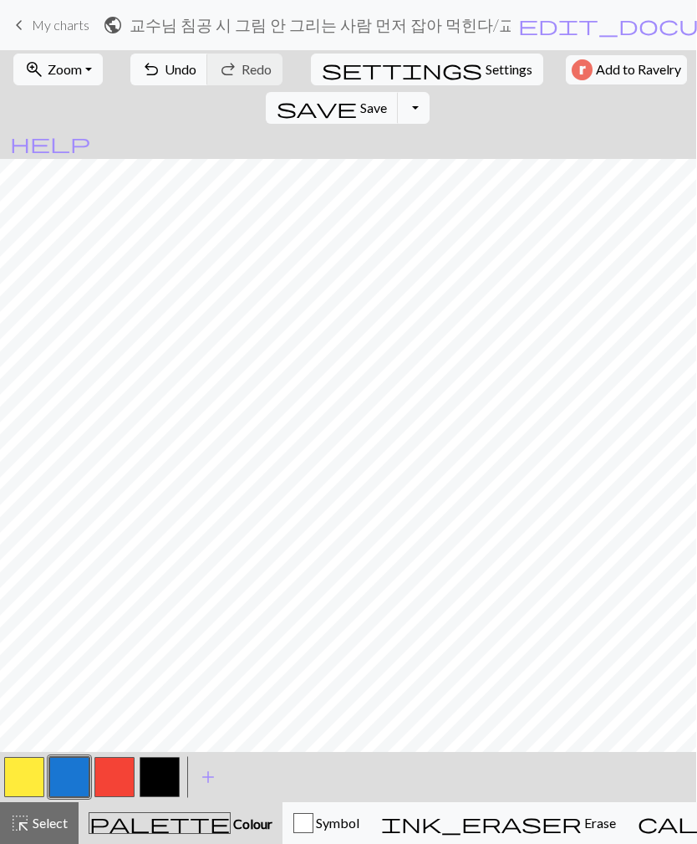
click at [387, 99] on span "Save" at bounding box center [373, 107] width 27 height 16
click at [32, 779] on button "button" at bounding box center [24, 777] width 40 height 40
click at [69, 782] on button "button" at bounding box center [69, 777] width 40 height 40
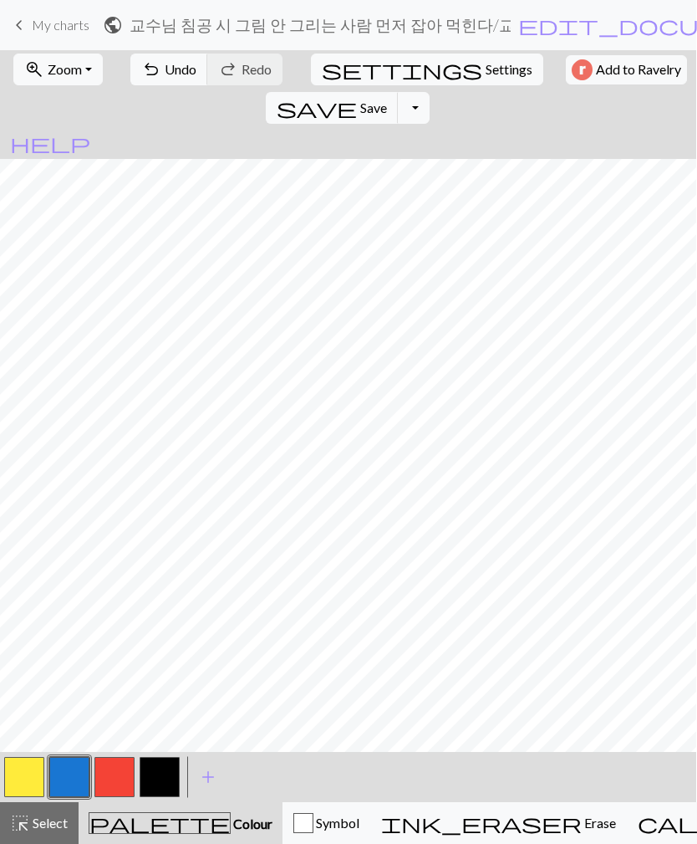
click at [116, 787] on button "button" at bounding box center [114, 777] width 40 height 40
click at [148, 74] on span "undo" at bounding box center [151, 69] width 20 height 23
click at [148, 78] on span "undo" at bounding box center [151, 69] width 20 height 23
click at [64, 781] on button "button" at bounding box center [69, 777] width 40 height 40
click at [28, 788] on button "button" at bounding box center [24, 777] width 40 height 40
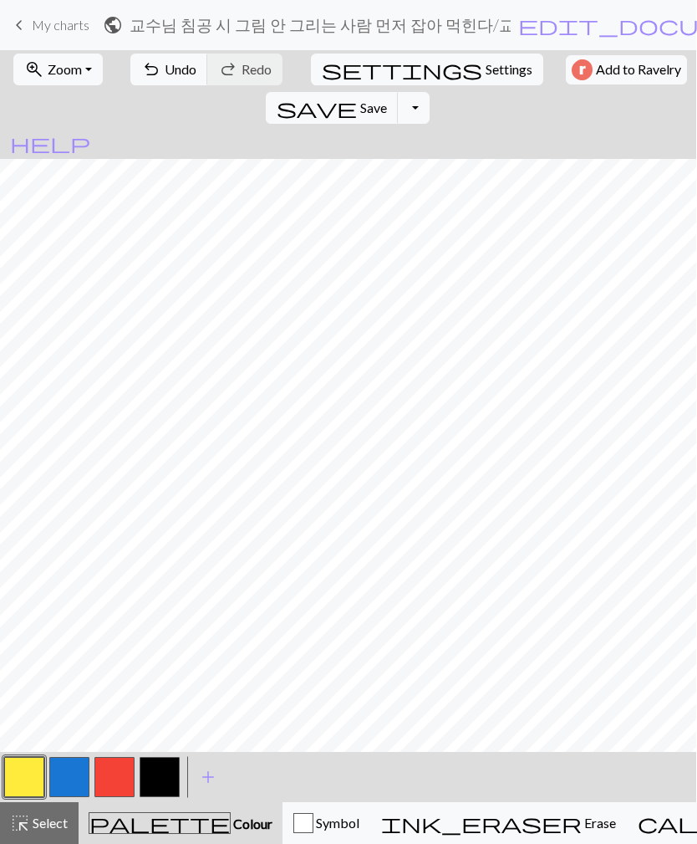
click at [105, 780] on button "button" at bounding box center [114, 777] width 40 height 40
click at [144, 74] on span "undo" at bounding box center [151, 69] width 20 height 23
click at [26, 785] on button "button" at bounding box center [24, 777] width 40 height 40
click at [109, 778] on button "button" at bounding box center [114, 777] width 40 height 40
click at [31, 777] on button "button" at bounding box center [24, 777] width 40 height 40
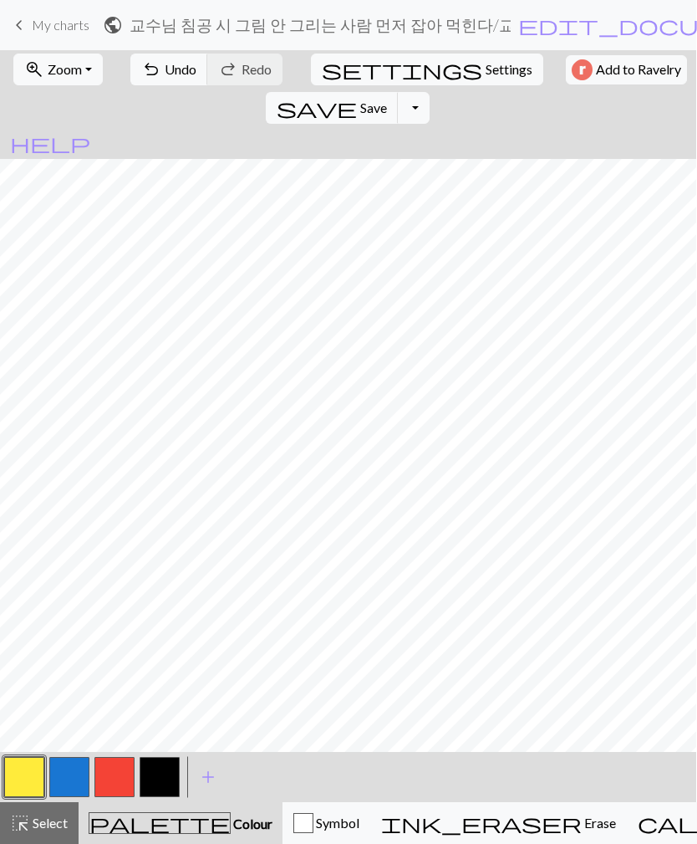
click at [107, 787] on button "button" at bounding box center [114, 777] width 40 height 40
click at [166, 778] on button "button" at bounding box center [160, 777] width 40 height 40
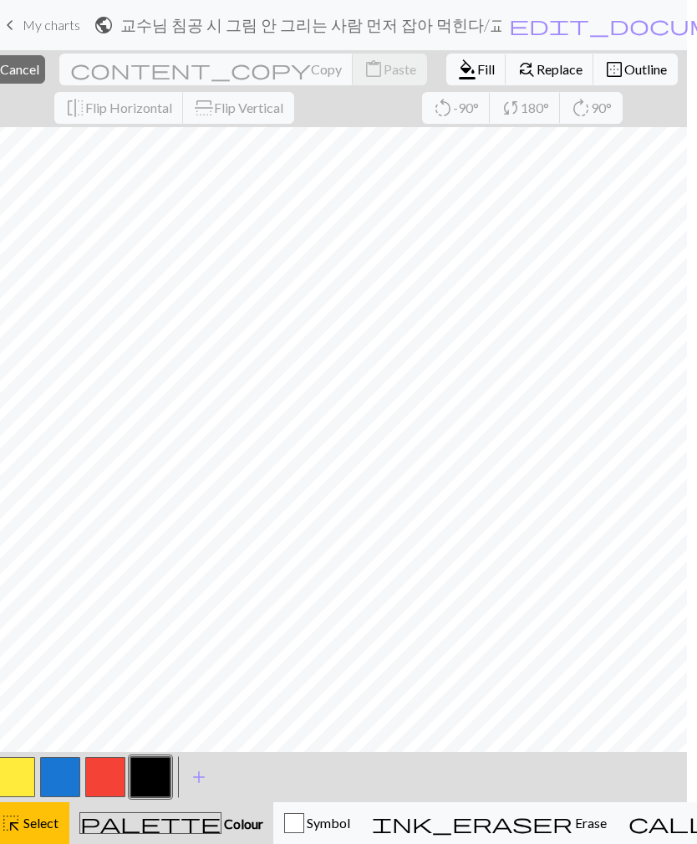
click at [14, 776] on button "button" at bounding box center [16, 777] width 40 height 40
click at [39, 74] on span "Cancel" at bounding box center [19, 69] width 39 height 16
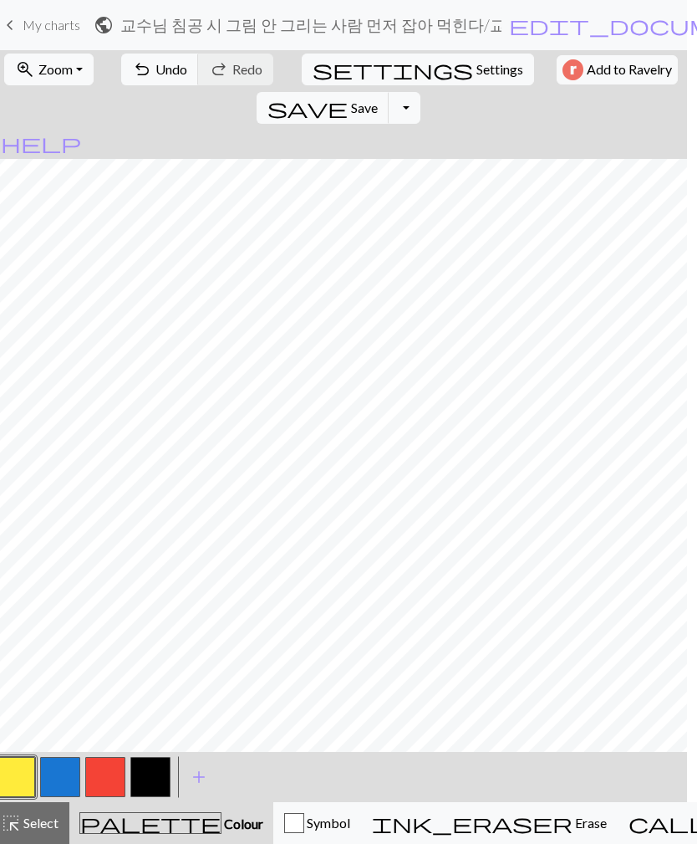
click at [105, 780] on button "button" at bounding box center [105, 777] width 40 height 40
click at [9, 772] on button "button" at bounding box center [15, 777] width 40 height 40
click at [120, 783] on button "button" at bounding box center [105, 777] width 40 height 40
click at [20, 778] on button "button" at bounding box center [15, 777] width 40 height 40
click at [101, 773] on button "button" at bounding box center [105, 777] width 40 height 40
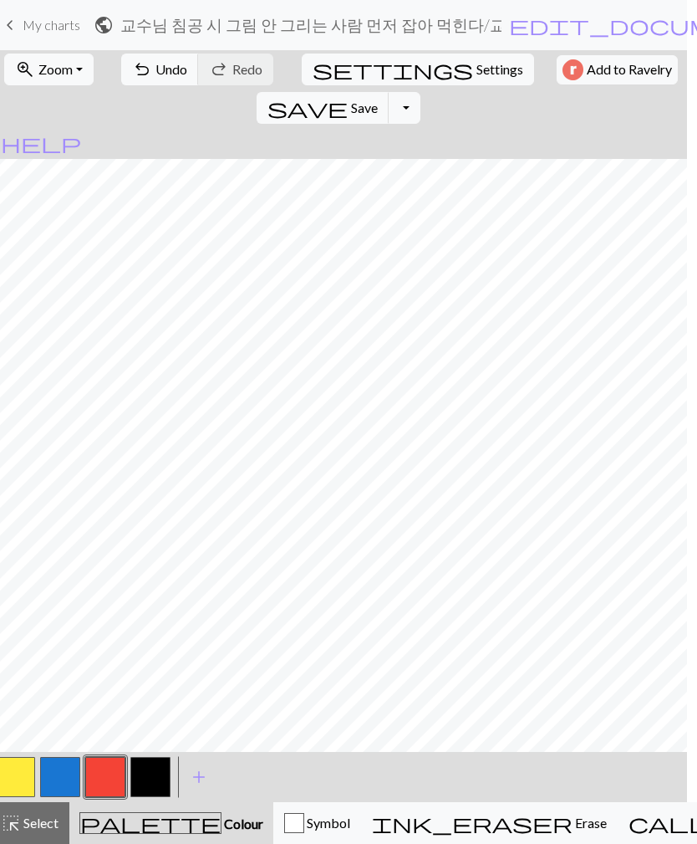
click at [28, 771] on button "button" at bounding box center [15, 777] width 40 height 40
click at [110, 766] on button "button" at bounding box center [105, 777] width 40 height 40
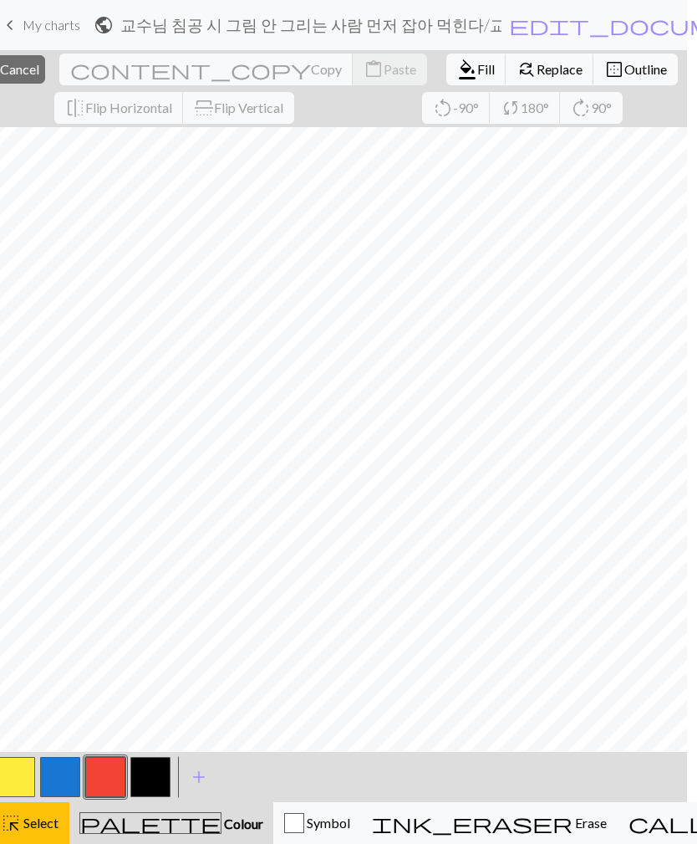
click at [39, 65] on span "Cancel" at bounding box center [19, 69] width 39 height 16
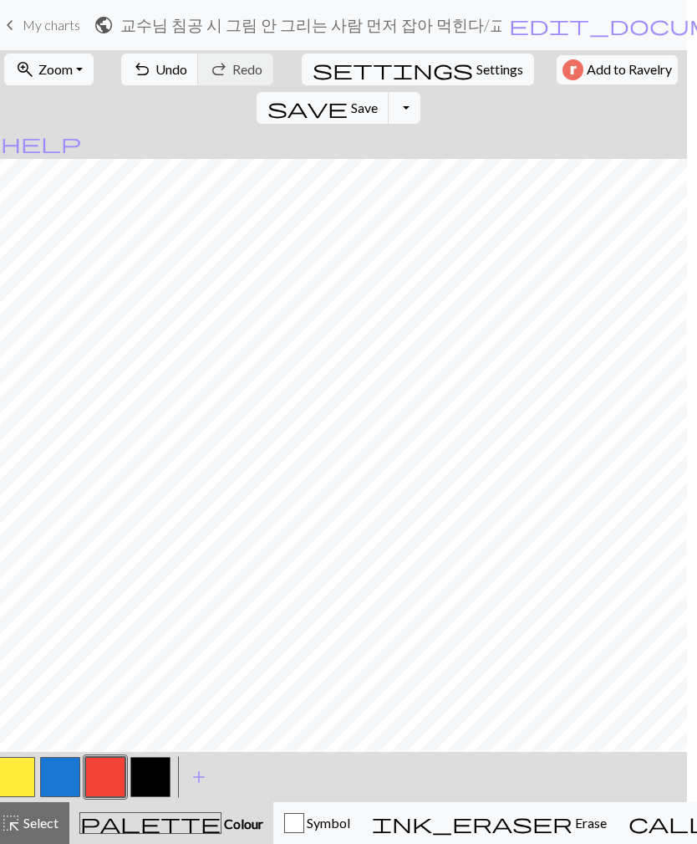
click at [149, 776] on button "button" at bounding box center [150, 777] width 40 height 40
click at [13, 769] on button "button" at bounding box center [15, 777] width 40 height 40
click at [150, 778] on button "button" at bounding box center [150, 777] width 40 height 40
click at [12, 778] on button "button" at bounding box center [15, 777] width 40 height 40
click at [146, 783] on button "button" at bounding box center [150, 777] width 40 height 40
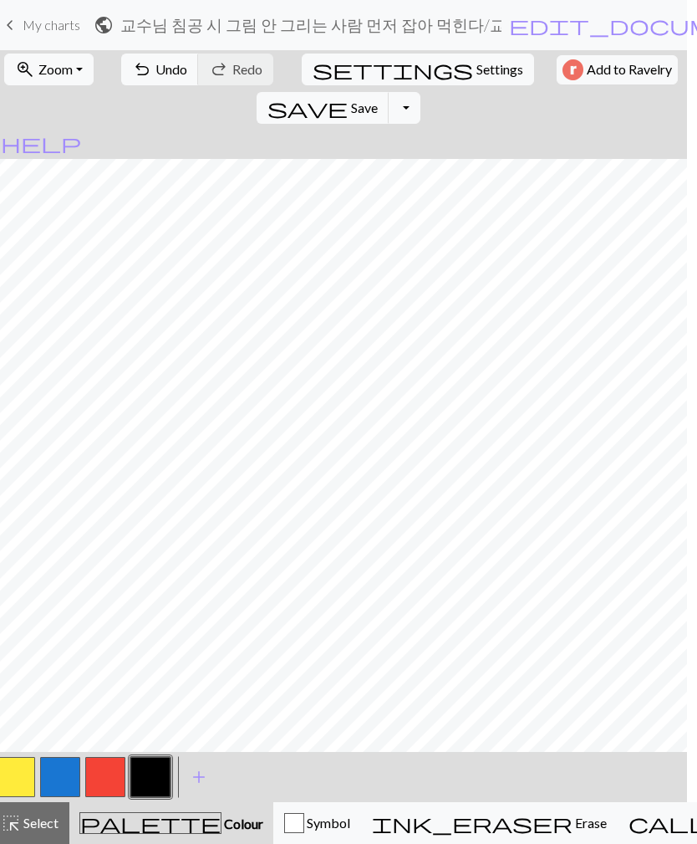
click at [20, 772] on button "button" at bounding box center [15, 777] width 40 height 40
click at [147, 778] on button "button" at bounding box center [150, 777] width 40 height 40
click at [7, 830] on span "highlight_alt" at bounding box center [11, 822] width 20 height 23
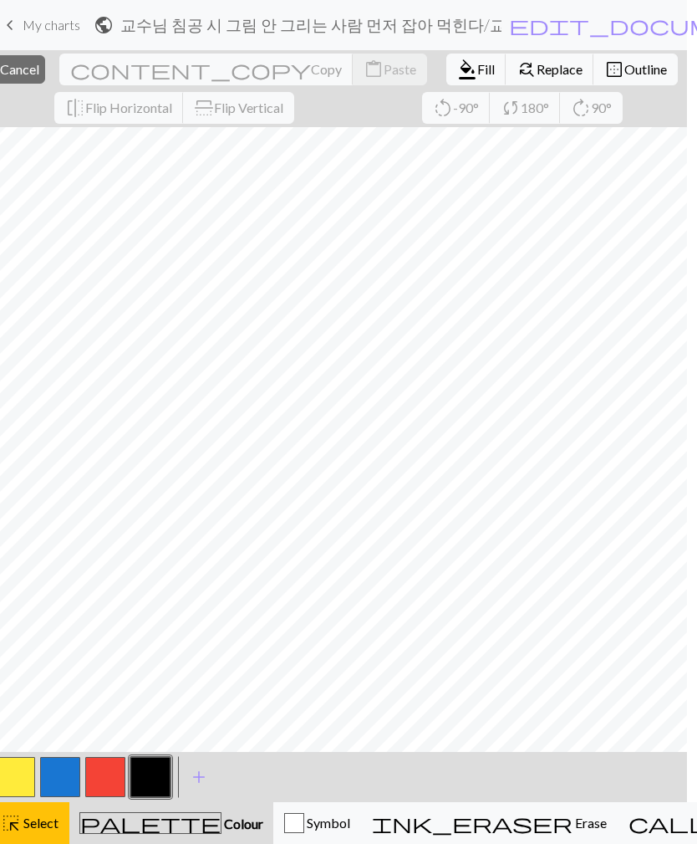
click at [150, 776] on button "button" at bounding box center [150, 777] width 40 height 40
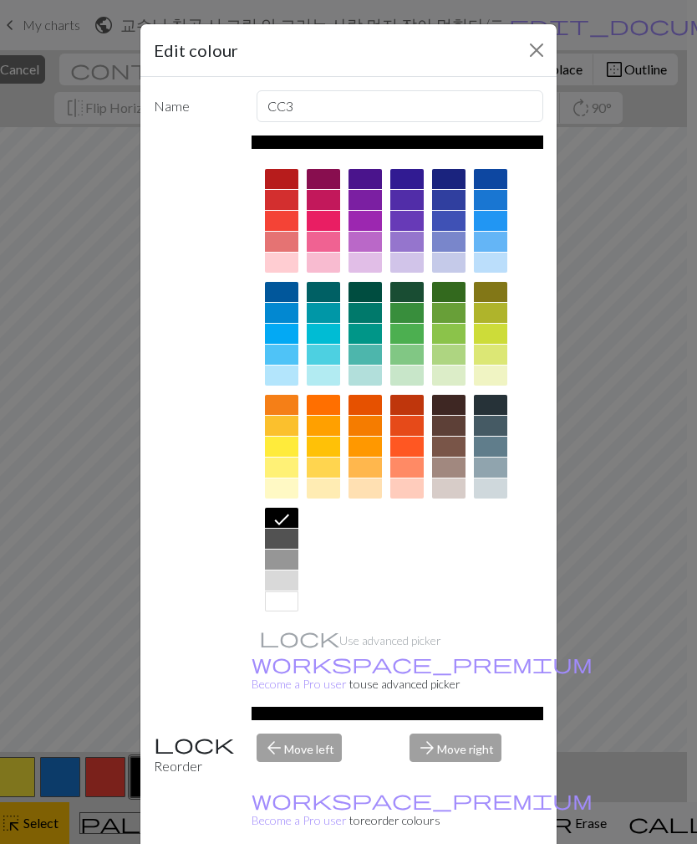
click at [547, 54] on button "Close" at bounding box center [536, 50] width 27 height 27
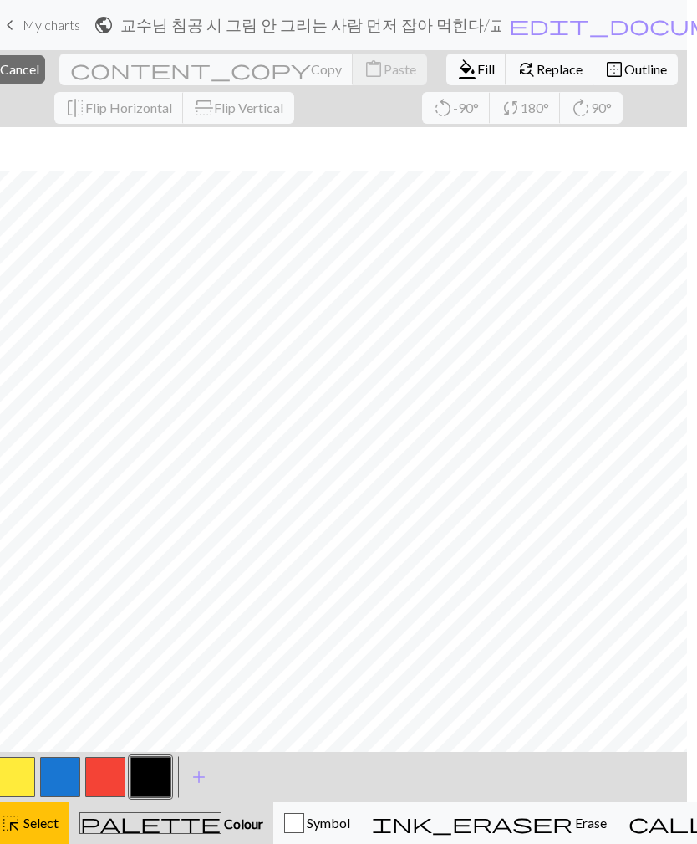
scroll to position [161, 314]
click at [45, 59] on button "close Cancel" at bounding box center [19, 69] width 51 height 28
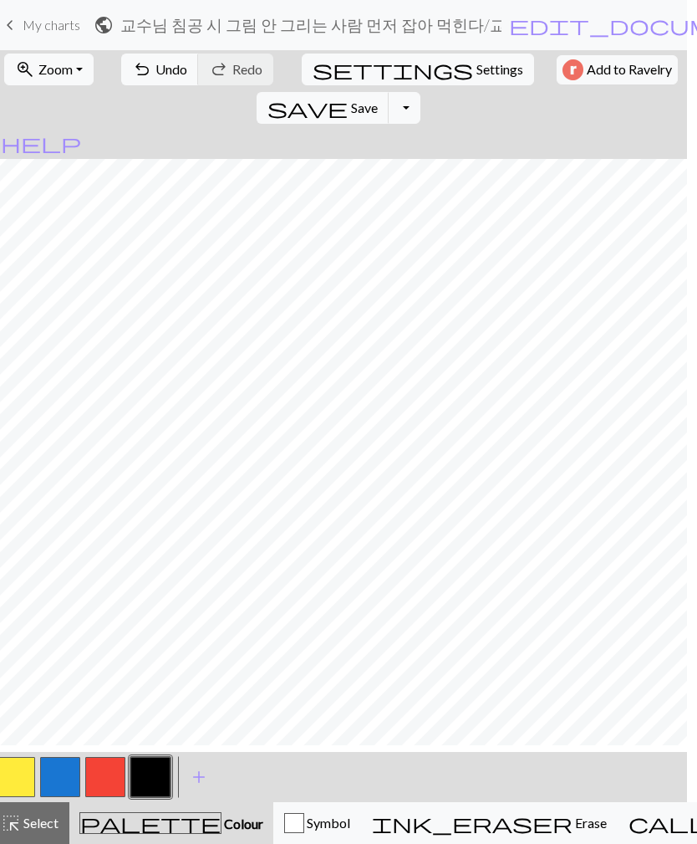
scroll to position [123, 314]
click at [140, 75] on span "undo" at bounding box center [142, 69] width 20 height 23
click at [132, 74] on span "undo" at bounding box center [142, 69] width 20 height 23
click at [134, 77] on span "undo" at bounding box center [142, 69] width 20 height 23
click at [132, 69] on span "undo" at bounding box center [142, 69] width 20 height 23
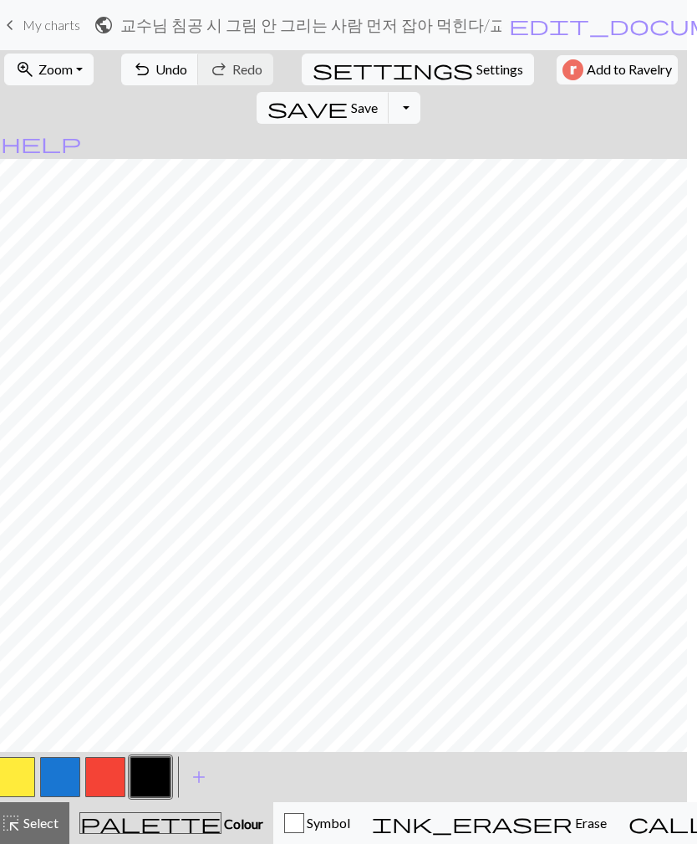
click at [20, 781] on button "button" at bounding box center [15, 777] width 40 height 40
click at [142, 776] on button "button" at bounding box center [150, 777] width 40 height 40
click at [20, 773] on button "button" at bounding box center [15, 777] width 40 height 40
click at [150, 776] on button "button" at bounding box center [150, 777] width 40 height 40
click at [26, 780] on button "button" at bounding box center [15, 777] width 40 height 40
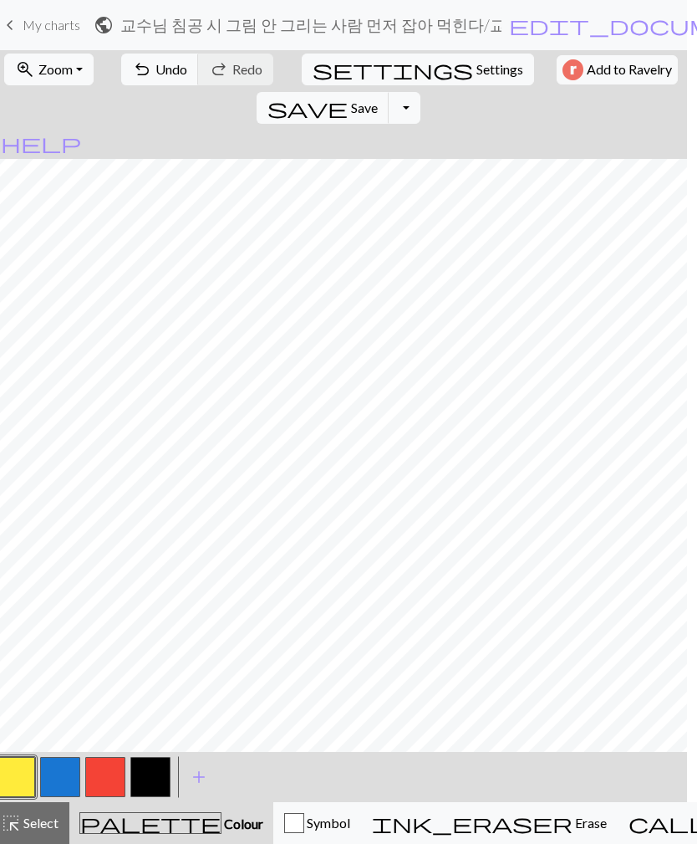
click at [140, 768] on button "button" at bounding box center [150, 777] width 40 height 40
click at [18, 776] on button "button" at bounding box center [15, 777] width 40 height 40
click at [148, 783] on button "button" at bounding box center [150, 777] width 40 height 40
click at [11, 773] on button "button" at bounding box center [15, 777] width 40 height 40
click at [159, 773] on button "button" at bounding box center [150, 777] width 40 height 40
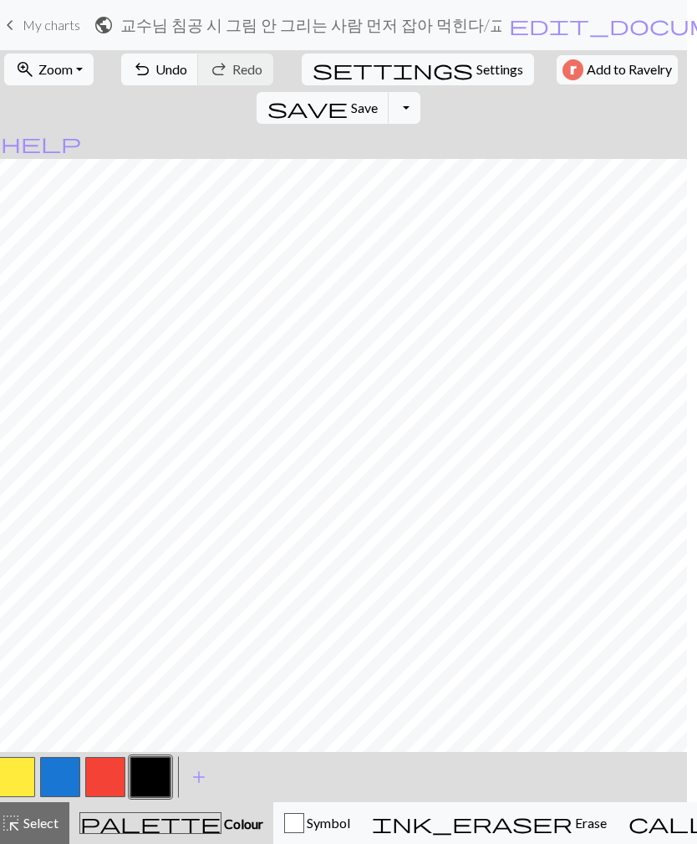
click at [13, 774] on button "button" at bounding box center [15, 777] width 40 height 40
click at [161, 772] on button "button" at bounding box center [150, 777] width 40 height 40
click at [11, 783] on button "button" at bounding box center [15, 777] width 40 height 40
click at [139, 773] on button "button" at bounding box center [150, 777] width 40 height 40
click at [18, 786] on button "button" at bounding box center [15, 777] width 40 height 40
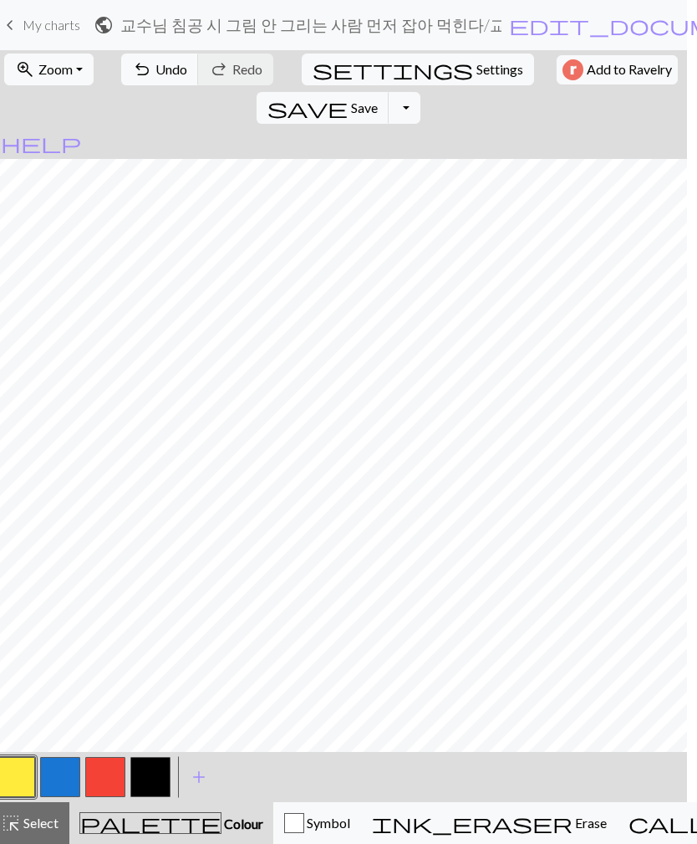
click at [156, 767] on button "button" at bounding box center [150, 777] width 40 height 40
click at [12, 774] on button "button" at bounding box center [15, 777] width 40 height 40
click at [161, 778] on button "button" at bounding box center [150, 777] width 40 height 40
click at [16, 777] on button "button" at bounding box center [15, 777] width 40 height 40
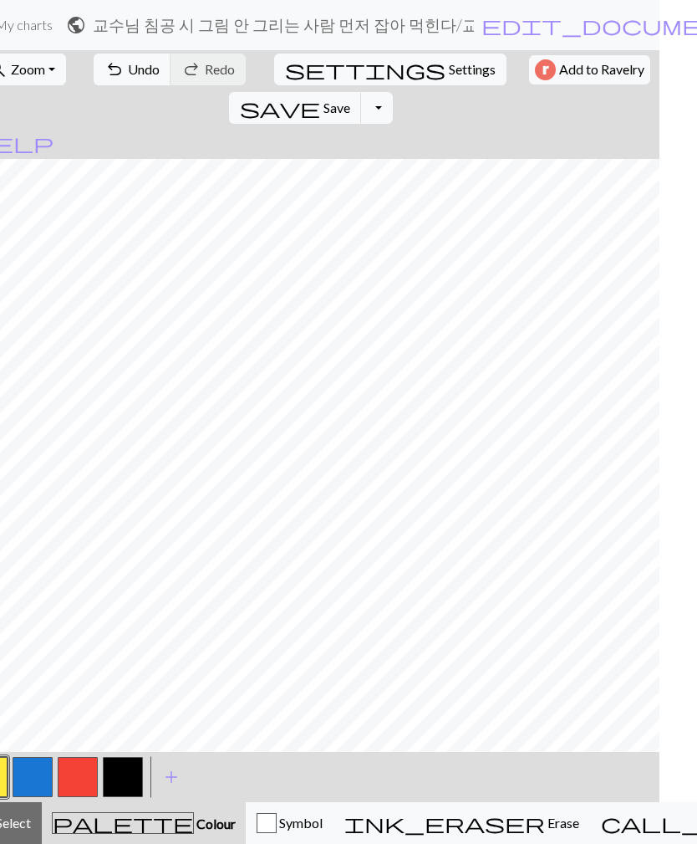
scroll to position [0, 46]
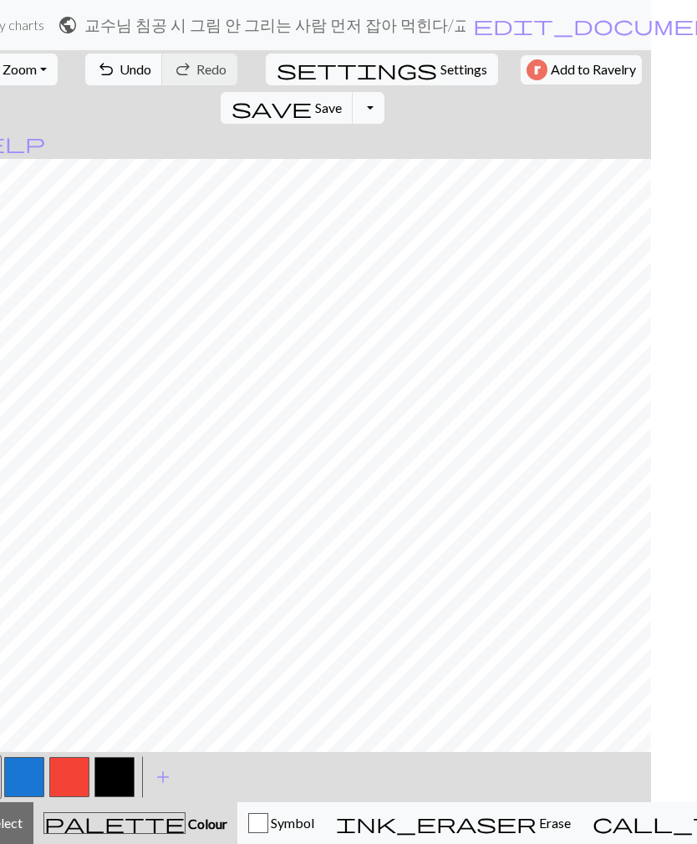
click at [115, 774] on button "button" at bounding box center [114, 777] width 40 height 40
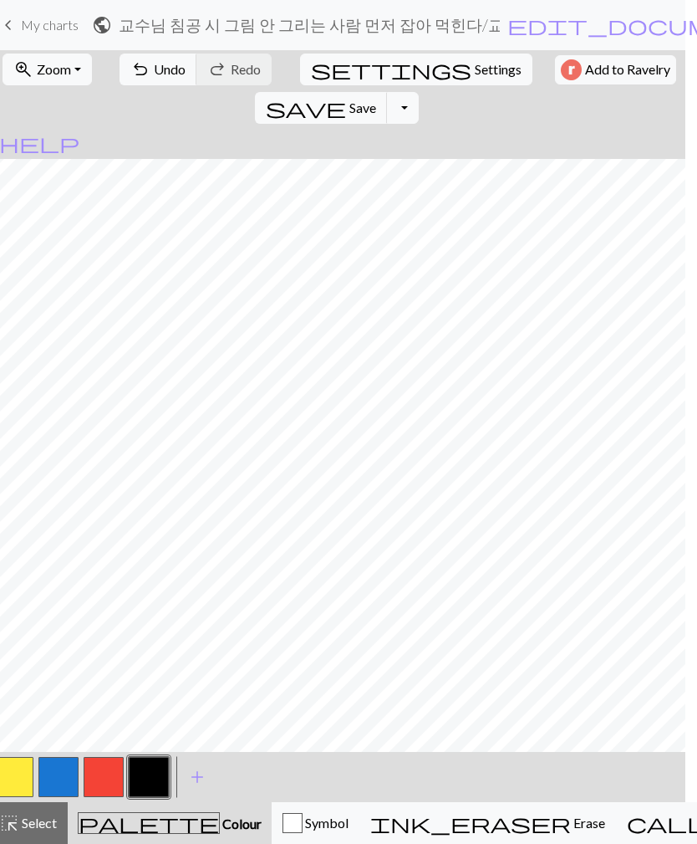
scroll to position [0, 0]
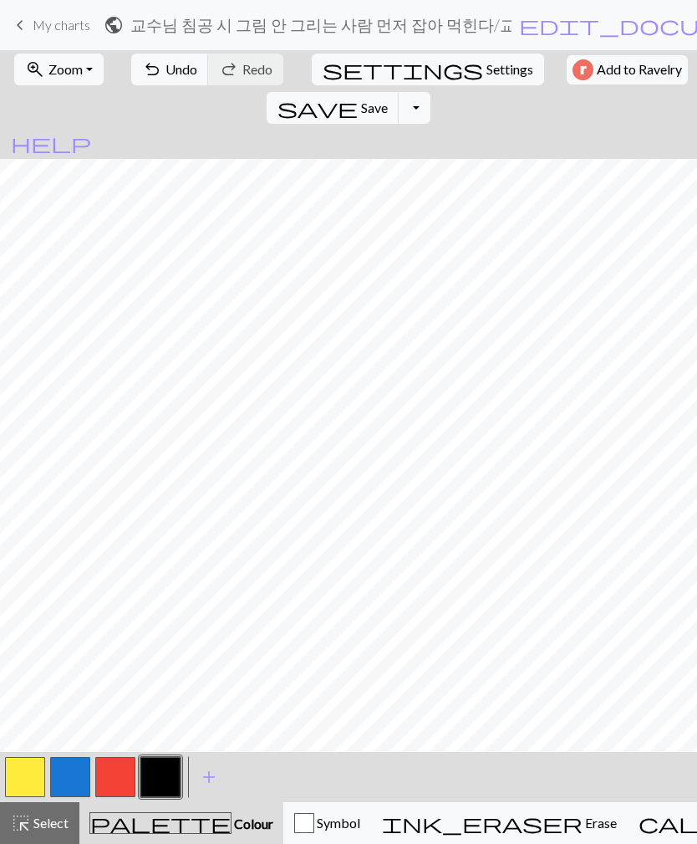
click at [31, 774] on button "button" at bounding box center [25, 777] width 40 height 40
click at [157, 773] on button "button" at bounding box center [160, 777] width 40 height 40
click at [7, 781] on button "button" at bounding box center [25, 777] width 40 height 40
click at [154, 778] on button "button" at bounding box center [160, 777] width 40 height 40
click at [14, 773] on button "button" at bounding box center [25, 777] width 40 height 40
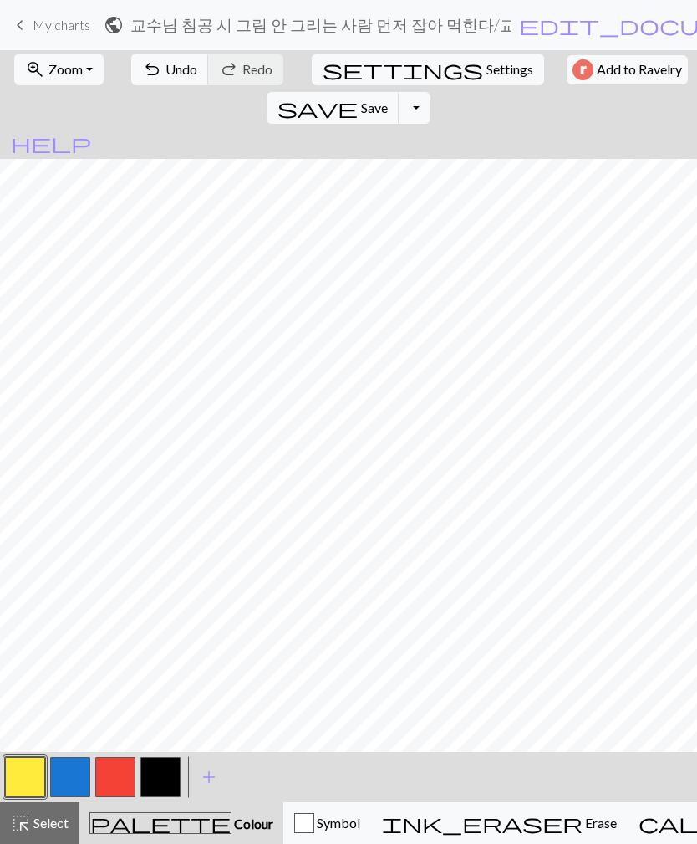
click at [160, 793] on button "button" at bounding box center [160, 777] width 40 height 40
click at [32, 785] on button "button" at bounding box center [25, 777] width 40 height 40
click at [163, 774] on button "button" at bounding box center [160, 777] width 40 height 40
click at [39, 786] on button "button" at bounding box center [25, 777] width 40 height 40
click at [155, 781] on button "button" at bounding box center [160, 777] width 40 height 40
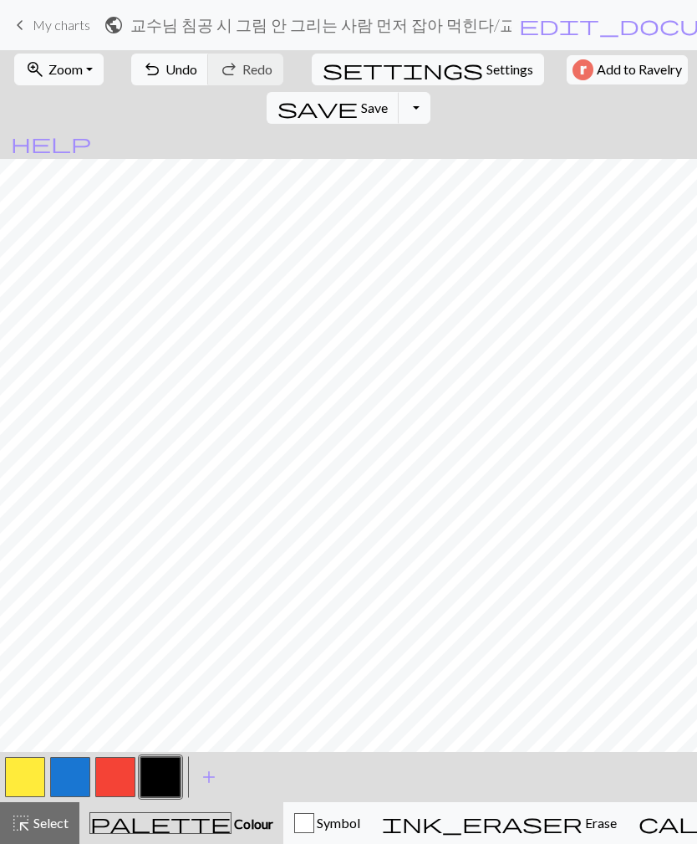
click at [23, 767] on button "button" at bounding box center [25, 777] width 40 height 40
click at [162, 773] on button "button" at bounding box center [160, 777] width 40 height 40
click at [31, 782] on button "button" at bounding box center [25, 777] width 40 height 40
click at [161, 775] on button "button" at bounding box center [160, 777] width 40 height 40
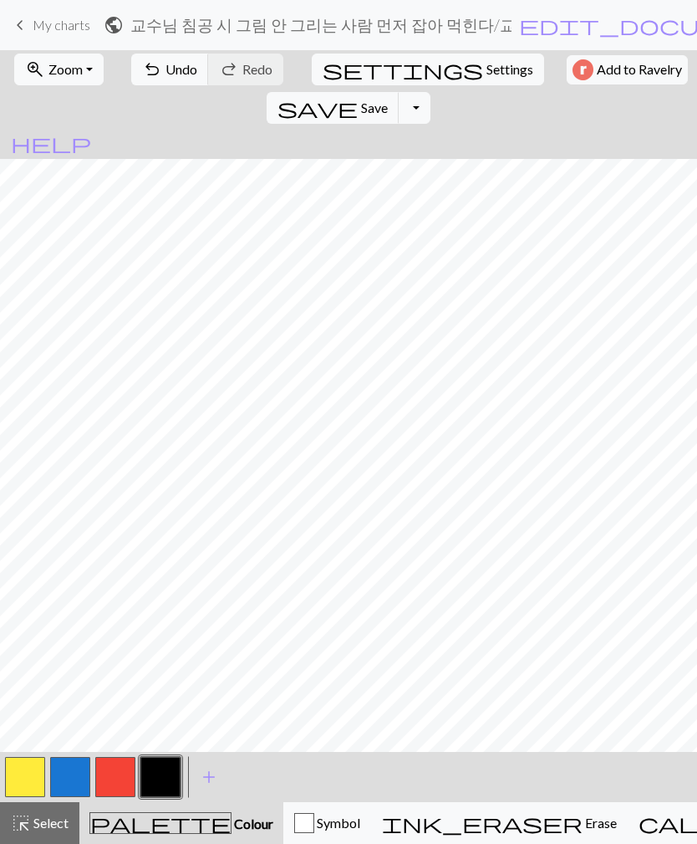
click at [16, 779] on button "button" at bounding box center [25, 777] width 40 height 40
click at [31, 763] on button "button" at bounding box center [25, 777] width 40 height 40
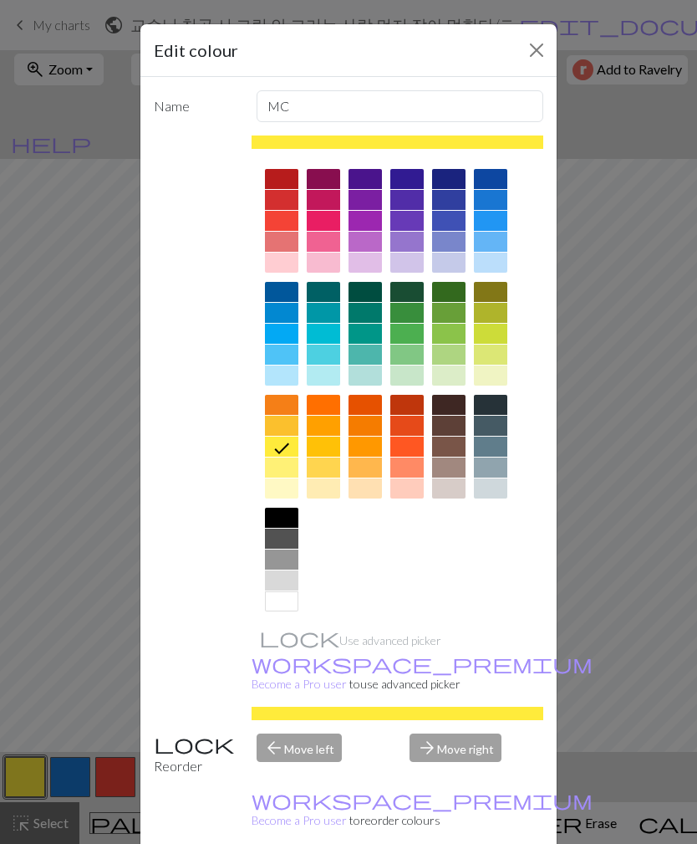
click at [549, 41] on button "Close" at bounding box center [536, 50] width 27 height 27
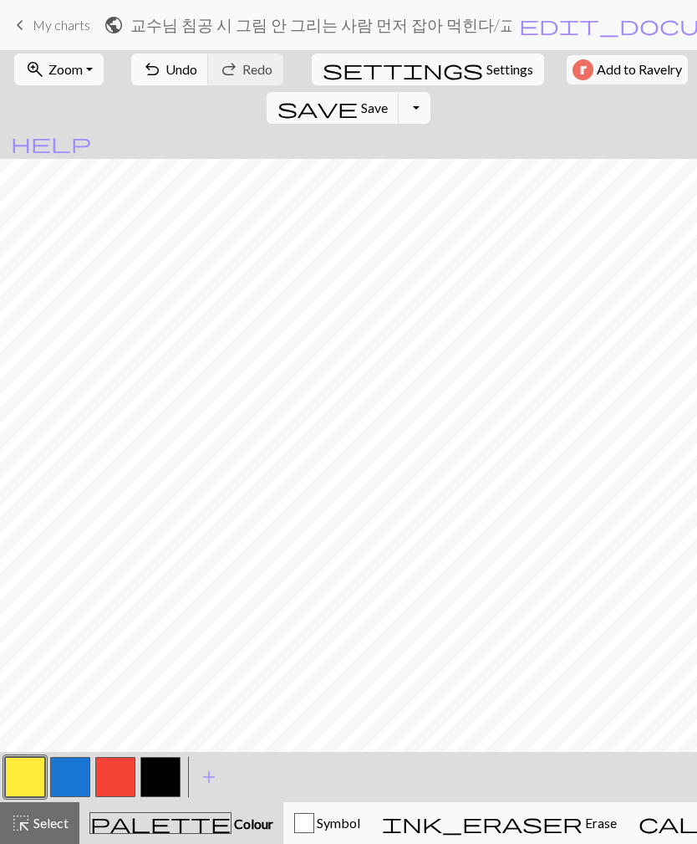
click at [358, 96] on span "save" at bounding box center [318, 107] width 80 height 23
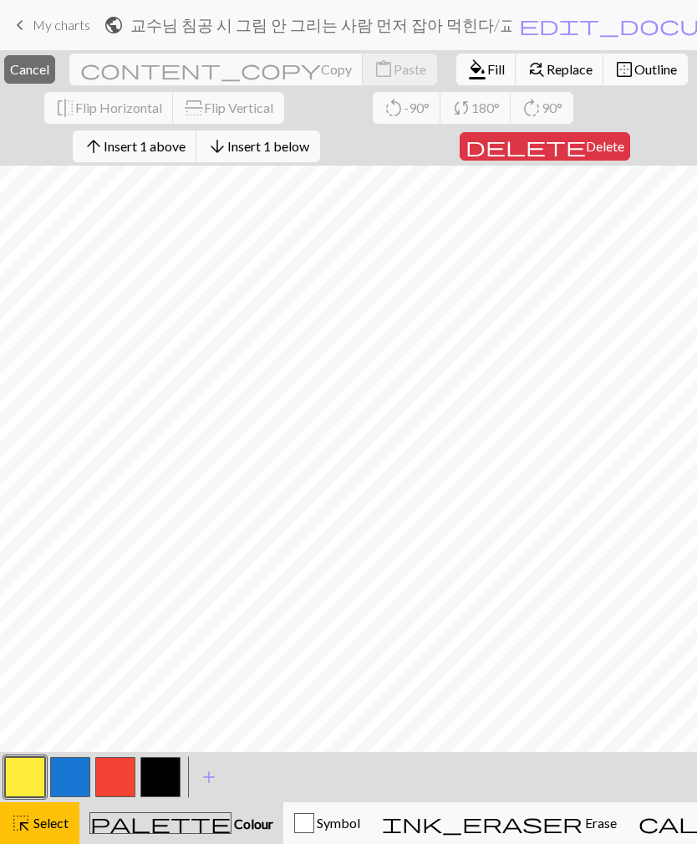
click at [135, 149] on span "Insert 1 above" at bounding box center [145, 146] width 82 height 16
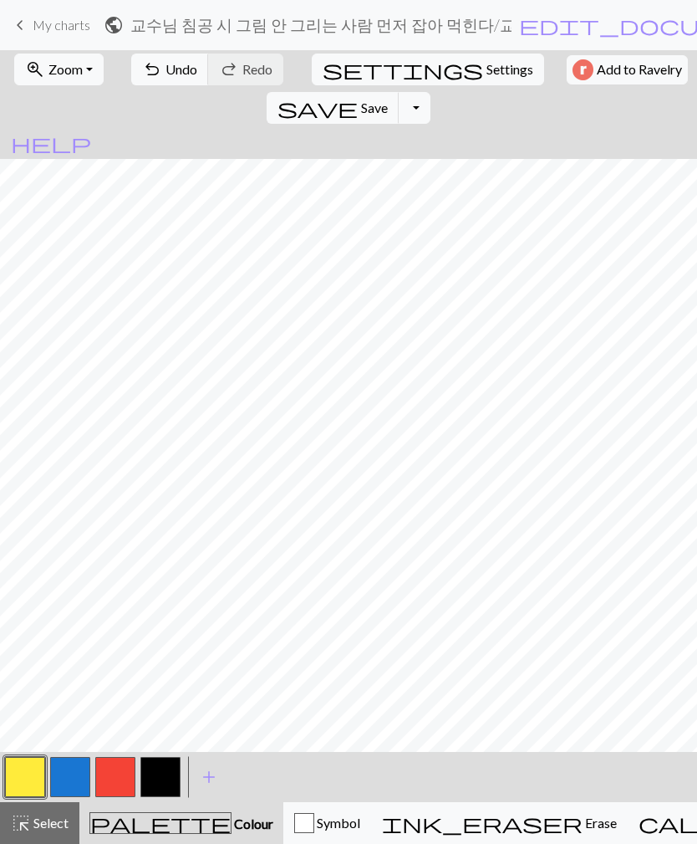
click at [160, 788] on button "button" at bounding box center [160, 777] width 40 height 40
click at [27, 769] on button "button" at bounding box center [25, 777] width 40 height 40
click at [158, 774] on button "button" at bounding box center [160, 777] width 40 height 40
click at [142, 73] on span "undo" at bounding box center [152, 69] width 20 height 23
click at [142, 72] on span "undo" at bounding box center [152, 69] width 20 height 23
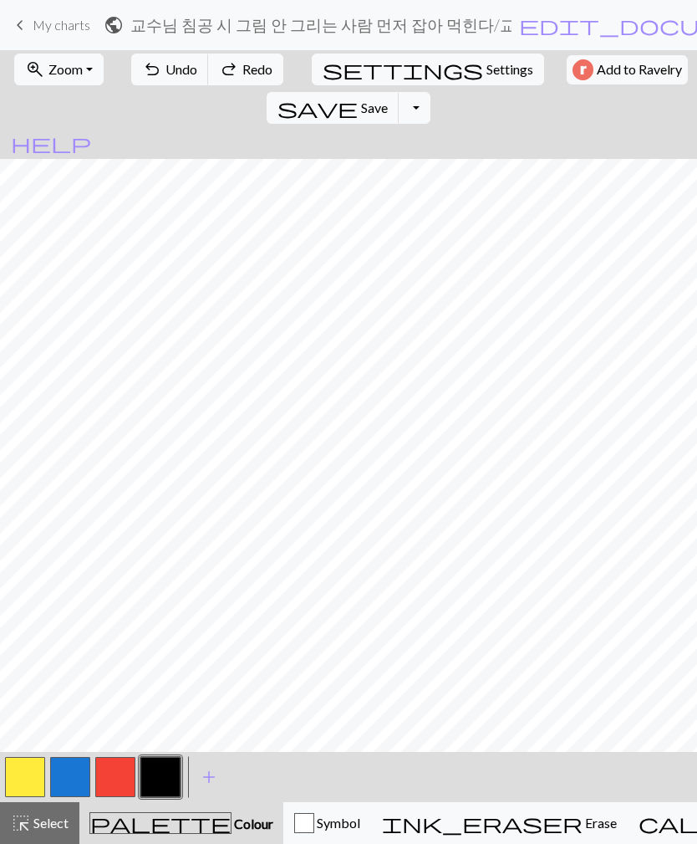
click at [142, 69] on span "undo" at bounding box center [152, 69] width 20 height 23
click at [143, 66] on span "undo" at bounding box center [152, 69] width 20 height 23
click at [142, 64] on span "undo" at bounding box center [152, 69] width 20 height 23
click at [23, 783] on button "button" at bounding box center [25, 777] width 40 height 40
click at [150, 768] on button "button" at bounding box center [160, 777] width 40 height 40
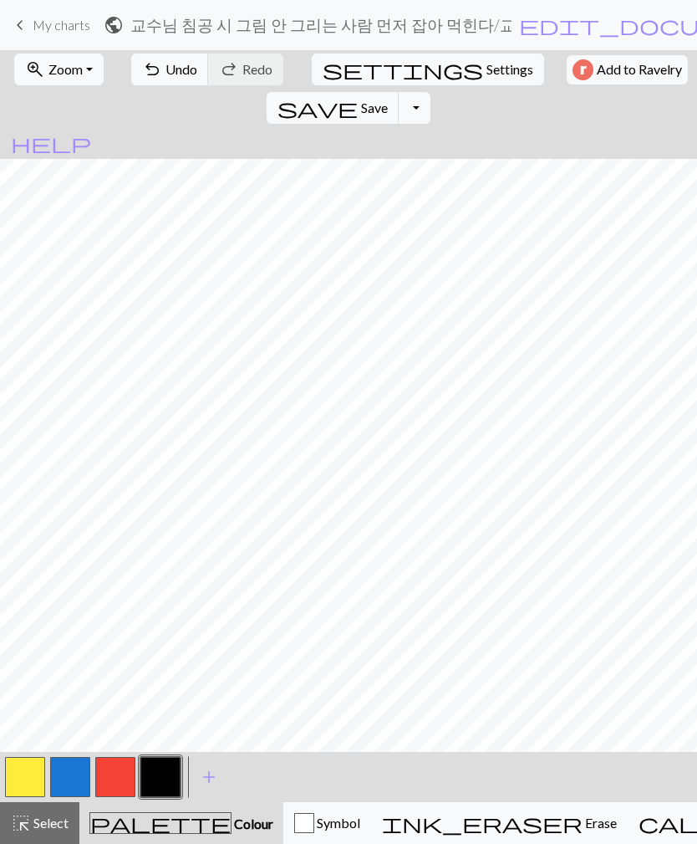
click at [23, 774] on button "button" at bounding box center [25, 777] width 40 height 40
click at [141, 770] on button "button" at bounding box center [160, 777] width 40 height 40
click at [28, 795] on button "button" at bounding box center [25, 777] width 40 height 40
click at [152, 778] on button "button" at bounding box center [160, 777] width 40 height 40
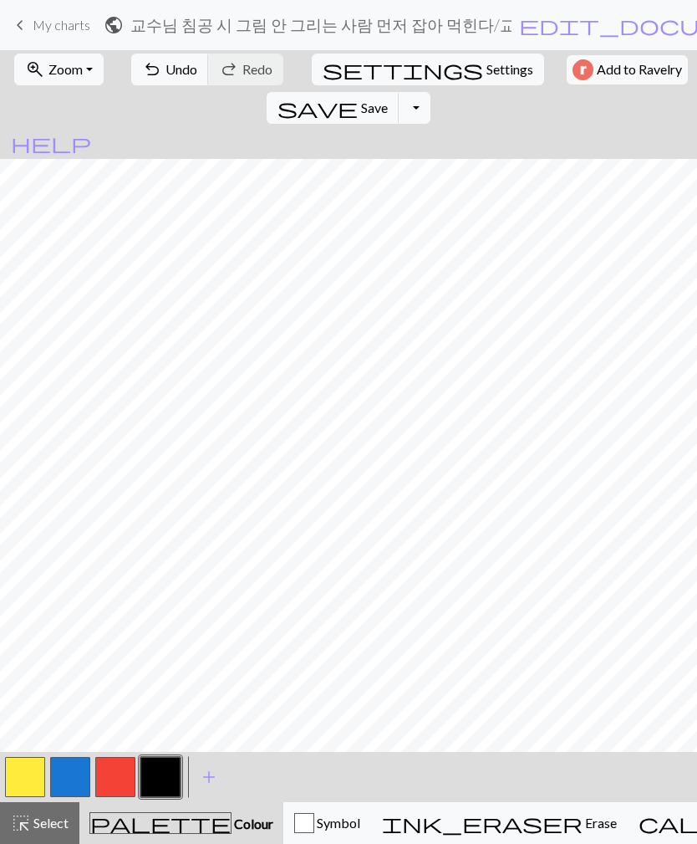
click at [28, 775] on button "button" at bounding box center [25, 777] width 40 height 40
click at [158, 763] on button "button" at bounding box center [160, 777] width 40 height 40
click at [28, 760] on button "button" at bounding box center [25, 777] width 40 height 40
click at [167, 772] on button "button" at bounding box center [160, 777] width 40 height 40
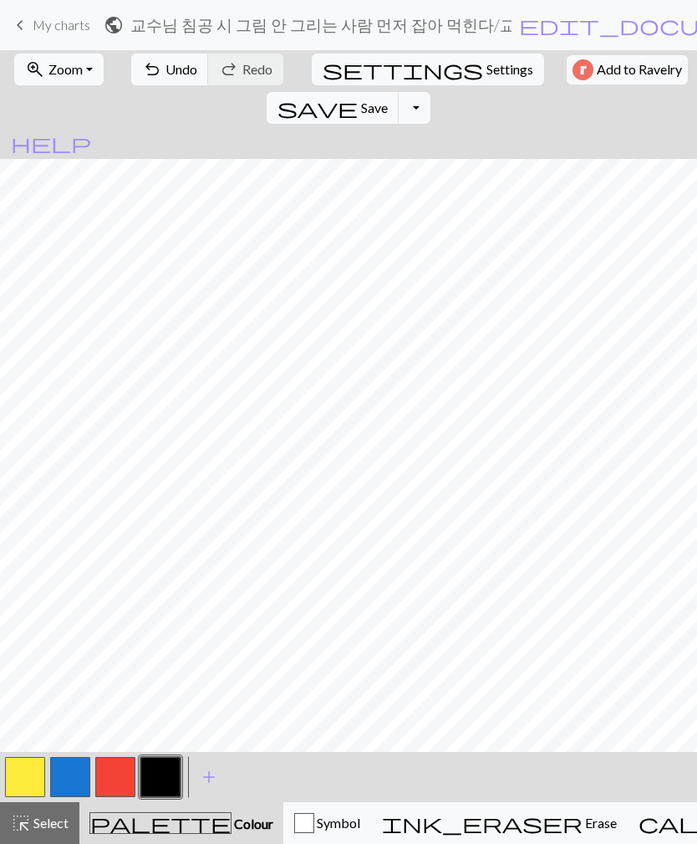
click at [143, 72] on span "undo" at bounding box center [152, 69] width 20 height 23
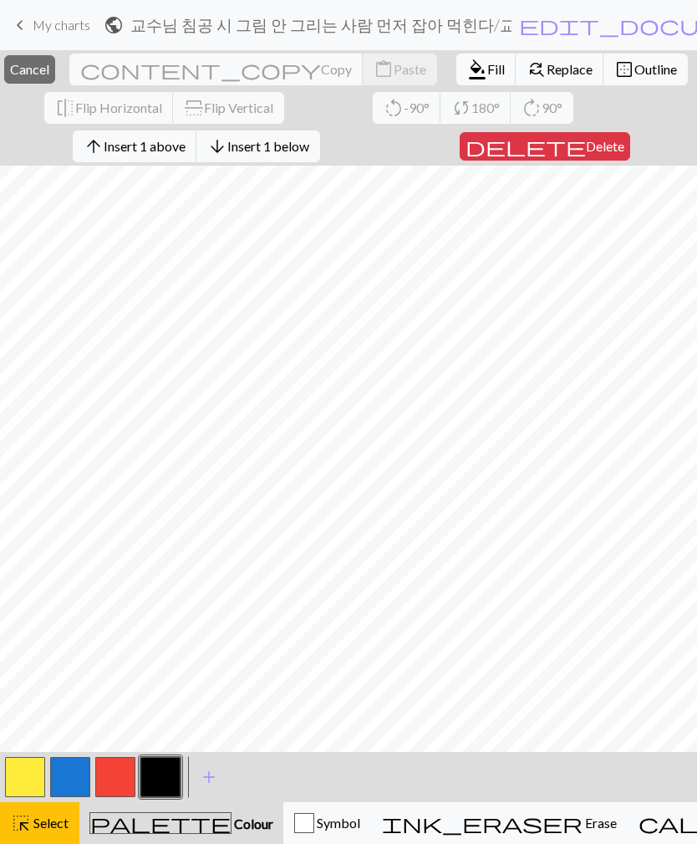
click at [156, 146] on span "Insert 1 above" at bounding box center [145, 146] width 82 height 16
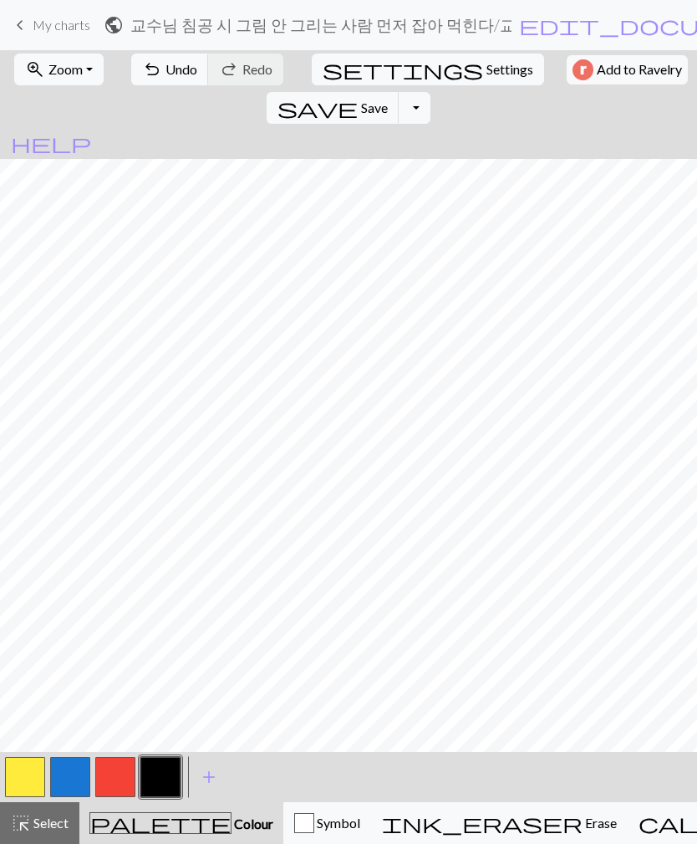
click at [161, 778] on button "button" at bounding box center [160, 777] width 40 height 40
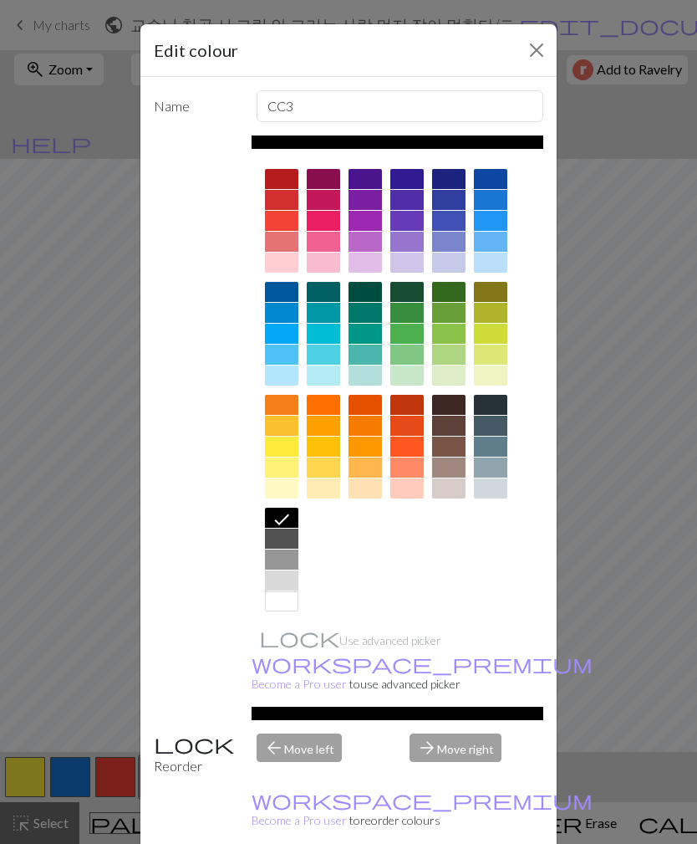
click at [540, 57] on button "Close" at bounding box center [536, 50] width 27 height 27
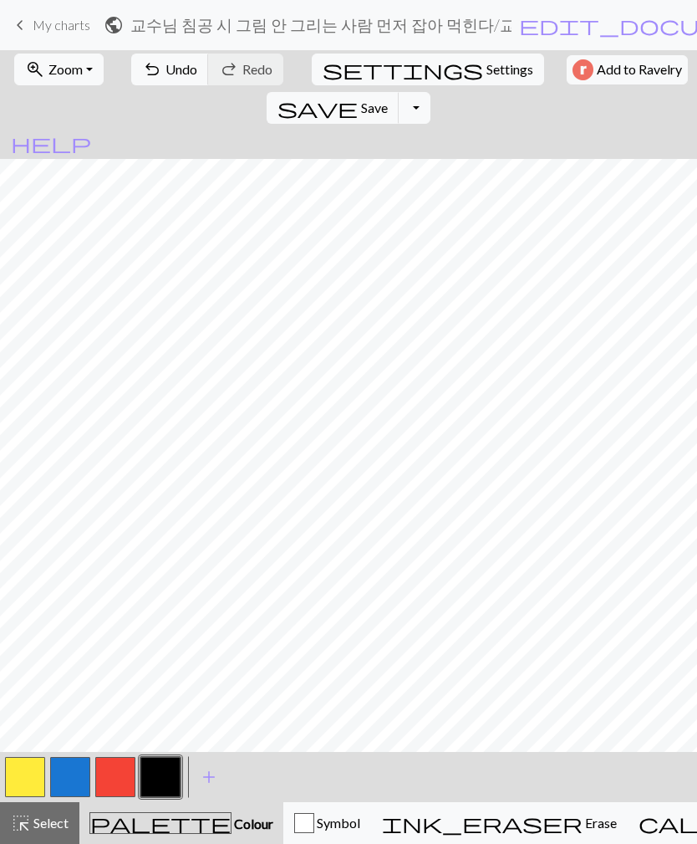
click at [25, 779] on button "button" at bounding box center [25, 777] width 40 height 40
click at [168, 774] on button "button" at bounding box center [160, 777] width 40 height 40
click at [14, 778] on button "button" at bounding box center [25, 777] width 40 height 40
click at [157, 777] on button "button" at bounding box center [160, 777] width 40 height 40
click at [25, 779] on button "button" at bounding box center [25, 777] width 40 height 40
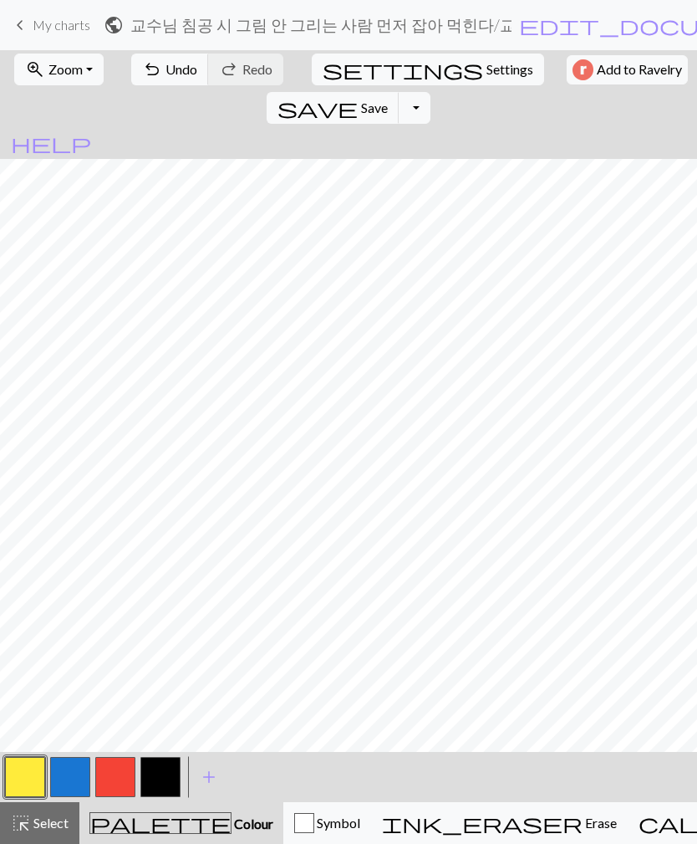
click at [161, 773] on button "button" at bounding box center [160, 777] width 40 height 40
click at [20, 792] on button "button" at bounding box center [25, 777] width 40 height 40
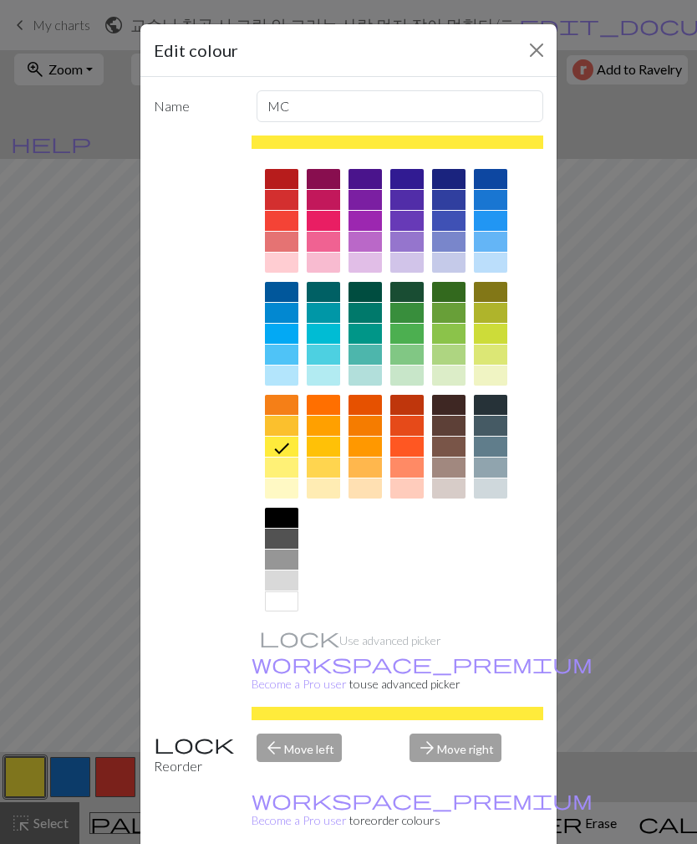
click at [531, 44] on button "Close" at bounding box center [536, 50] width 27 height 27
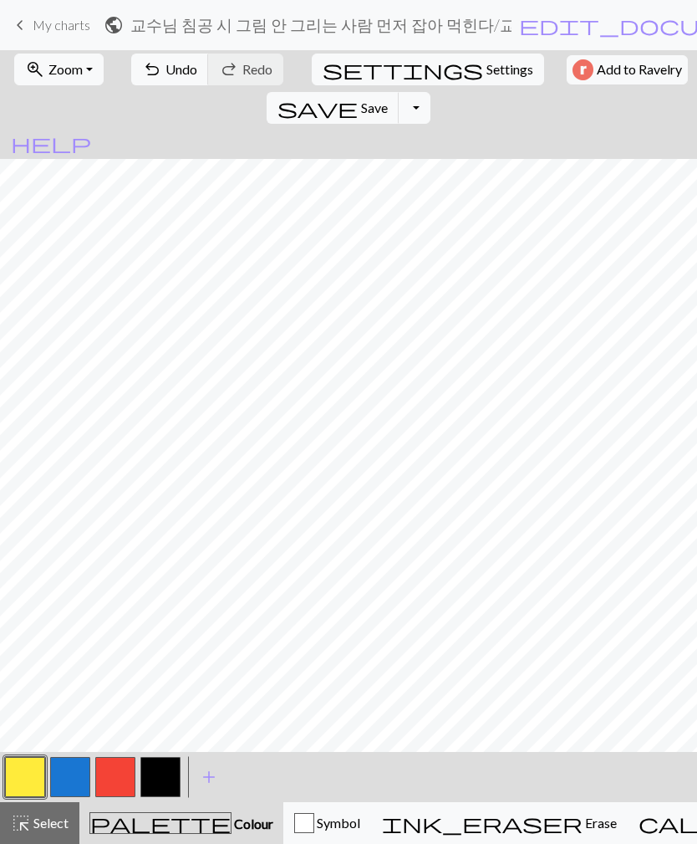
click at [142, 69] on span "undo" at bounding box center [152, 69] width 20 height 23
click at [164, 776] on button "button" at bounding box center [160, 777] width 40 height 40
click at [148, 71] on span "undo" at bounding box center [152, 69] width 20 height 23
click at [152, 74] on button "undo Undo Undo" at bounding box center [170, 70] width 78 height 32
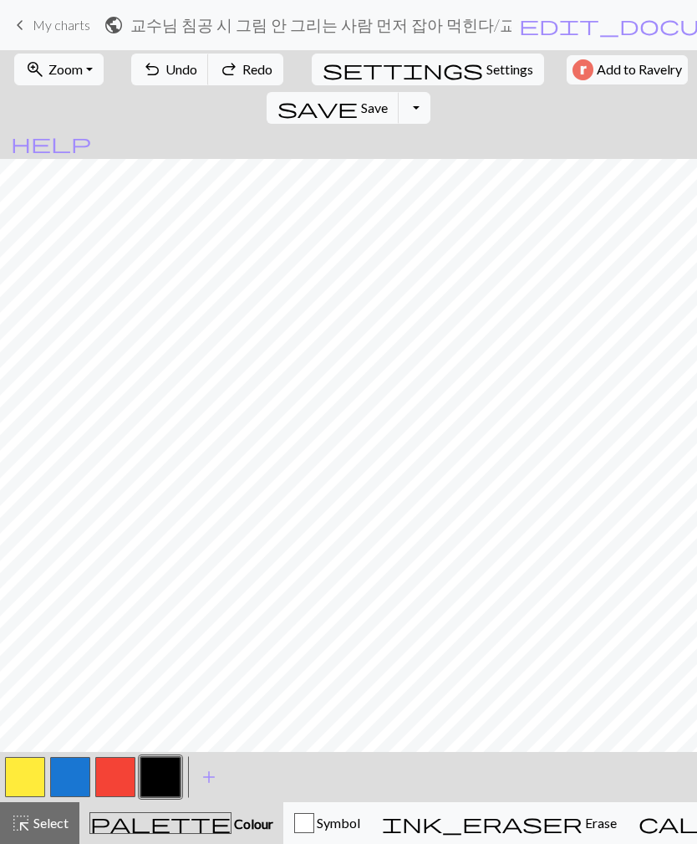
click at [152, 73] on button "undo Undo Undo" at bounding box center [170, 70] width 78 height 32
click at [148, 72] on span "undo" at bounding box center [152, 69] width 20 height 23
click at [147, 71] on span "undo" at bounding box center [152, 69] width 20 height 23
click at [144, 70] on span "undo" at bounding box center [152, 69] width 20 height 23
click at [146, 72] on span "undo" at bounding box center [152, 69] width 20 height 23
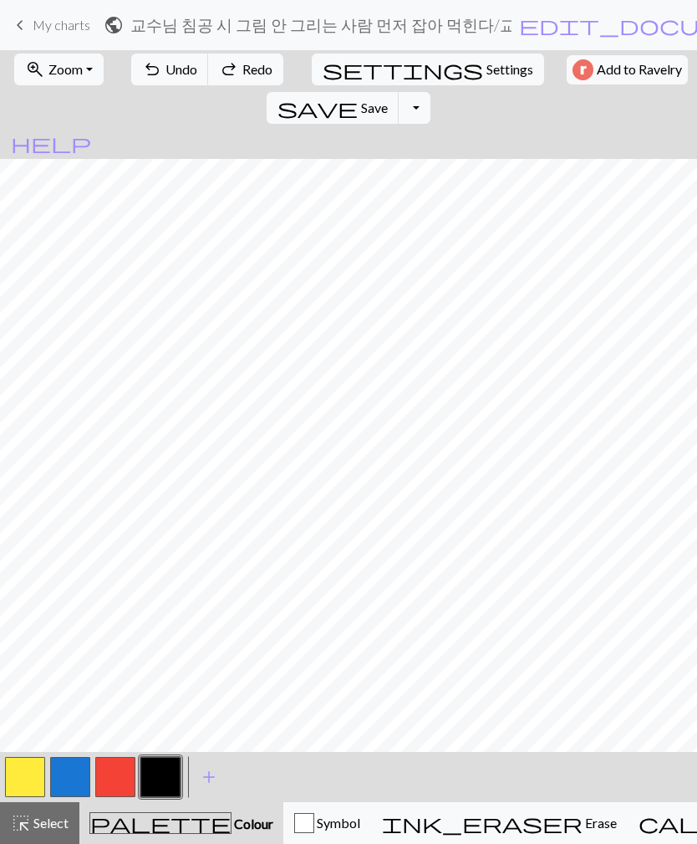
click at [229, 74] on button "redo Redo Redo" at bounding box center [245, 70] width 75 height 32
click at [16, 794] on button "button" at bounding box center [25, 777] width 40 height 40
click at [160, 771] on button "button" at bounding box center [160, 777] width 40 height 40
click at [28, 777] on button "button" at bounding box center [25, 777] width 40 height 40
click at [169, 768] on button "button" at bounding box center [160, 777] width 40 height 40
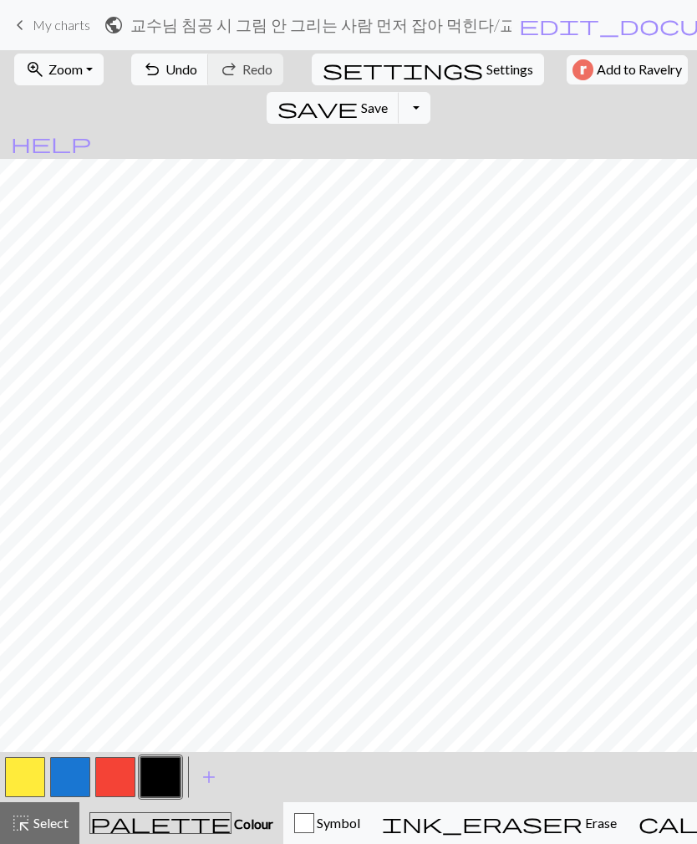
click at [17, 778] on button "button" at bounding box center [25, 777] width 40 height 40
click at [162, 770] on button "button" at bounding box center [160, 777] width 40 height 40
click at [36, 778] on button "button" at bounding box center [25, 777] width 40 height 40
click at [155, 81] on button "undo Undo Undo" at bounding box center [170, 70] width 78 height 32
click at [228, 73] on span "redo" at bounding box center [229, 69] width 20 height 23
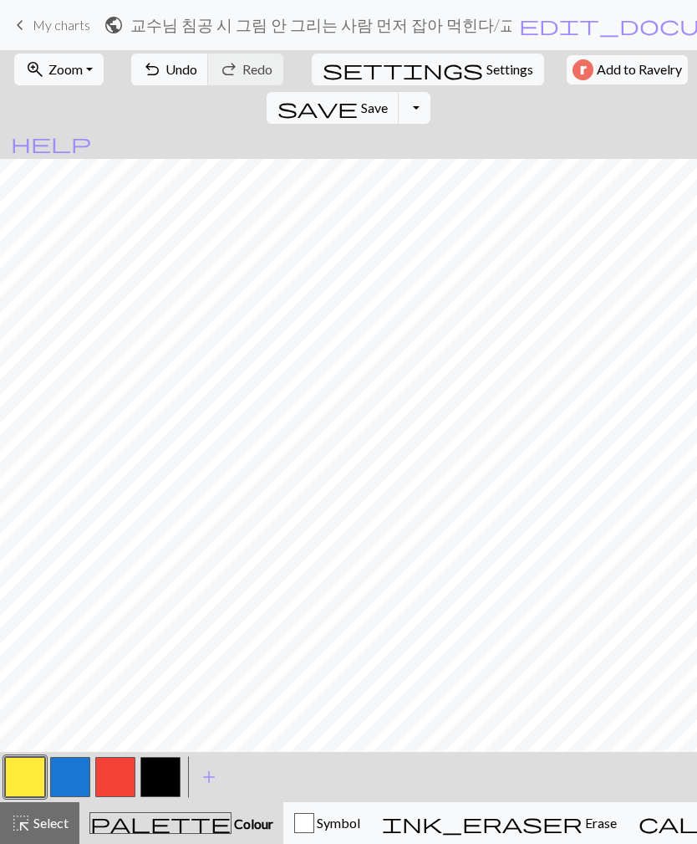
click at [358, 96] on span "save" at bounding box center [318, 107] width 80 height 23
click at [160, 775] on button "button" at bounding box center [160, 777] width 40 height 40
click at [18, 775] on button "button" at bounding box center [25, 777] width 40 height 40
click at [169, 787] on button "button" at bounding box center [160, 777] width 40 height 40
click at [18, 779] on button "button" at bounding box center [25, 777] width 40 height 40
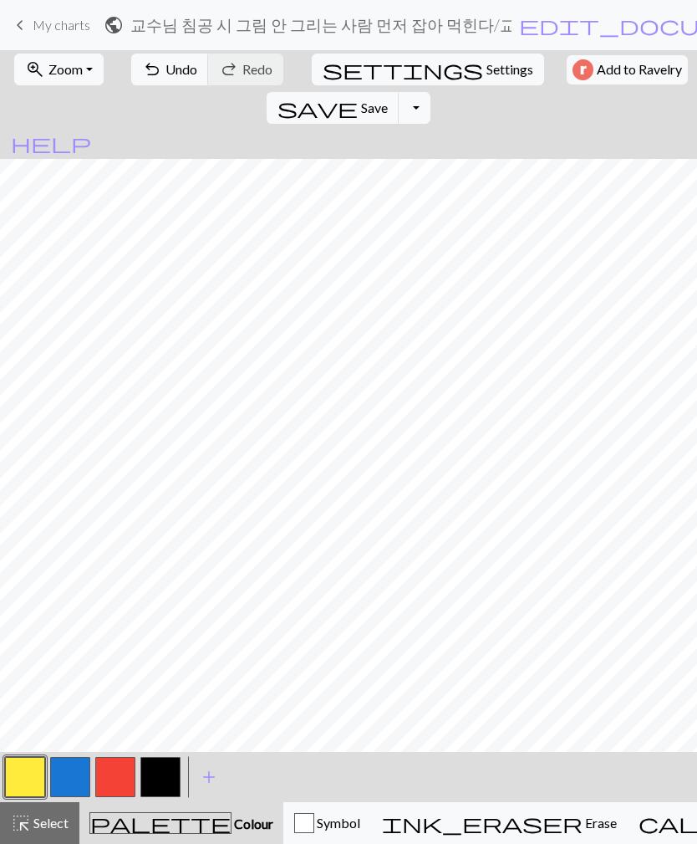
click at [143, 73] on span "undo" at bounding box center [152, 69] width 20 height 23
click at [155, 776] on button "button" at bounding box center [160, 777] width 40 height 40
click at [21, 780] on button "button" at bounding box center [25, 777] width 40 height 40
click at [161, 778] on button "button" at bounding box center [160, 777] width 40 height 40
click at [24, 775] on button "button" at bounding box center [25, 777] width 40 height 40
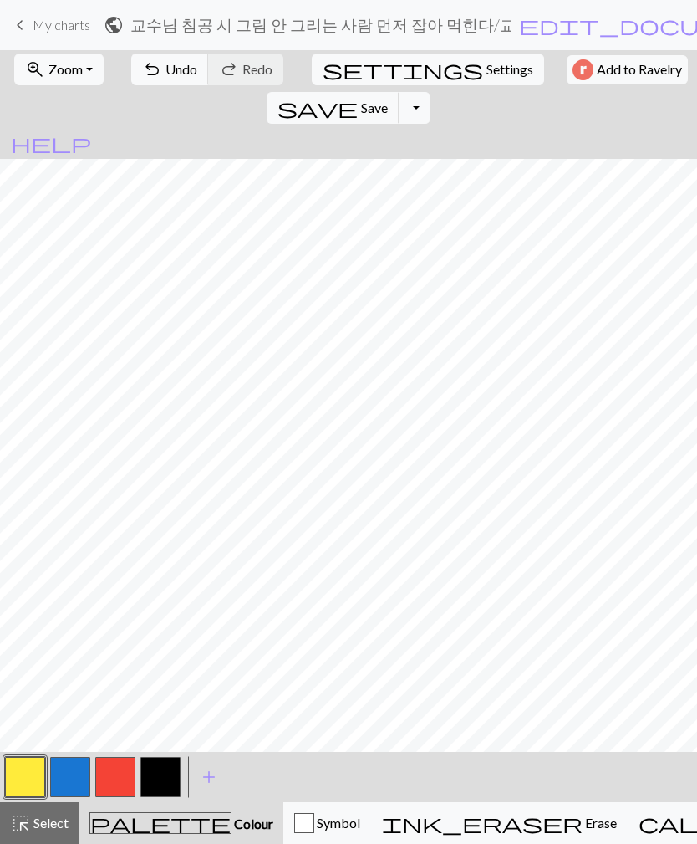
click at [159, 783] on button "button" at bounding box center [160, 777] width 40 height 40
click at [10, 776] on button "button" at bounding box center [25, 777] width 40 height 40
click at [400, 92] on button "save Save Save" at bounding box center [333, 108] width 133 height 32
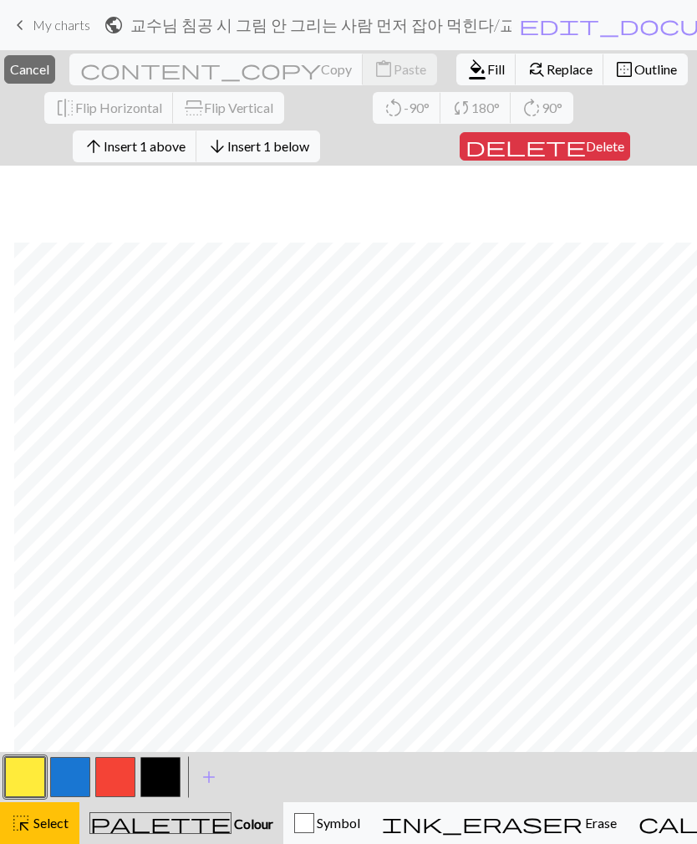
scroll to position [217, 22]
click at [586, 148] on span "Delete" at bounding box center [605, 146] width 38 height 16
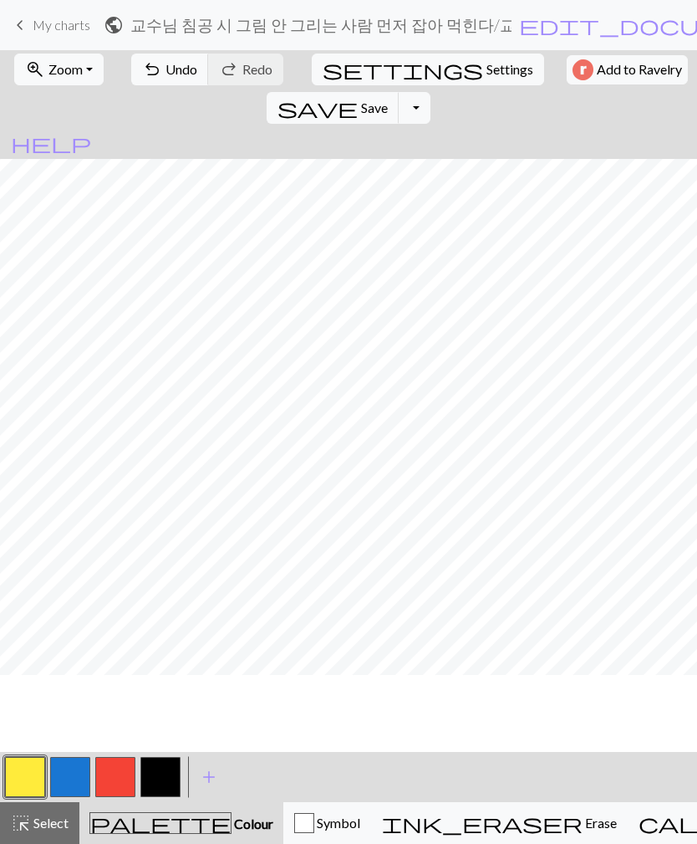
scroll to position [131, 22]
click at [68, 773] on button "button" at bounding box center [70, 777] width 40 height 40
click at [142, 80] on span "undo" at bounding box center [152, 69] width 20 height 23
click at [47, 821] on span "Select" at bounding box center [50, 822] width 38 height 16
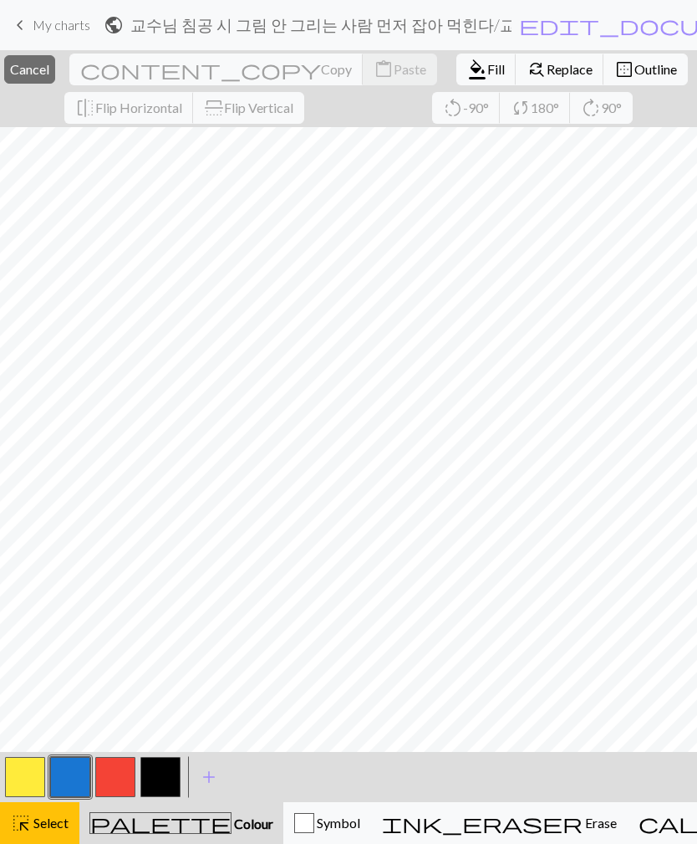
click at [47, 820] on span "Select" at bounding box center [50, 822] width 38 height 16
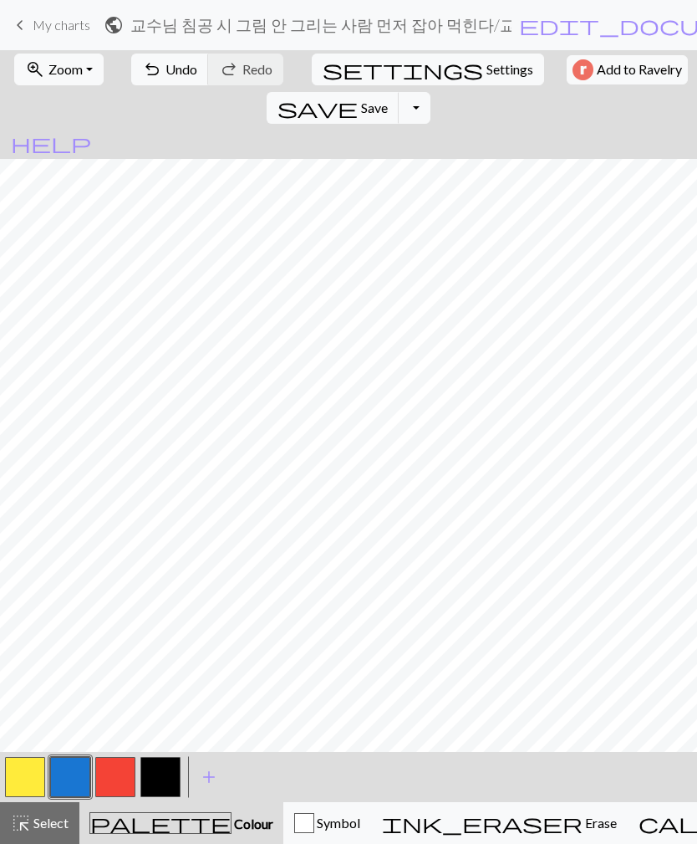
click at [40, 819] on span "Select" at bounding box center [50, 822] width 38 height 16
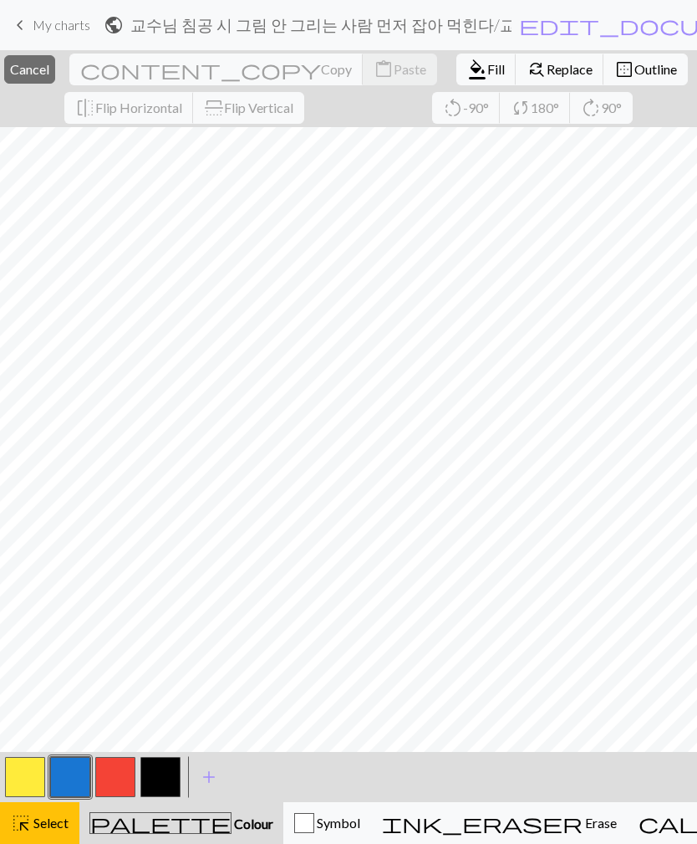
click at [49, 69] on span "Cancel" at bounding box center [29, 69] width 39 height 16
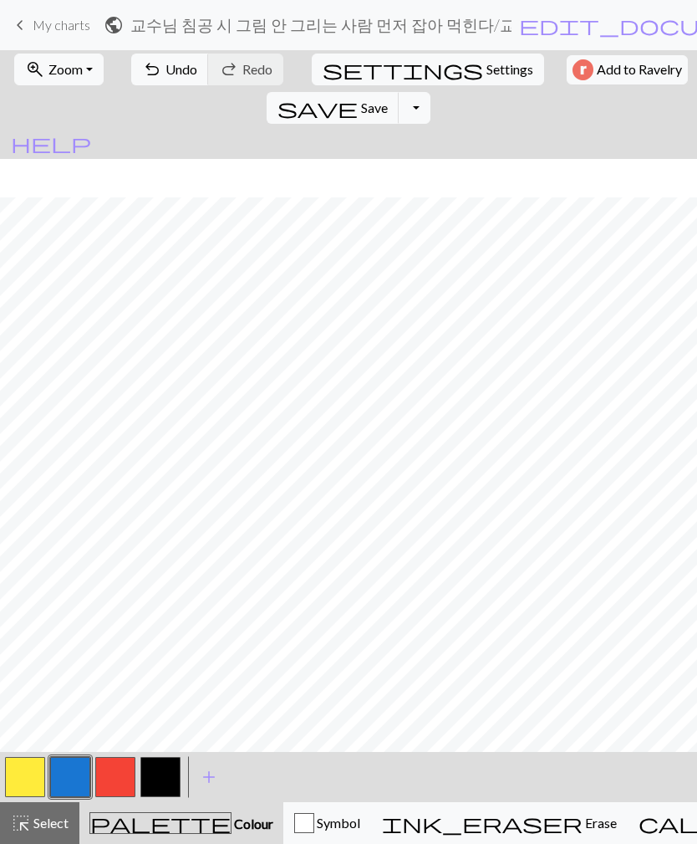
scroll to position [131, 0]
click at [35, 783] on button "button" at bounding box center [25, 777] width 40 height 40
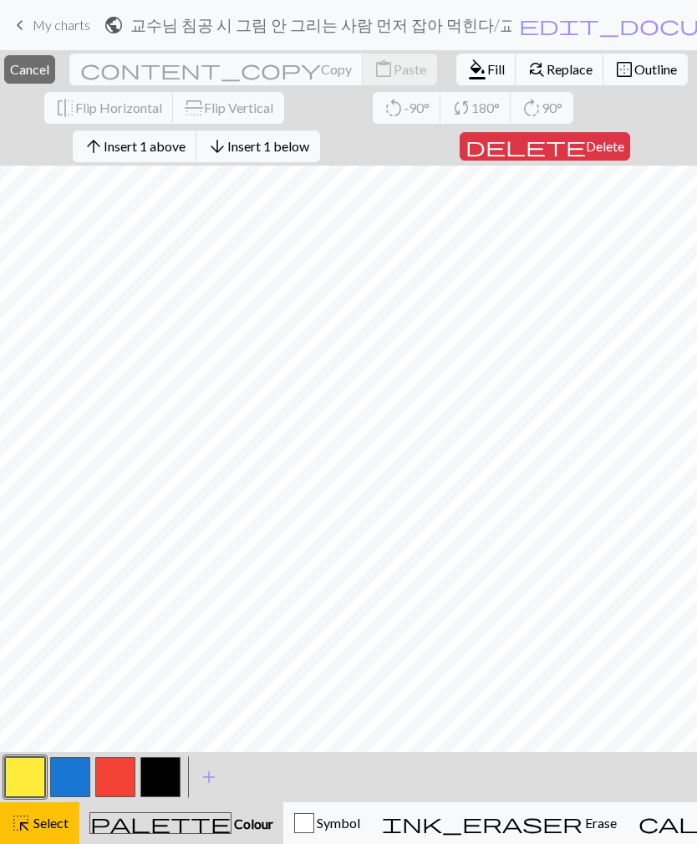
click at [572, 157] on button "delete Delete" at bounding box center [545, 146] width 171 height 28
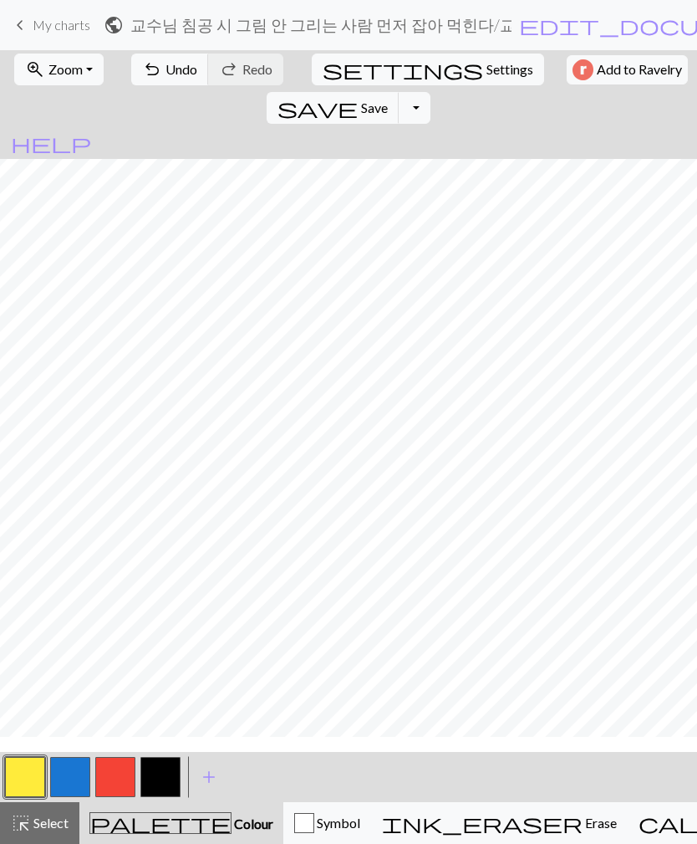
scroll to position [123, 0]
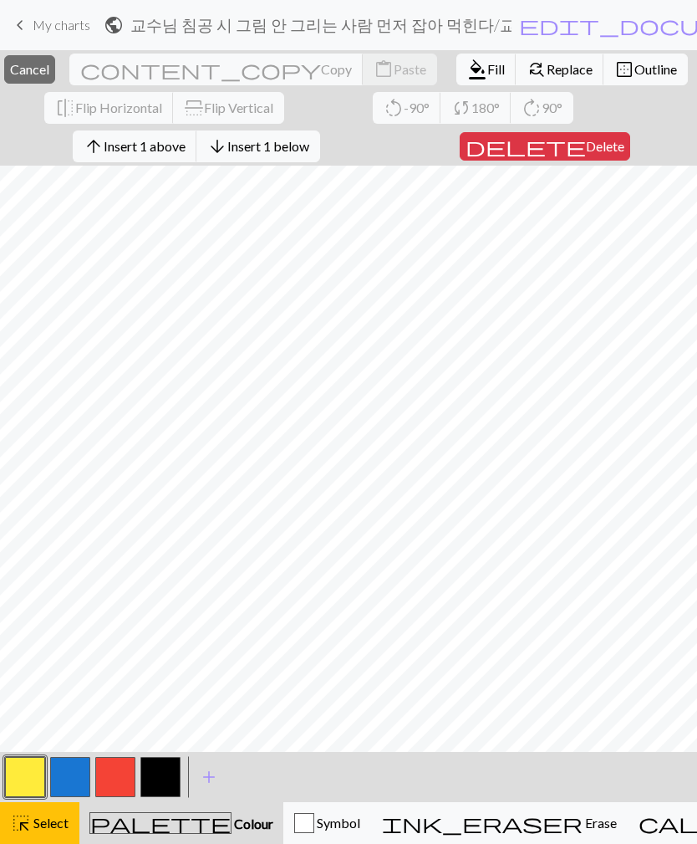
click at [586, 151] on span "Delete" at bounding box center [605, 146] width 38 height 16
click at [49, 76] on span "Cancel" at bounding box center [29, 69] width 39 height 16
click at [16, 783] on button "button" at bounding box center [25, 777] width 40 height 40
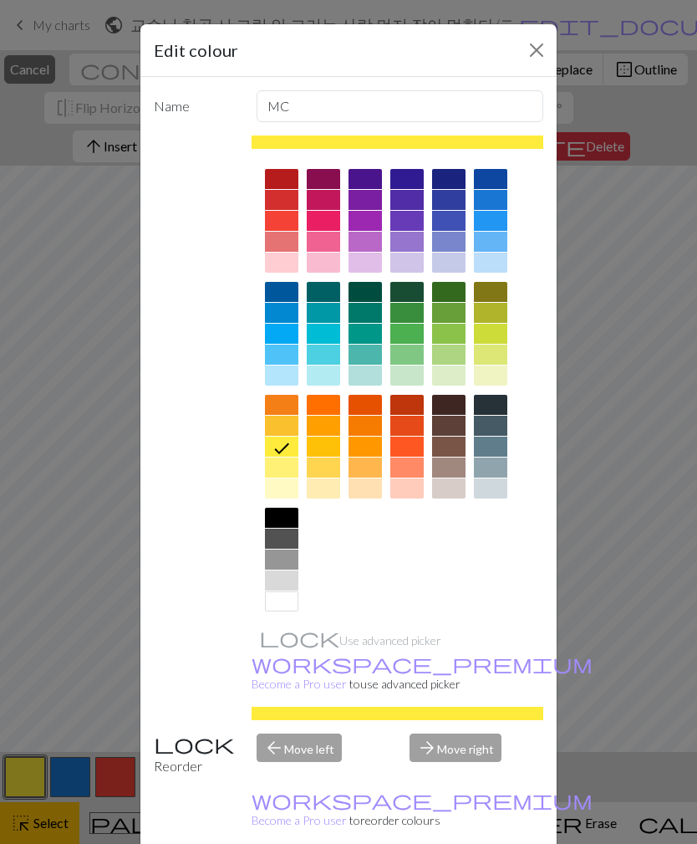
click at [524, 55] on button "Close" at bounding box center [536, 50] width 27 height 27
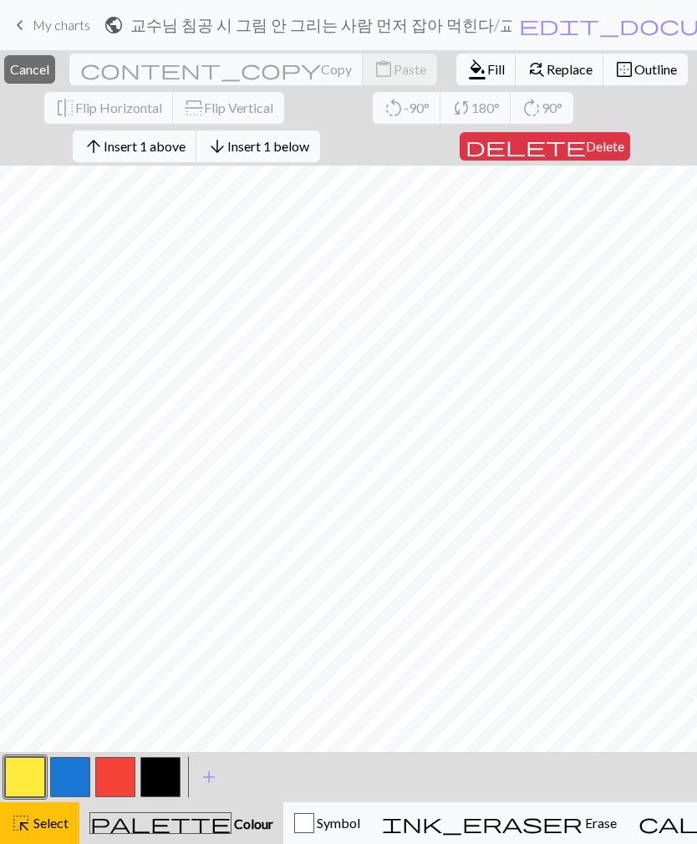
click at [55, 79] on button "close Cancel" at bounding box center [29, 69] width 51 height 28
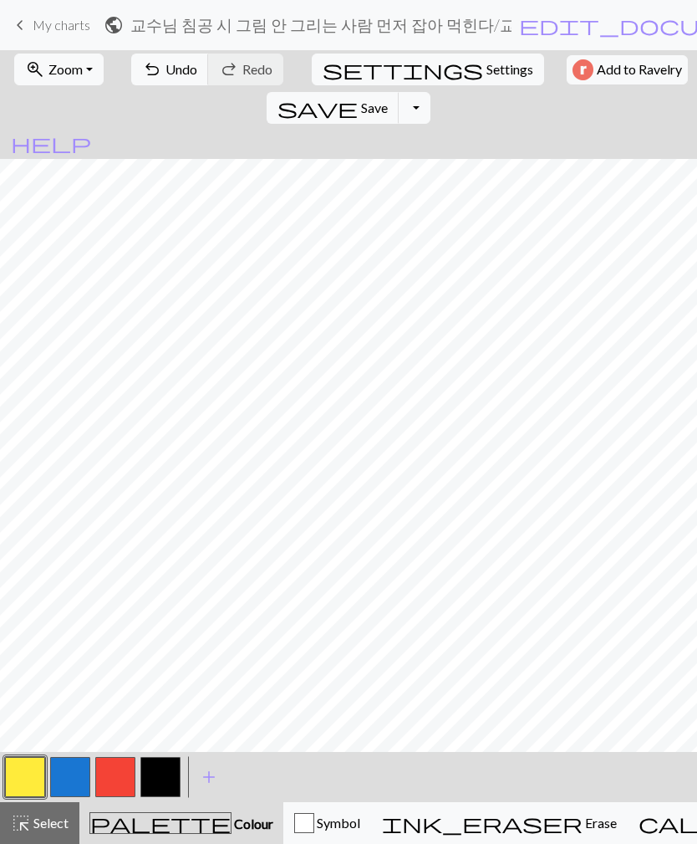
scroll to position [113, 314]
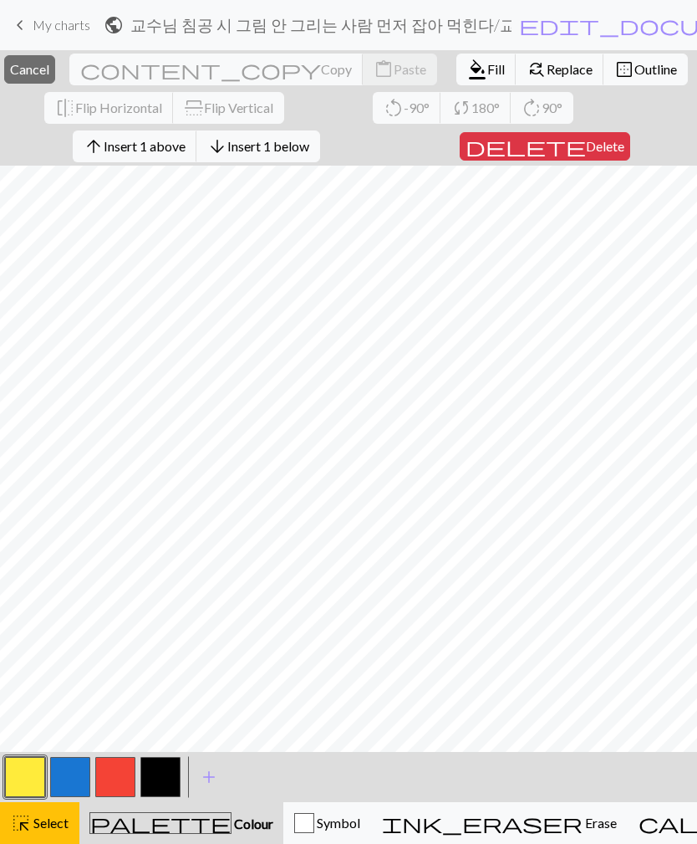
click at [586, 147] on span "Delete" at bounding box center [605, 146] width 38 height 16
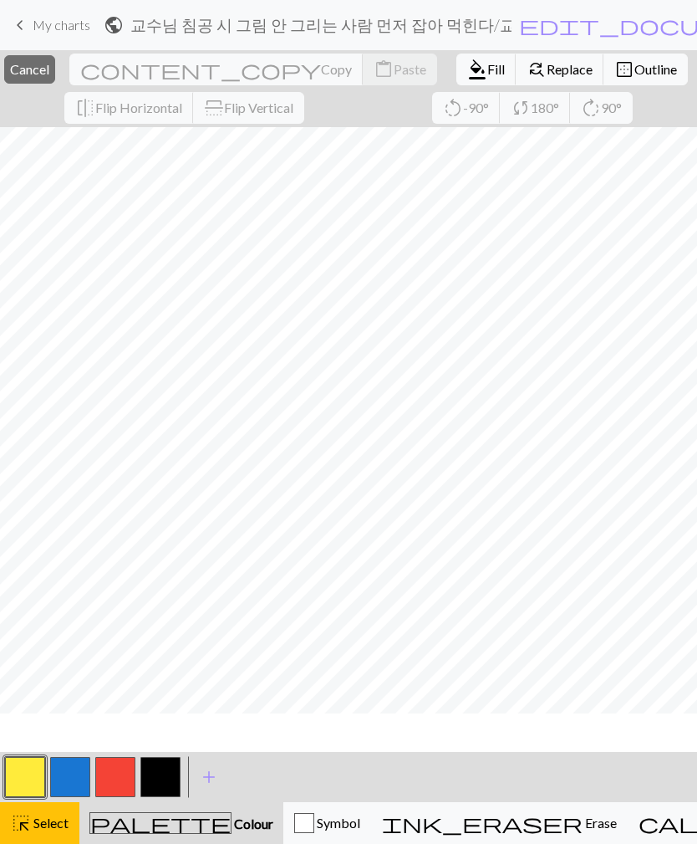
scroll to position [145, 0]
click at [49, 65] on span "Cancel" at bounding box center [29, 69] width 39 height 16
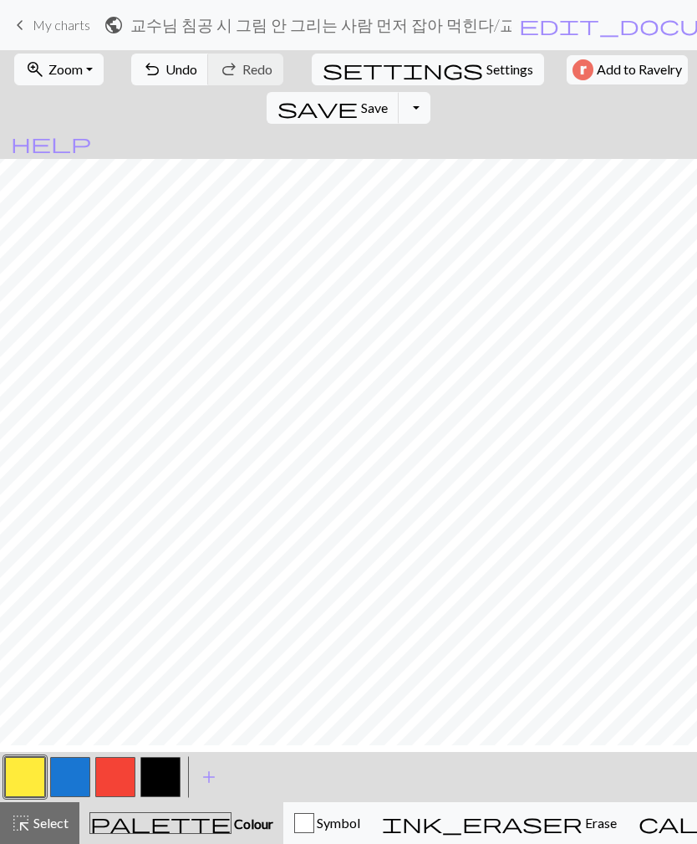
scroll to position [106, 0]
click at [358, 96] on span "save" at bounding box center [318, 107] width 80 height 23
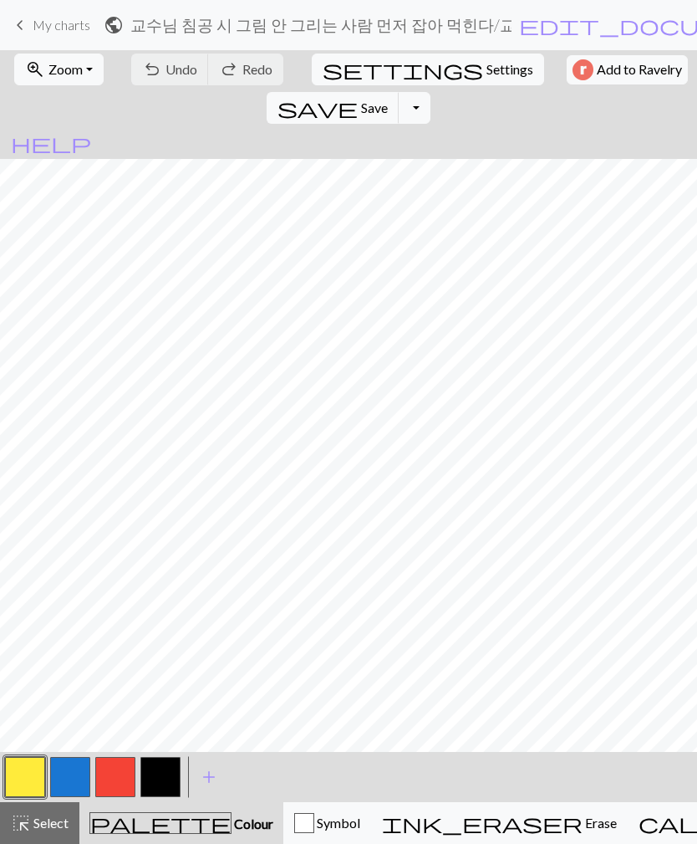
click at [208, 775] on span "add" at bounding box center [209, 776] width 20 height 23
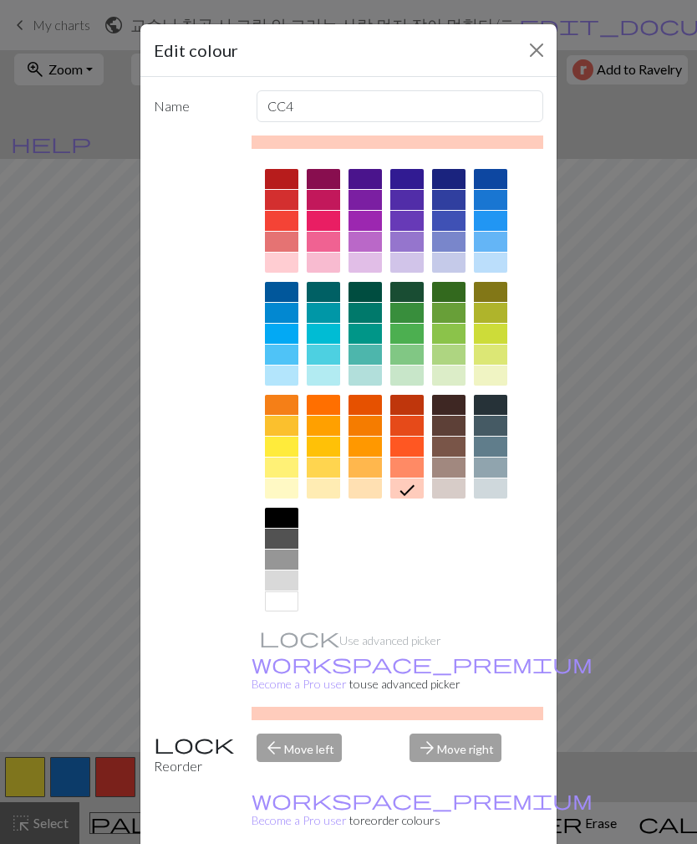
click at [411, 354] on div at bounding box center [406, 354] width 33 height 20
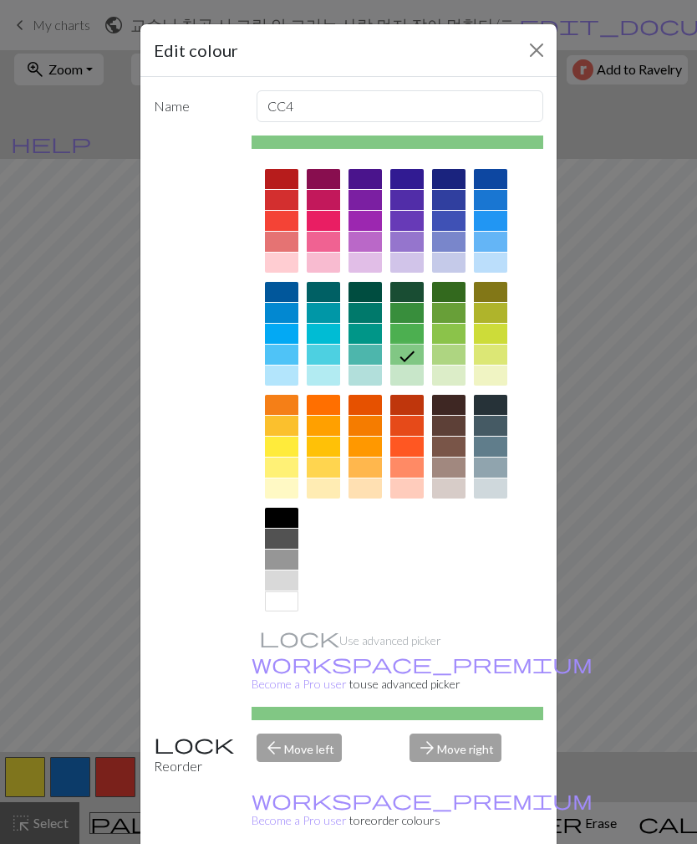
click at [409, 332] on div at bounding box center [406, 334] width 33 height 20
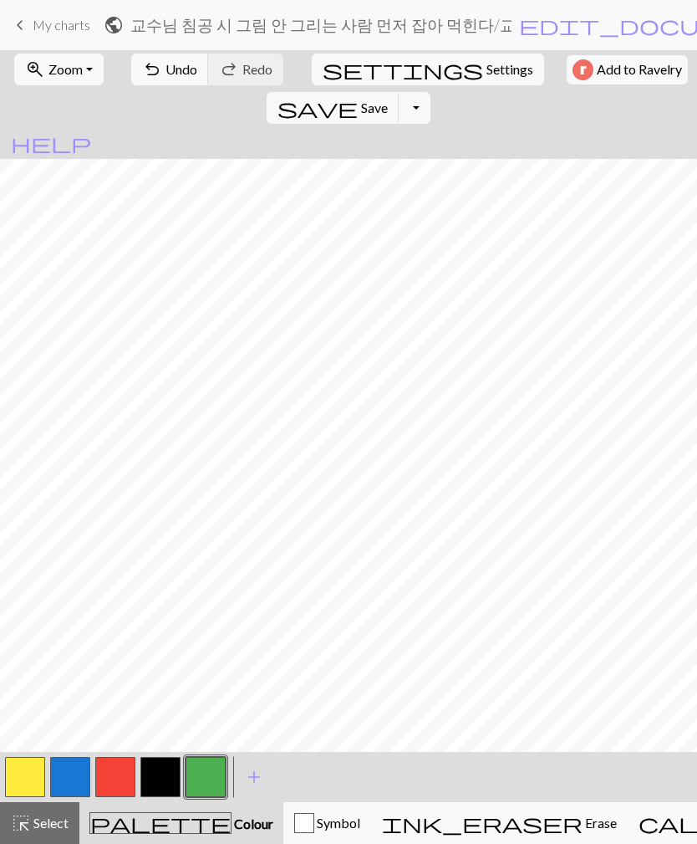
click at [165, 778] on button "button" at bounding box center [160, 777] width 40 height 40
click at [64, 778] on button "button" at bounding box center [70, 777] width 40 height 40
click at [155, 773] on button "button" at bounding box center [160, 777] width 40 height 40
click at [113, 773] on button "button" at bounding box center [115, 777] width 40 height 40
click at [86, 774] on button "button" at bounding box center [70, 777] width 40 height 40
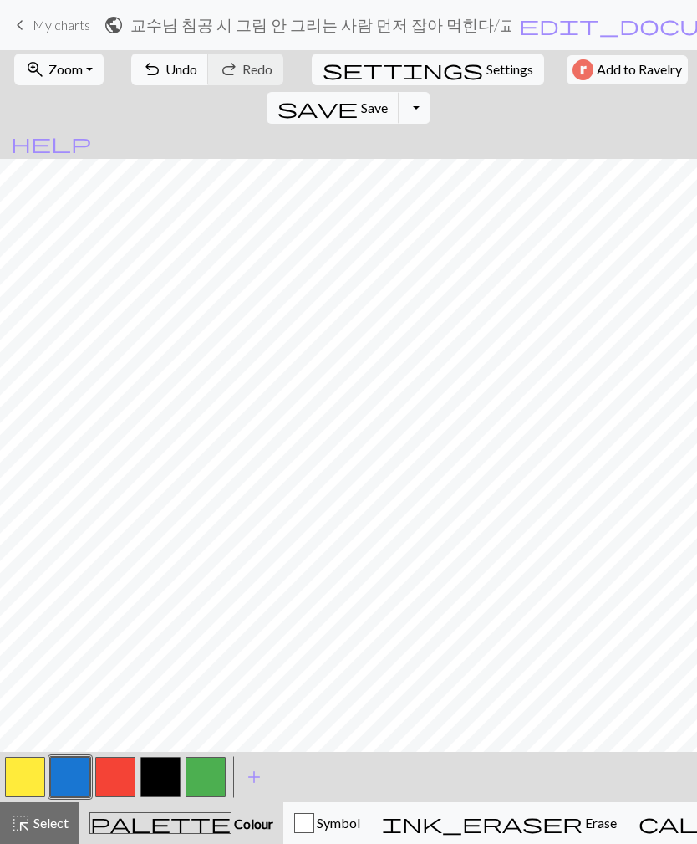
click at [28, 776] on button "button" at bounding box center [25, 777] width 40 height 40
click at [79, 780] on button "button" at bounding box center [70, 777] width 40 height 40
click at [157, 768] on button "button" at bounding box center [160, 777] width 40 height 40
click at [169, 82] on button "undo Undo Undo" at bounding box center [170, 70] width 78 height 32
click at [160, 79] on button "undo Undo Undo" at bounding box center [170, 70] width 78 height 32
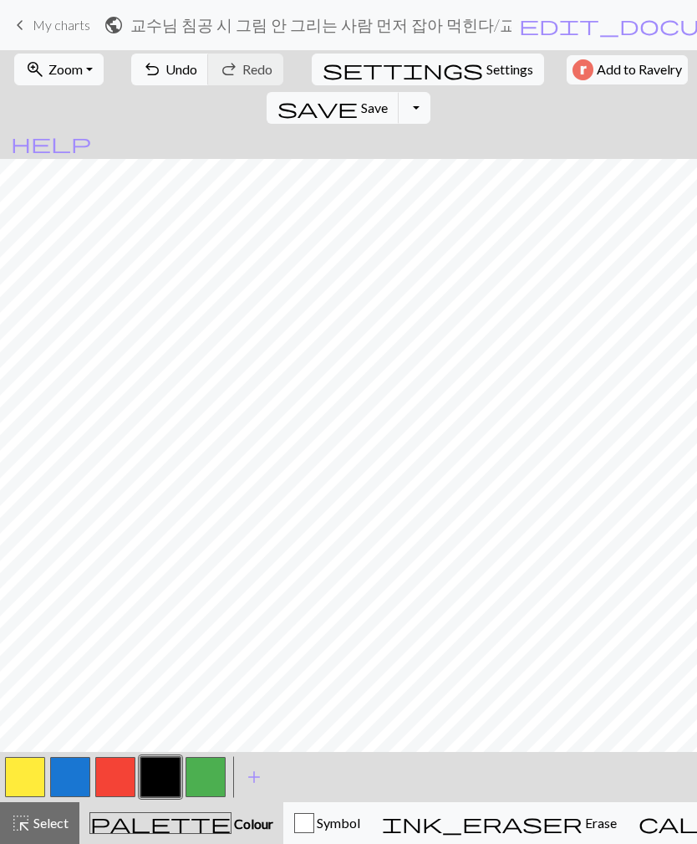
click at [145, 69] on span "undo" at bounding box center [152, 69] width 20 height 23
click at [169, 74] on span "Undo" at bounding box center [182, 69] width 32 height 16
click at [28, 790] on button "button" at bounding box center [25, 777] width 40 height 40
click at [172, 772] on button "button" at bounding box center [160, 777] width 40 height 40
click at [157, 778] on button "button" at bounding box center [160, 777] width 40 height 40
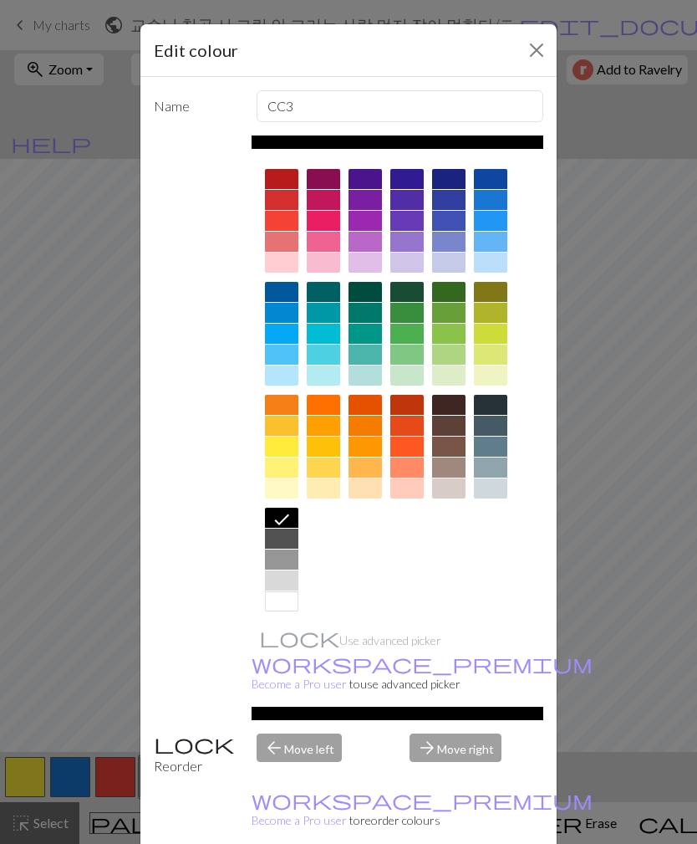
click at [542, 61] on button "Close" at bounding box center [536, 50] width 27 height 27
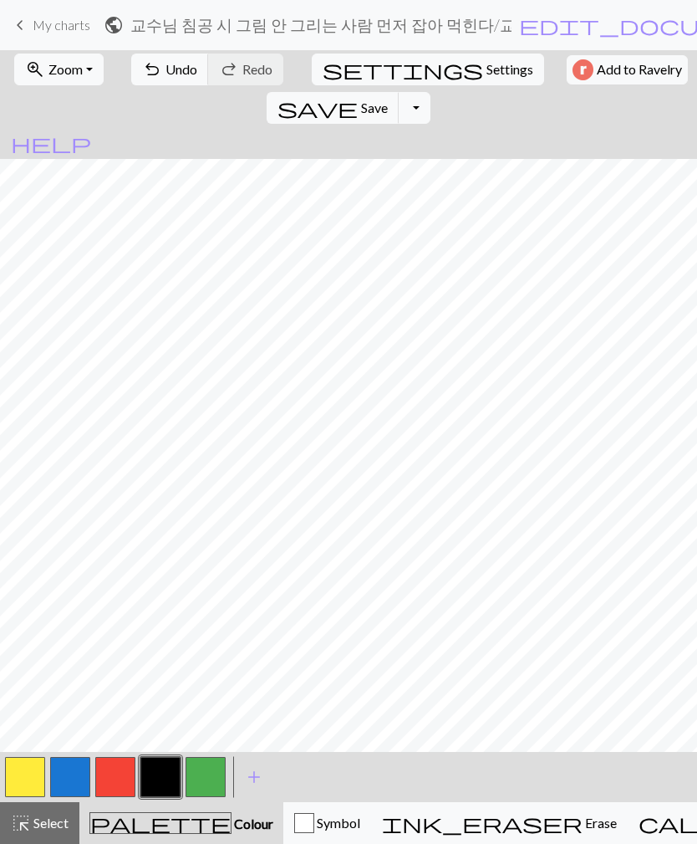
click at [23, 773] on button "button" at bounding box center [25, 777] width 40 height 40
click at [161, 780] on button "button" at bounding box center [160, 777] width 40 height 40
click at [25, 774] on button "button" at bounding box center [25, 777] width 40 height 40
click at [158, 777] on button "button" at bounding box center [160, 777] width 40 height 40
click at [9, 777] on button "button" at bounding box center [25, 777] width 40 height 40
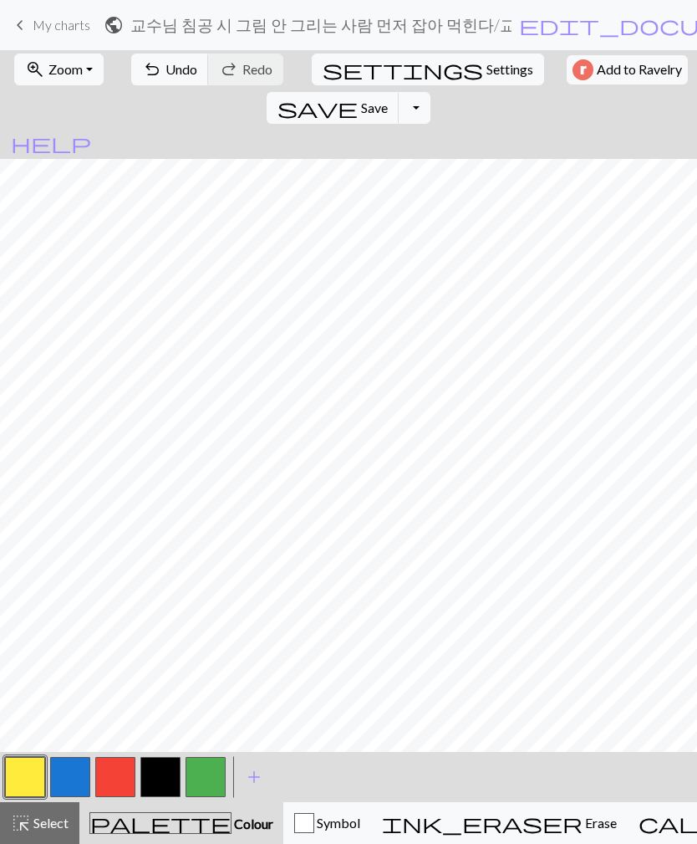
click at [156, 781] on button "button" at bounding box center [160, 777] width 40 height 40
click at [29, 788] on button "button" at bounding box center [25, 777] width 40 height 40
click at [156, 773] on button "button" at bounding box center [160, 777] width 40 height 40
click at [28, 782] on button "button" at bounding box center [24, 777] width 40 height 40
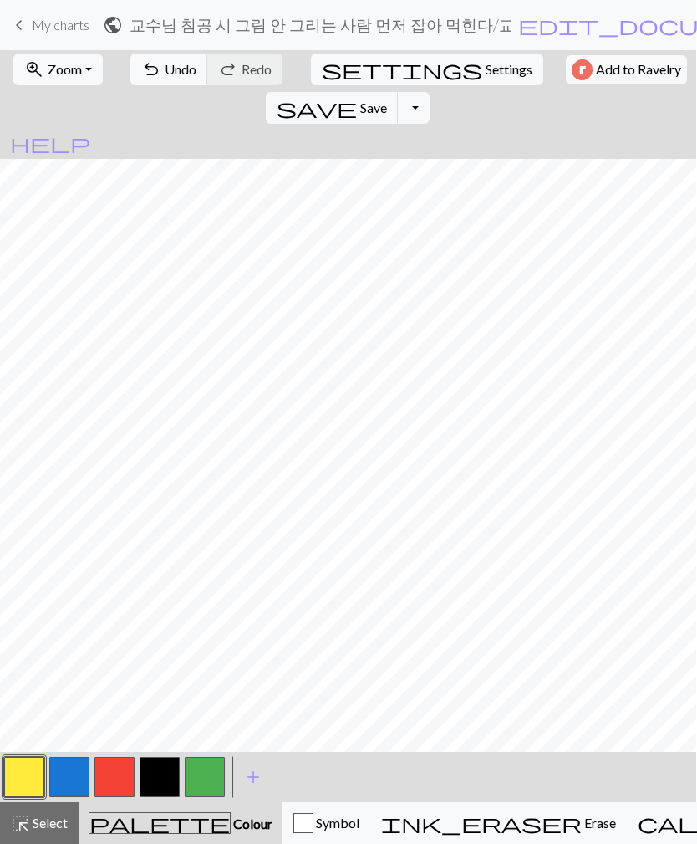
click at [165, 779] on button "button" at bounding box center [160, 777] width 40 height 40
click at [160, 773] on button "button" at bounding box center [160, 777] width 40 height 40
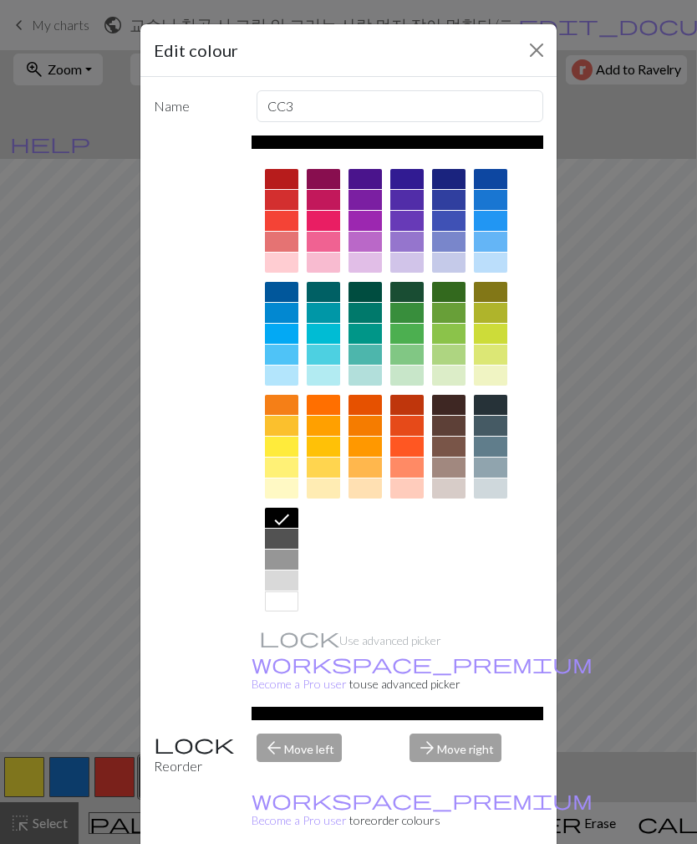
click at [538, 48] on button "Close" at bounding box center [536, 50] width 27 height 27
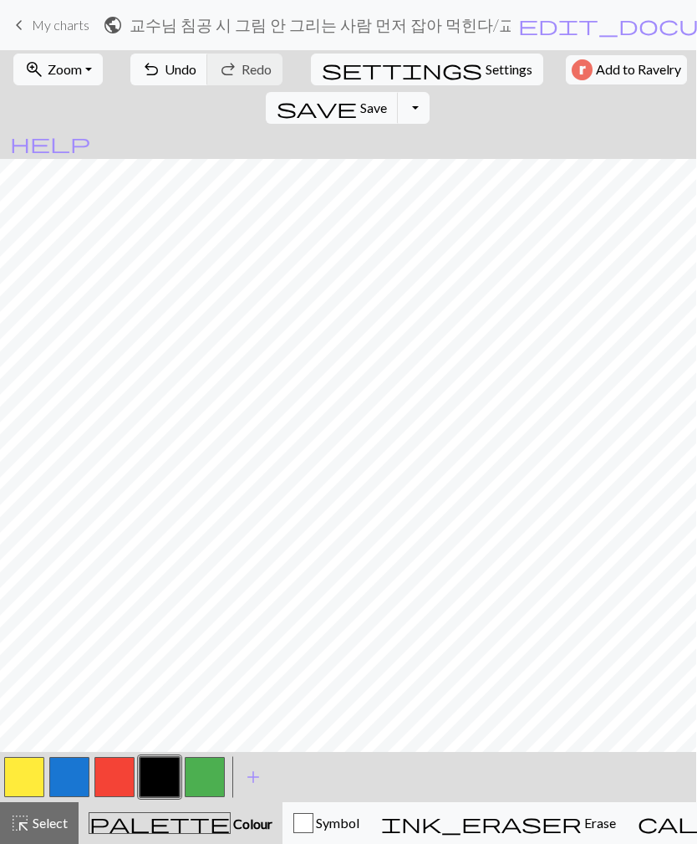
click at [21, 782] on button "button" at bounding box center [24, 777] width 40 height 40
click at [141, 75] on span "undo" at bounding box center [151, 69] width 20 height 23
click at [160, 781] on button "button" at bounding box center [160, 777] width 40 height 40
click at [15, 770] on button "button" at bounding box center [24, 777] width 40 height 40
click at [154, 780] on button "button" at bounding box center [160, 777] width 40 height 40
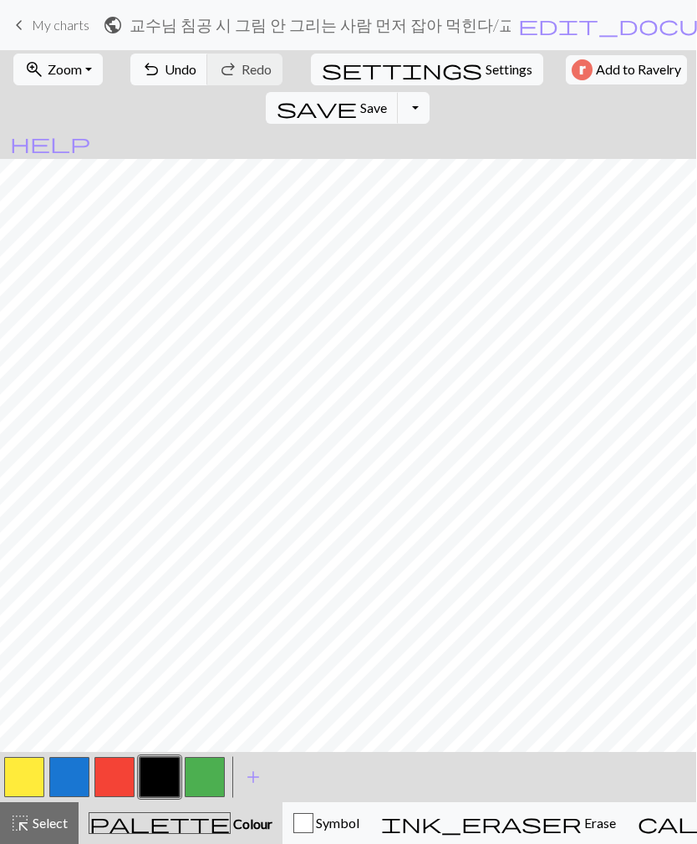
click at [24, 783] on button "button" at bounding box center [24, 777] width 40 height 40
click at [156, 786] on button "button" at bounding box center [160, 777] width 40 height 40
click at [23, 778] on button "button" at bounding box center [24, 777] width 40 height 40
click at [161, 773] on button "button" at bounding box center [160, 777] width 40 height 40
click at [23, 777] on button "button" at bounding box center [24, 777] width 40 height 40
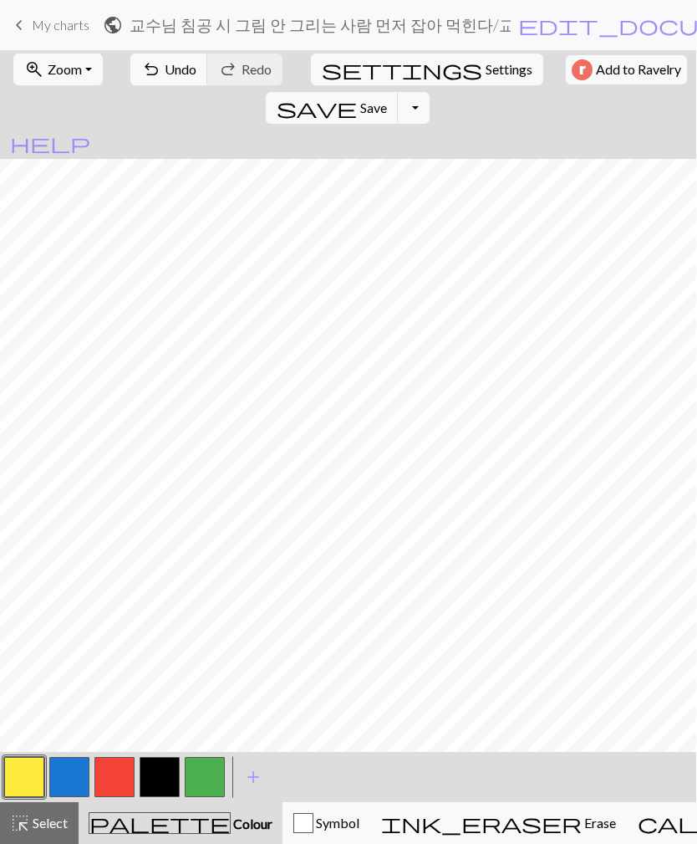
click at [158, 782] on button "button" at bounding box center [160, 777] width 40 height 40
click at [18, 784] on button "button" at bounding box center [24, 777] width 40 height 40
click at [157, 778] on button "button" at bounding box center [160, 777] width 40 height 40
click at [23, 770] on button "button" at bounding box center [24, 777] width 40 height 40
click at [156, 770] on button "button" at bounding box center [160, 777] width 40 height 40
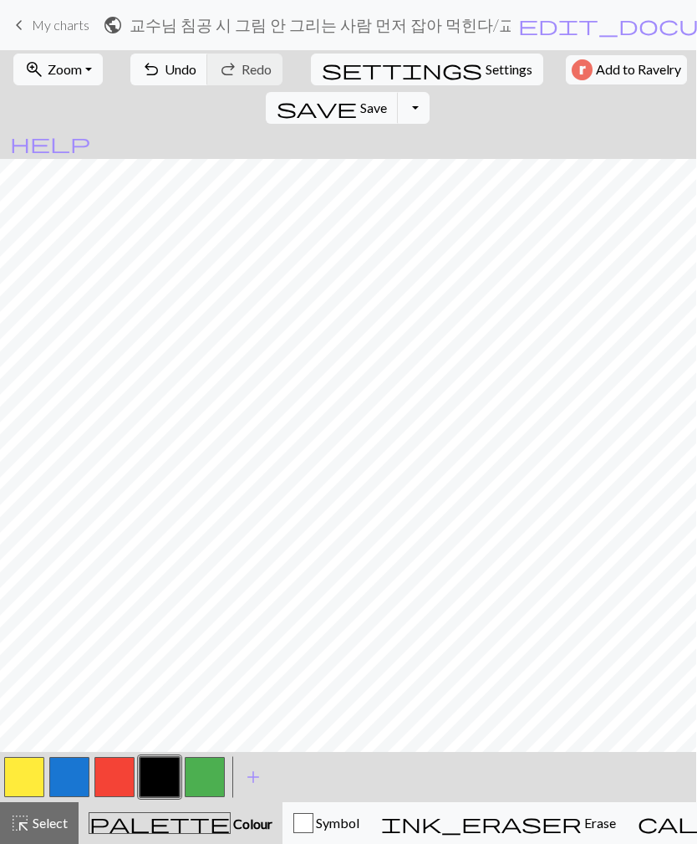
click at [18, 776] on button "button" at bounding box center [24, 777] width 40 height 40
click at [158, 788] on button "button" at bounding box center [160, 777] width 40 height 40
click at [12, 780] on button "button" at bounding box center [24, 777] width 40 height 40
click at [166, 774] on button "button" at bounding box center [160, 777] width 40 height 40
click at [27, 783] on button "button" at bounding box center [24, 777] width 40 height 40
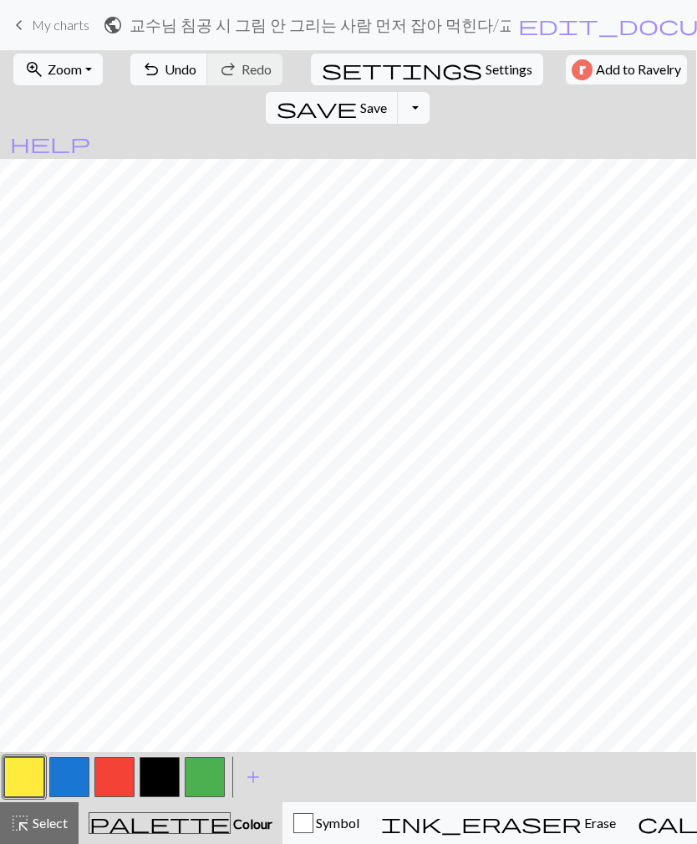
click at [156, 769] on button "button" at bounding box center [160, 777] width 40 height 40
click at [150, 69] on span "undo" at bounding box center [151, 69] width 20 height 23
click at [21, 793] on button "button" at bounding box center [24, 777] width 40 height 40
click at [164, 783] on button "button" at bounding box center [160, 777] width 40 height 40
click at [23, 783] on button "button" at bounding box center [24, 777] width 40 height 40
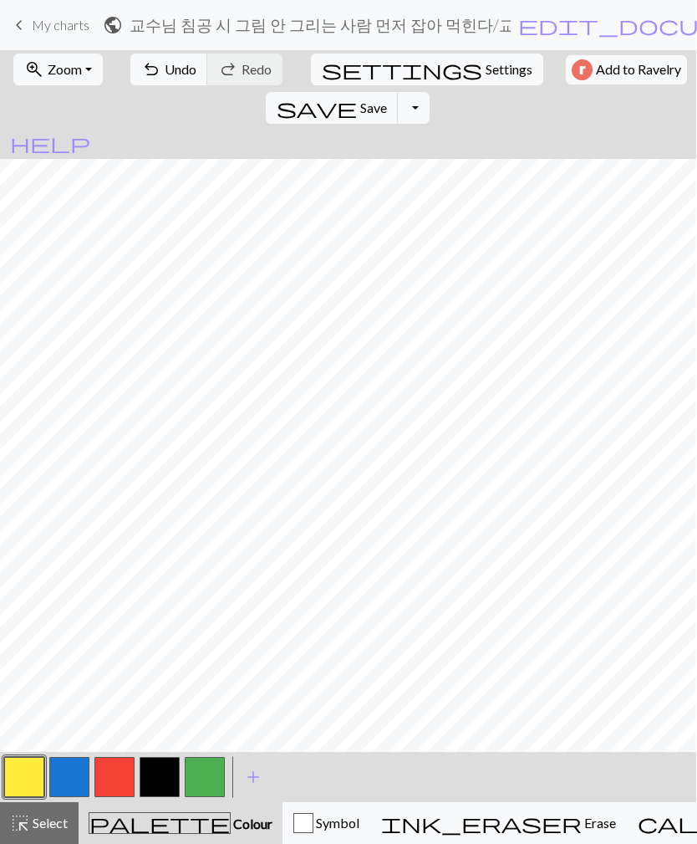
click at [161, 768] on button "button" at bounding box center [160, 777] width 40 height 40
click at [35, 782] on button "button" at bounding box center [24, 777] width 40 height 40
click at [154, 773] on button "button" at bounding box center [160, 777] width 40 height 40
click at [156, 79] on button "undo Undo Undo" at bounding box center [169, 70] width 78 height 32
click at [34, 773] on button "button" at bounding box center [24, 777] width 40 height 40
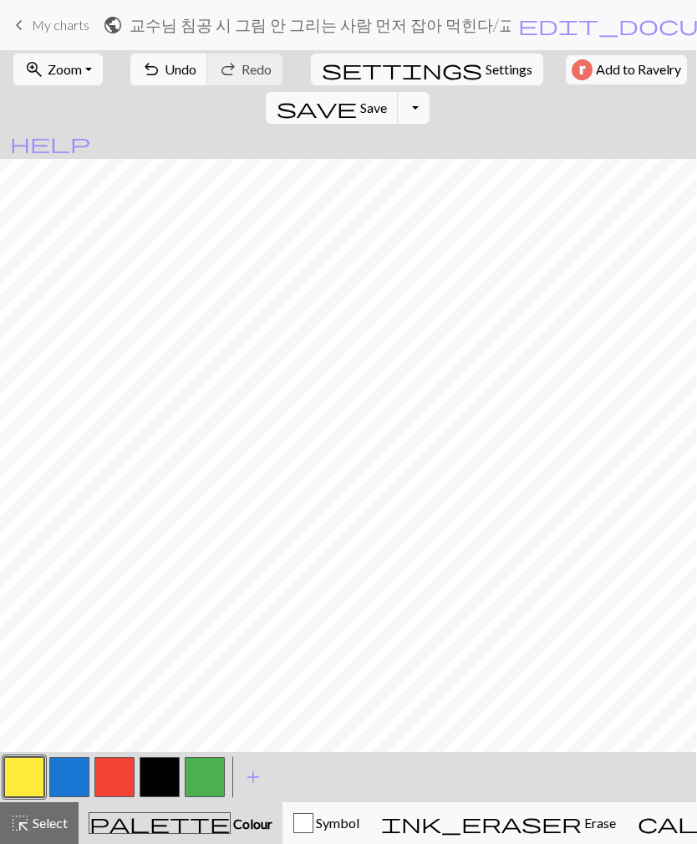
click at [152, 773] on button "button" at bounding box center [160, 777] width 40 height 40
click at [28, 766] on button "button" at bounding box center [24, 777] width 40 height 40
click at [166, 782] on button "button" at bounding box center [160, 777] width 40 height 40
click at [153, 72] on button "undo Undo Undo" at bounding box center [169, 70] width 78 height 32
click at [145, 75] on span "undo" at bounding box center [151, 69] width 20 height 23
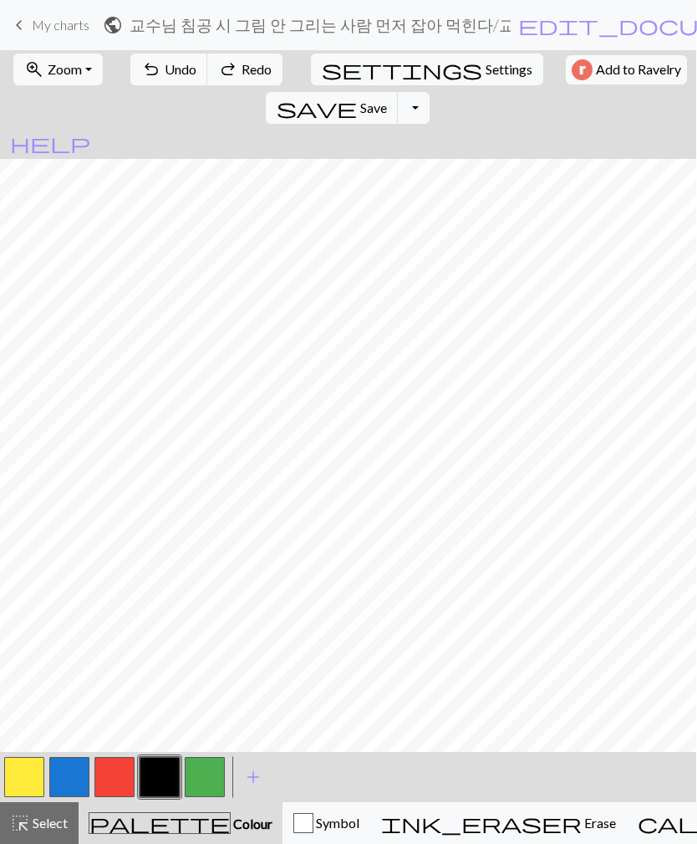
click at [145, 75] on span "undo" at bounding box center [151, 69] width 20 height 23
click at [165, 74] on span "Undo" at bounding box center [181, 69] width 32 height 16
click at [144, 72] on span "undo" at bounding box center [151, 69] width 20 height 23
click at [18, 771] on button "button" at bounding box center [24, 777] width 40 height 40
click at [156, 768] on button "button" at bounding box center [160, 777] width 40 height 40
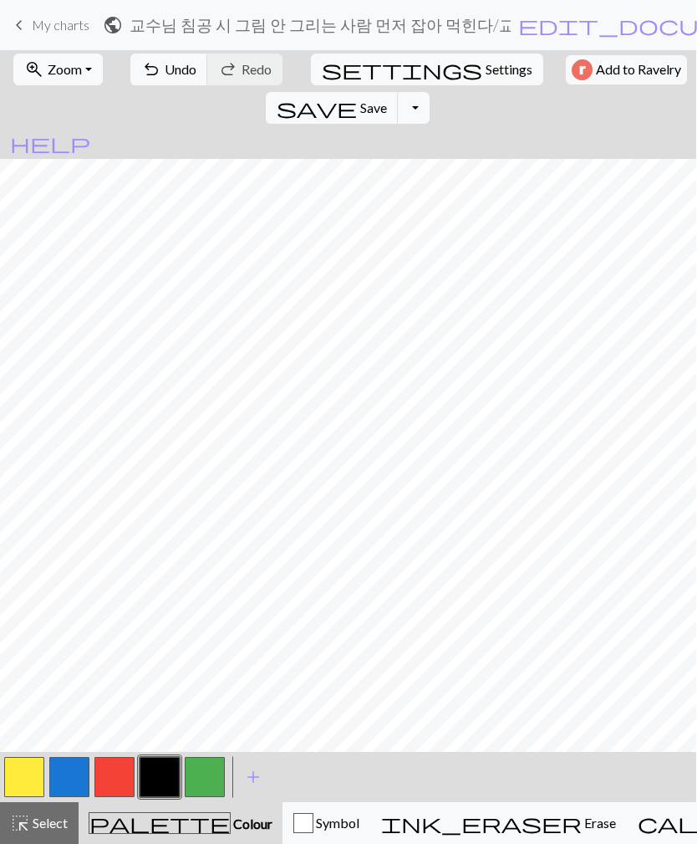
click at [145, 74] on span "undo" at bounding box center [151, 69] width 20 height 23
click at [15, 789] on button "button" at bounding box center [24, 777] width 40 height 40
click at [162, 774] on button "button" at bounding box center [160, 777] width 40 height 40
click at [16, 783] on button "button" at bounding box center [24, 777] width 40 height 40
click at [159, 789] on button "button" at bounding box center [160, 777] width 40 height 40
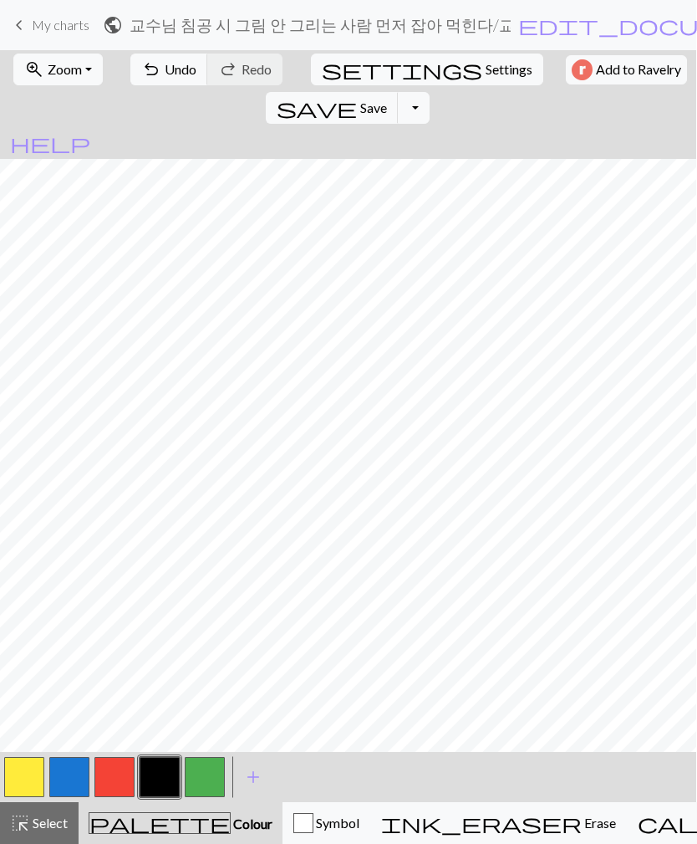
click at [165, 76] on span "Undo" at bounding box center [181, 69] width 32 height 16
click at [28, 774] on button "button" at bounding box center [24, 777] width 40 height 40
click at [166, 768] on button "button" at bounding box center [160, 777] width 40 height 40
click at [11, 784] on button "button" at bounding box center [24, 777] width 40 height 40
click at [170, 774] on button "button" at bounding box center [160, 777] width 40 height 40
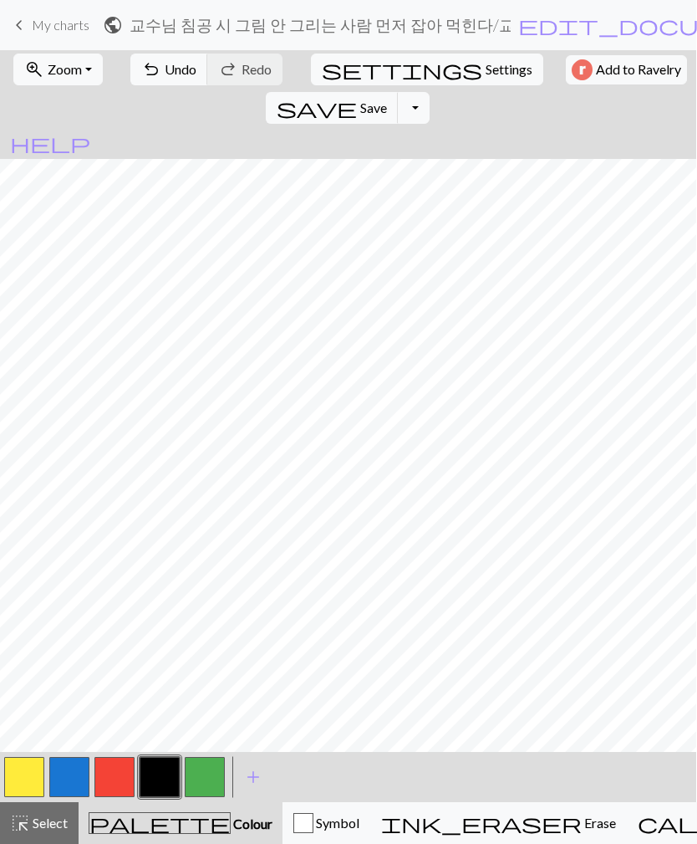
click at [20, 782] on button "button" at bounding box center [24, 777] width 40 height 40
click at [171, 779] on button "button" at bounding box center [160, 777] width 40 height 40
click at [30, 774] on button "button" at bounding box center [24, 777] width 40 height 40
click at [161, 779] on button "button" at bounding box center [160, 777] width 40 height 40
click at [20, 786] on button "button" at bounding box center [24, 777] width 40 height 40
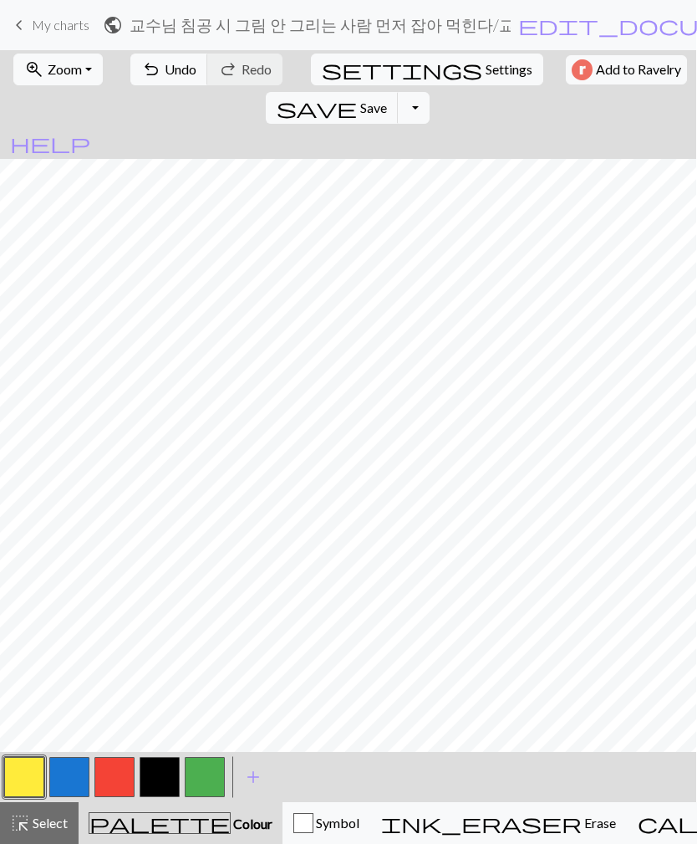
click at [151, 773] on button "button" at bounding box center [160, 777] width 40 height 40
click at [20, 778] on button "button" at bounding box center [24, 777] width 40 height 40
click at [167, 780] on button "button" at bounding box center [160, 777] width 40 height 40
click at [27, 778] on button "button" at bounding box center [24, 777] width 40 height 40
click at [159, 773] on button "button" at bounding box center [160, 777] width 40 height 40
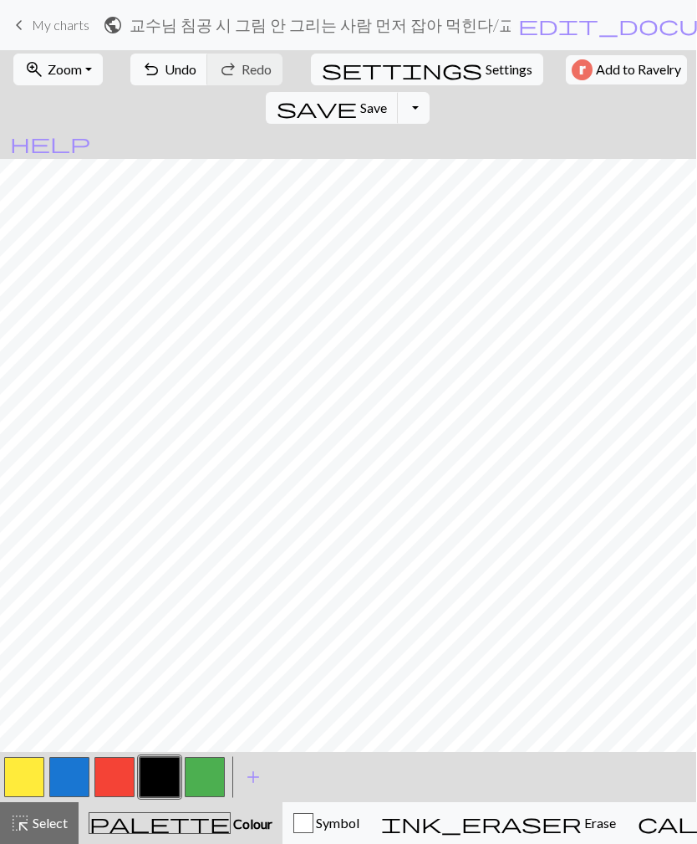
click at [22, 772] on button "button" at bounding box center [24, 777] width 40 height 40
click at [164, 781] on button "button" at bounding box center [160, 777] width 40 height 40
click at [25, 766] on button "button" at bounding box center [24, 777] width 40 height 40
click at [197, 773] on button "button" at bounding box center [205, 777] width 40 height 40
click at [159, 781] on button "button" at bounding box center [160, 777] width 40 height 40
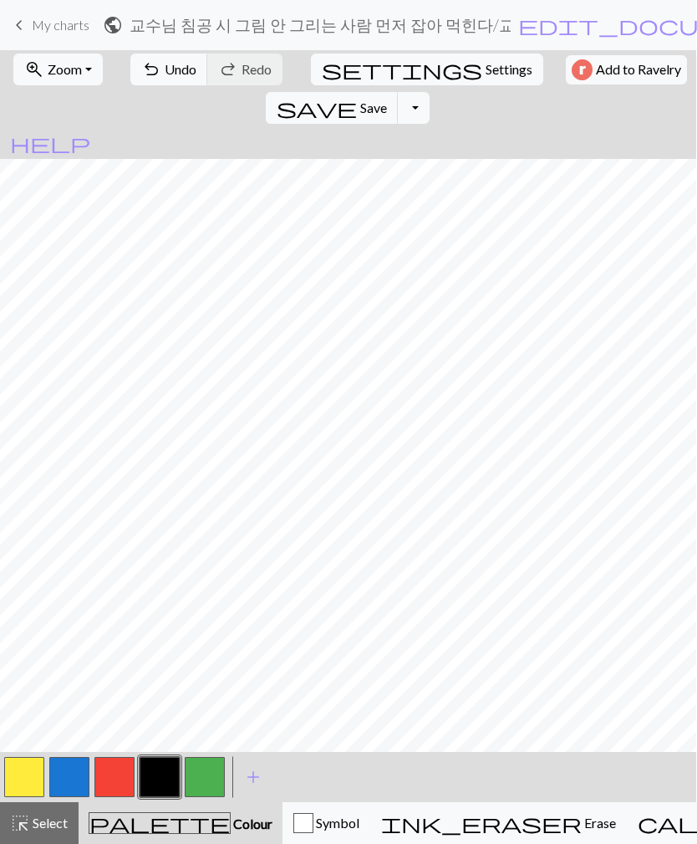
click at [165, 68] on span "Undo" at bounding box center [181, 69] width 32 height 16
click at [38, 779] on button "button" at bounding box center [24, 777] width 40 height 40
click at [160, 776] on button "button" at bounding box center [160, 777] width 40 height 40
click at [23, 773] on button "button" at bounding box center [24, 777] width 40 height 40
click at [163, 779] on button "button" at bounding box center [160, 777] width 40 height 40
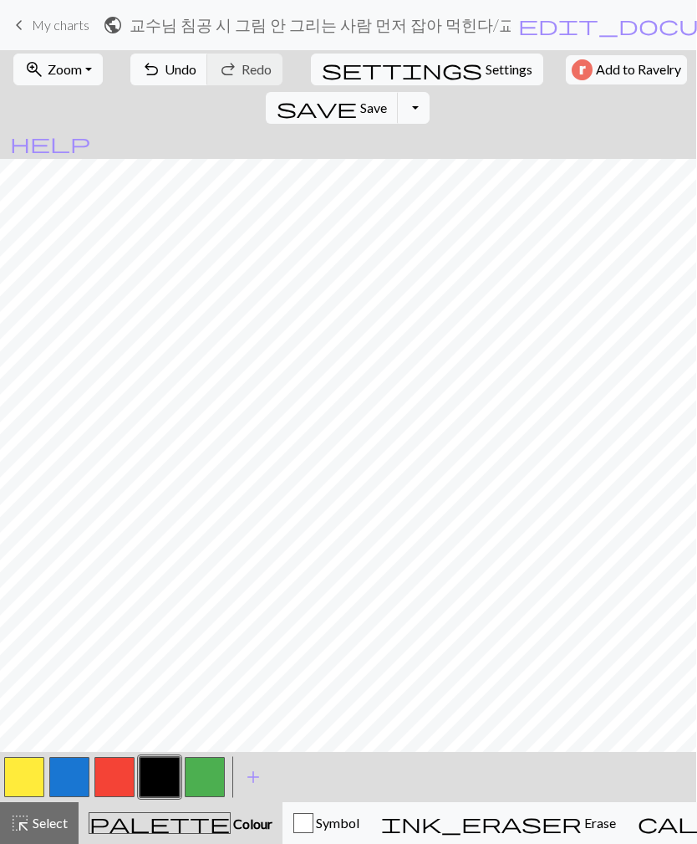
click at [31, 780] on button "button" at bounding box center [24, 777] width 40 height 40
click at [159, 774] on button "button" at bounding box center [160, 777] width 40 height 40
click at [29, 774] on button "button" at bounding box center [24, 777] width 40 height 40
click at [165, 770] on button "button" at bounding box center [160, 777] width 40 height 40
click at [21, 770] on button "button" at bounding box center [24, 777] width 40 height 40
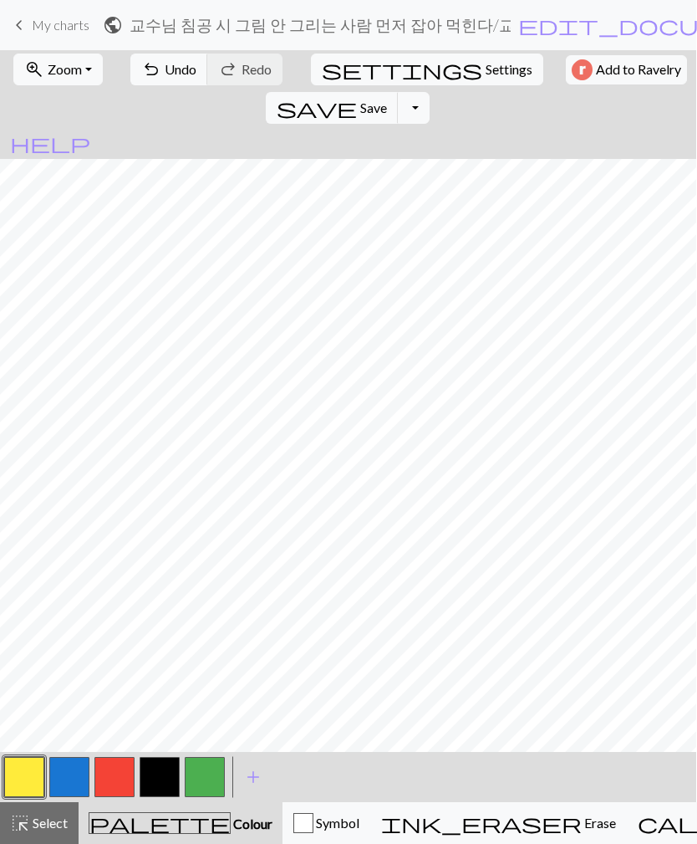
click at [160, 781] on button "button" at bounding box center [160, 777] width 40 height 40
click at [206, 780] on button "button" at bounding box center [205, 777] width 40 height 40
click at [207, 787] on button "button" at bounding box center [205, 777] width 40 height 40
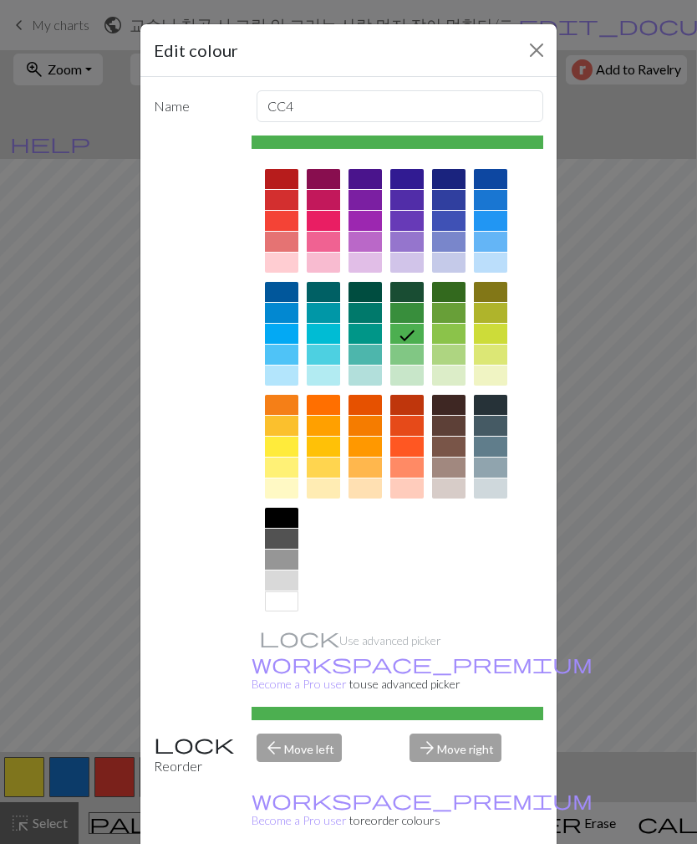
click at [523, 54] on button "Close" at bounding box center [536, 50] width 27 height 27
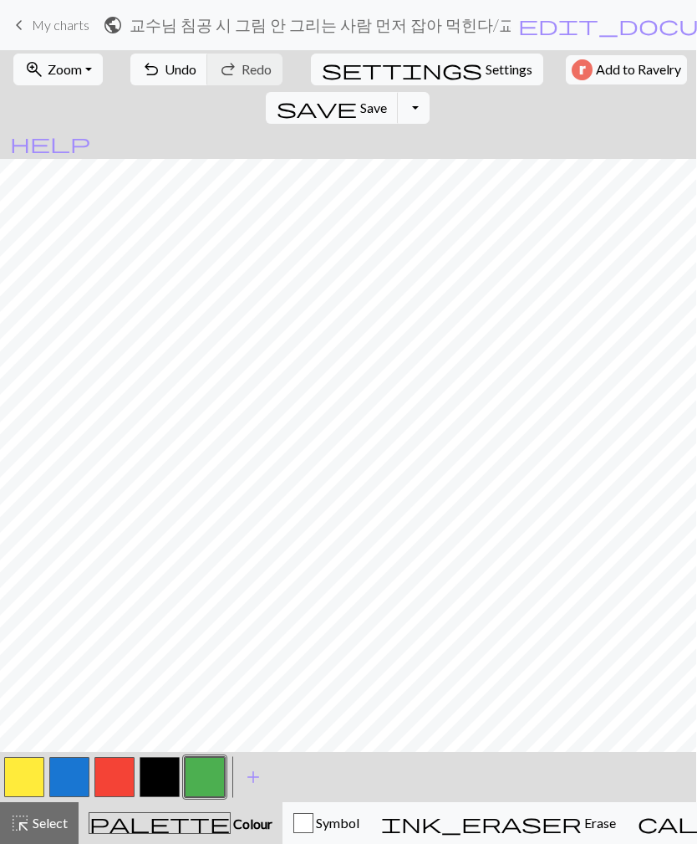
click at [40, 824] on span "Select" at bounding box center [49, 822] width 38 height 16
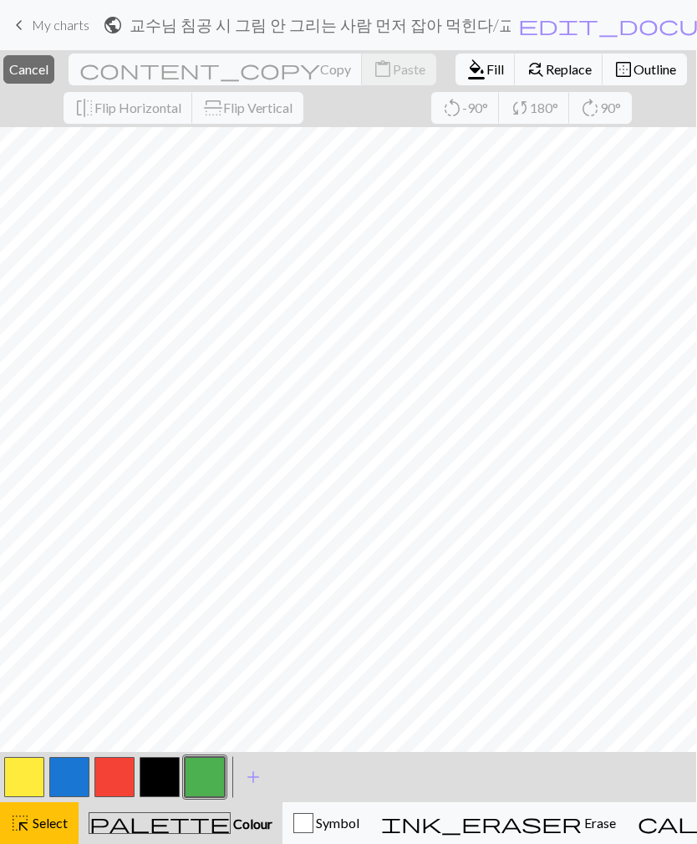
click at [467, 74] on span "format_color_fill" at bounding box center [477, 69] width 20 height 23
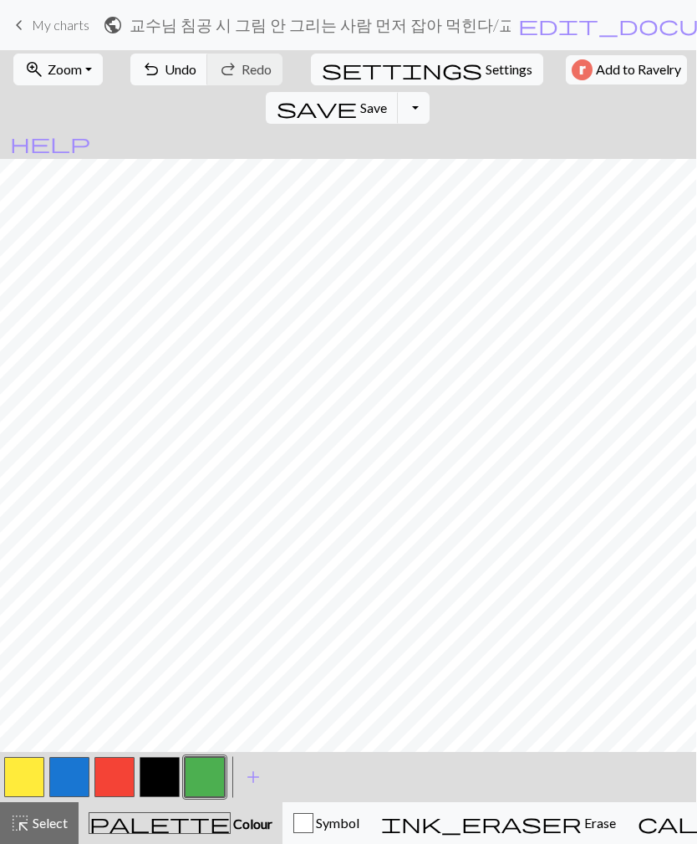
click at [30, 823] on span "Select" at bounding box center [49, 822] width 38 height 16
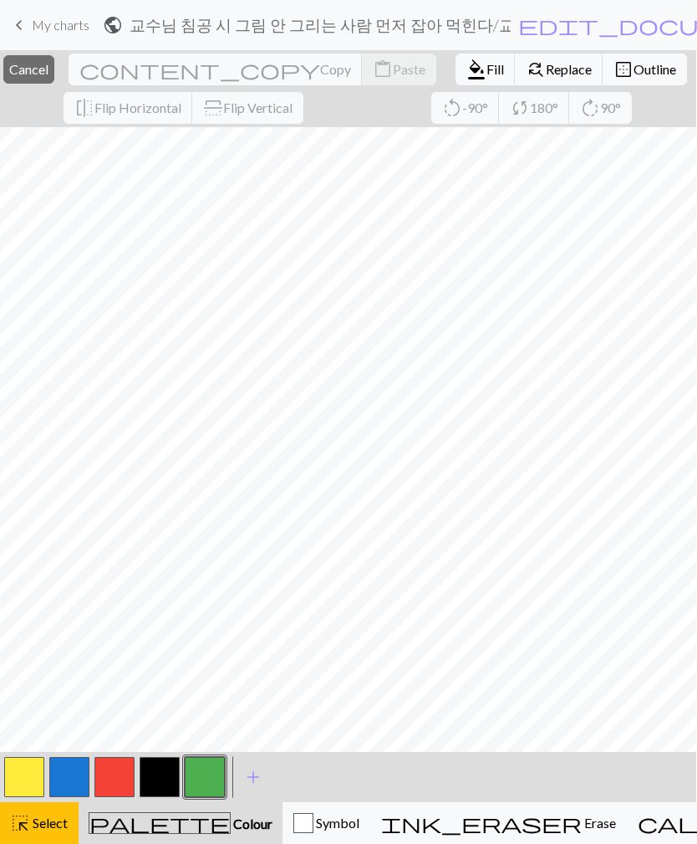
click at [467, 69] on span "format_color_fill" at bounding box center [477, 69] width 20 height 23
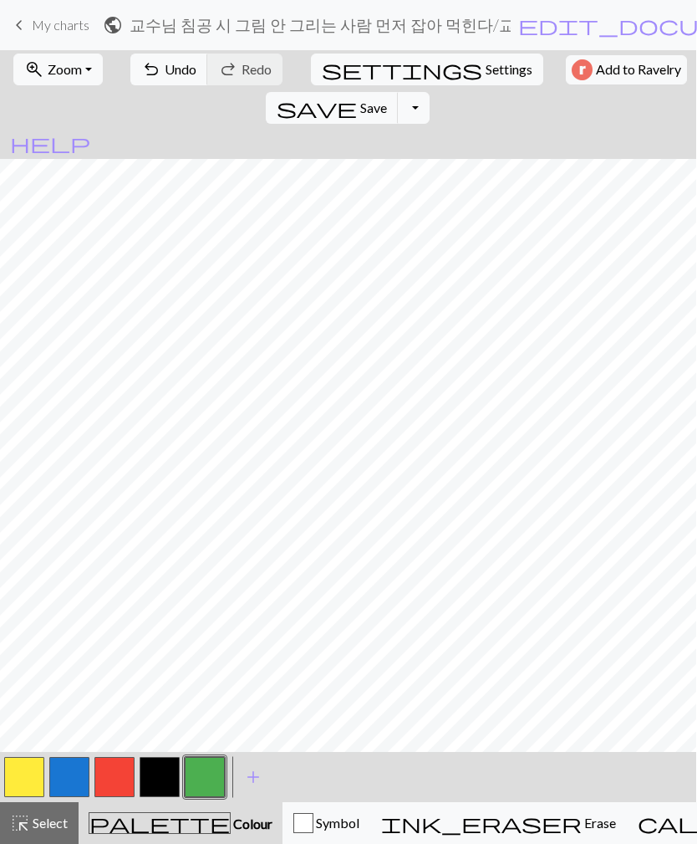
click at [35, 822] on span "Select" at bounding box center [49, 822] width 38 height 16
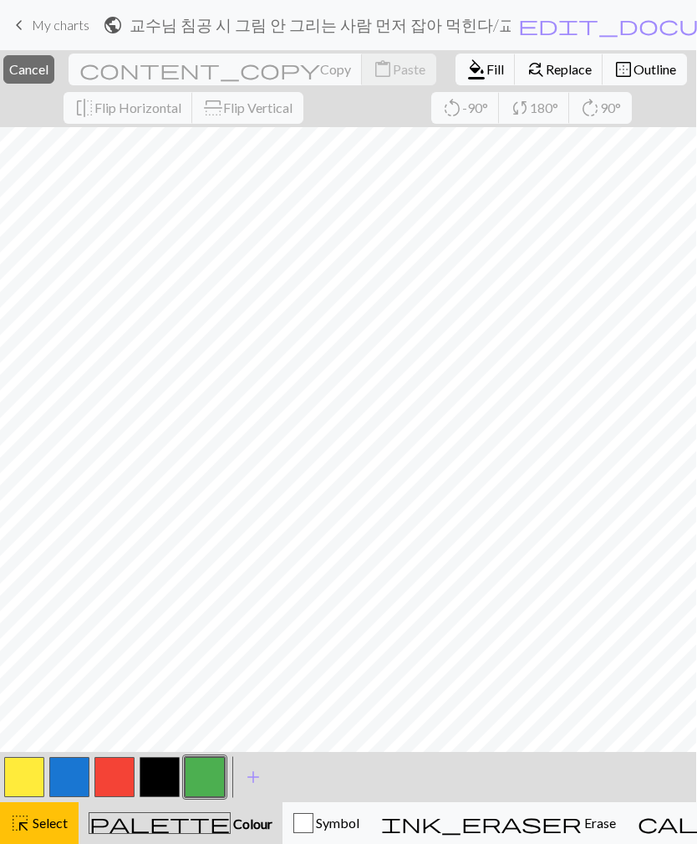
click at [467, 75] on span "format_color_fill" at bounding box center [477, 69] width 20 height 23
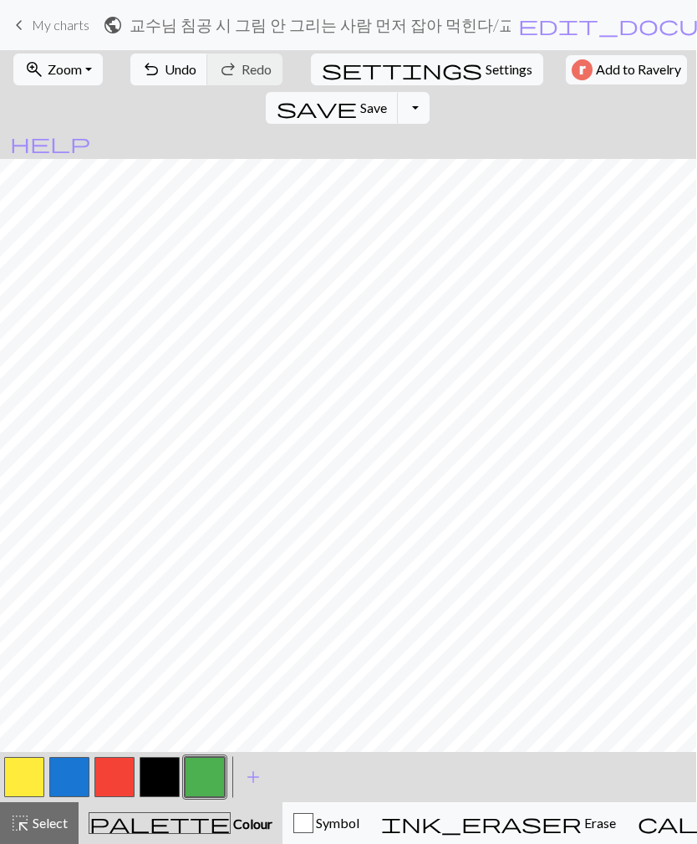
click at [47, 826] on span "Select" at bounding box center [49, 822] width 38 height 16
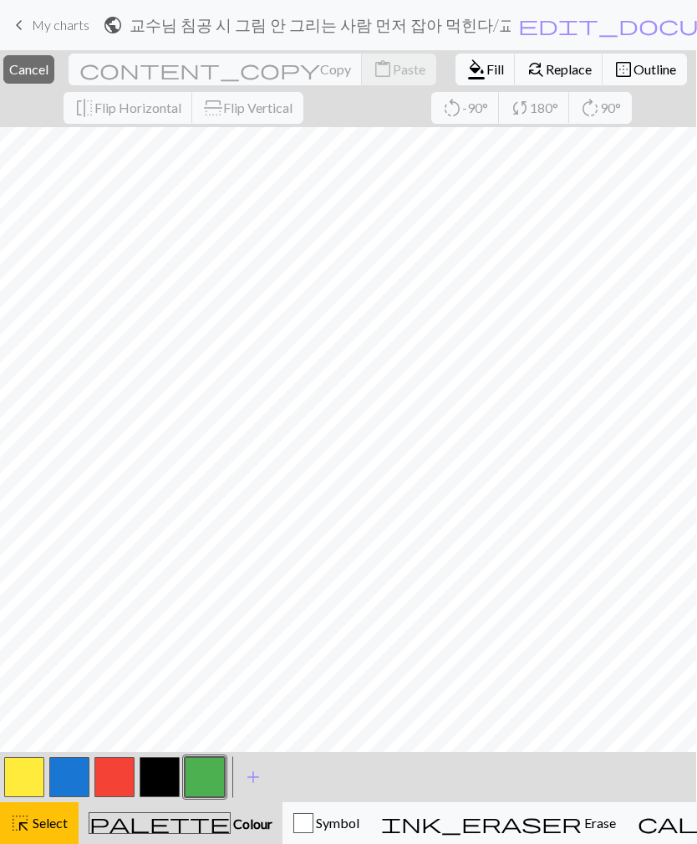
click at [40, 69] on button "close Cancel" at bounding box center [28, 69] width 51 height 28
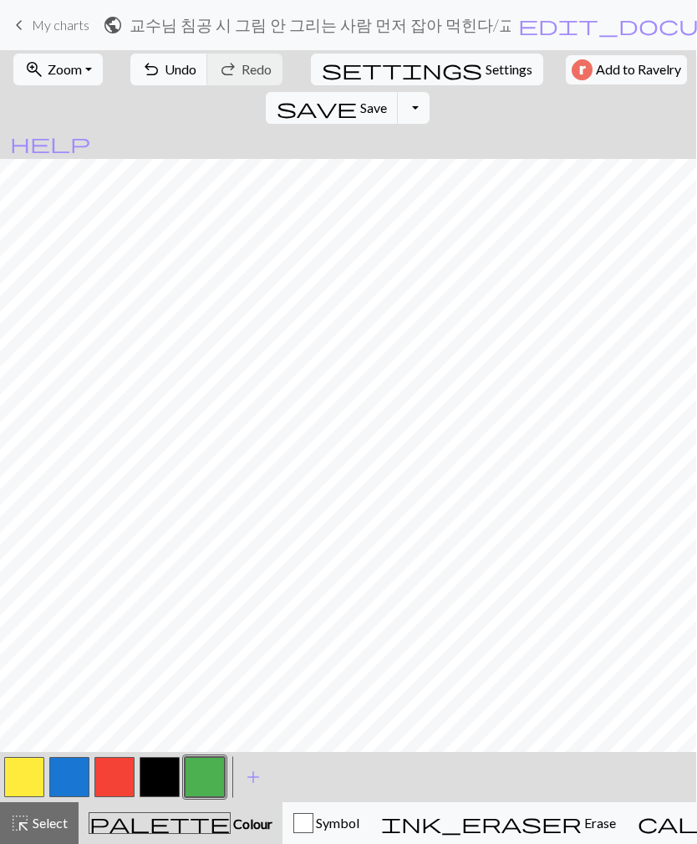
click at [40, 821] on span "Select" at bounding box center [49, 822] width 38 height 16
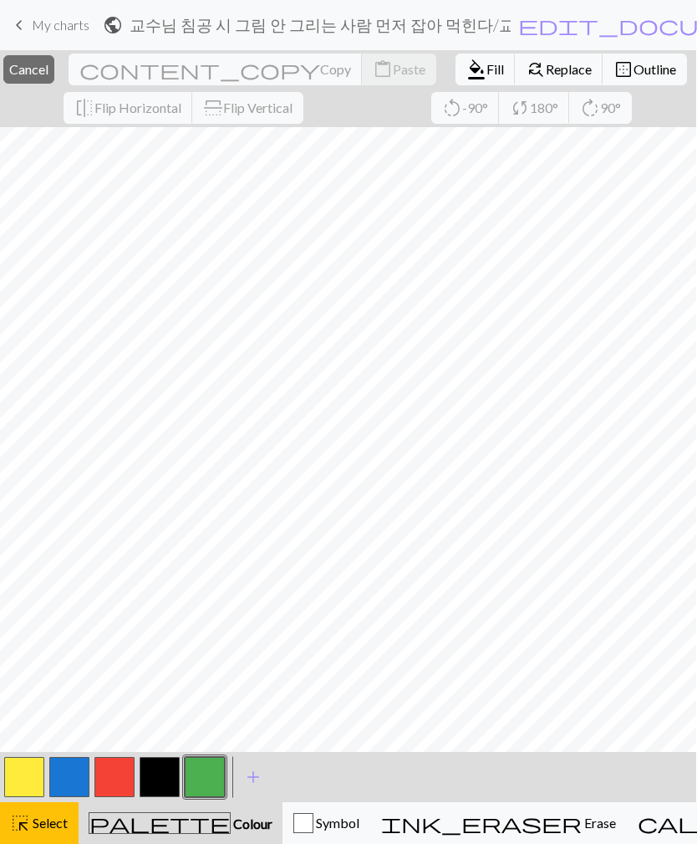
click at [467, 71] on span "format_color_fill" at bounding box center [477, 69] width 20 height 23
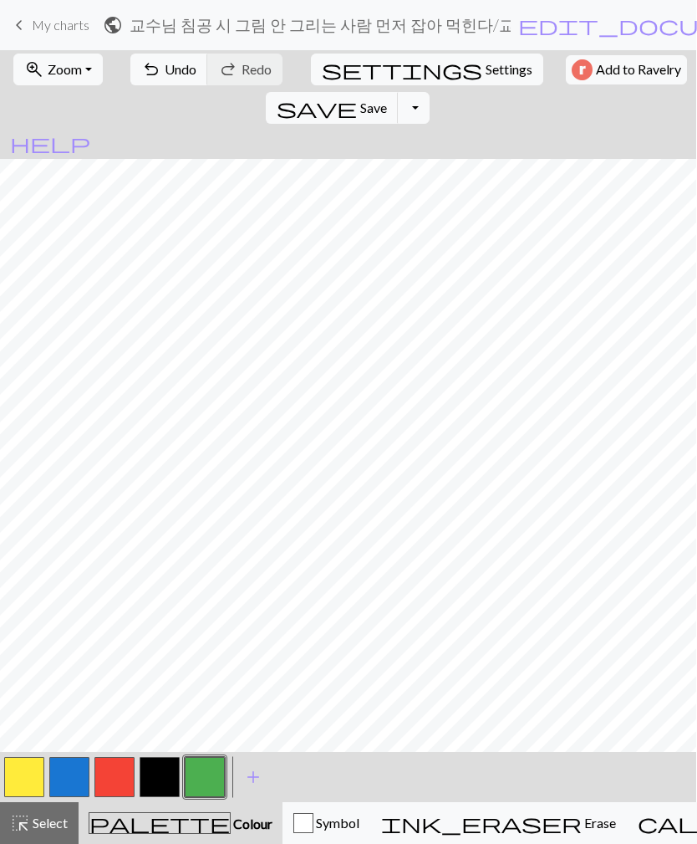
click at [23, 809] on button "highlight_alt Select Select" at bounding box center [38, 823] width 79 height 42
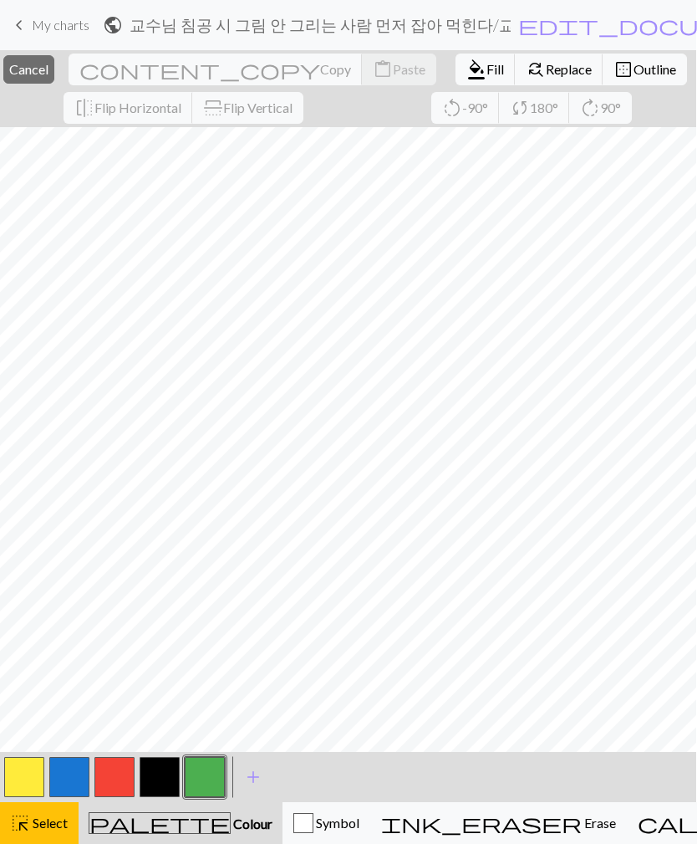
click at [467, 77] on span "format_color_fill" at bounding box center [477, 69] width 20 height 23
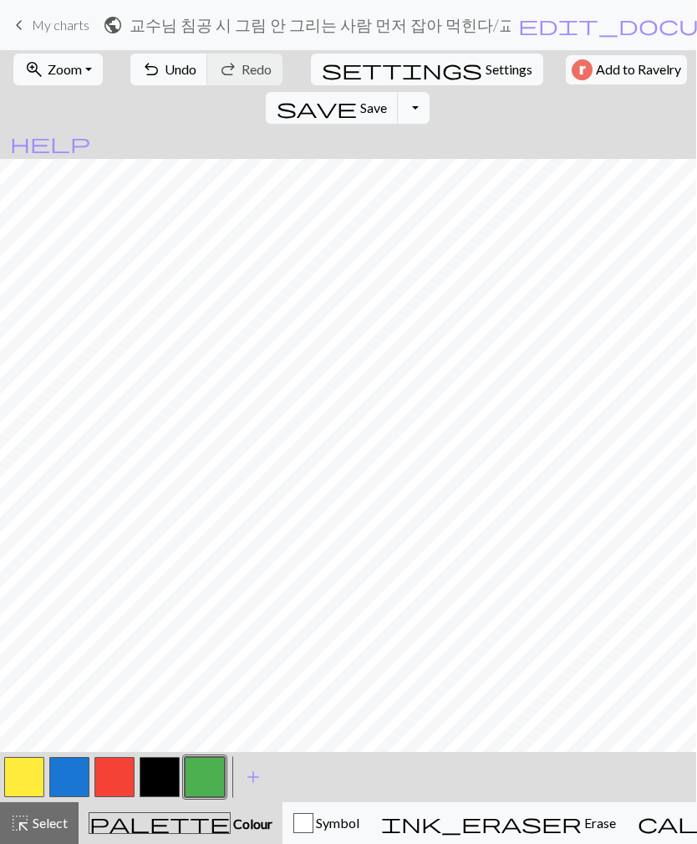
click at [157, 773] on button "button" at bounding box center [160, 777] width 40 height 40
click at [197, 788] on button "button" at bounding box center [205, 777] width 40 height 40
click at [152, 772] on button "button" at bounding box center [160, 777] width 40 height 40
click at [143, 82] on button "undo Undo Undo" at bounding box center [169, 70] width 78 height 32
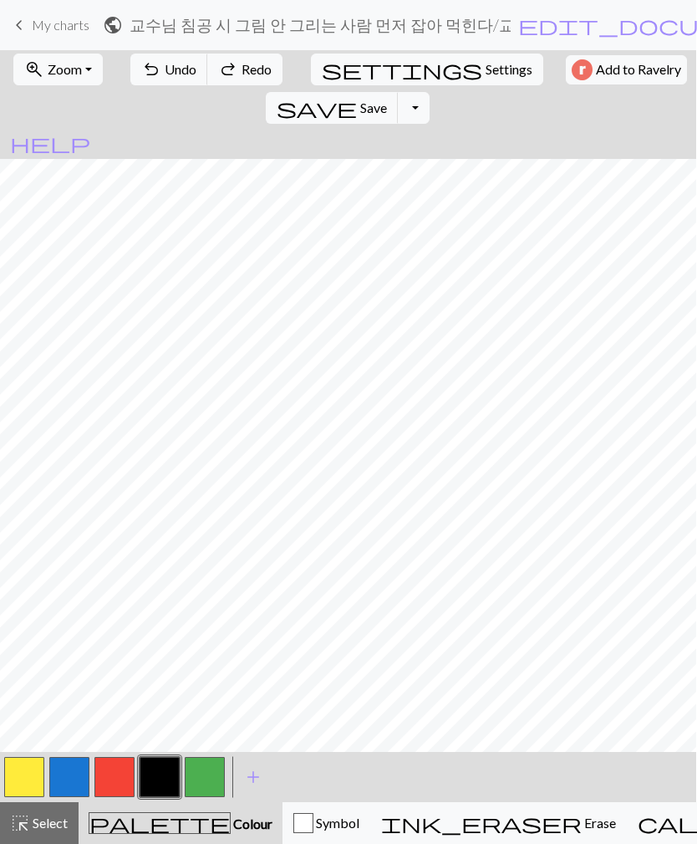
click at [357, 96] on span "save" at bounding box center [317, 107] width 80 height 23
click at [430, 92] on button "Toggle Dropdown" at bounding box center [414, 108] width 32 height 32
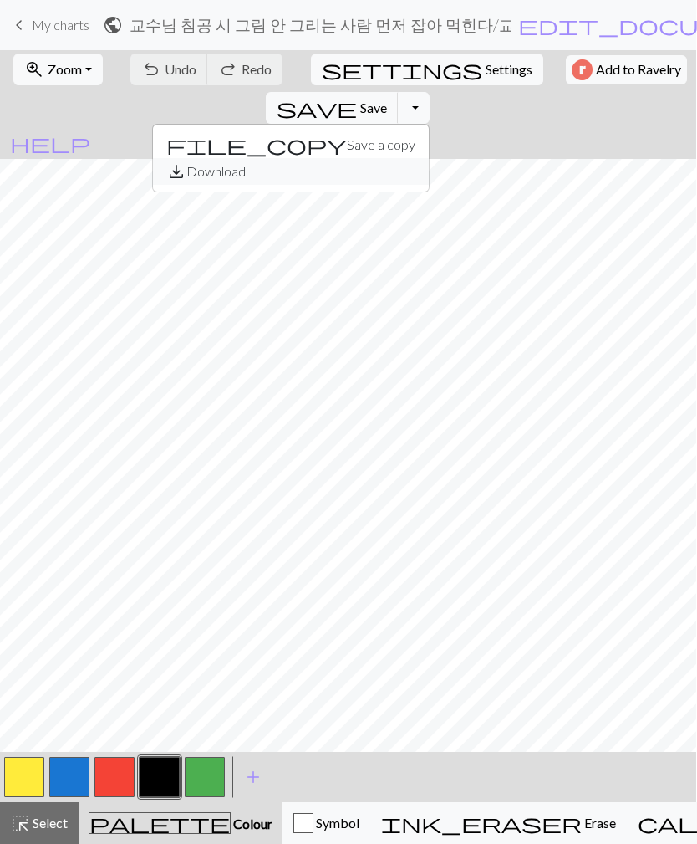
click at [429, 158] on button "save_alt Download" at bounding box center [291, 171] width 276 height 27
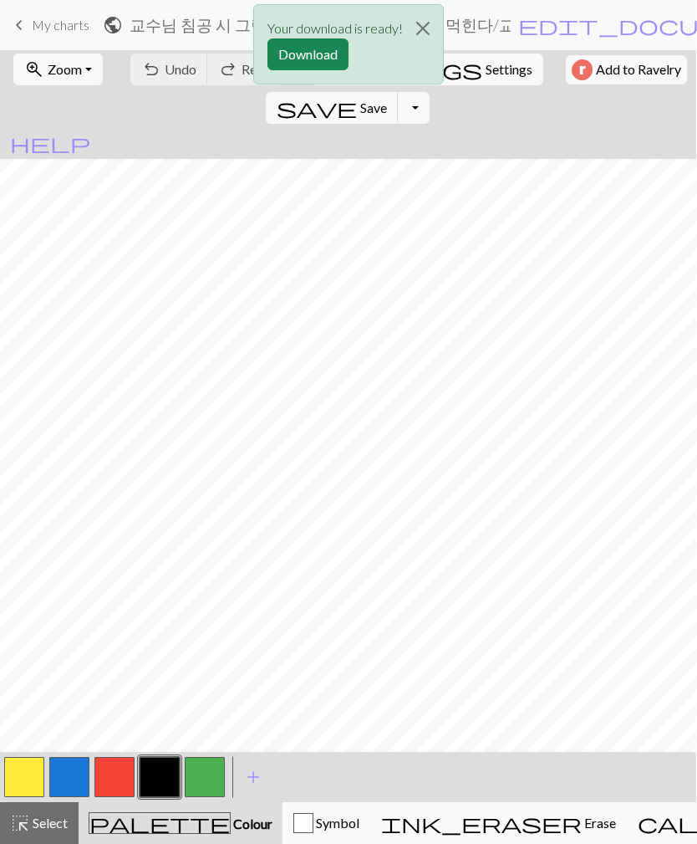
click at [324, 56] on button "Download" at bounding box center [308, 54] width 81 height 32
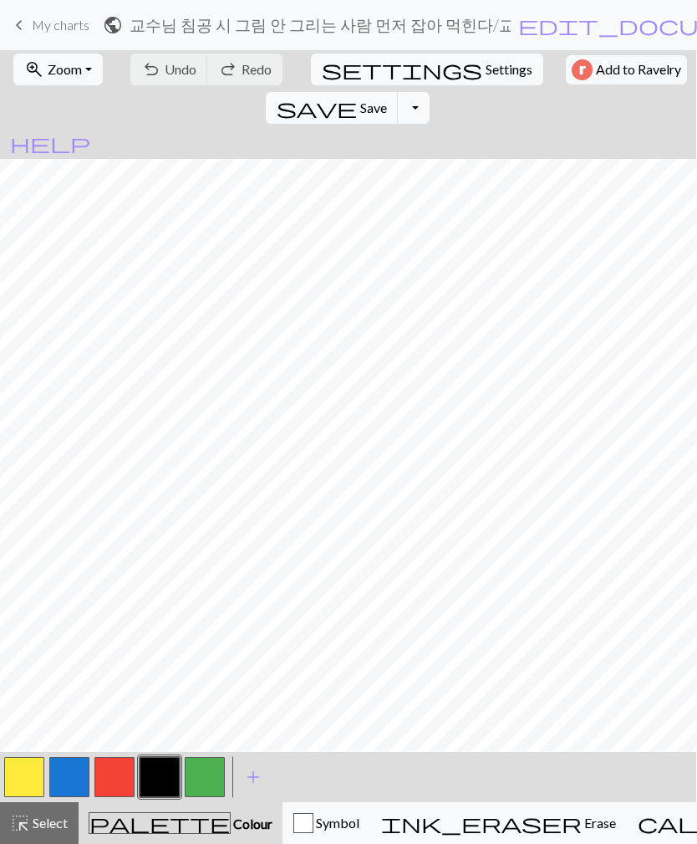
click at [56, 30] on span "My charts" at bounding box center [61, 25] width 58 height 16
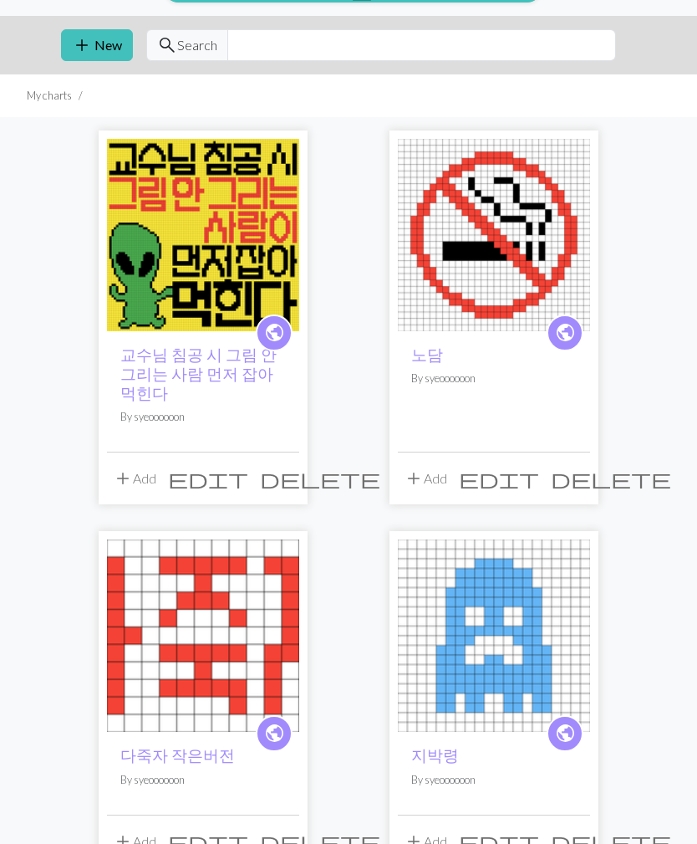
scroll to position [36, 0]
